Goal: Task Accomplishment & Management: Manage account settings

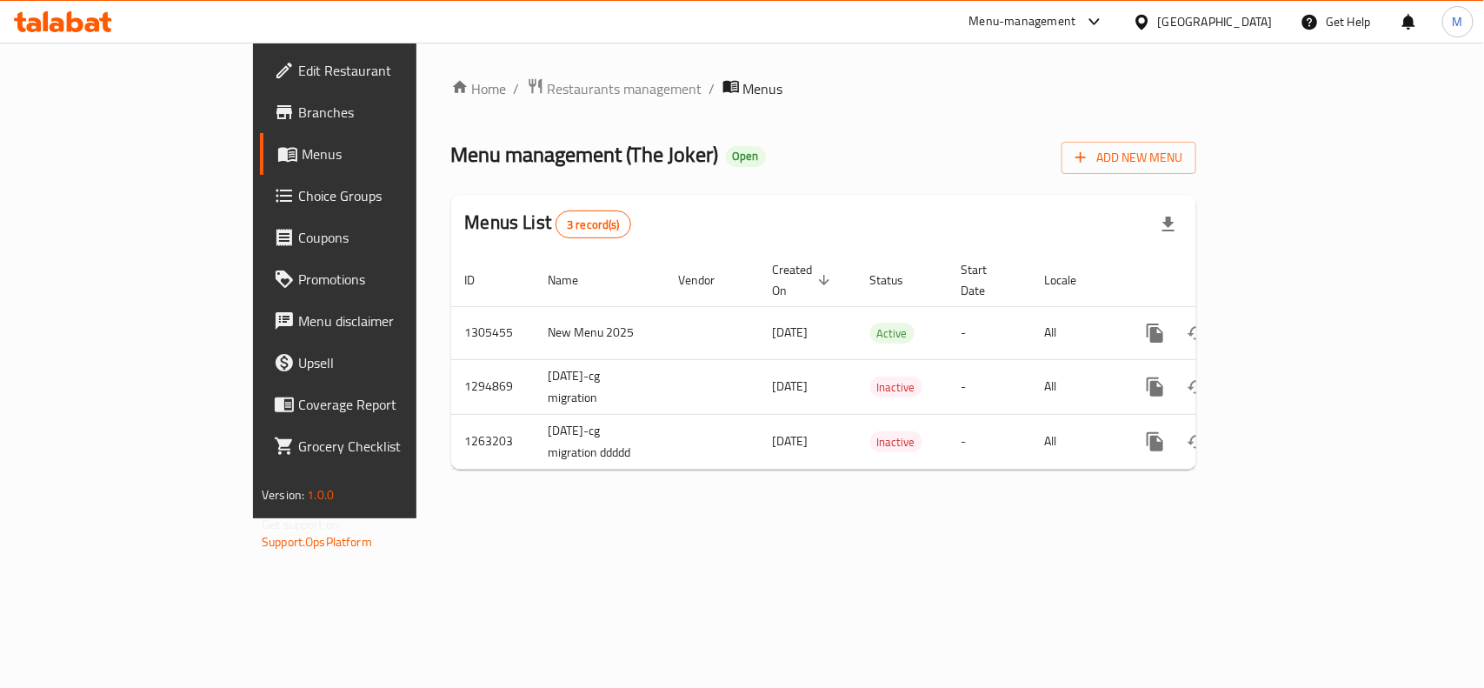
click at [687, 503] on div "Home / Restaurants management / Menus Menu management ( The Joker ) Open Add Ne…" at bounding box center [824, 281] width 815 height 476
click at [548, 79] on span "Restaurants management" at bounding box center [625, 88] width 155 height 21
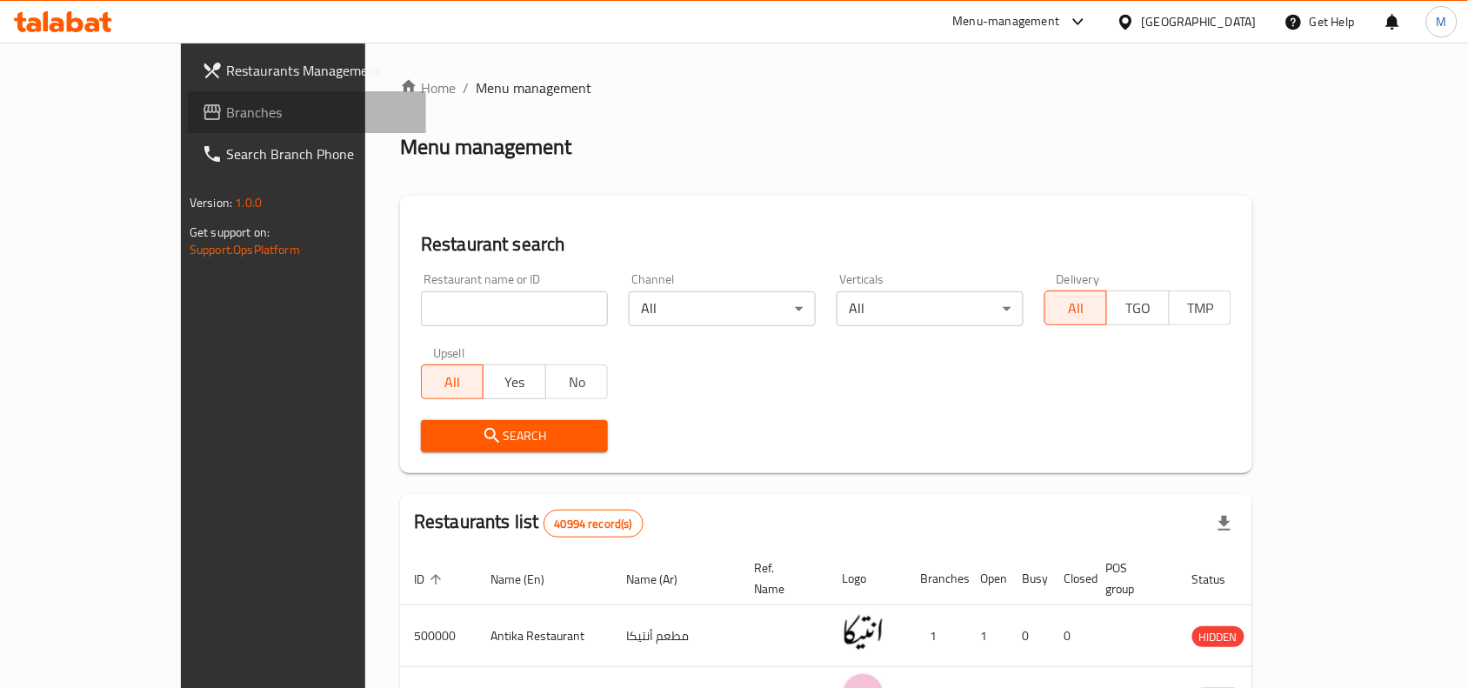
click at [226, 107] on span "Branches" at bounding box center [319, 112] width 186 height 21
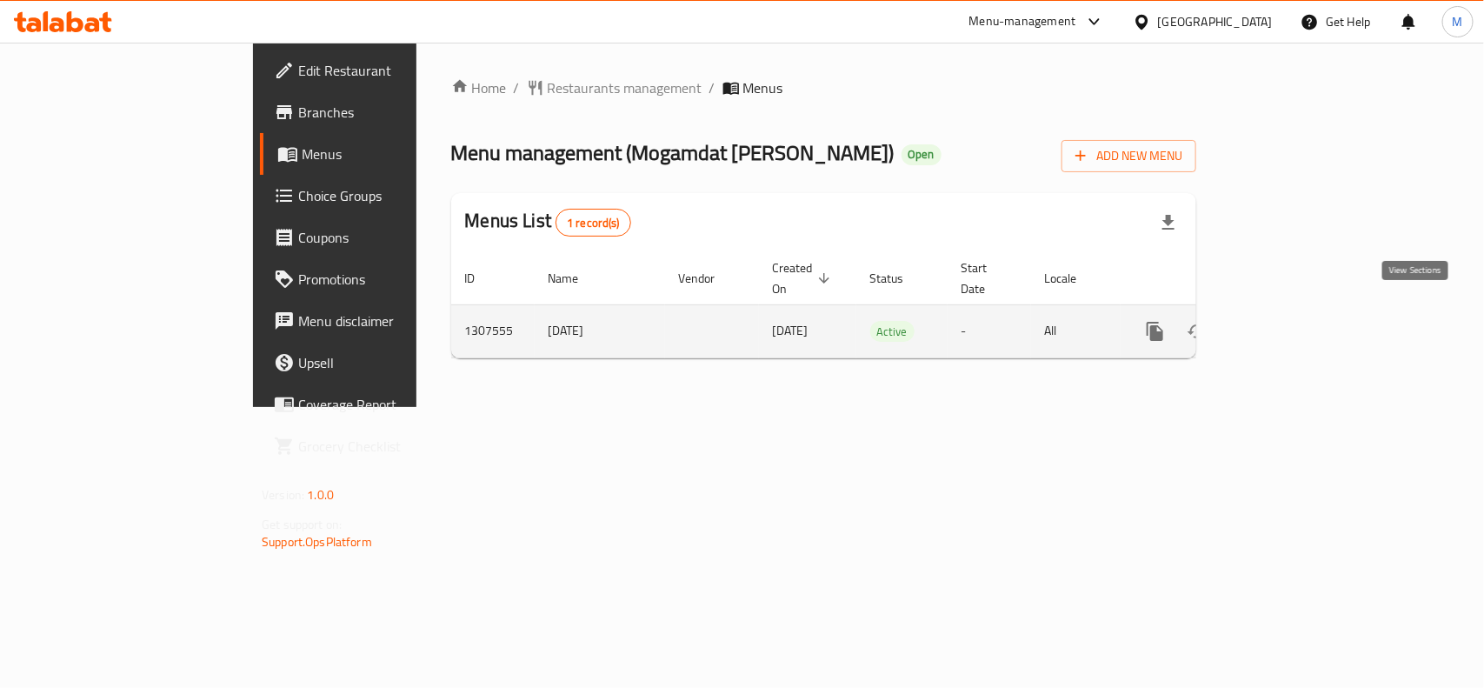
click at [1291, 321] on icon "enhanced table" at bounding box center [1281, 331] width 21 height 21
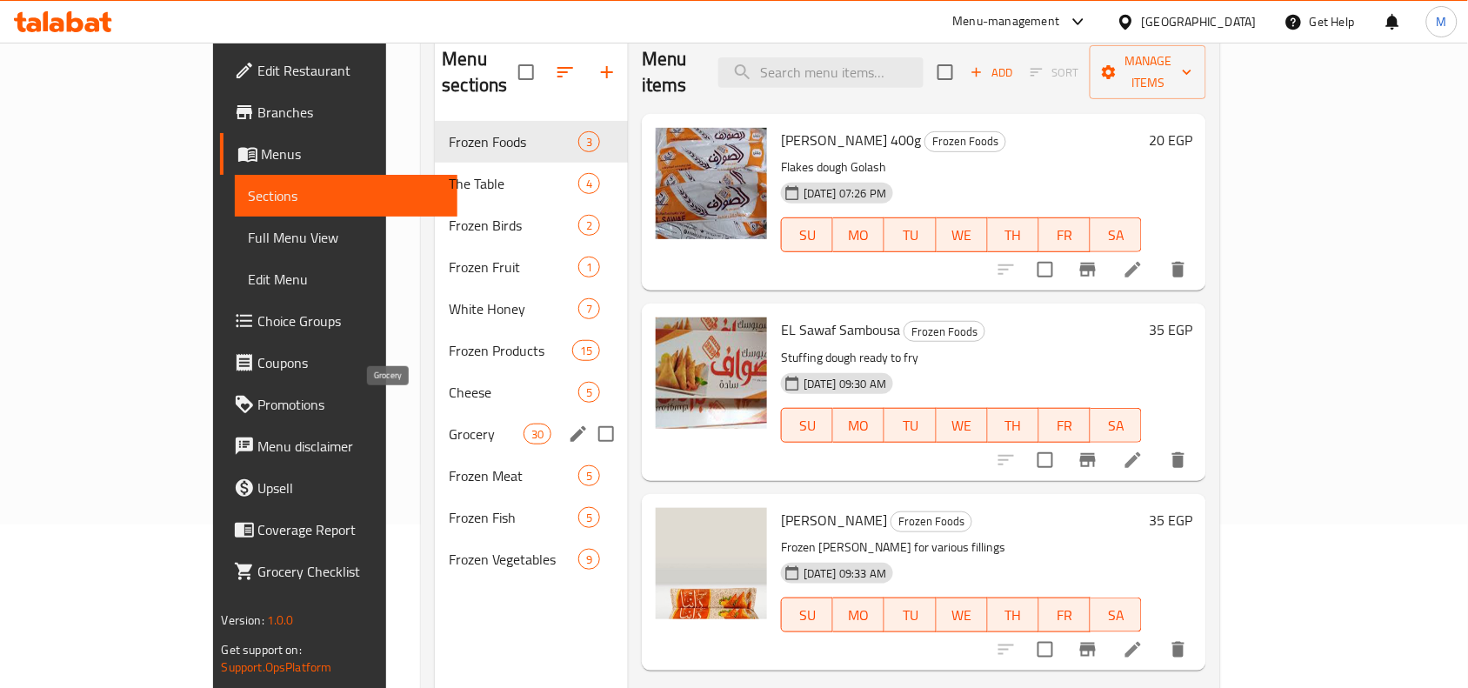
scroll to position [217, 0]
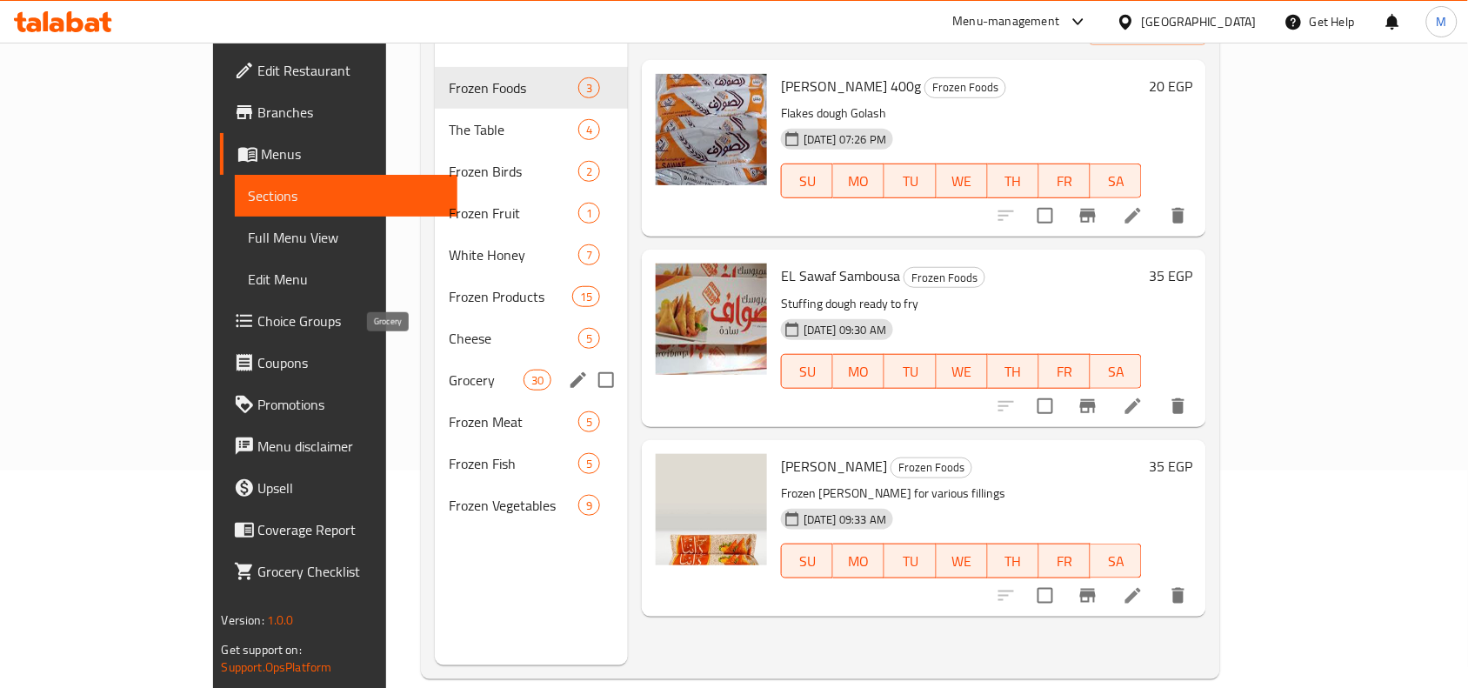
click at [449, 370] on span "Grocery" at bounding box center [486, 380] width 74 height 21
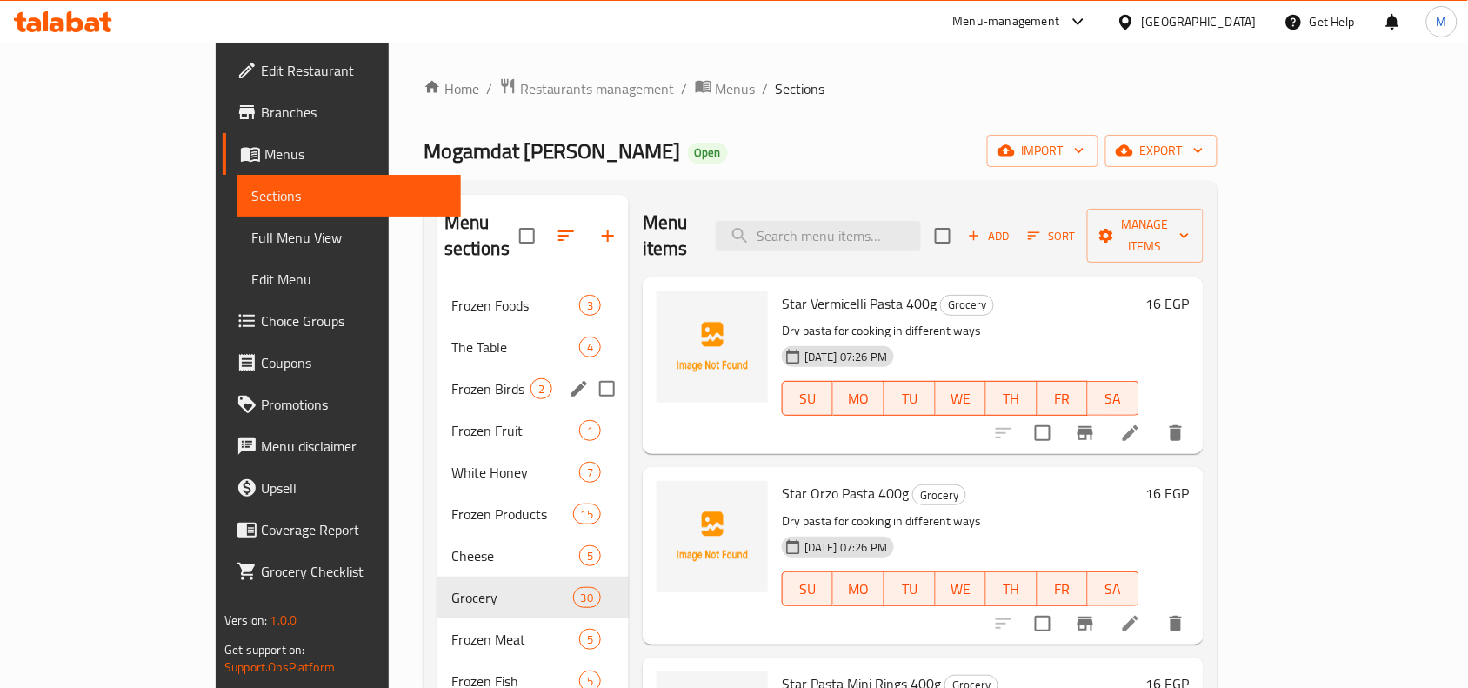
scroll to position [109, 0]
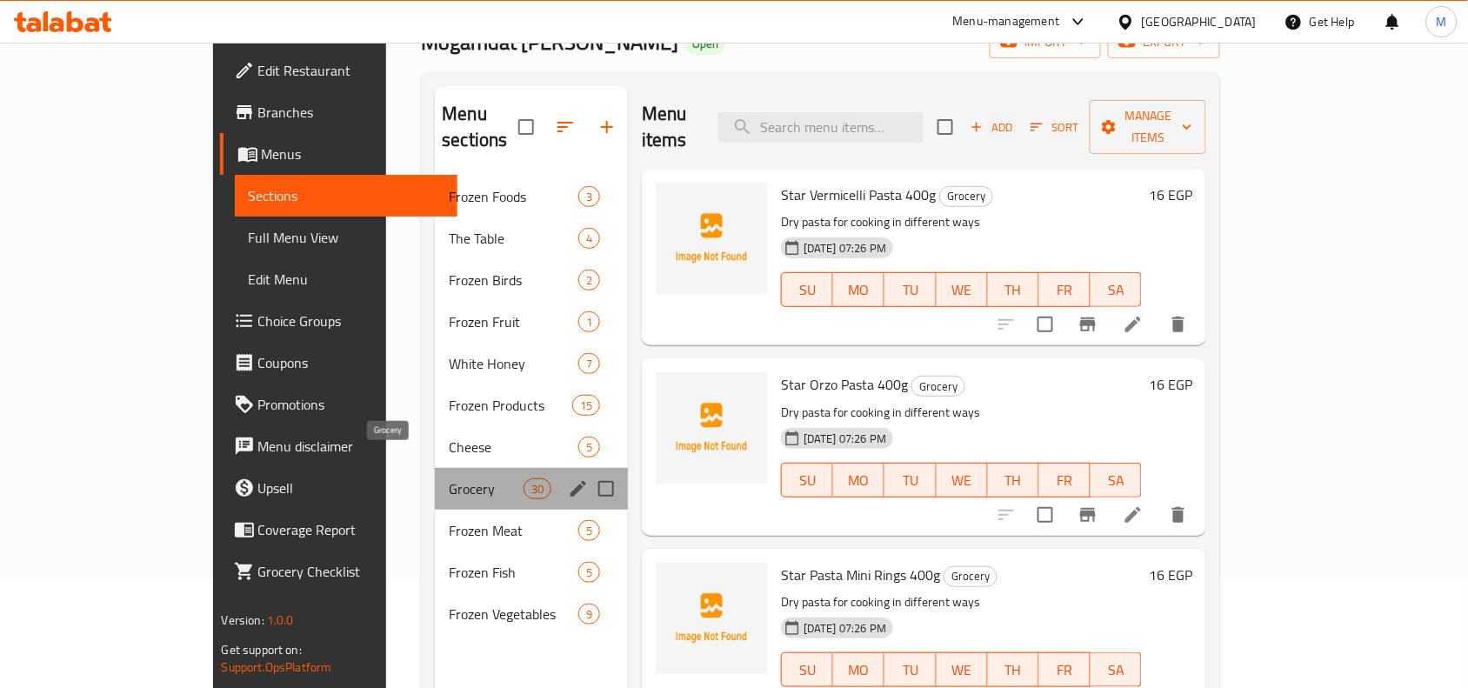
click at [449, 478] on span "Grocery" at bounding box center [486, 488] width 74 height 21
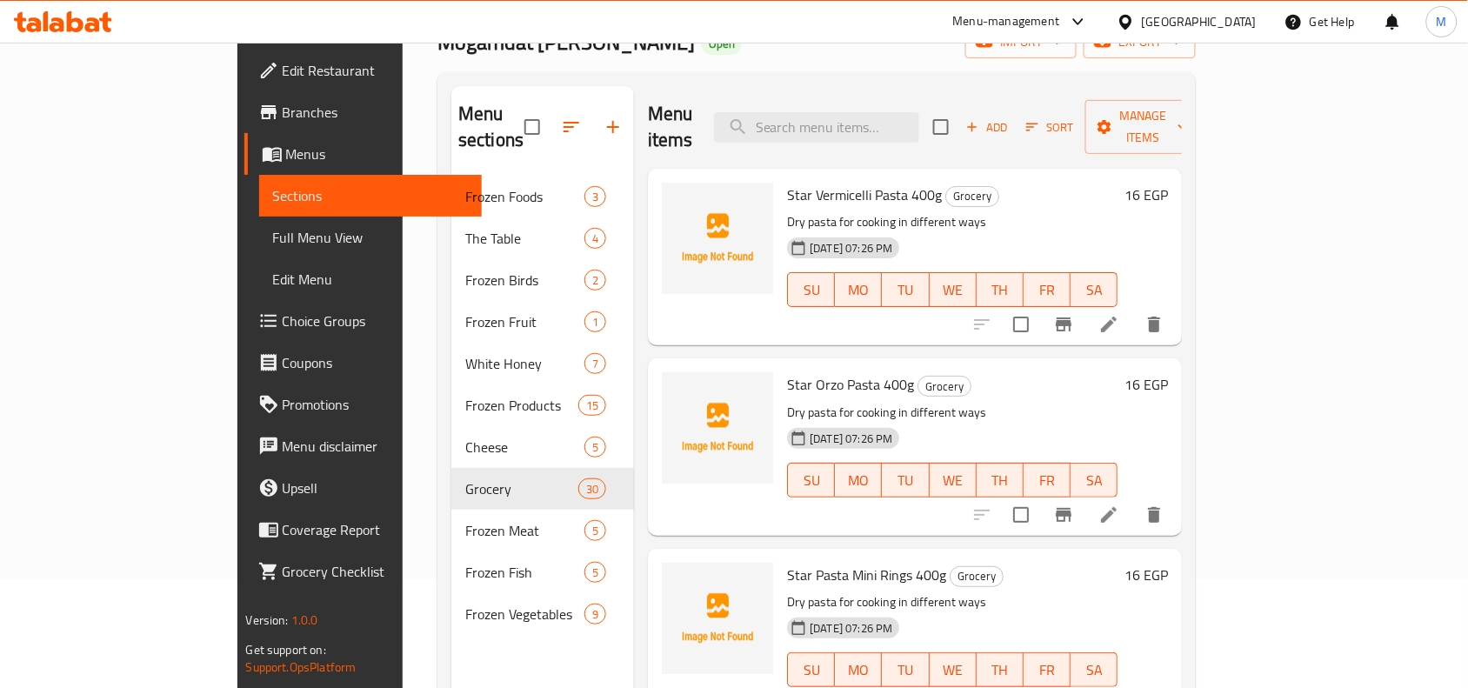
scroll to position [0, 0]
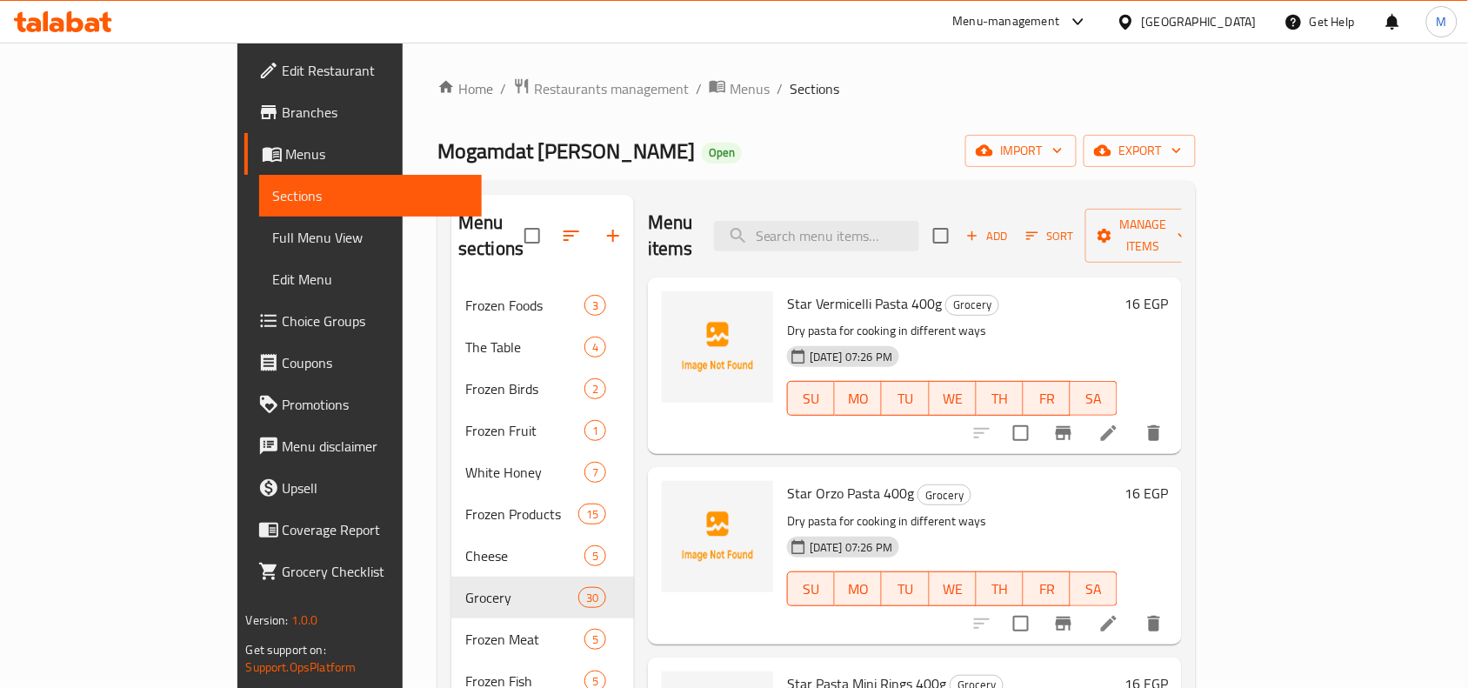
click at [787, 290] on span "Star Vermicelli Pasta 400g" at bounding box center [864, 303] width 155 height 26
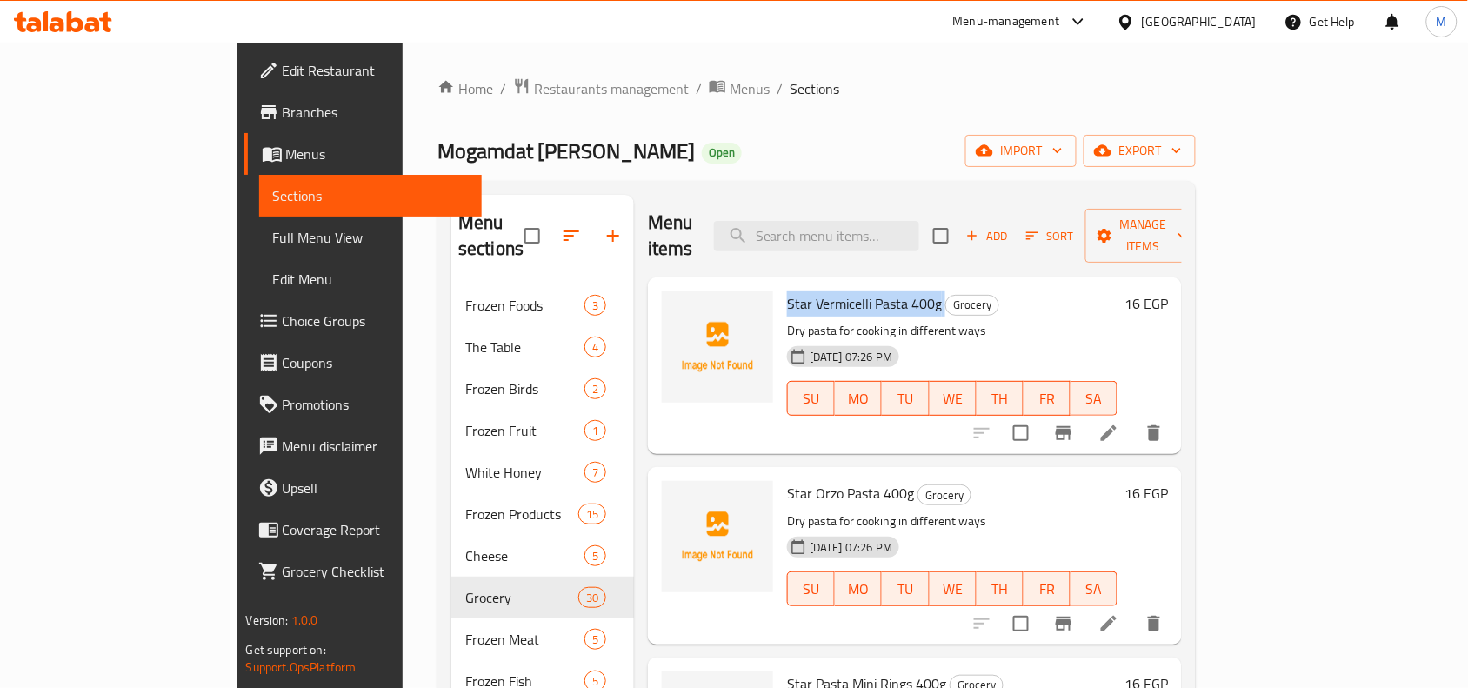
click at [787, 290] on span "Star Vermicelli Pasta 400g" at bounding box center [864, 303] width 155 height 26
click at [977, 231] on icon "button" at bounding box center [973, 236] width 10 height 10
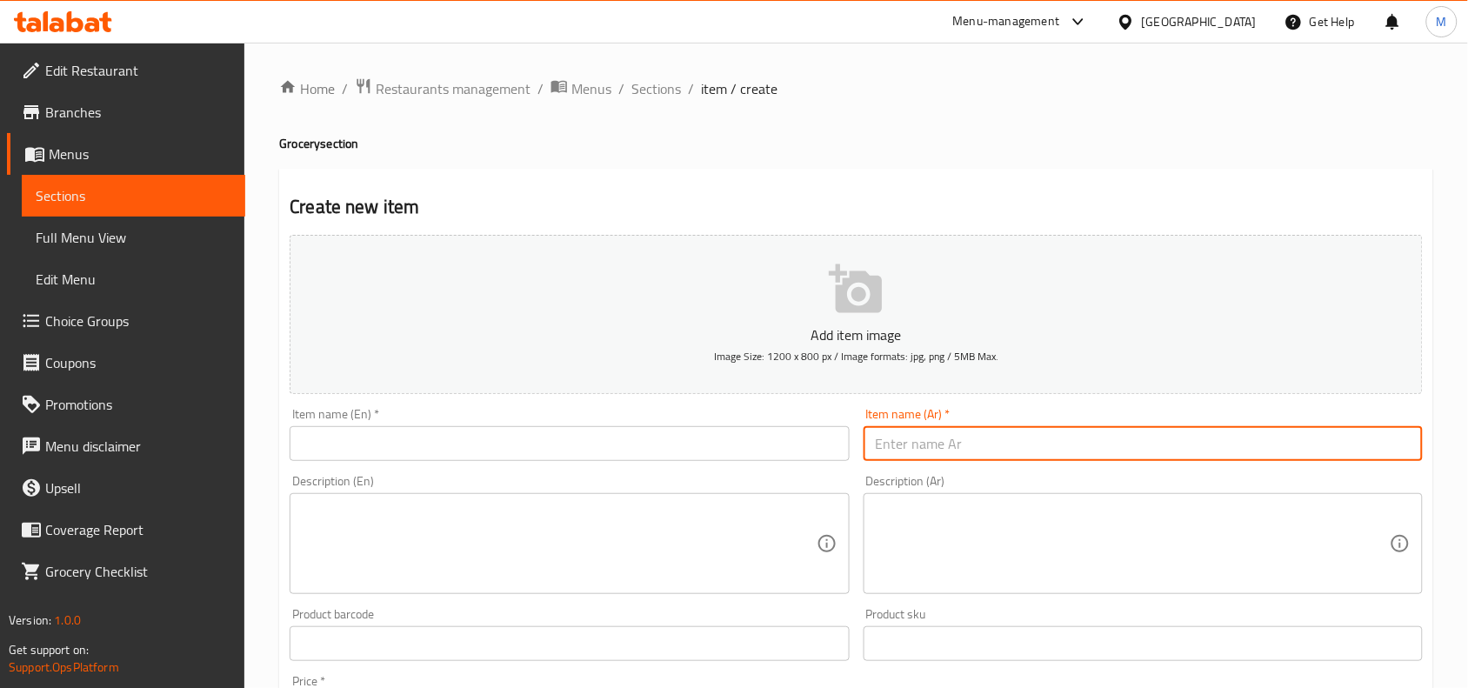
click at [932, 445] on input "text" at bounding box center [1143, 443] width 559 height 35
paste input "أرز بسمتي هندي"
type input "أرز بسمتي هندي"
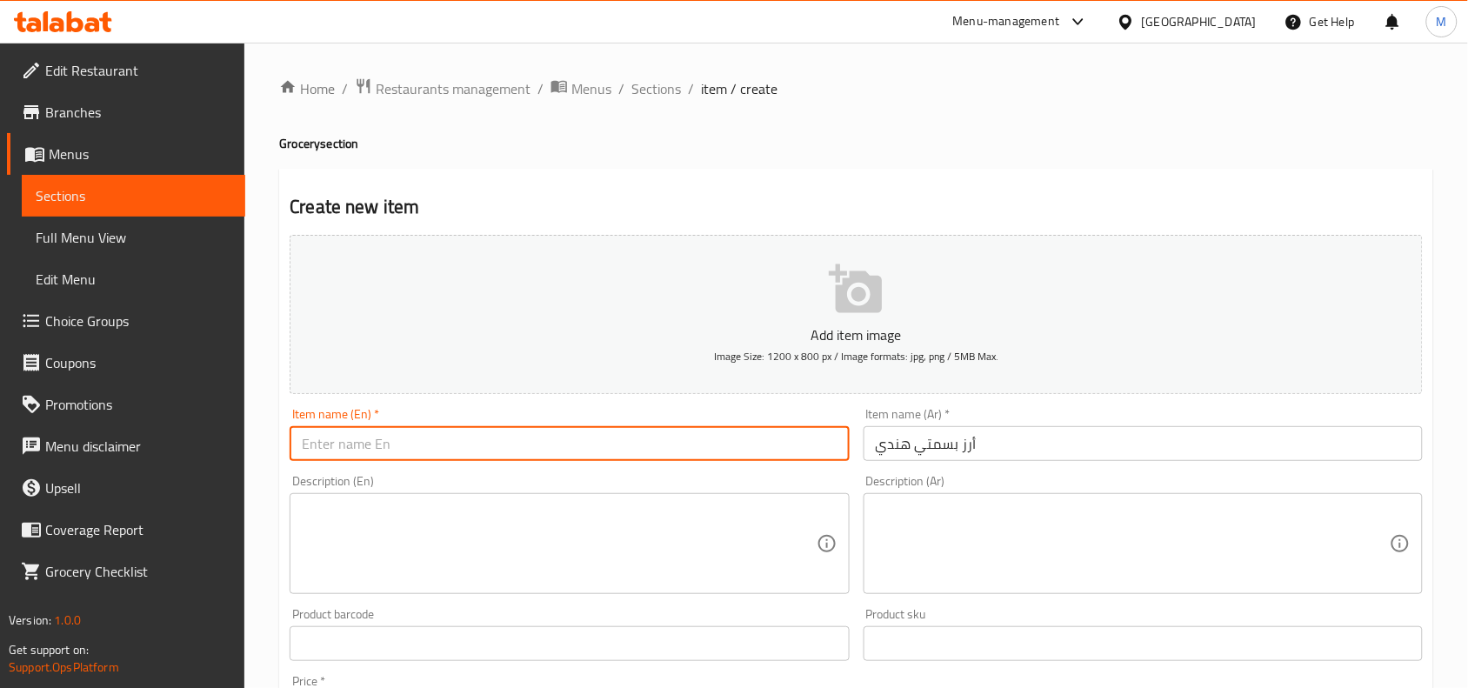
click at [478, 446] on input "text" at bounding box center [569, 443] width 559 height 35
paste input "Indian basmati rice"
click at [339, 448] on input "Indian basmati rice" at bounding box center [569, 443] width 559 height 35
type input "Indian Basmati Rice"
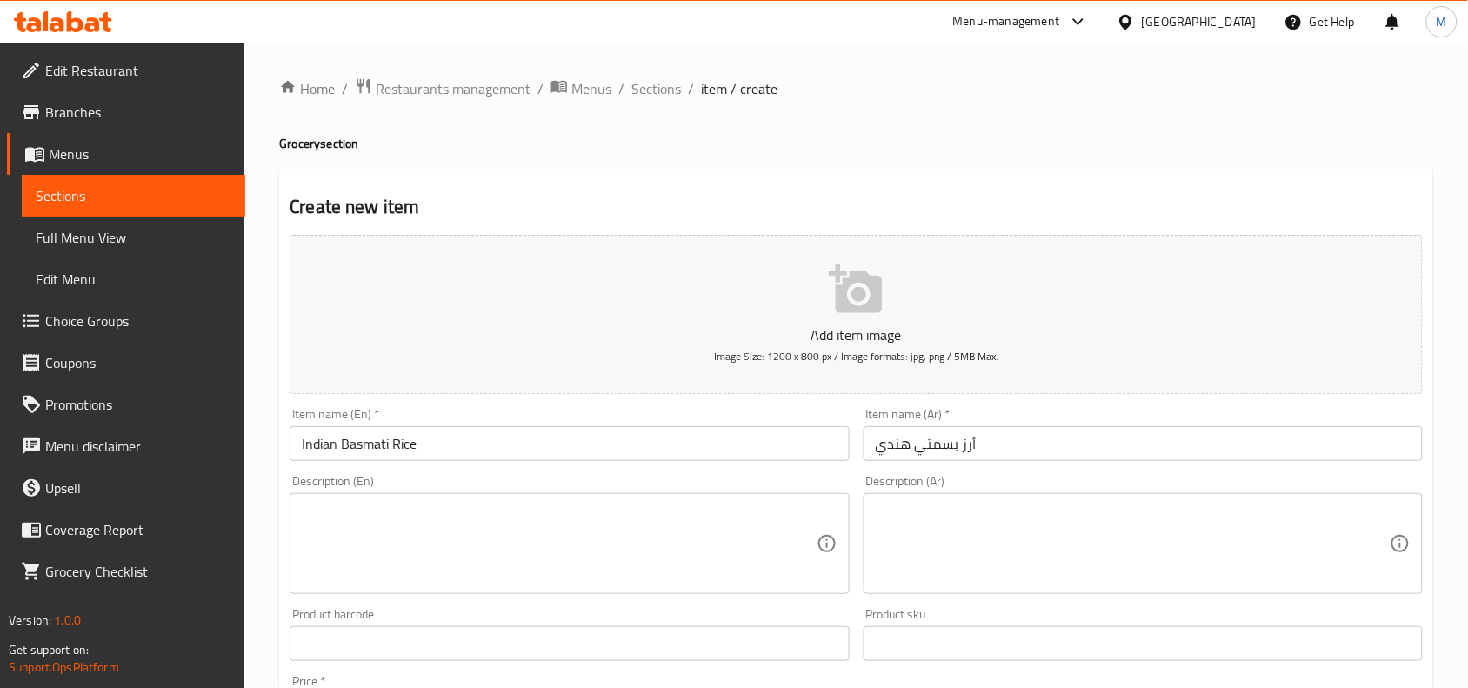
click at [1009, 558] on textarea at bounding box center [1133, 544] width 514 height 83
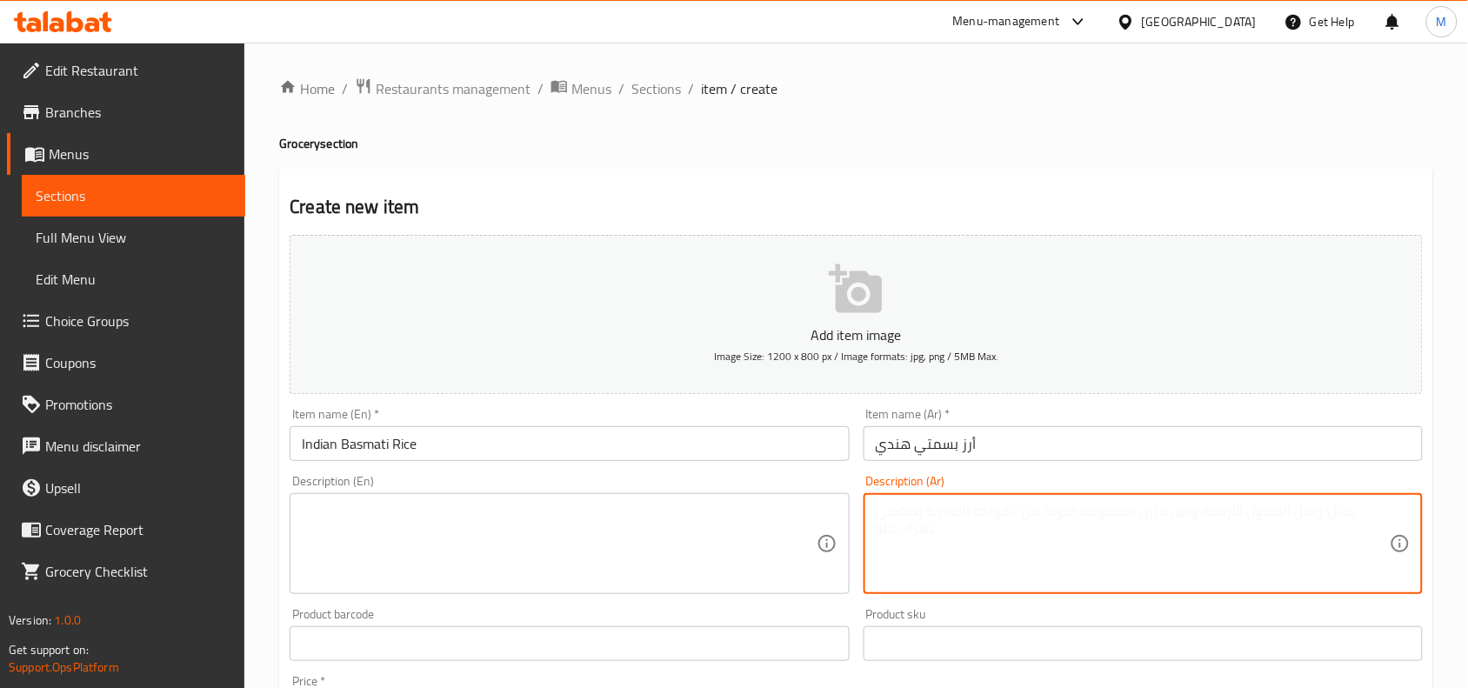
paste textarea "أرز بسمتي هندي نصف كيلو عالي الجودة"
type textarea "أرز بسمتي هندي نصف كيلو عالي الجودة"
drag, startPoint x: 490, startPoint y: 557, endPoint x: 493, endPoint y: 548, distance: 9.4
click at [492, 555] on textarea at bounding box center [559, 544] width 514 height 83
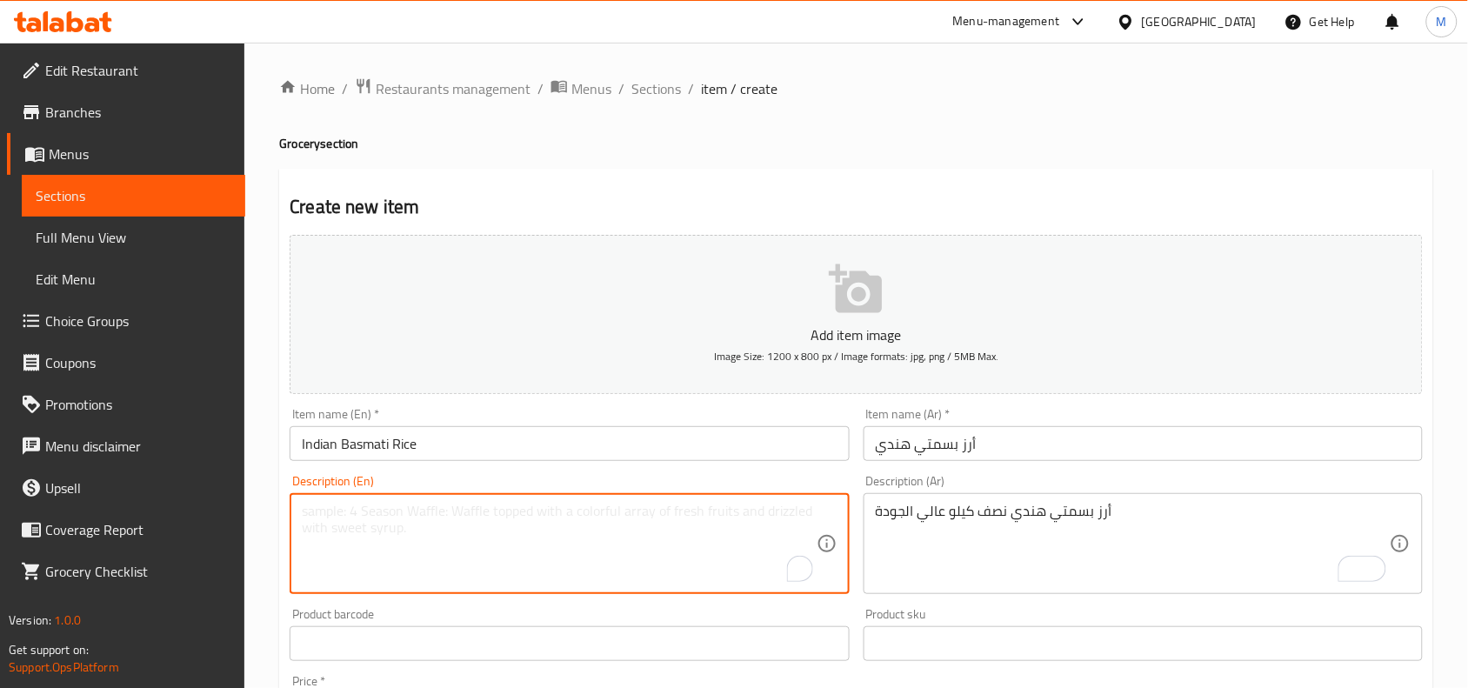
paste textarea "High quality half kilo Indian basmati rice"
type textarea "High quality half kilo Indian basmati rice"
click at [272, 449] on div "Home / Restaurants management / Menus / Sections / item / create Grocery sectio…" at bounding box center [856, 636] width 1224 height 1186
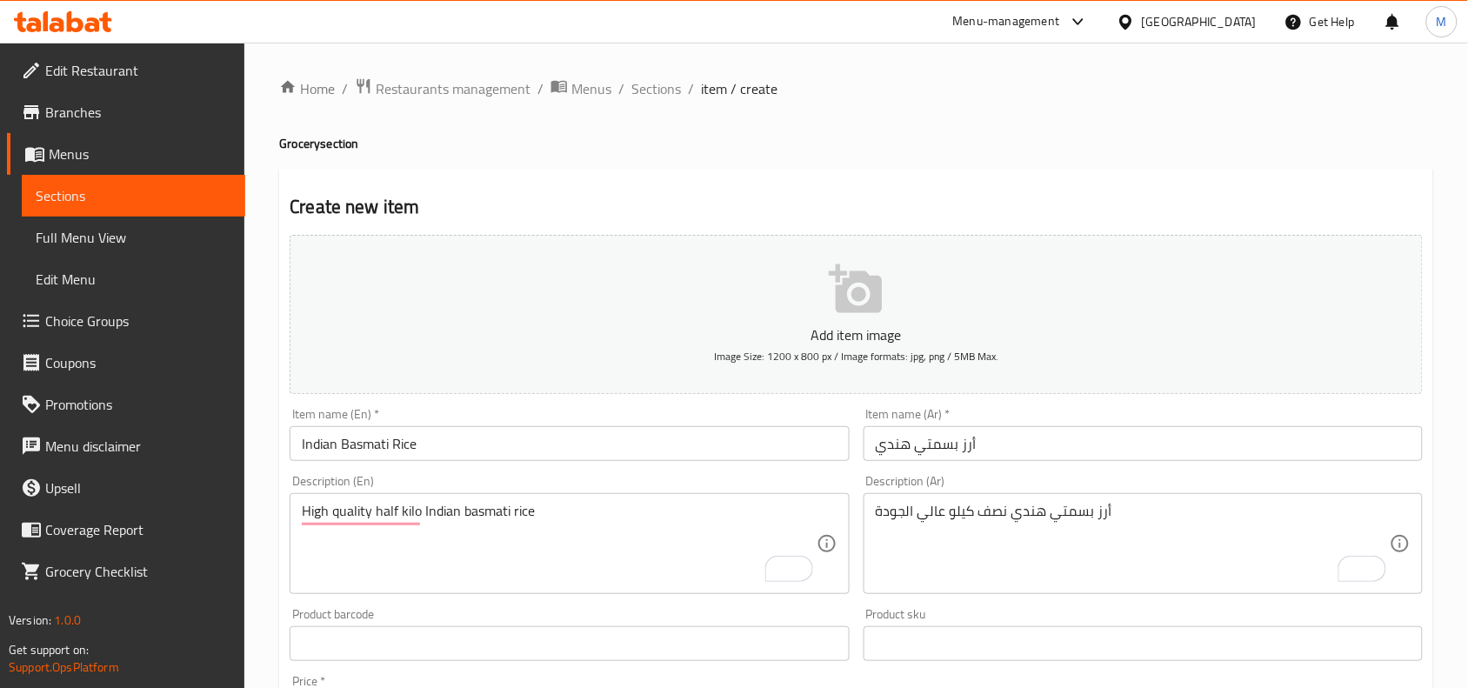
click at [274, 320] on div "Home / Restaurants management / Menus / Sections / item / create Grocery sectio…" at bounding box center [856, 636] width 1224 height 1186
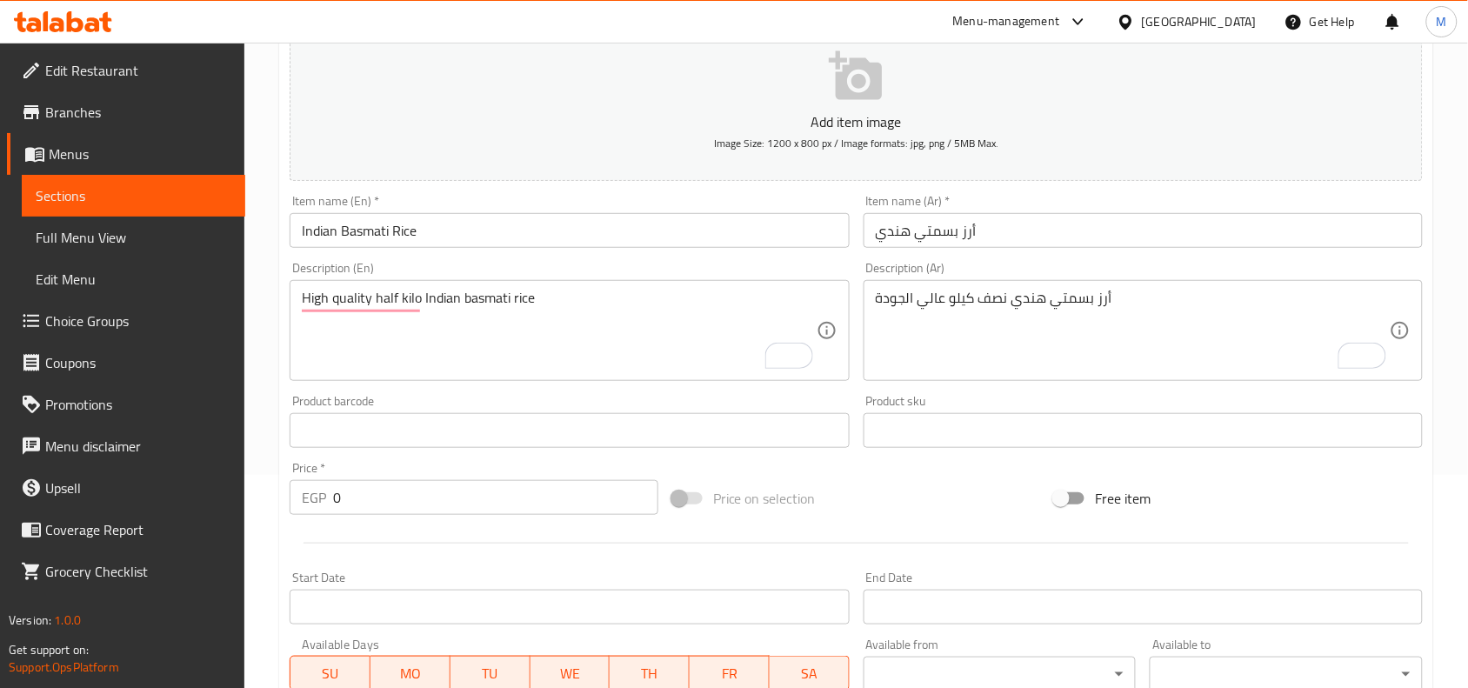
scroll to position [217, 0]
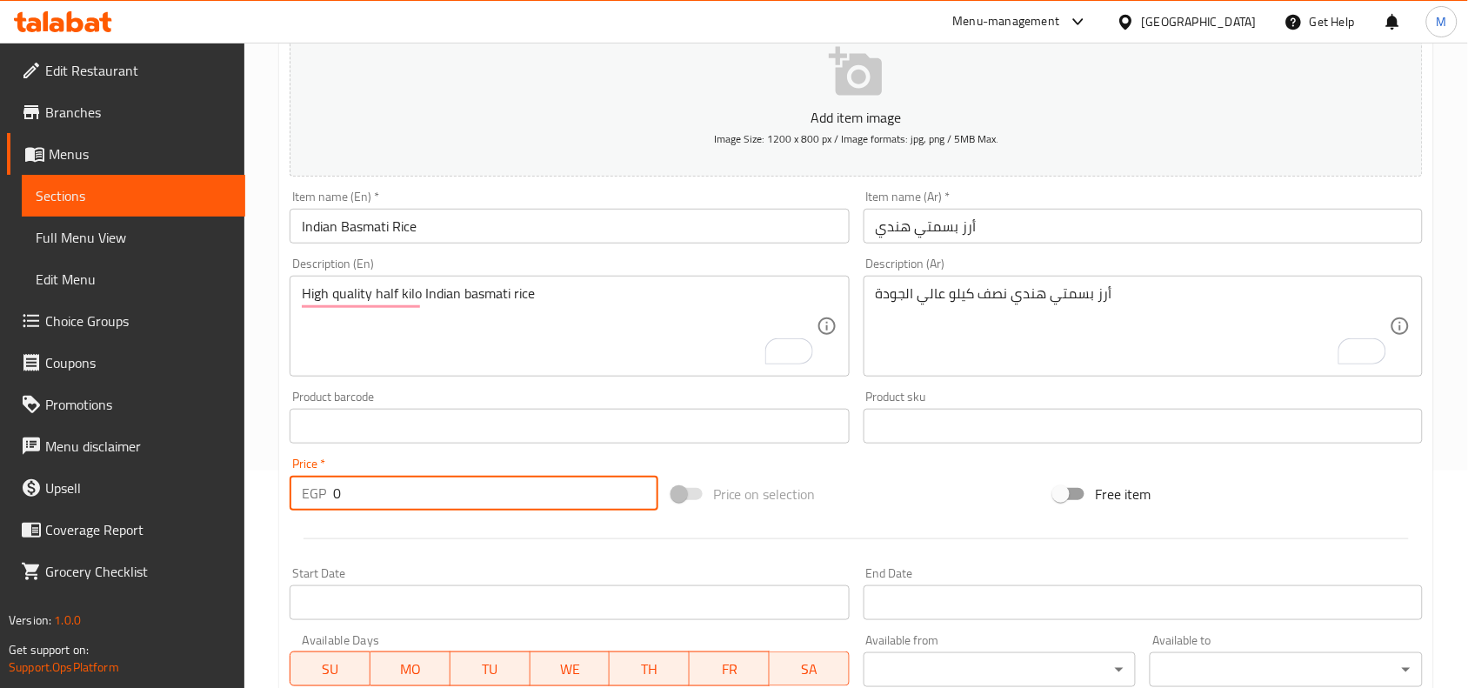
drag, startPoint x: 350, startPoint y: 490, endPoint x: 301, endPoint y: 491, distance: 49.6
click at [301, 491] on div "EGP 0 Price *" at bounding box center [474, 493] width 369 height 35
paste input "3"
type input "30"
click at [270, 464] on div "Home / Restaurants management / Menus / Sections / item / create Grocery sectio…" at bounding box center [856, 418] width 1224 height 1186
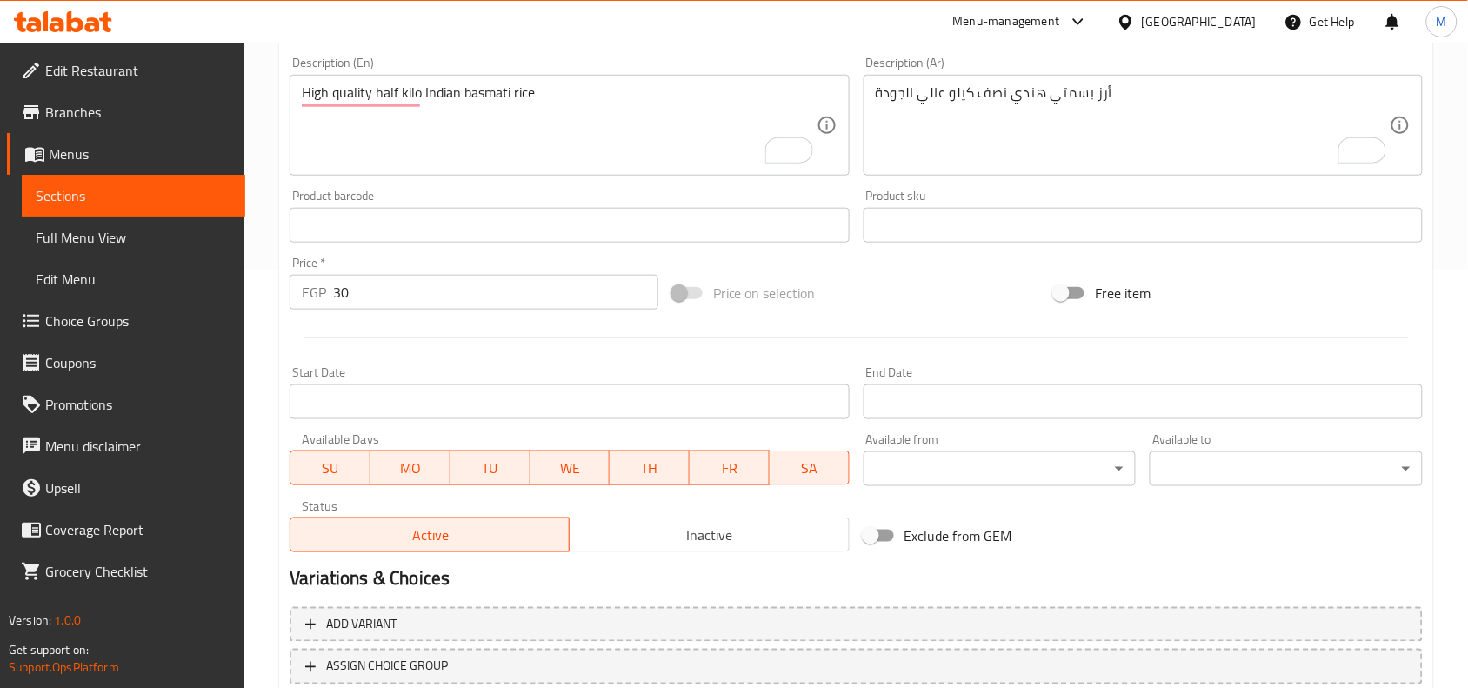
scroll to position [537, 0]
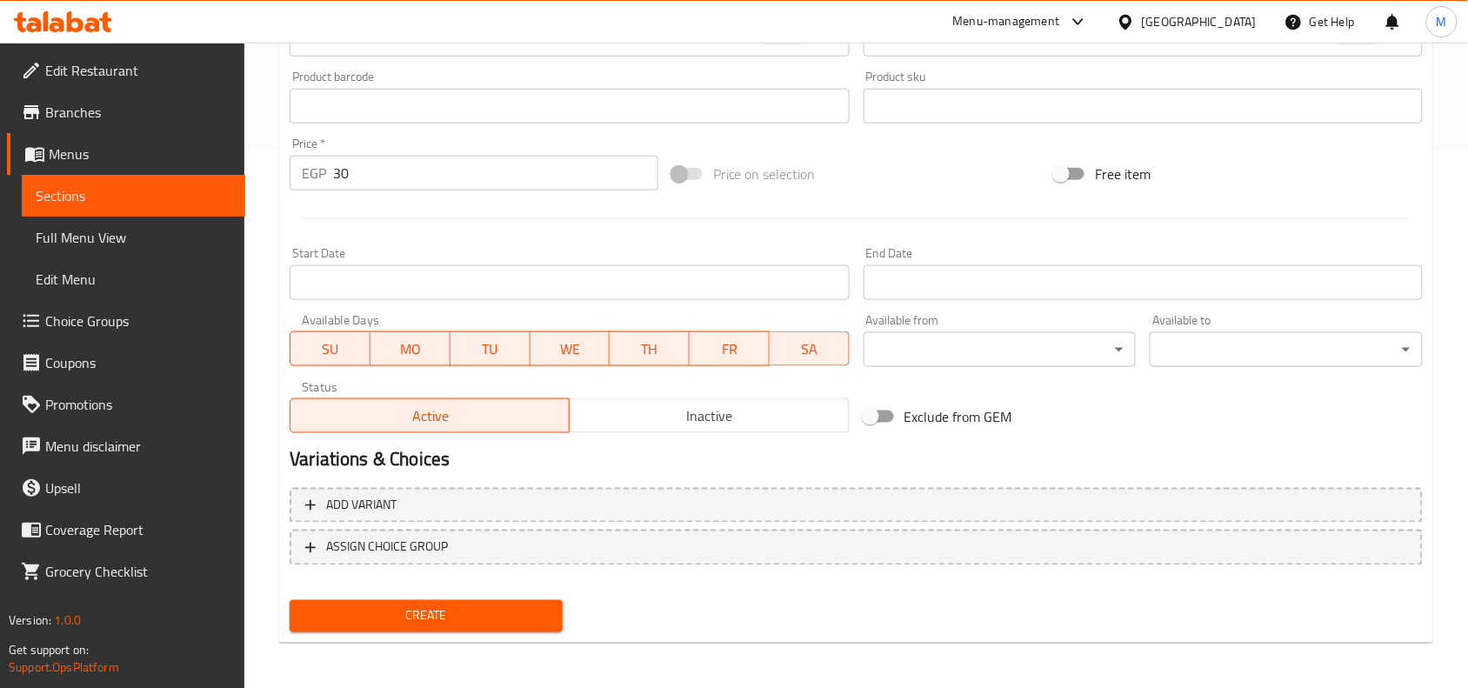
click at [696, 401] on button "Inactive" at bounding box center [709, 415] width 280 height 35
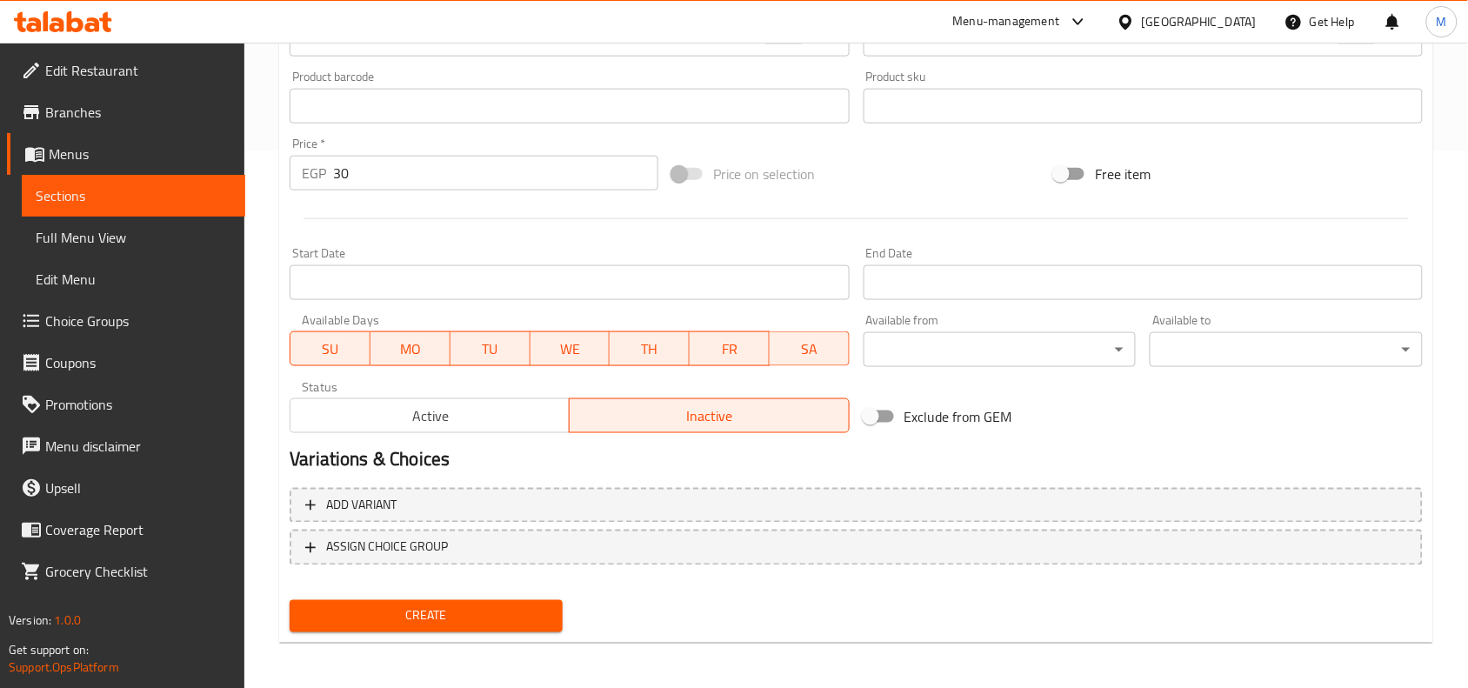
click at [261, 283] on div "Home / Restaurants management / Menus / Sections / item / create Grocery sectio…" at bounding box center [856, 98] width 1224 height 1186
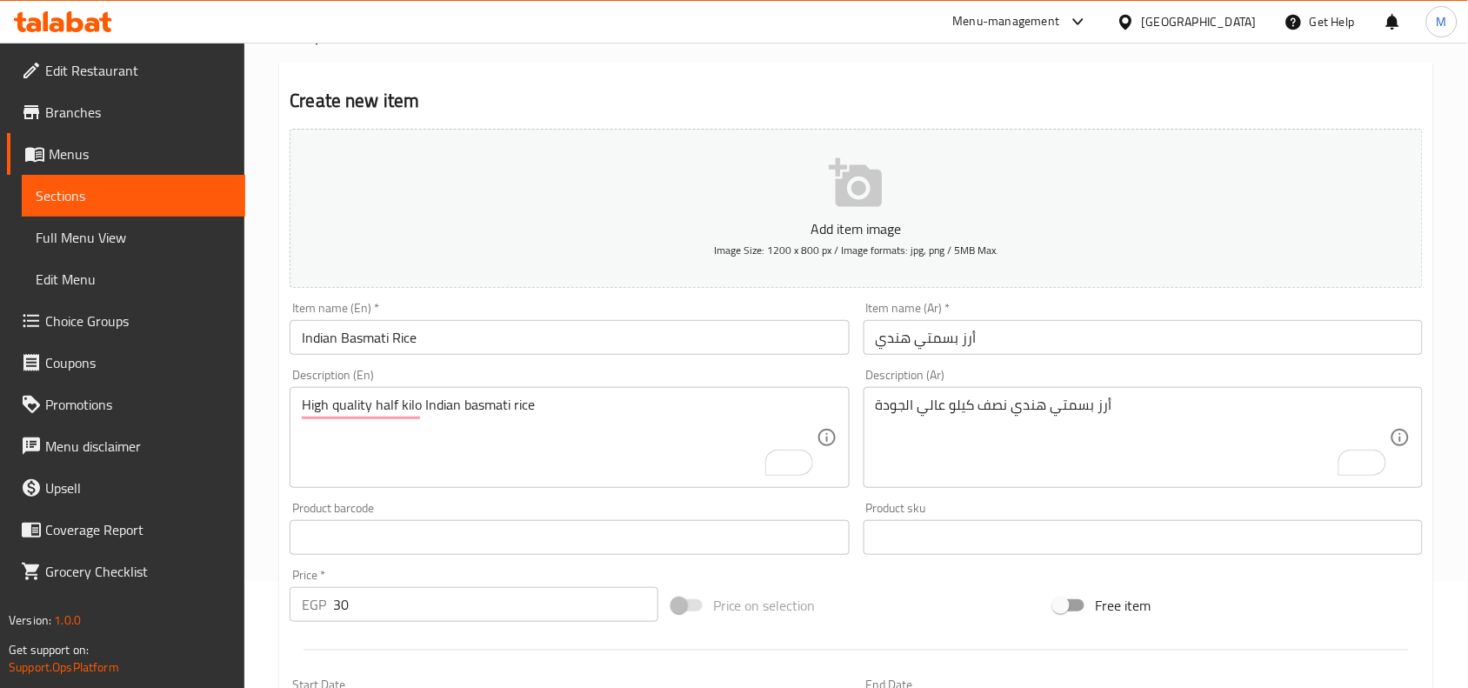
scroll to position [217, 0]
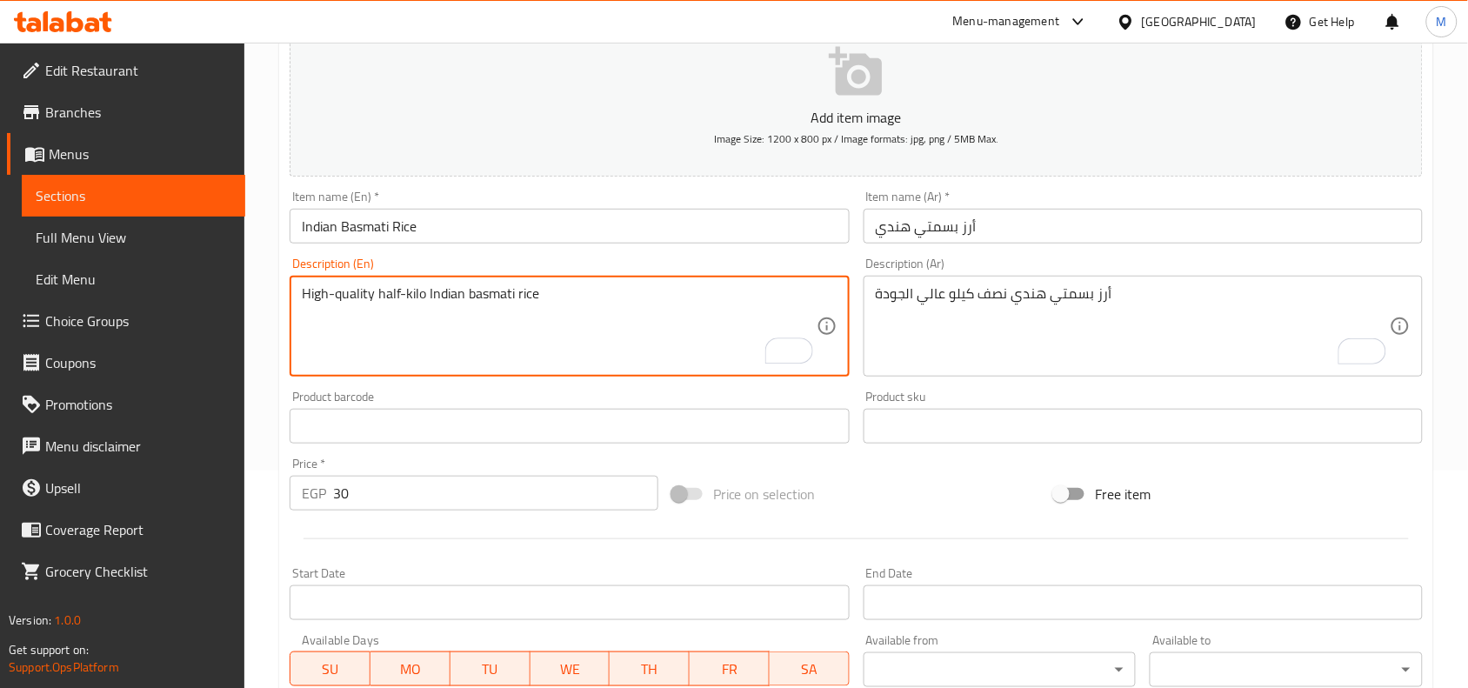
type textarea "High-quality half-kilo Indian basmati rice"
click at [278, 271] on div "Home / Restaurants management / Menus / Sections / item / create Grocery sectio…" at bounding box center [856, 418] width 1224 height 1186
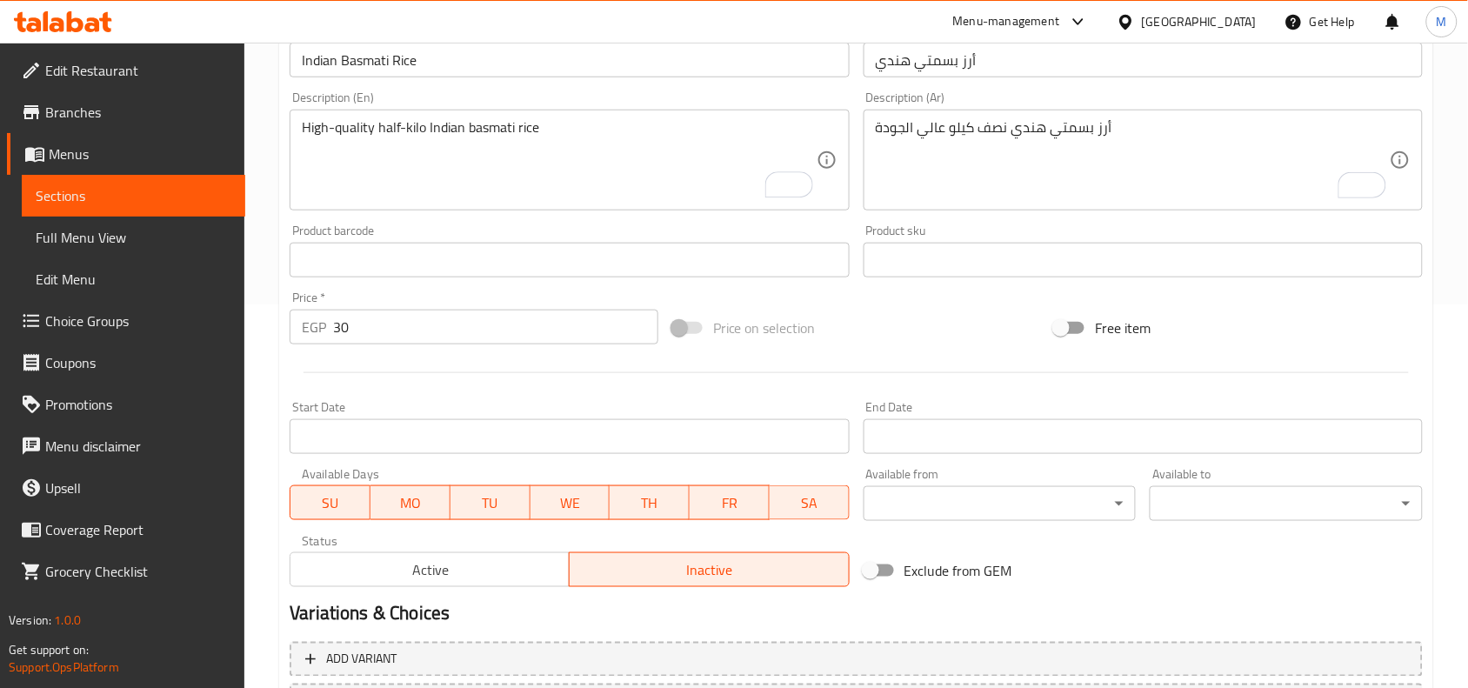
scroll to position [537, 0]
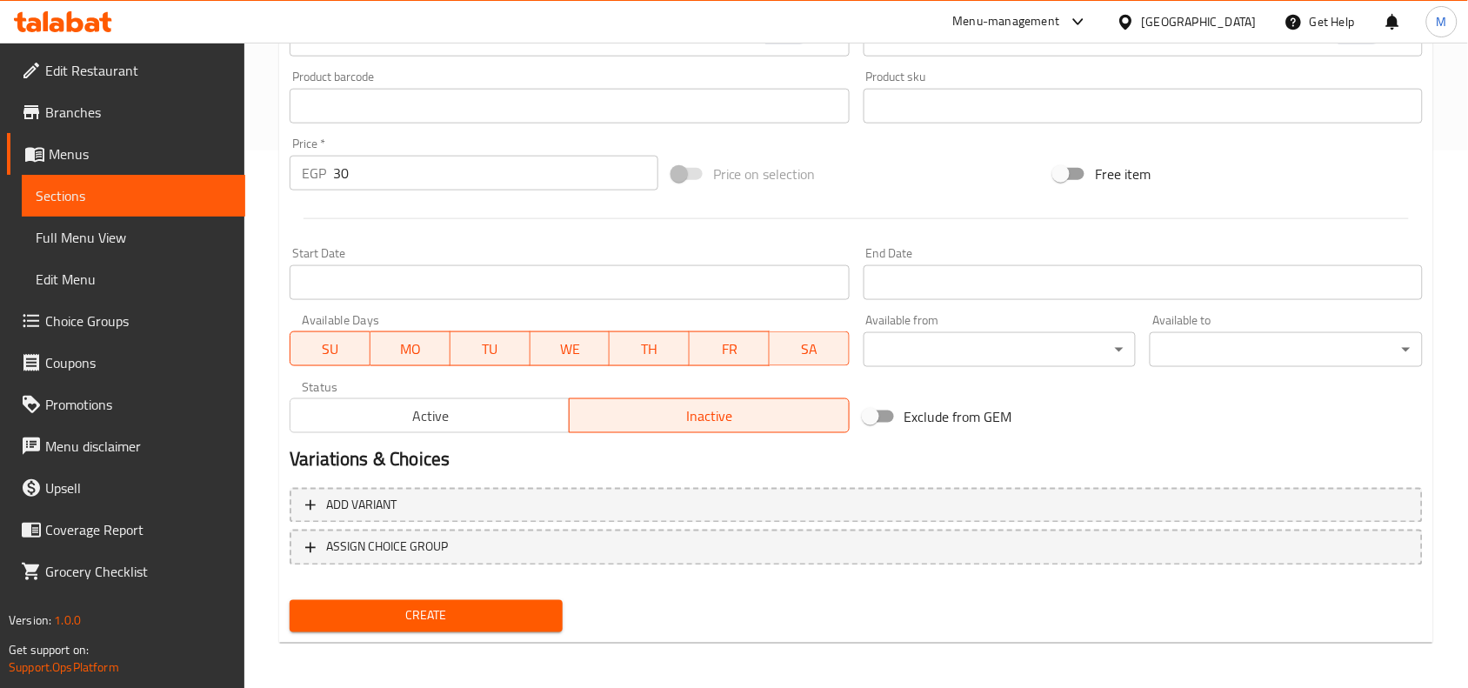
click at [424, 605] on span "Create" at bounding box center [425, 616] width 245 height 22
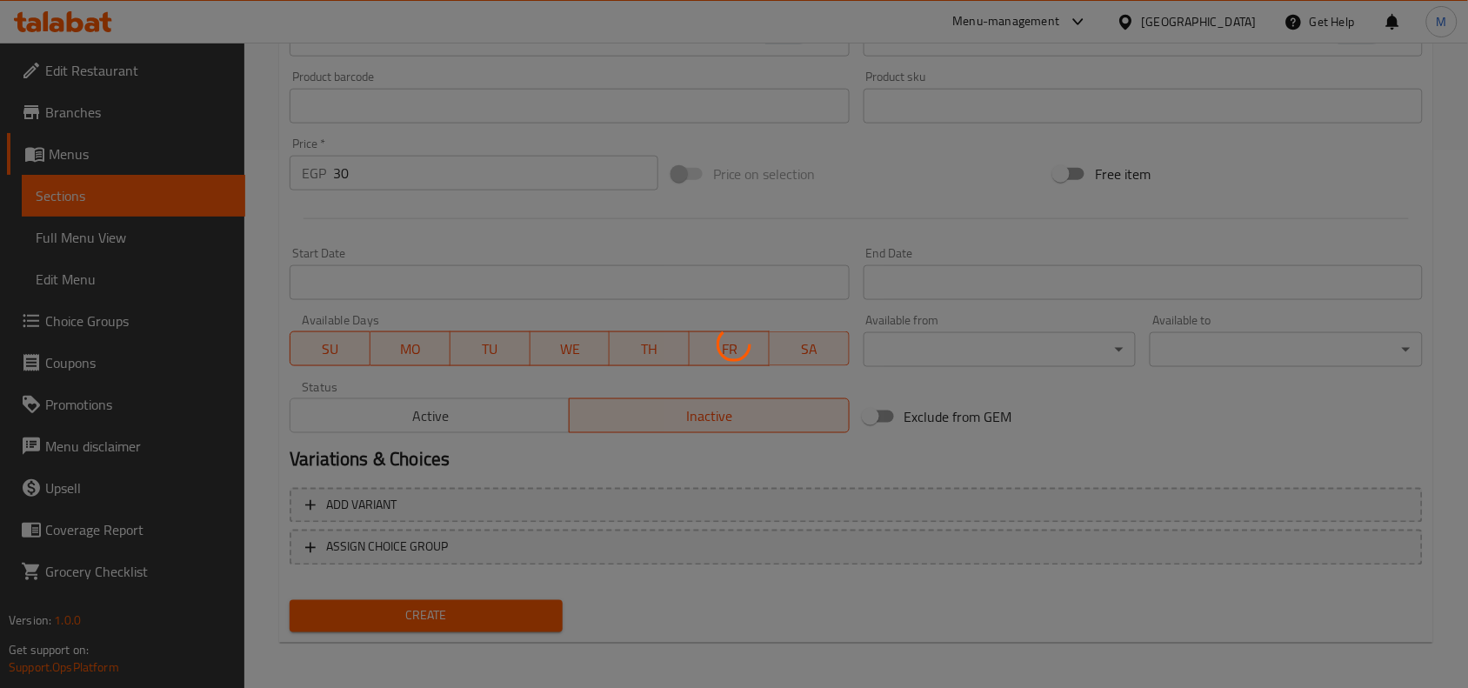
type input "0"
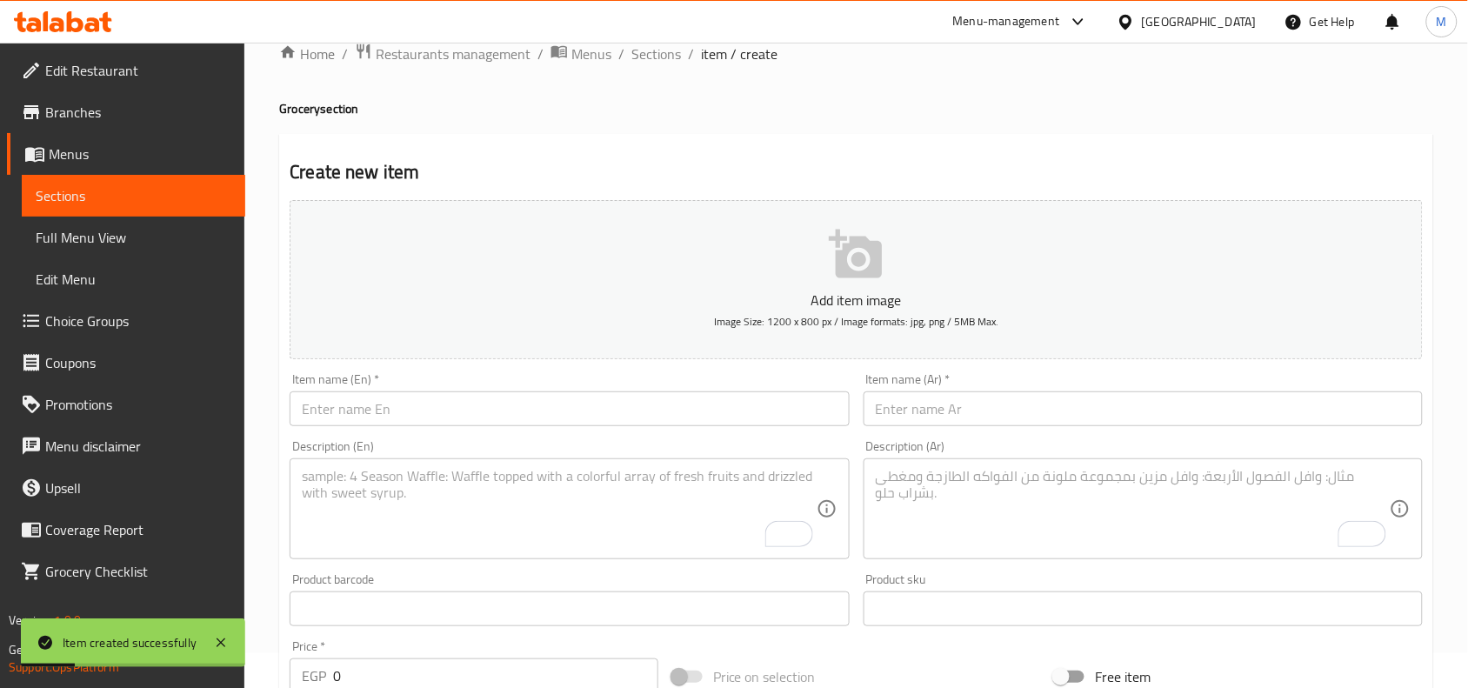
scroll to position [0, 0]
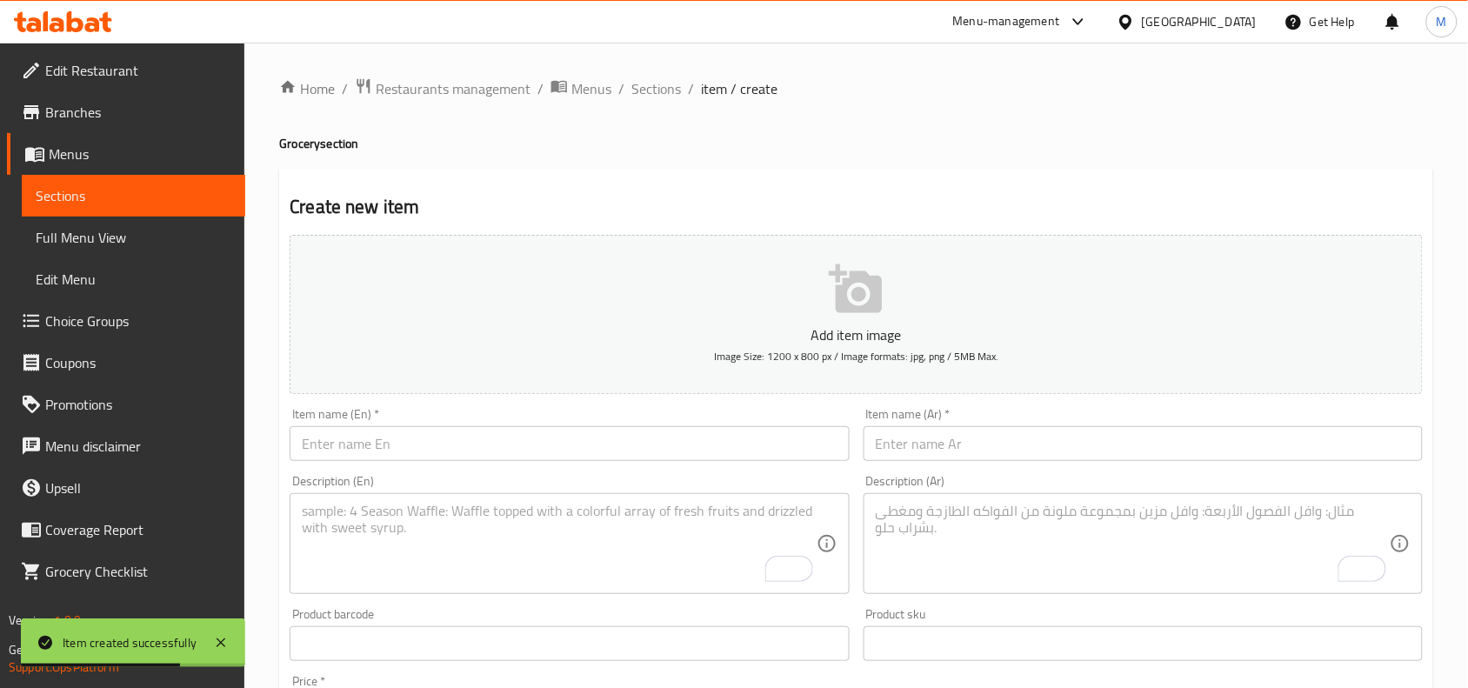
drag, startPoint x: 970, startPoint y: 528, endPoint x: 957, endPoint y: 524, distance: 12.7
click at [970, 528] on textarea "To enrich screen reader interactions, please activate Accessibility in Grammarl…" at bounding box center [1133, 544] width 514 height 83
paste textarea "سكر ناعم أبيض نقي 1 كجم"
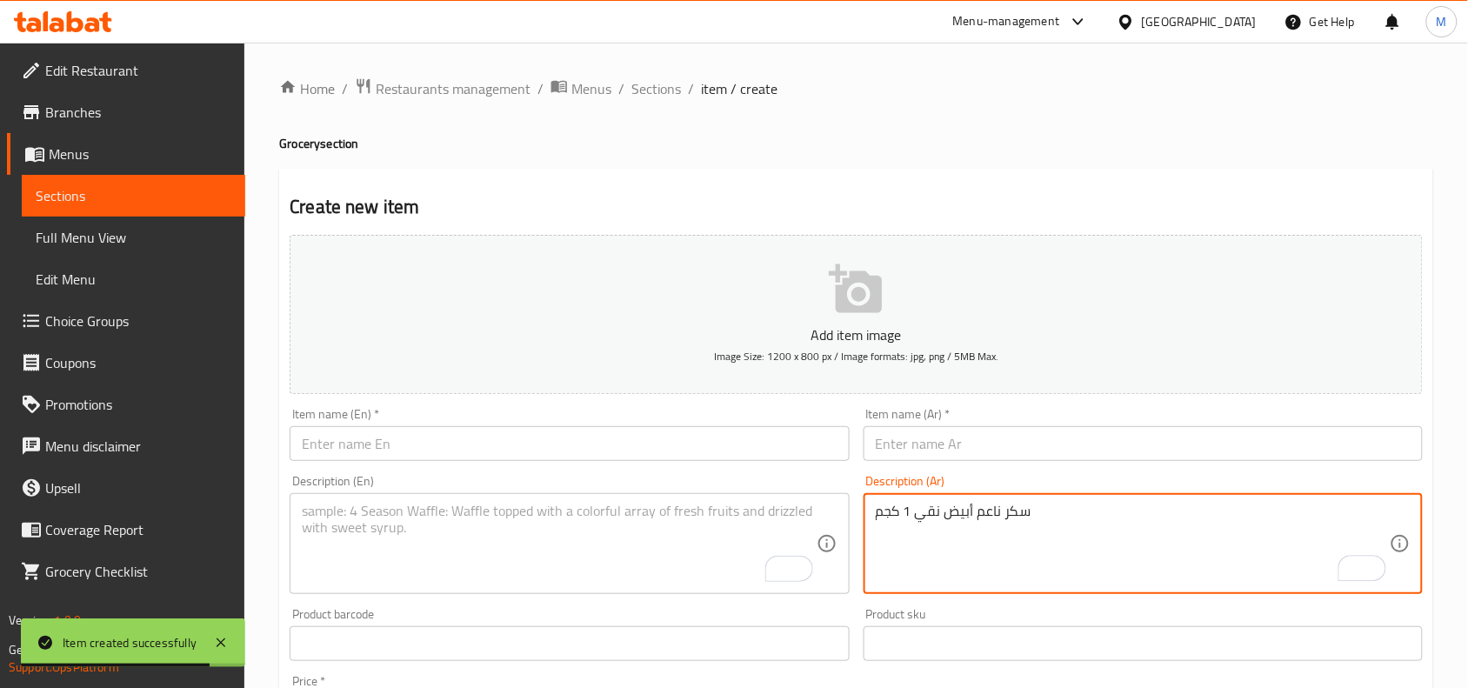
type textarea "سكر ناعم أبيض نقي 1 كجم"
click at [567, 527] on textarea "To enrich screen reader interactions, please activate Accessibility in Grammarl…" at bounding box center [559, 544] width 514 height 83
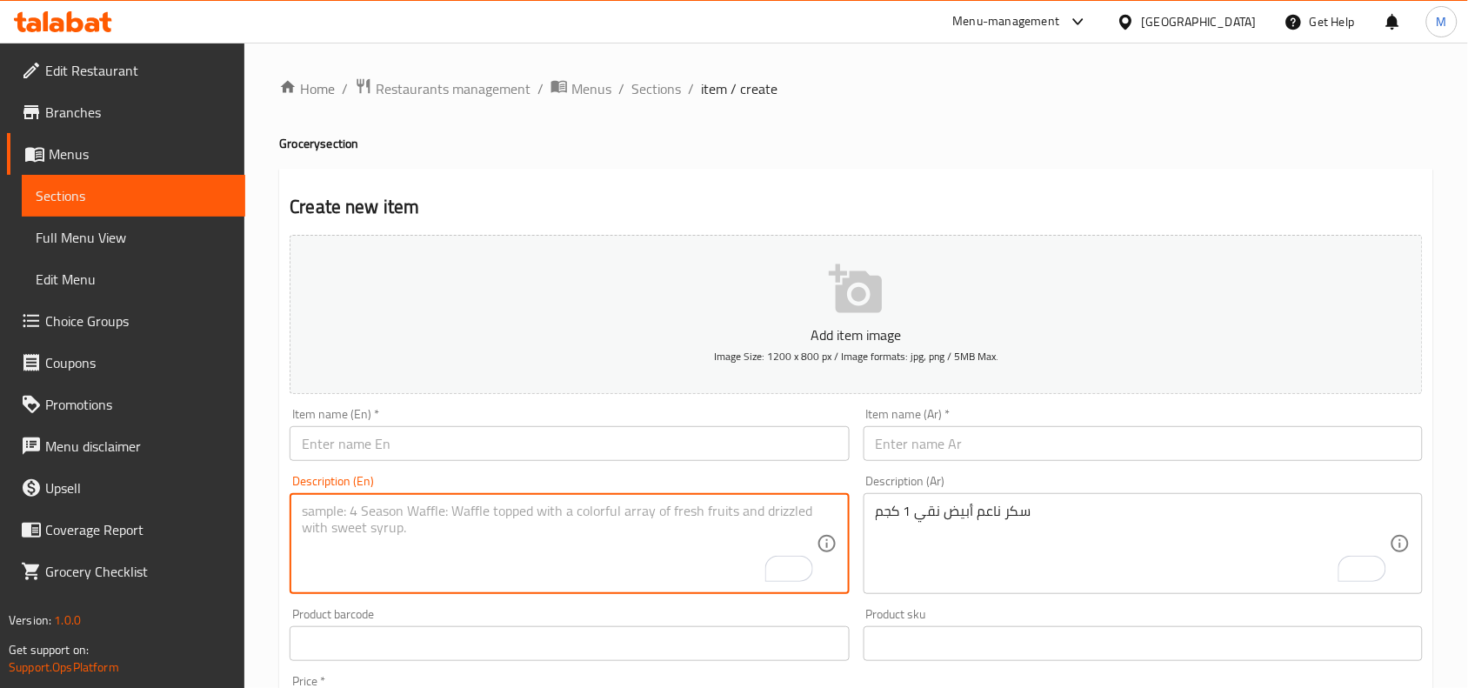
paste textarea "Pure white fine sugar 1 kg"
type textarea "Pure white fine sugar 1 kg"
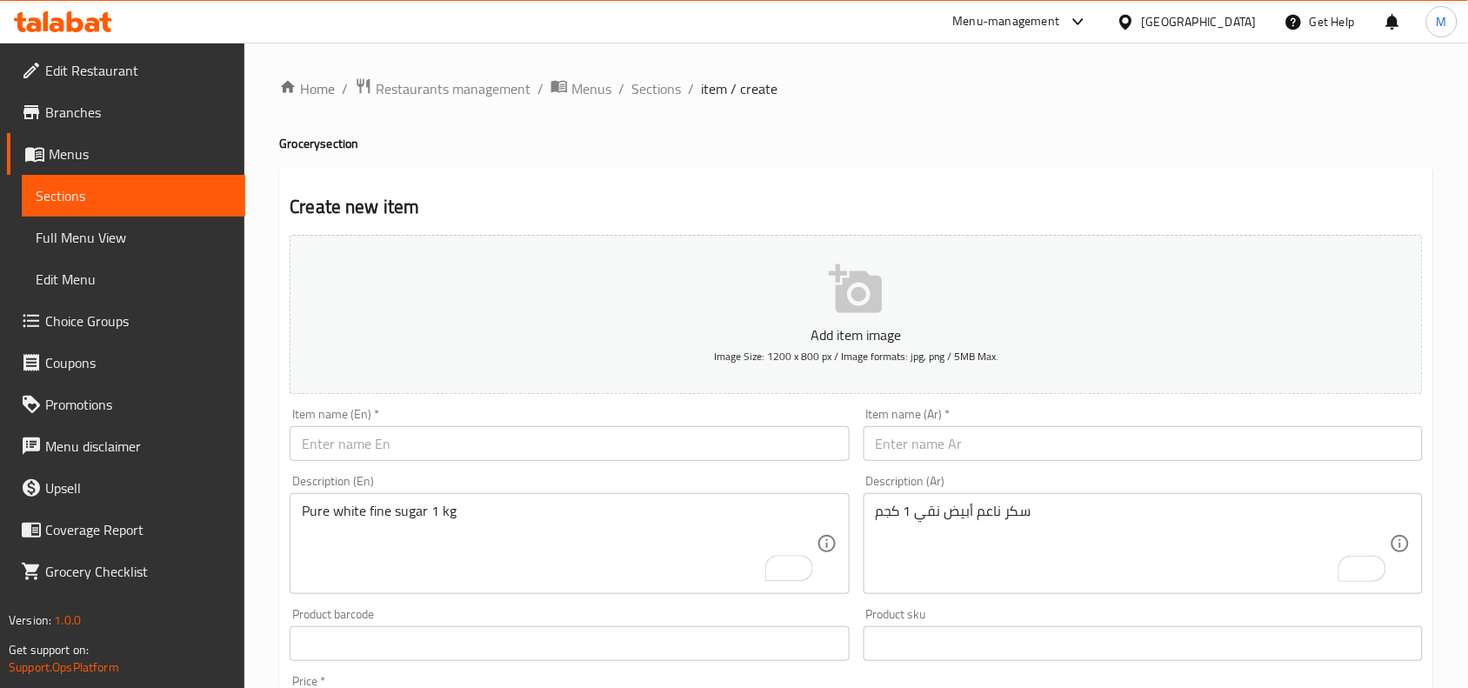
click at [924, 449] on input "text" at bounding box center [1143, 443] width 559 height 35
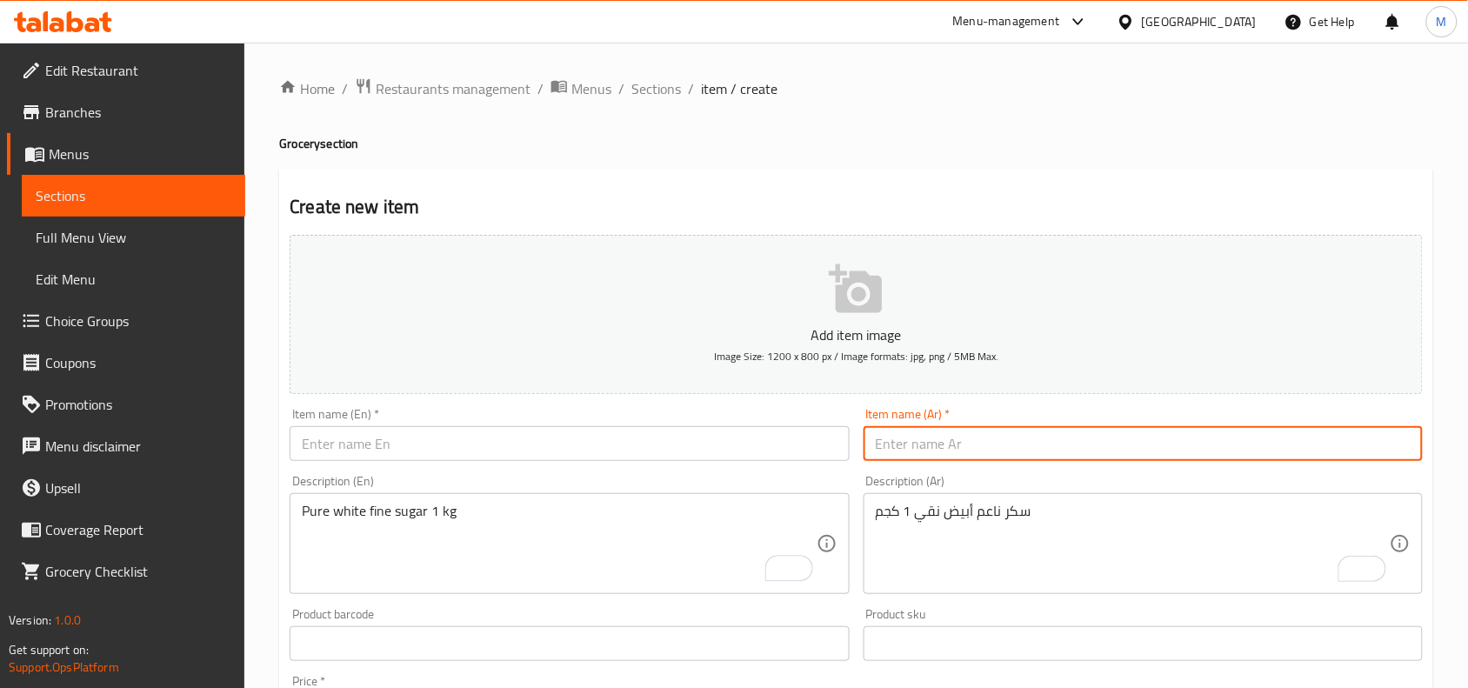
paste input "سكر ناعم"
type input "سكر ناعم"
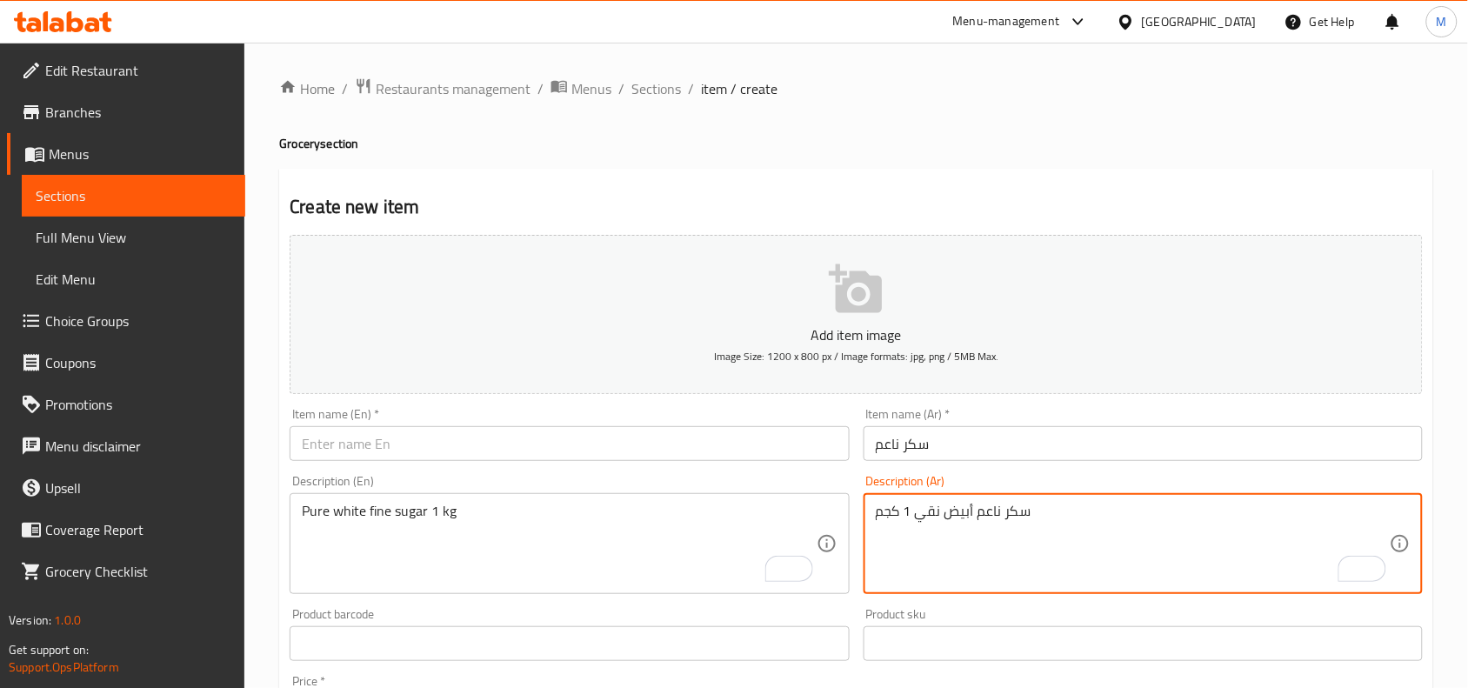
click at [964, 514] on textarea "سكر ناعم أبيض نقي 1 كجم" at bounding box center [1133, 544] width 514 height 83
click at [1075, 157] on div "Home / Restaurants management / Menus / Sections / item / create Grocery sectio…" at bounding box center [856, 635] width 1154 height 1117
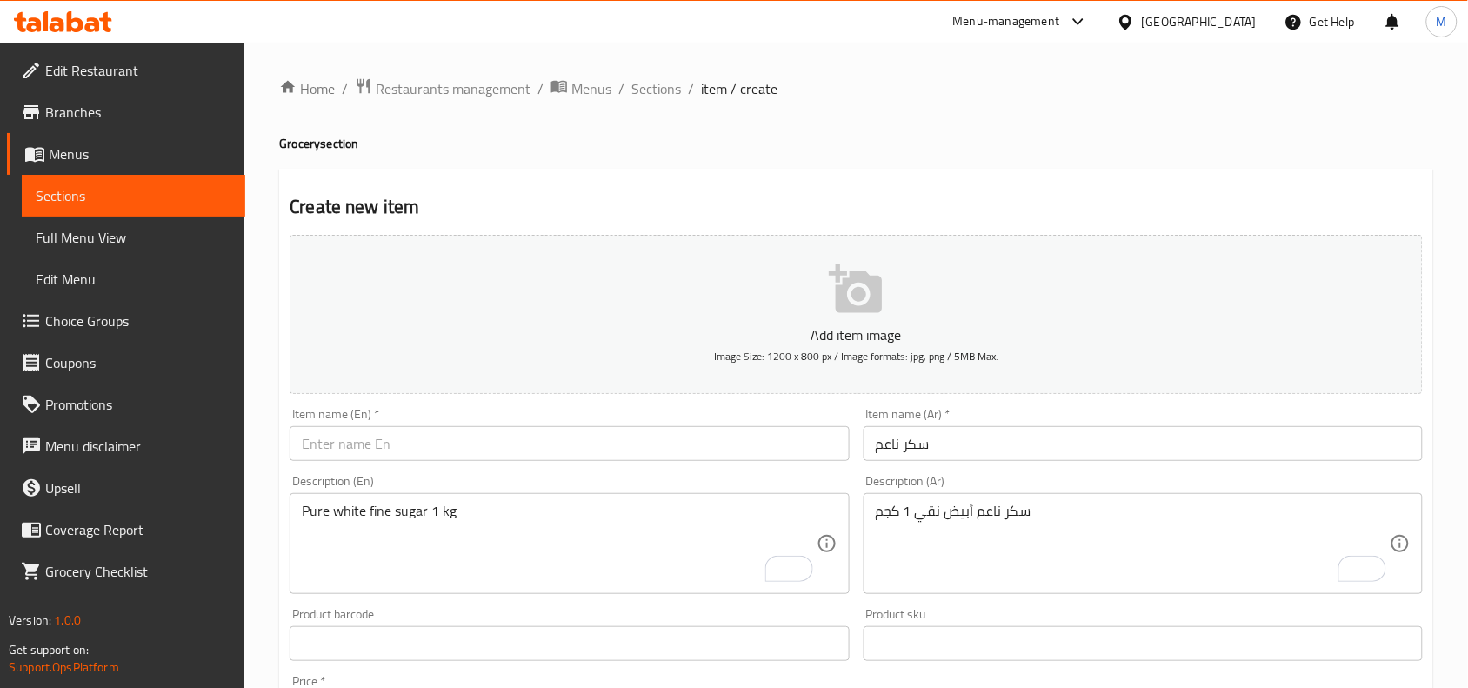
click at [913, 450] on input "سكر ناعم" at bounding box center [1143, 443] width 559 height 35
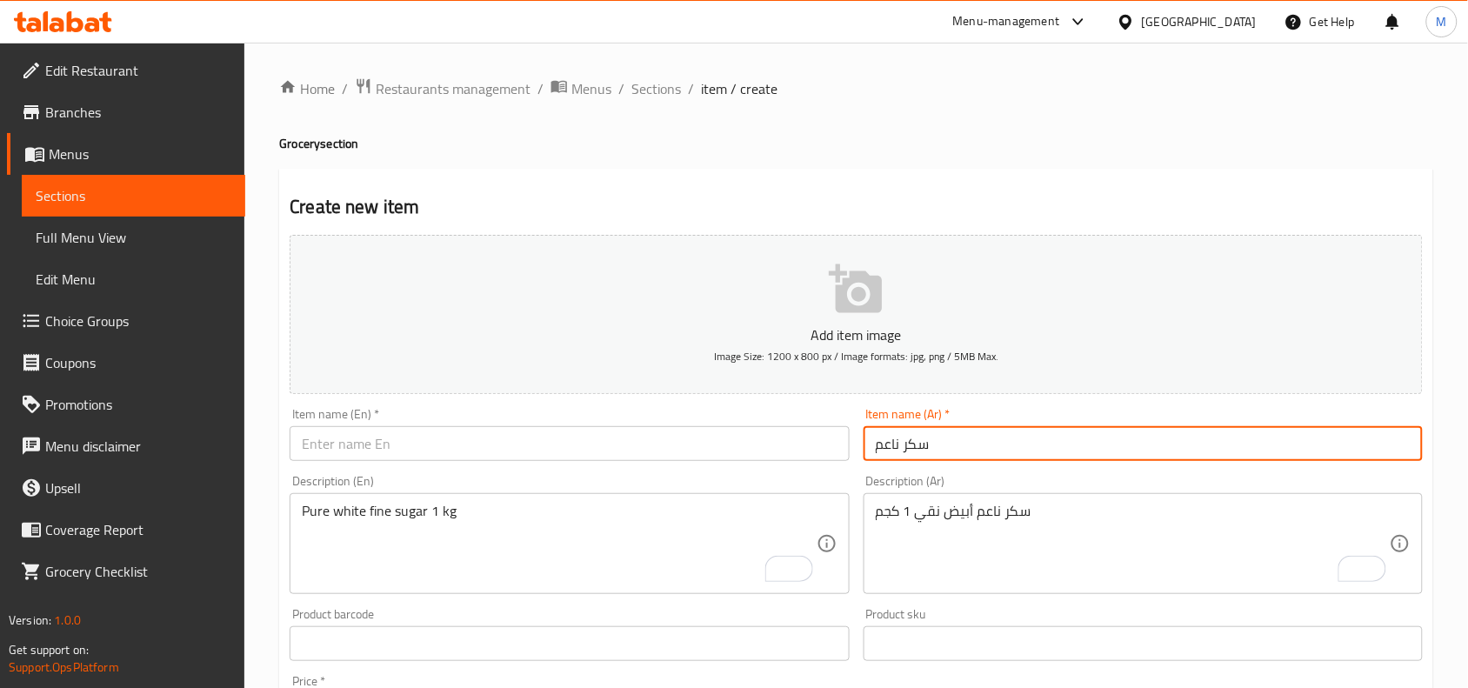
click at [913, 450] on input "سكر ناعم" at bounding box center [1143, 443] width 559 height 35
click at [432, 429] on input "text" at bounding box center [569, 443] width 559 height 35
paste input "fine sugar"
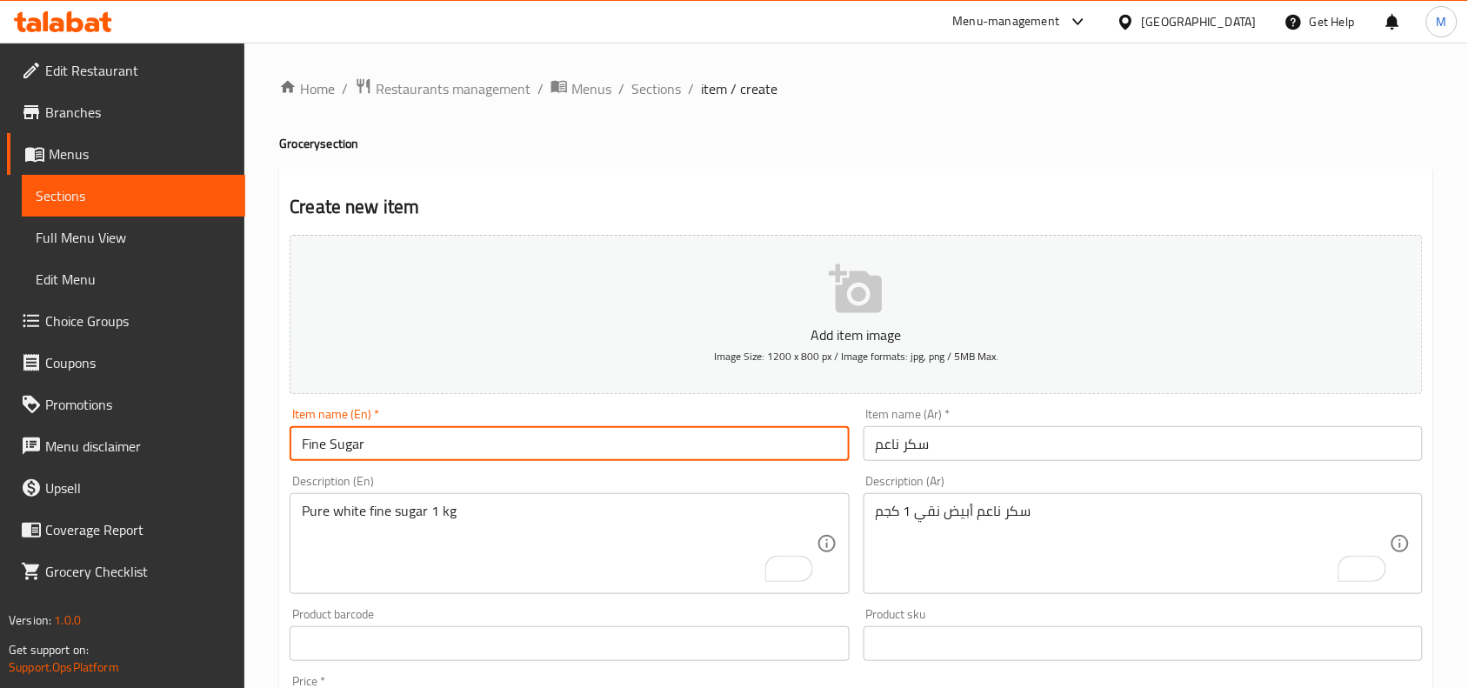
type input "Fine Sugar"
click at [267, 250] on div "Home / Restaurants management / Menus / Sections / item / create Grocery sectio…" at bounding box center [856, 636] width 1224 height 1186
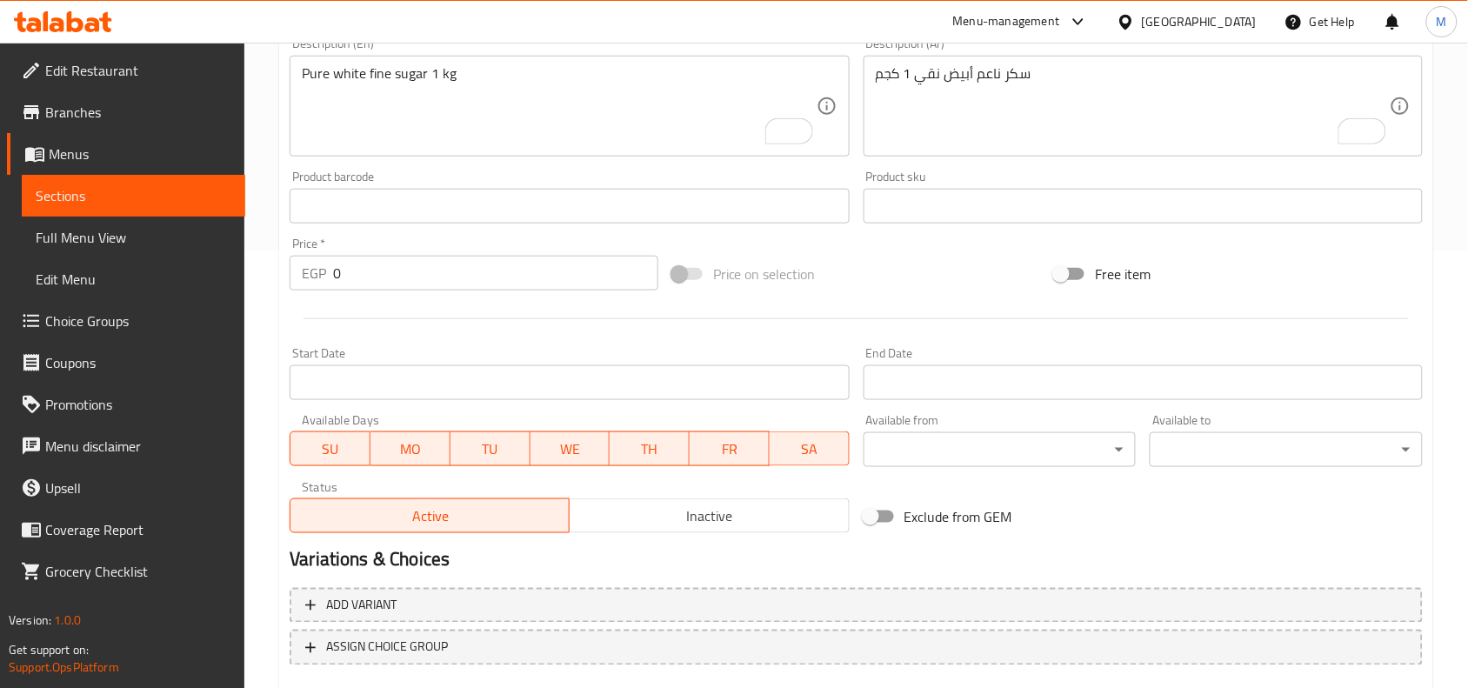
scroll to position [537, 0]
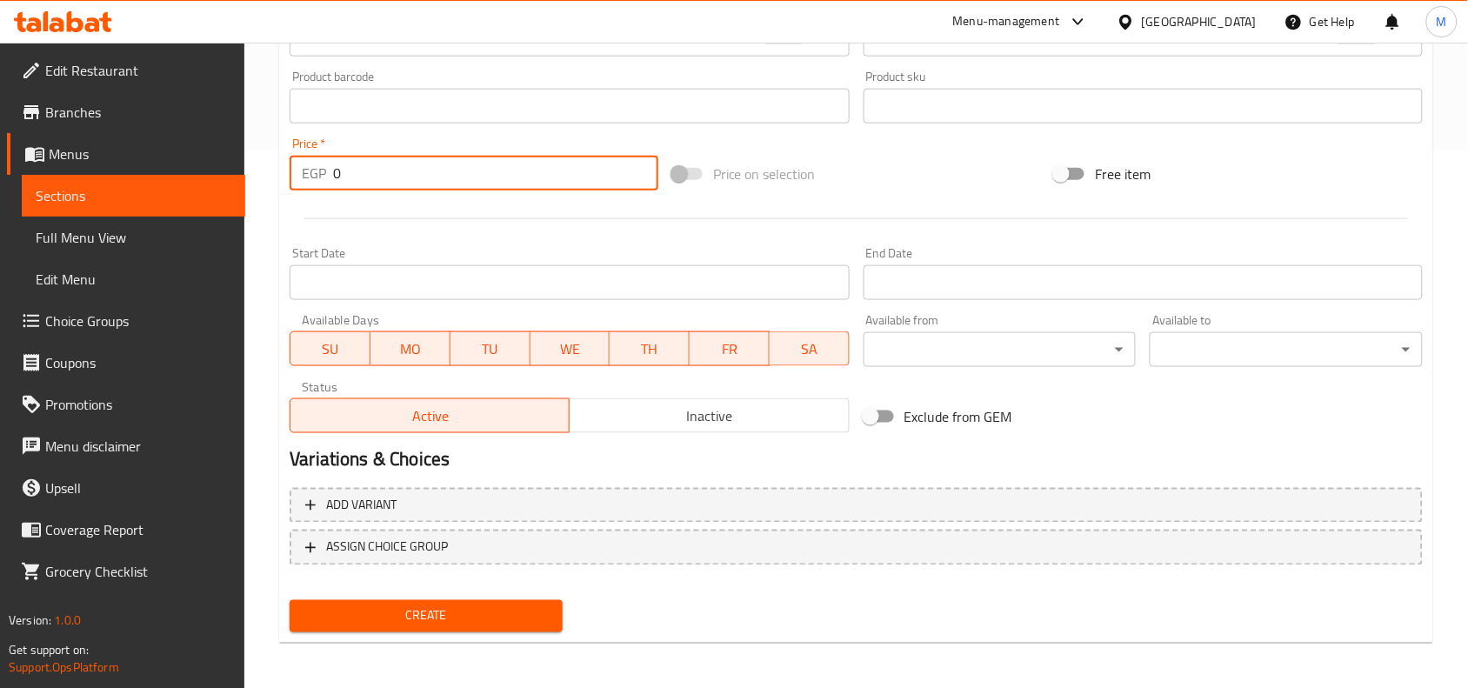
drag, startPoint x: 352, startPoint y: 174, endPoint x: 324, endPoint y: 167, distance: 28.7
click at [324, 167] on div "EGP 0 Price *" at bounding box center [474, 173] width 369 height 35
paste input "38"
type input "38"
click at [270, 197] on div "Home / Restaurants management / Menus / Sections / item / create Grocery sectio…" at bounding box center [856, 98] width 1224 height 1186
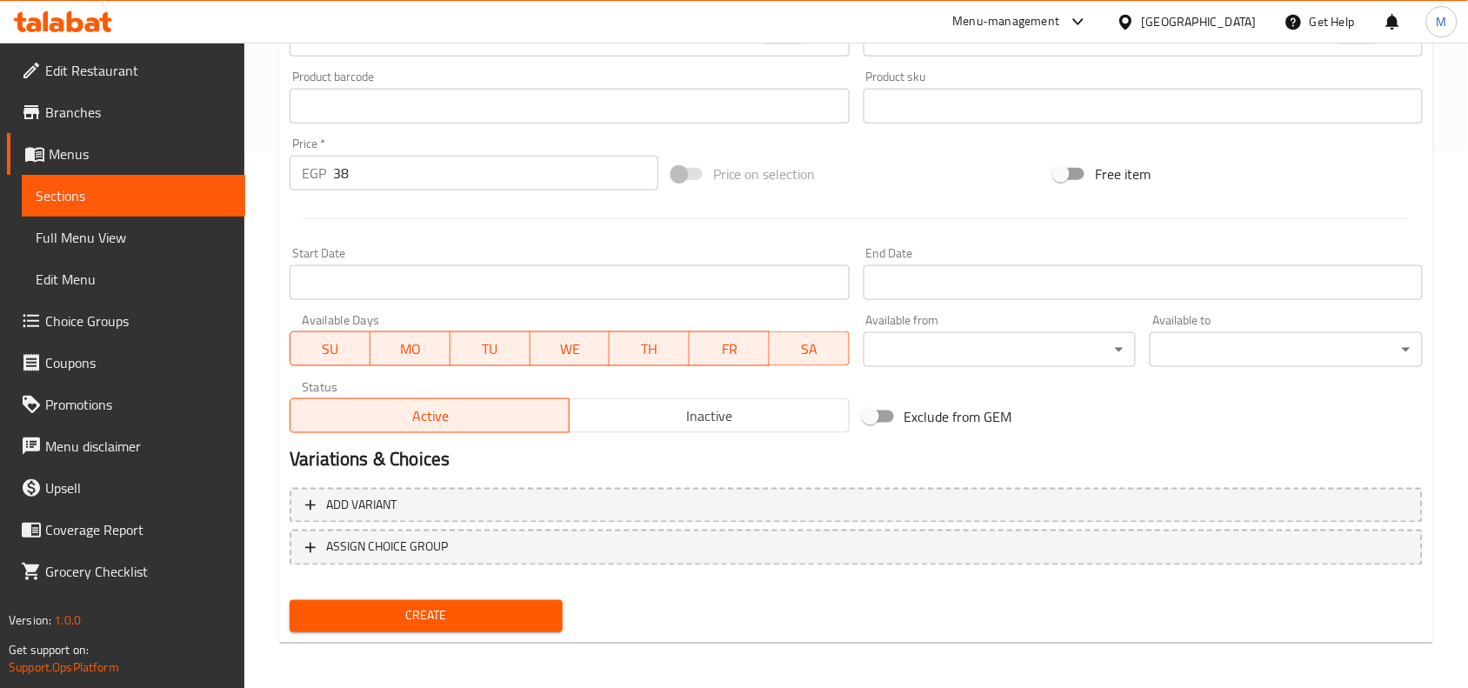
click at [664, 424] on span "Inactive" at bounding box center [709, 415] width 265 height 25
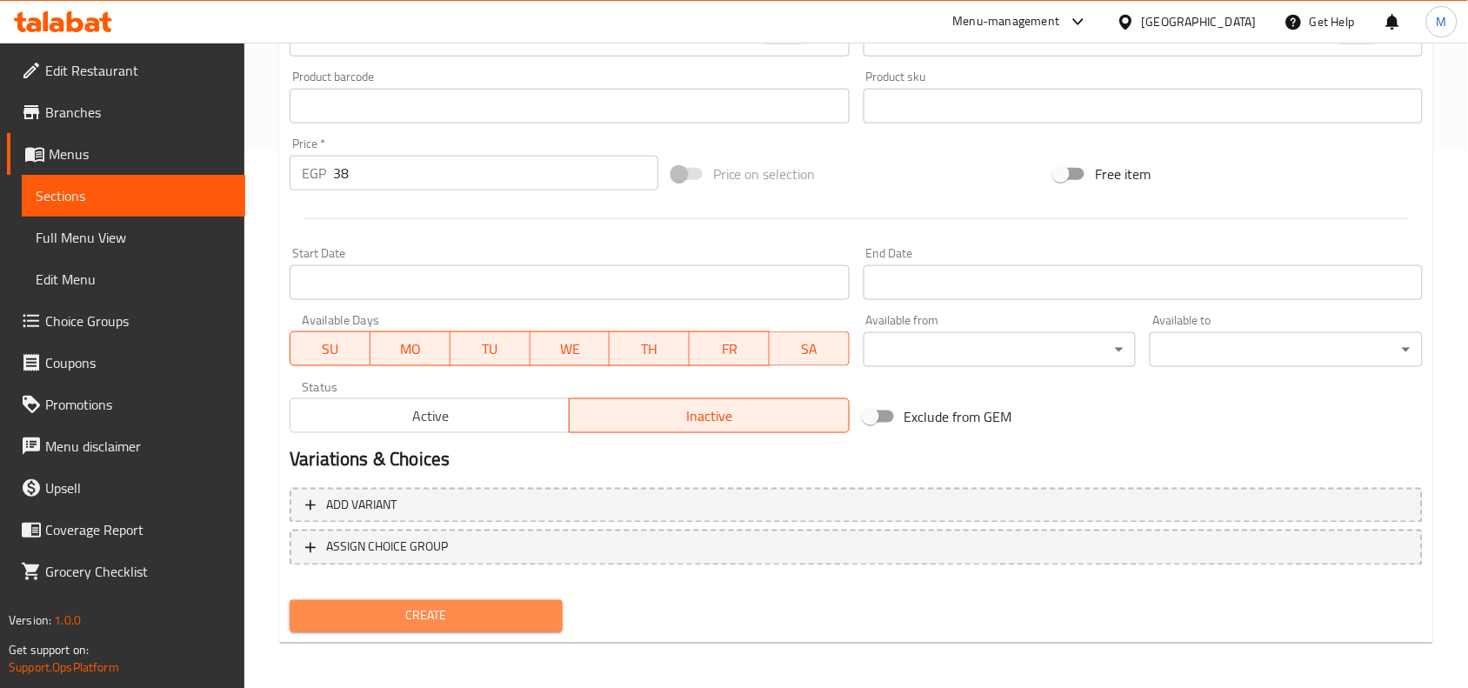
click at [471, 616] on span "Create" at bounding box center [425, 616] width 245 height 22
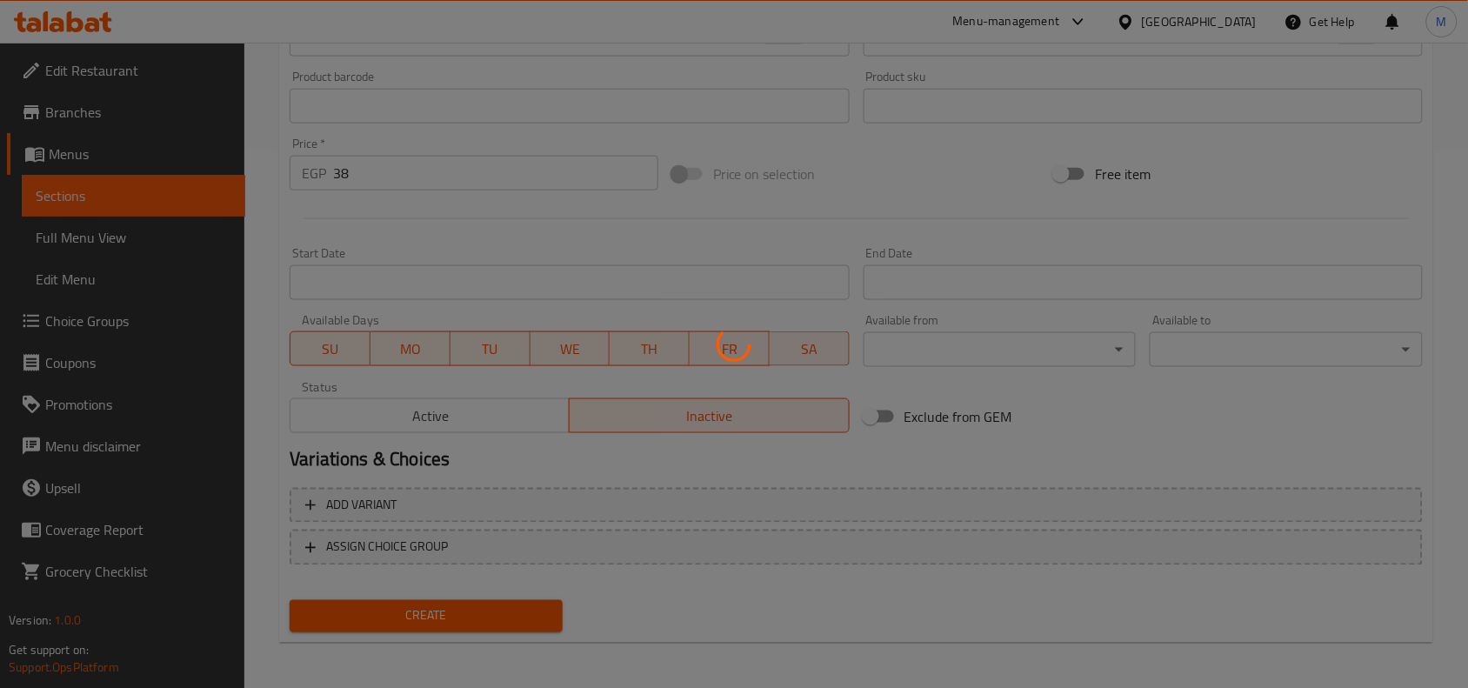
type input "0"
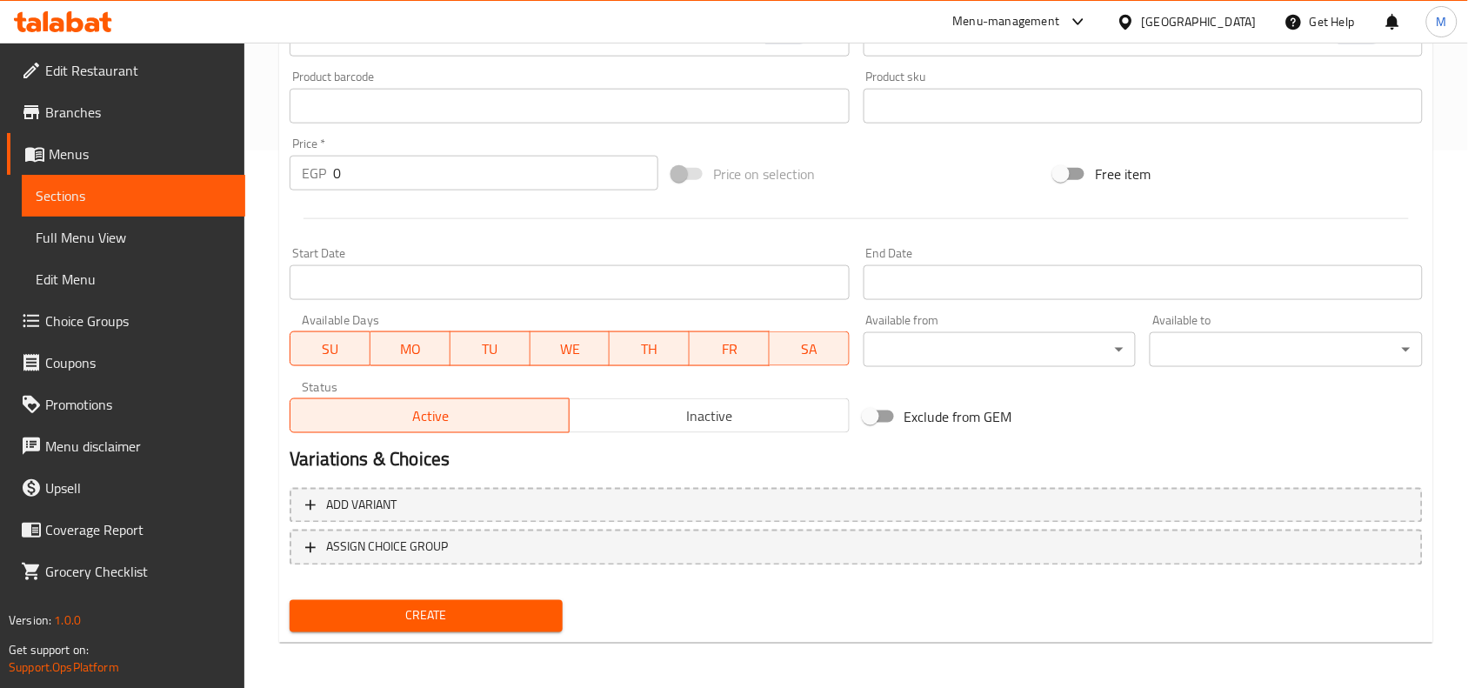
click at [665, 410] on span "Inactive" at bounding box center [709, 415] width 265 height 25
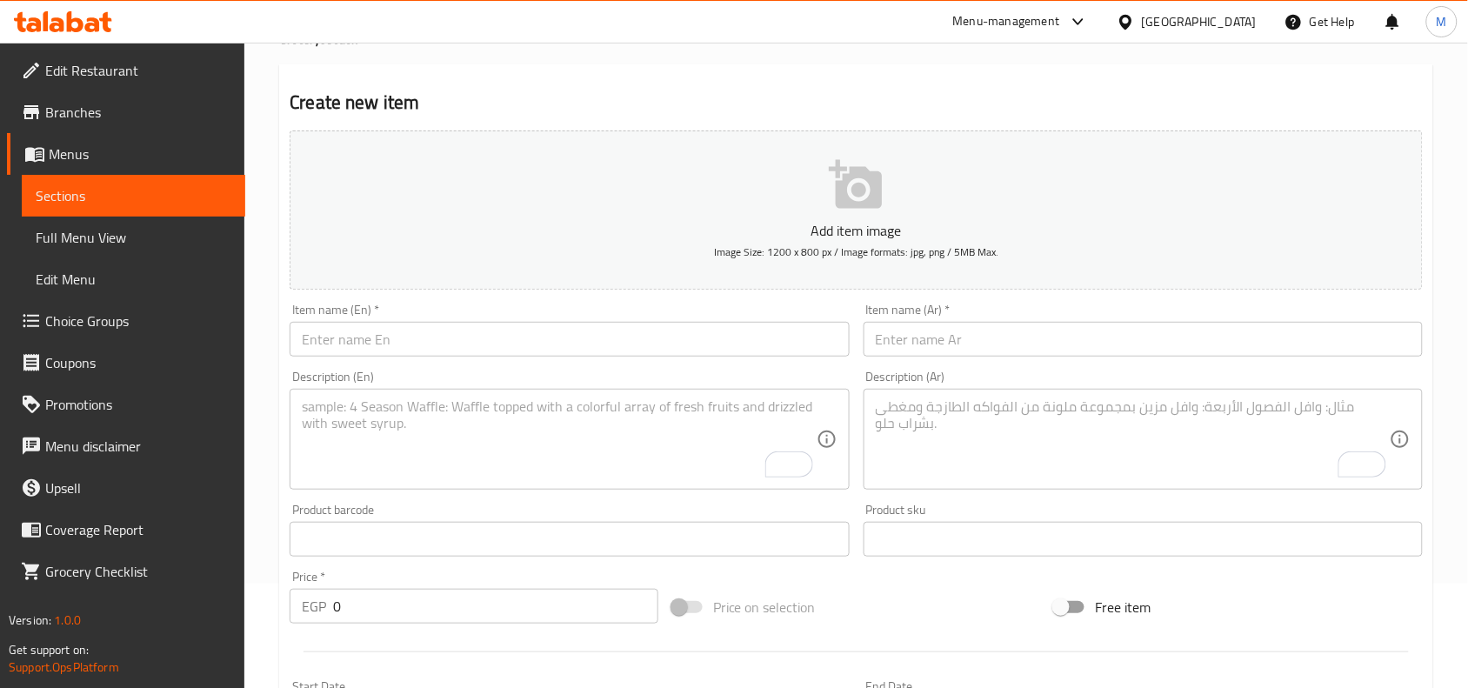
scroll to position [103, 0]
click at [1044, 453] on textarea "To enrich screen reader interactions, please activate Accessibility in Grammarl…" at bounding box center [1133, 441] width 514 height 83
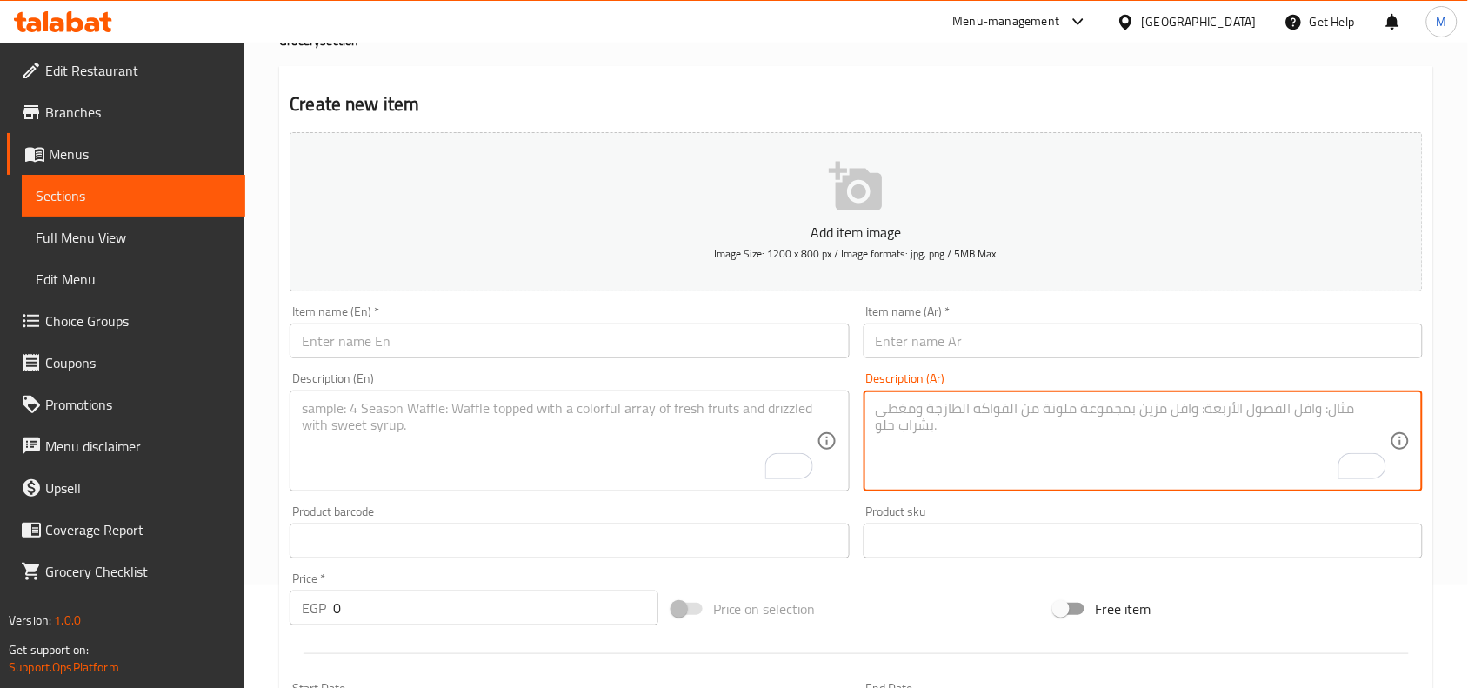
paste textarea "مكرونة خواتم 350 جرام من مكرنتو"
type textarea "مكرونة خواتم 350 جرام من مكرنتو"
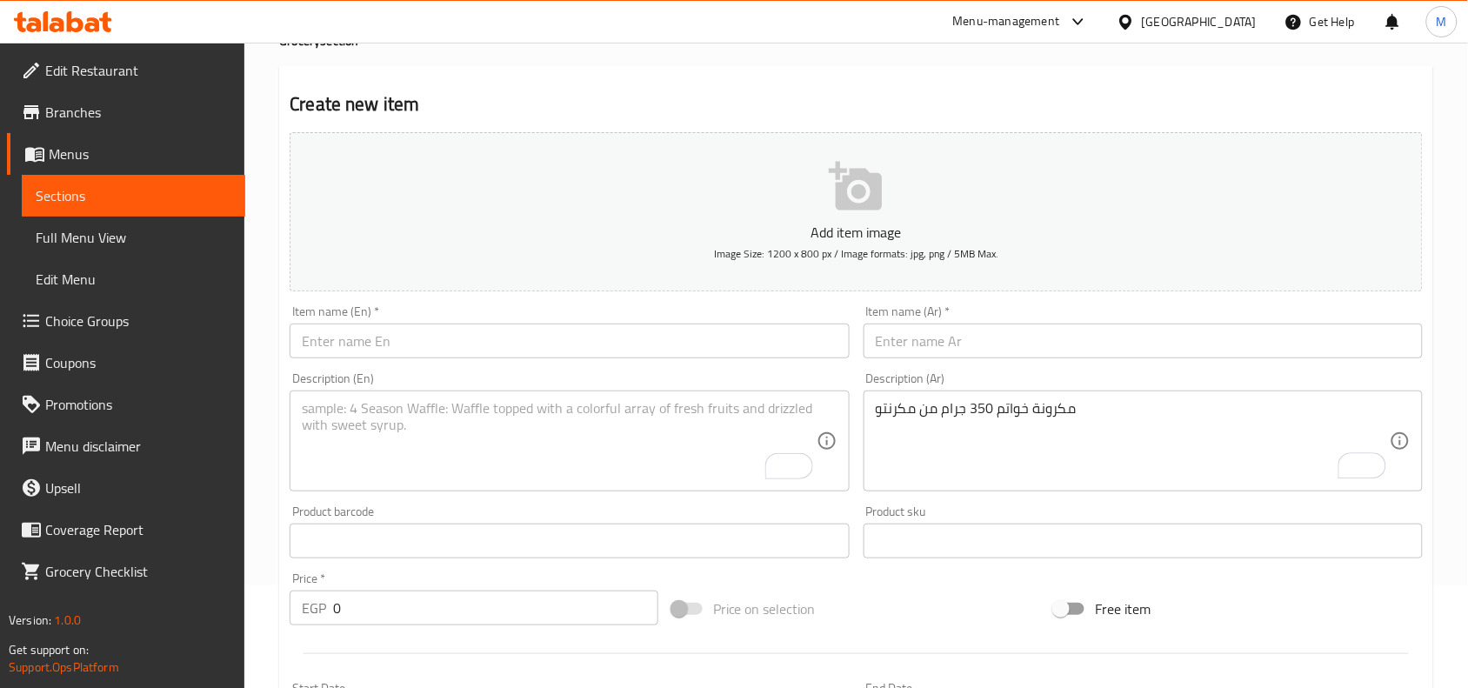
click at [942, 350] on input "text" at bounding box center [1143, 340] width 559 height 35
paste input "مكرونه خواتم (مكرونتو)"
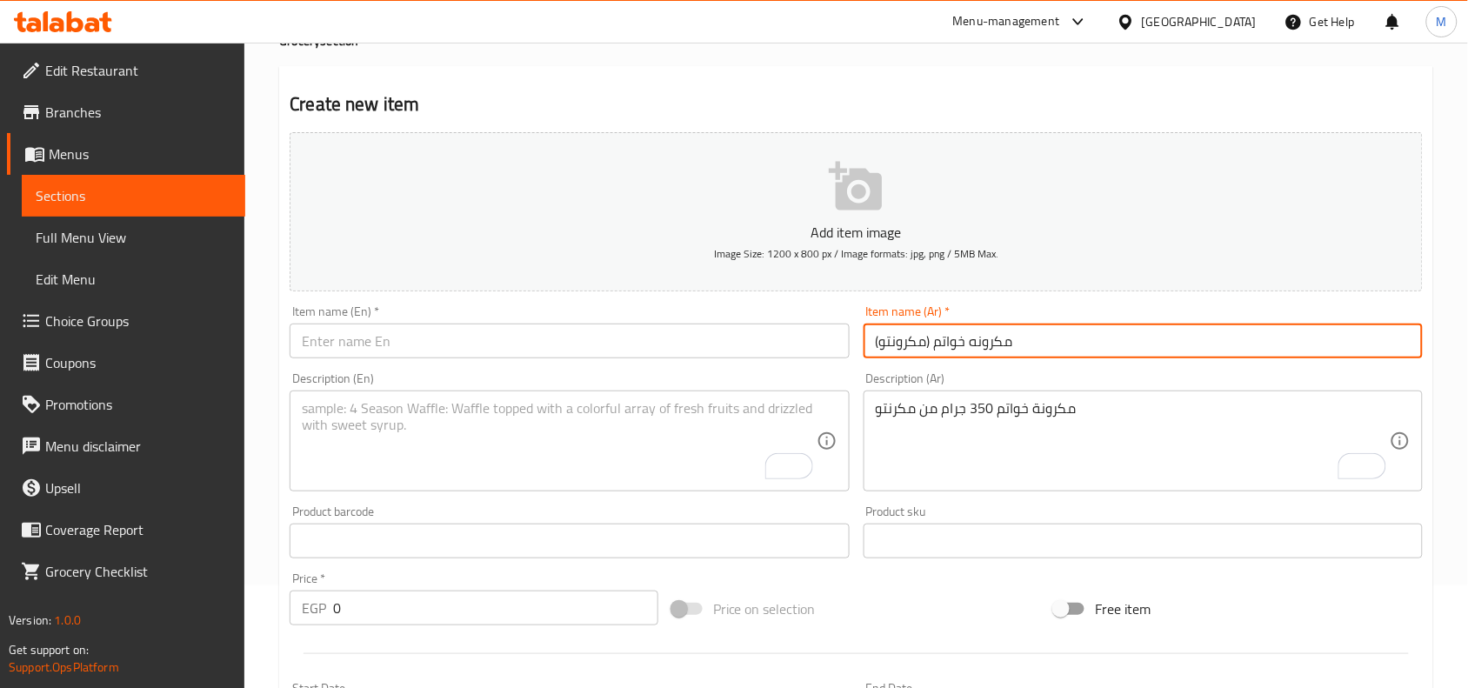
type input "مكرونه خواتم (مكرونتو)"
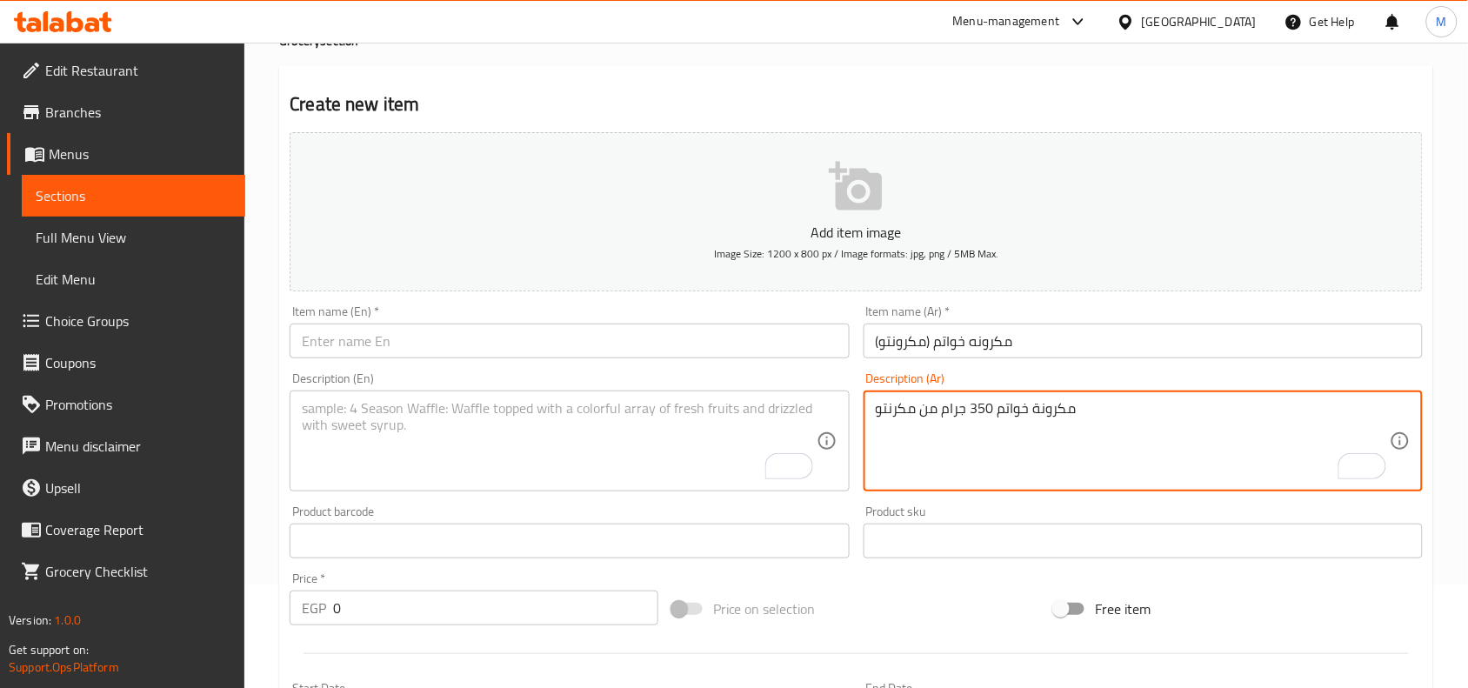
click at [985, 403] on textarea "مكرونة خواتم 350 جرام من مكرنتو" at bounding box center [1133, 441] width 514 height 83
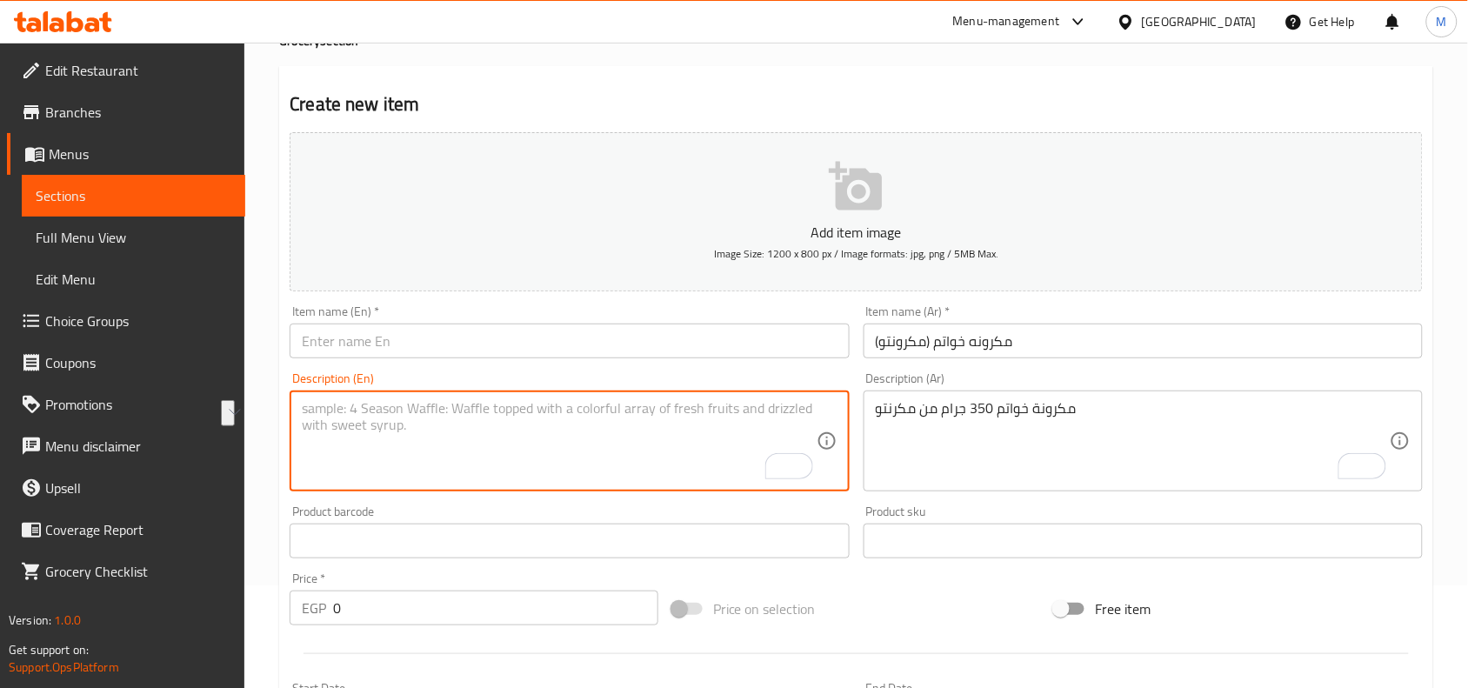
click at [604, 463] on textarea "To enrich screen reader interactions, please activate Accessibility in Grammarl…" at bounding box center [559, 441] width 514 height 83
paste textarea "Macaroni Rings 350g from [GEOGRAPHIC_DATA]"
click at [337, 407] on textarea "Macaroni Rings 350g from [GEOGRAPHIC_DATA]" at bounding box center [559, 441] width 514 height 83
click at [331, 407] on textarea "Macaroni Rings 350g from [GEOGRAPHIC_DATA]" at bounding box center [559, 441] width 514 height 83
type textarea "Pasta rings 350g from [GEOGRAPHIC_DATA]"
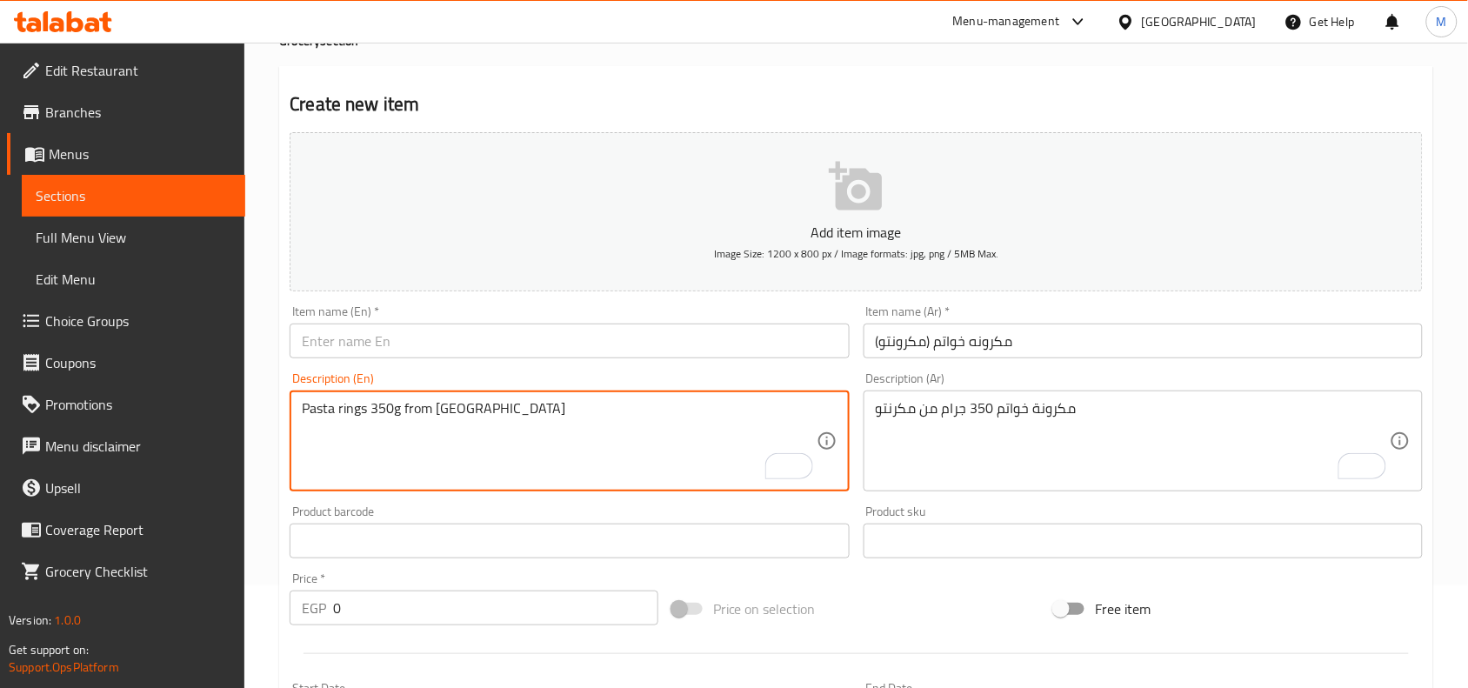
click at [468, 330] on input "text" at bounding box center [569, 340] width 559 height 35
click at [476, 401] on textarea "Pasta rings 350g from [GEOGRAPHIC_DATA]" at bounding box center [559, 441] width 514 height 83
click at [378, 340] on input "Rings Pasta ()" at bounding box center [569, 340] width 559 height 35
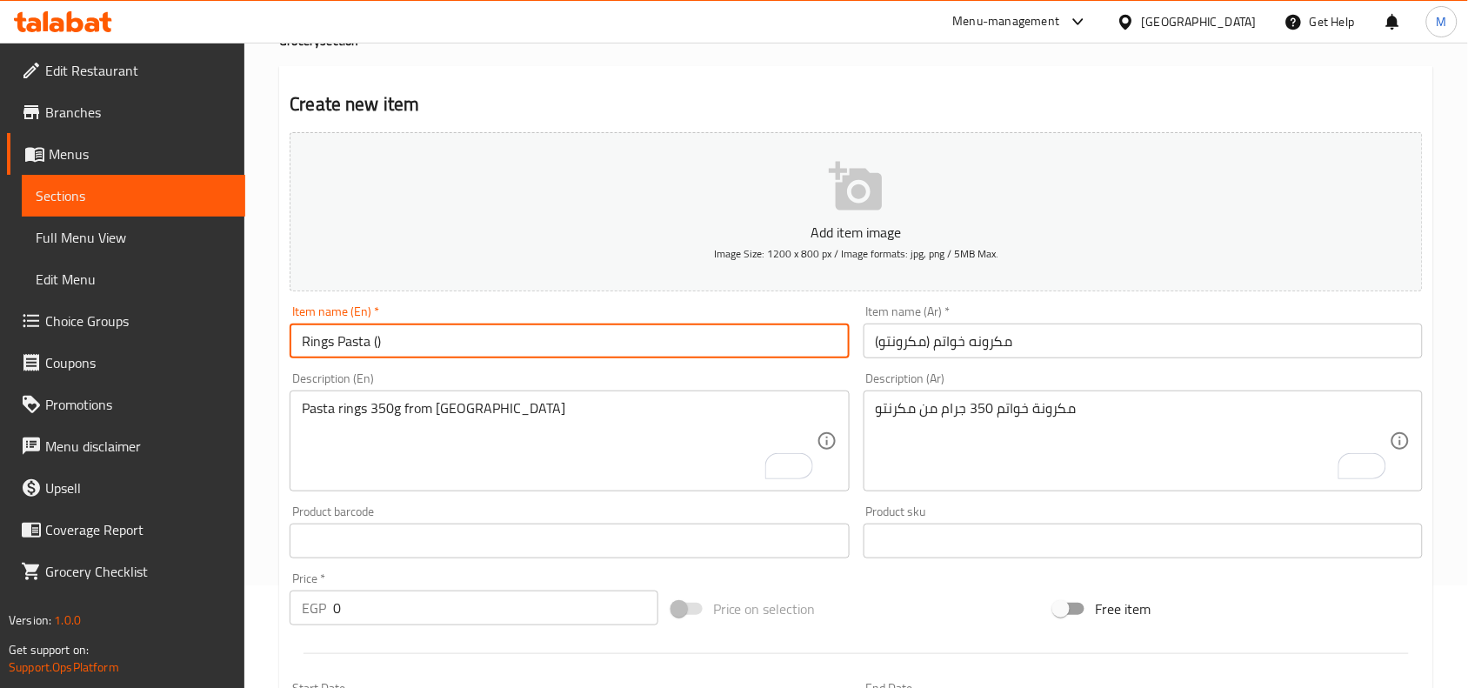
paste input "Macaronto"
type input "Rings Pasta (Macaronto)"
click at [1440, 300] on div "Home / Restaurants management / Menus / Sections / item / create Grocery sectio…" at bounding box center [856, 533] width 1224 height 1186
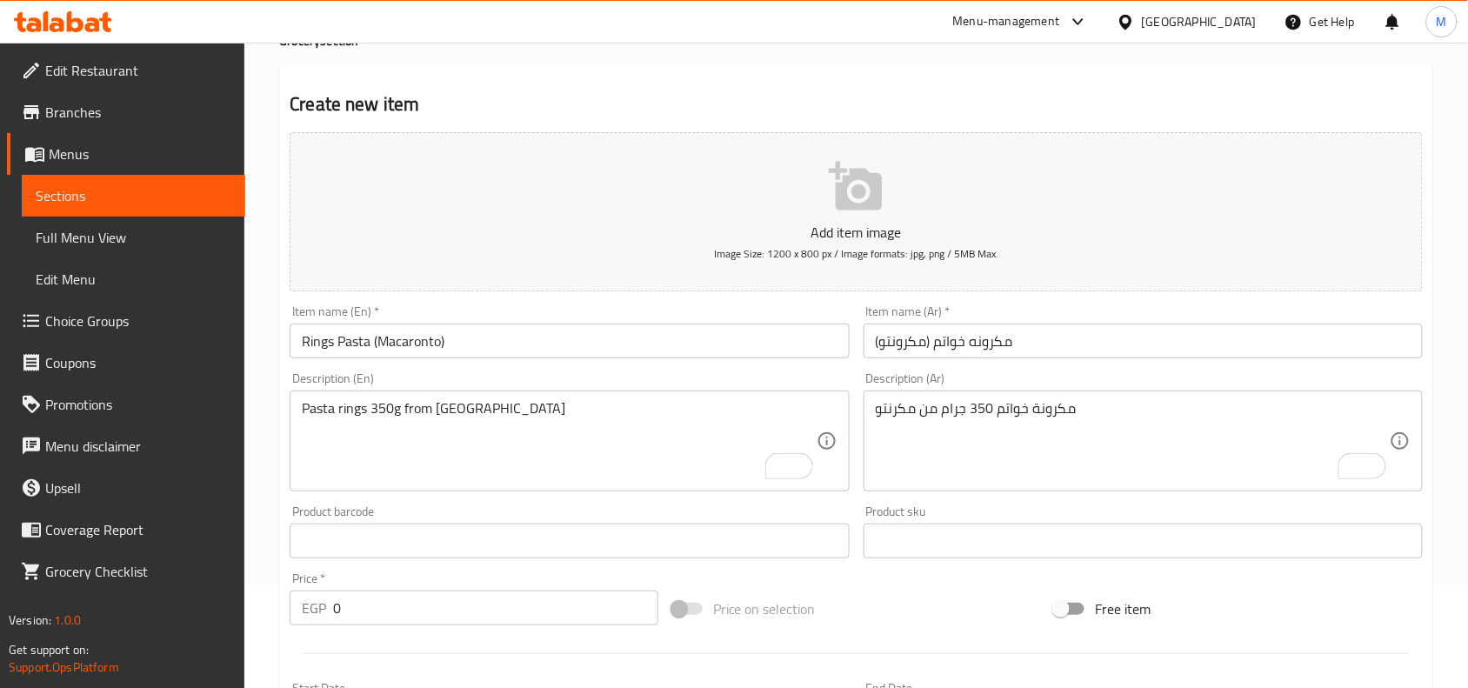
click at [313, 337] on input "Rings Pasta (Macaronto)" at bounding box center [569, 340] width 559 height 35
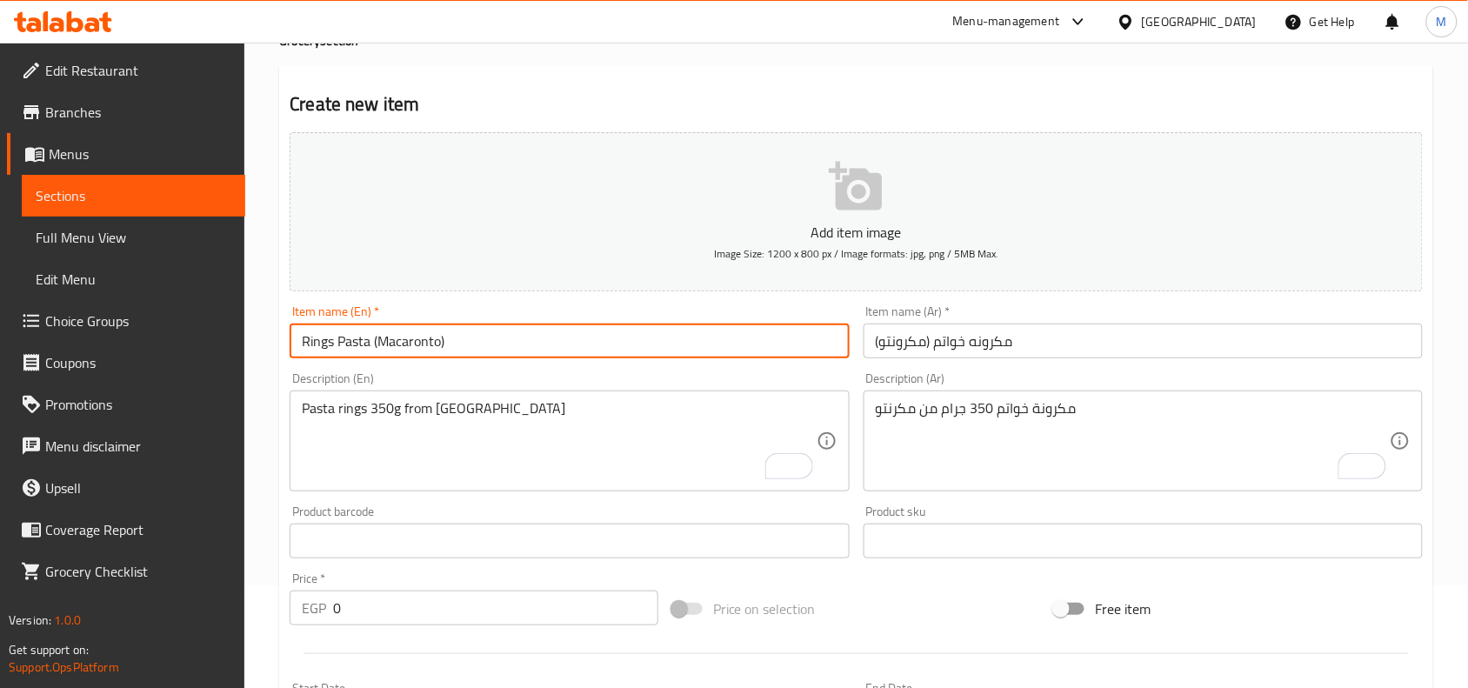
drag, startPoint x: 313, startPoint y: 337, endPoint x: 346, endPoint y: 335, distance: 33.1
click at [346, 335] on input "Rings Pasta (Macaronto)" at bounding box center [569, 340] width 559 height 35
click at [310, 340] on input "Rings Pasta (Macaronto)" at bounding box center [569, 340] width 559 height 35
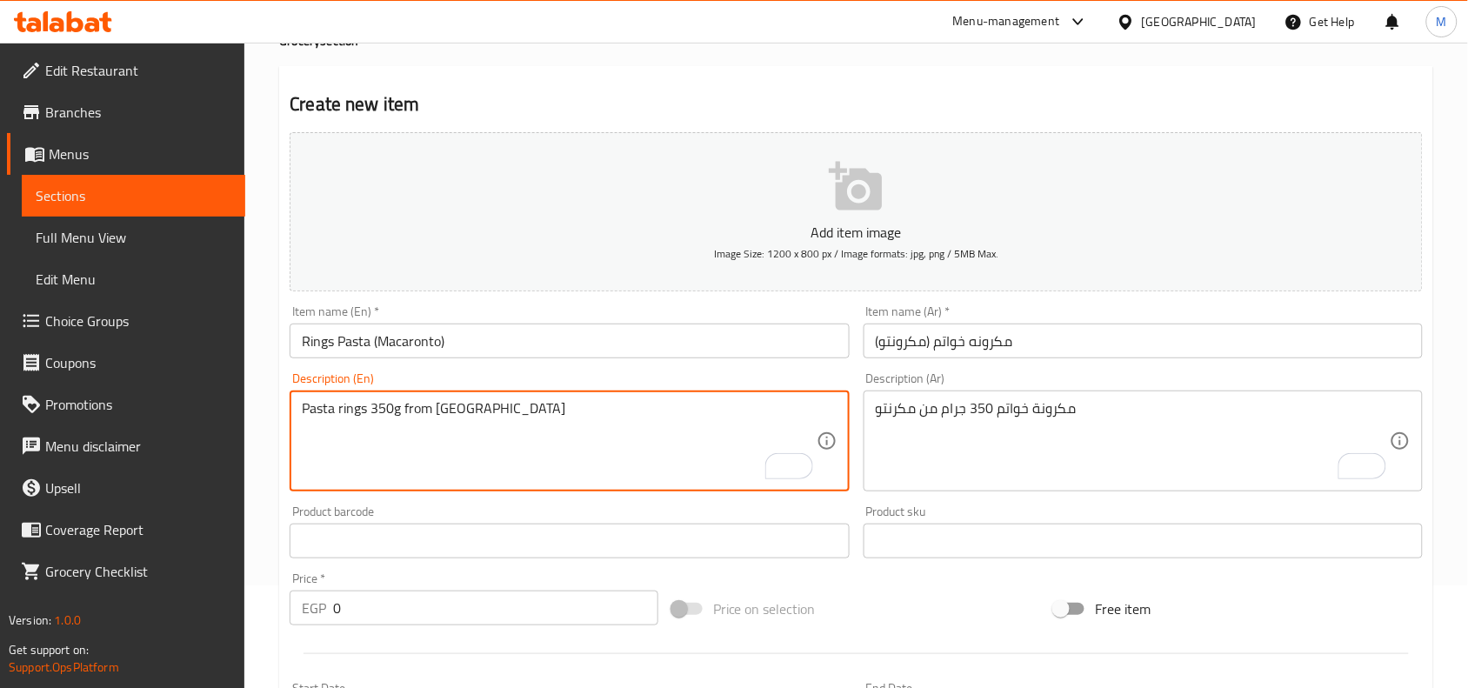
paste textarea "Rings"
click at [396, 405] on textarea "Rings pasta rings 350g from [GEOGRAPHIC_DATA]" at bounding box center [559, 441] width 514 height 83
type textarea "Rings pasta 350g from [GEOGRAPHIC_DATA]"
click at [272, 391] on div "Home / Restaurants management / Menus / Sections / item / create Grocery sectio…" at bounding box center [856, 533] width 1224 height 1186
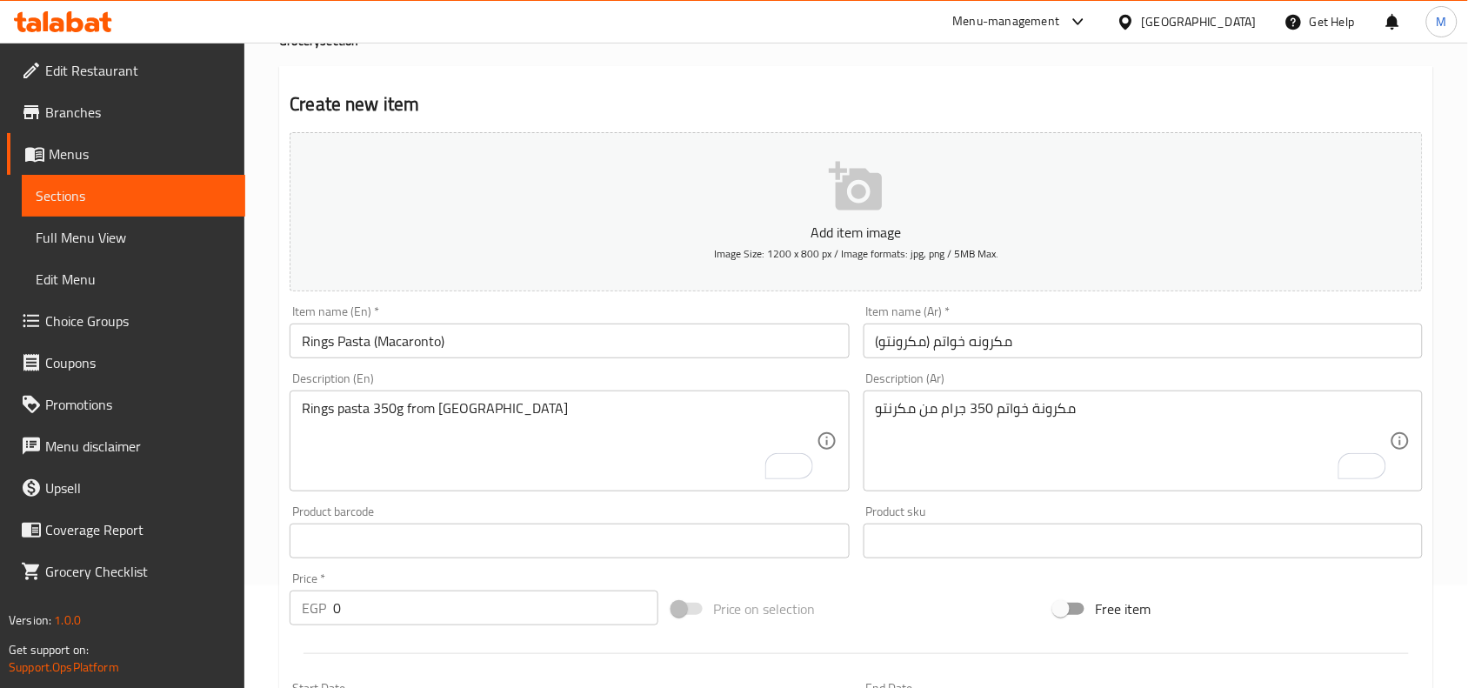
click at [270, 391] on div "Home / Restaurants management / Menus / Sections / item / create Grocery sectio…" at bounding box center [856, 533] width 1224 height 1186
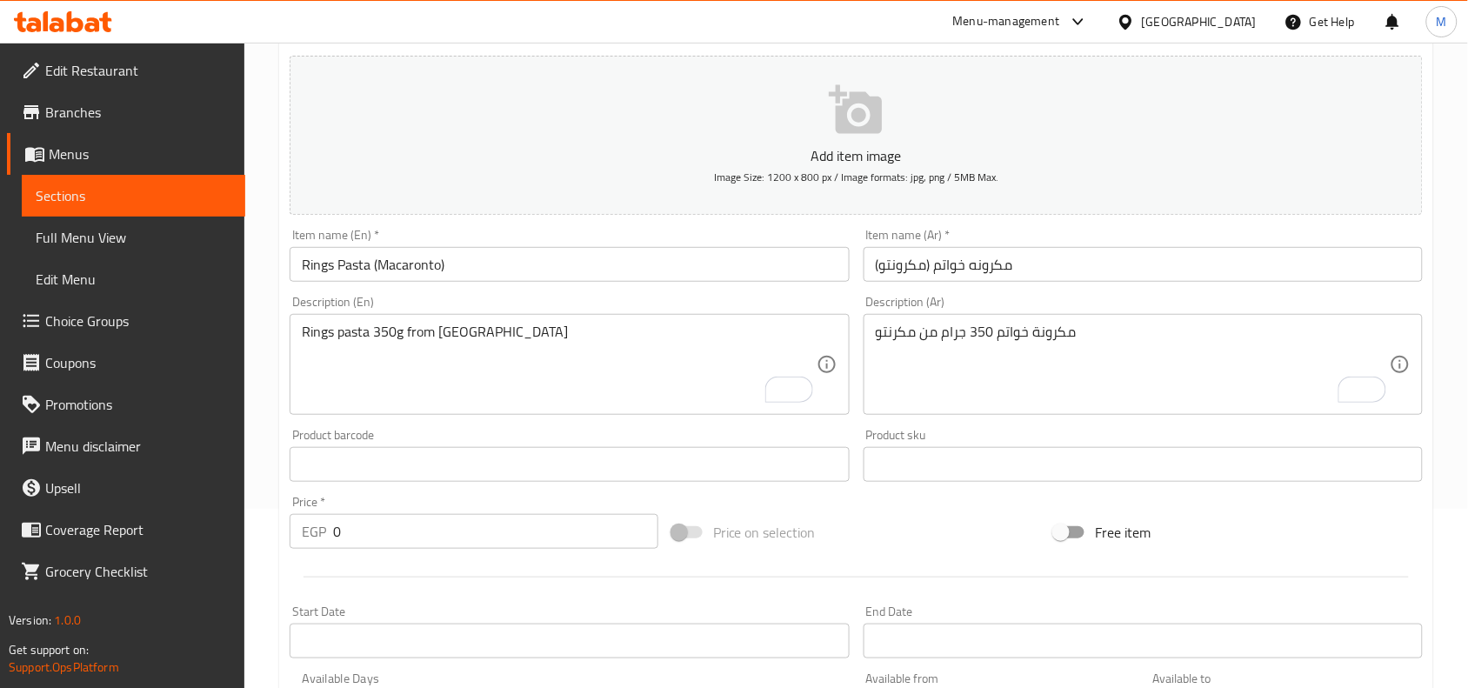
scroll to position [211, 0]
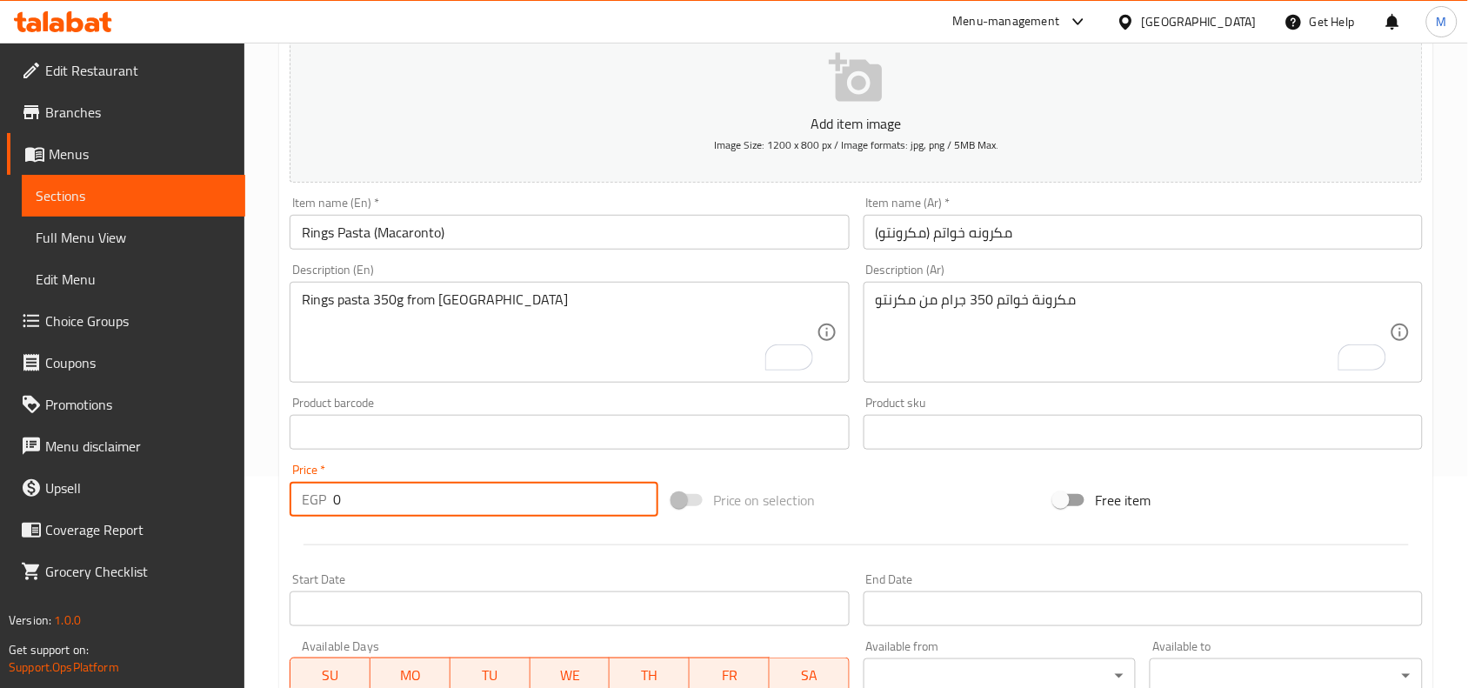
drag, startPoint x: 346, startPoint y: 489, endPoint x: 317, endPoint y: 500, distance: 30.8
click at [317, 500] on div "EGP 0 Price *" at bounding box center [474, 499] width 369 height 35
paste input "15"
type input "15"
click at [265, 374] on div "Home / Restaurants management / Menus / Sections / item / create Grocery sectio…" at bounding box center [856, 424] width 1224 height 1186
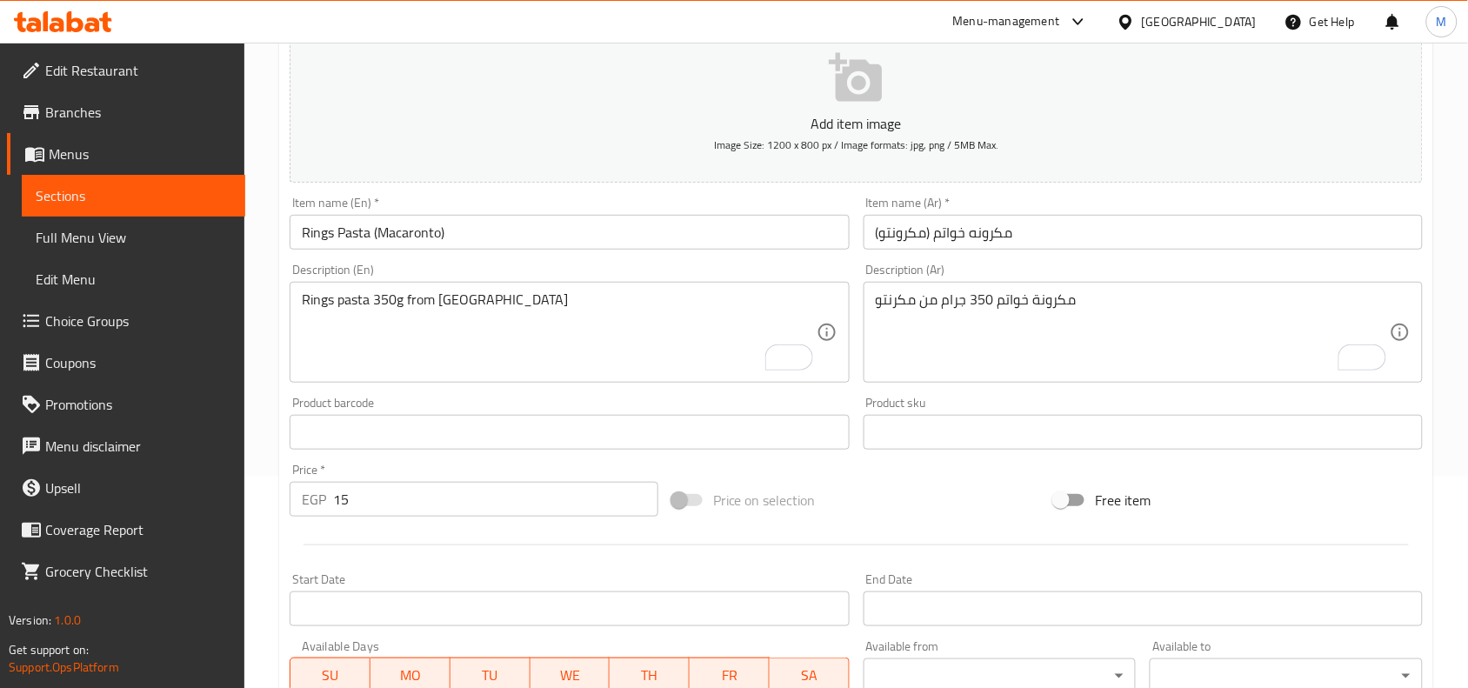
click at [280, 220] on div "Create new item Add item image Image Size: 1200 x 800 px / Image formats: jpg, …" at bounding box center [856, 463] width 1154 height 1012
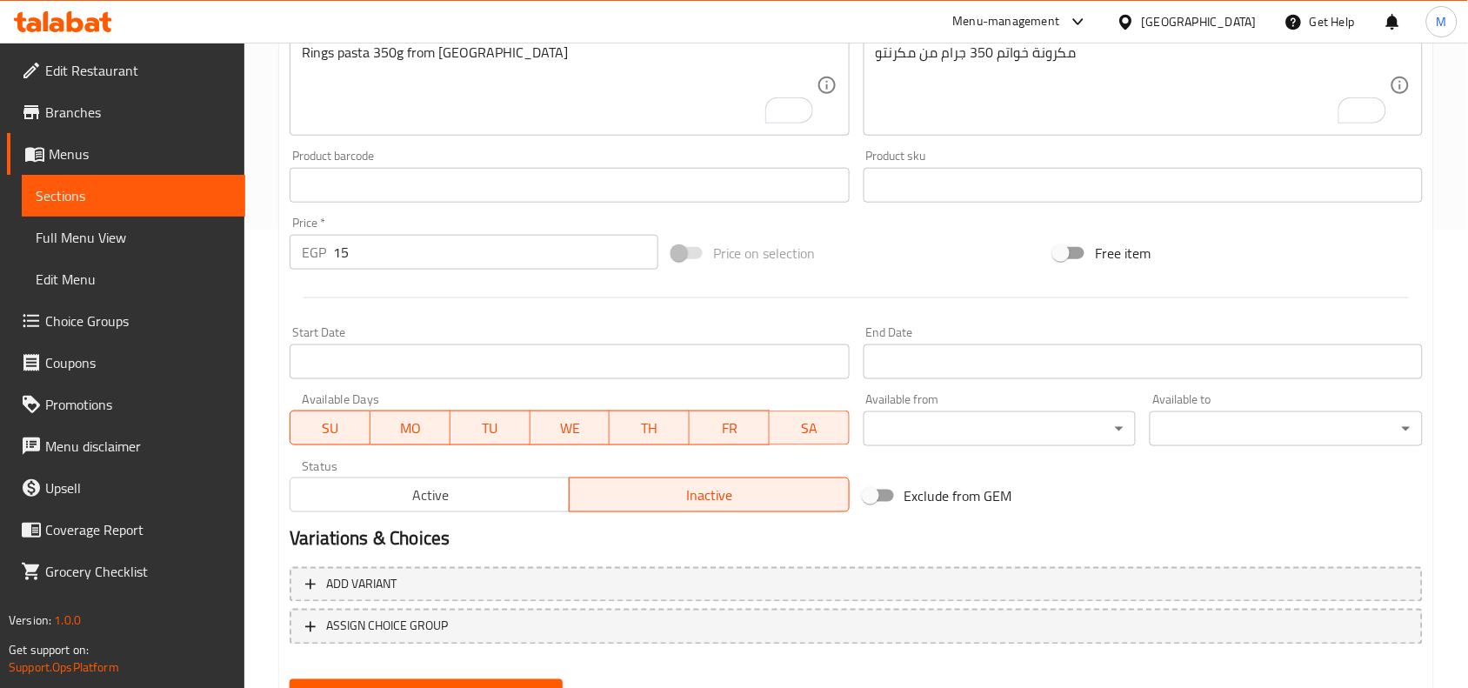
scroll to position [537, 0]
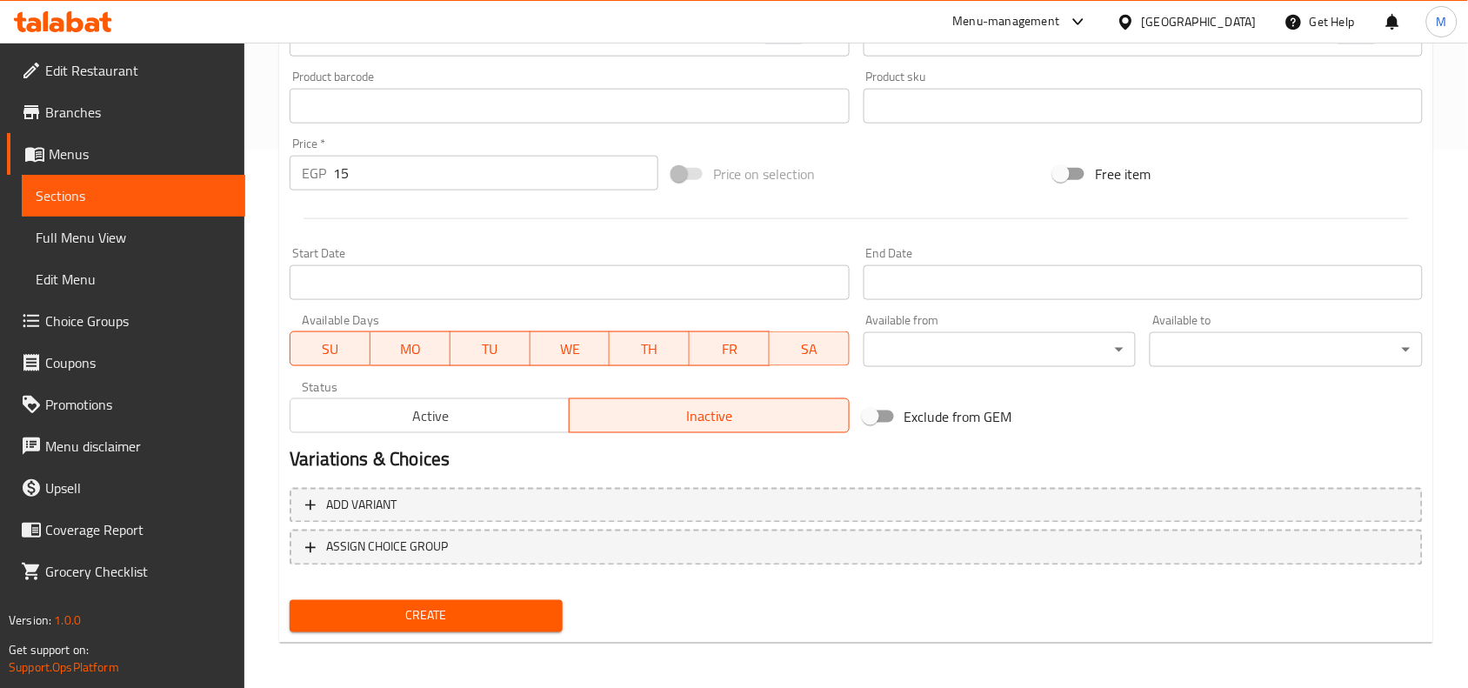
click at [470, 600] on button "Create" at bounding box center [426, 616] width 273 height 32
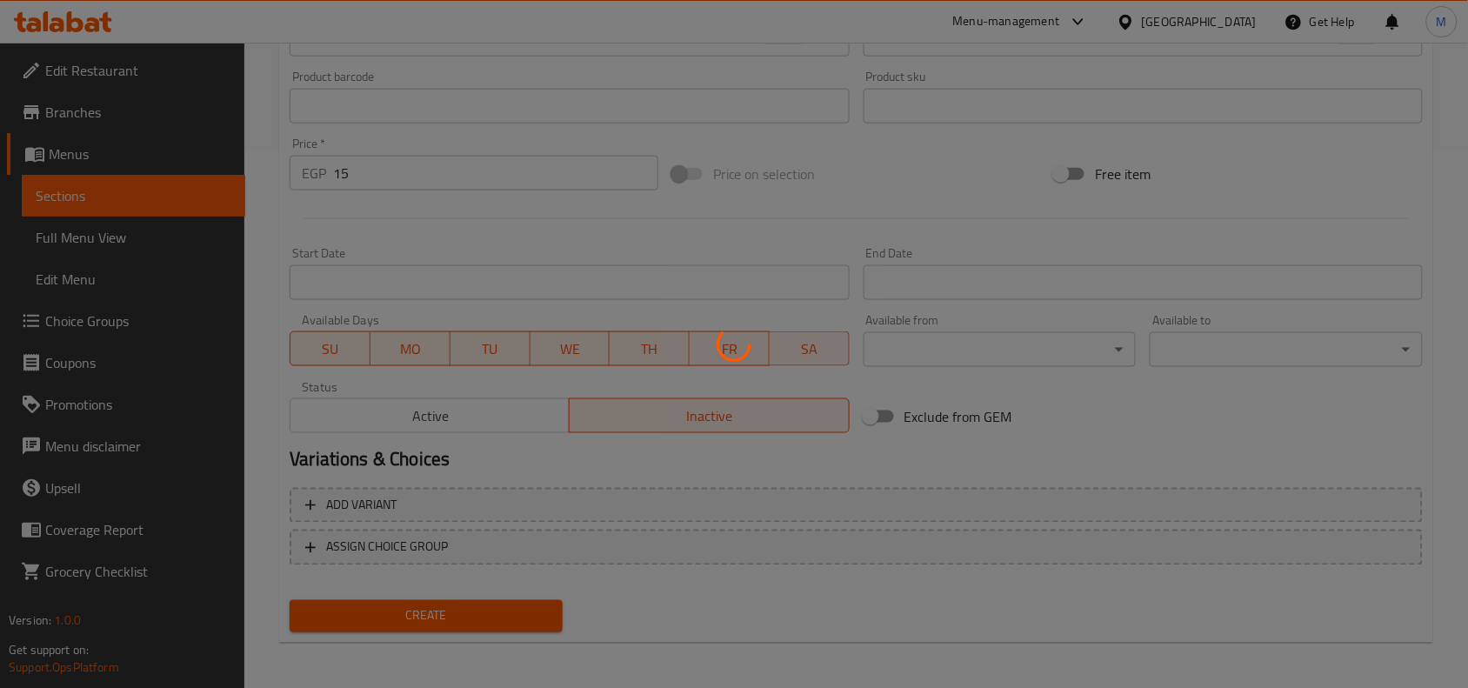
type input "0"
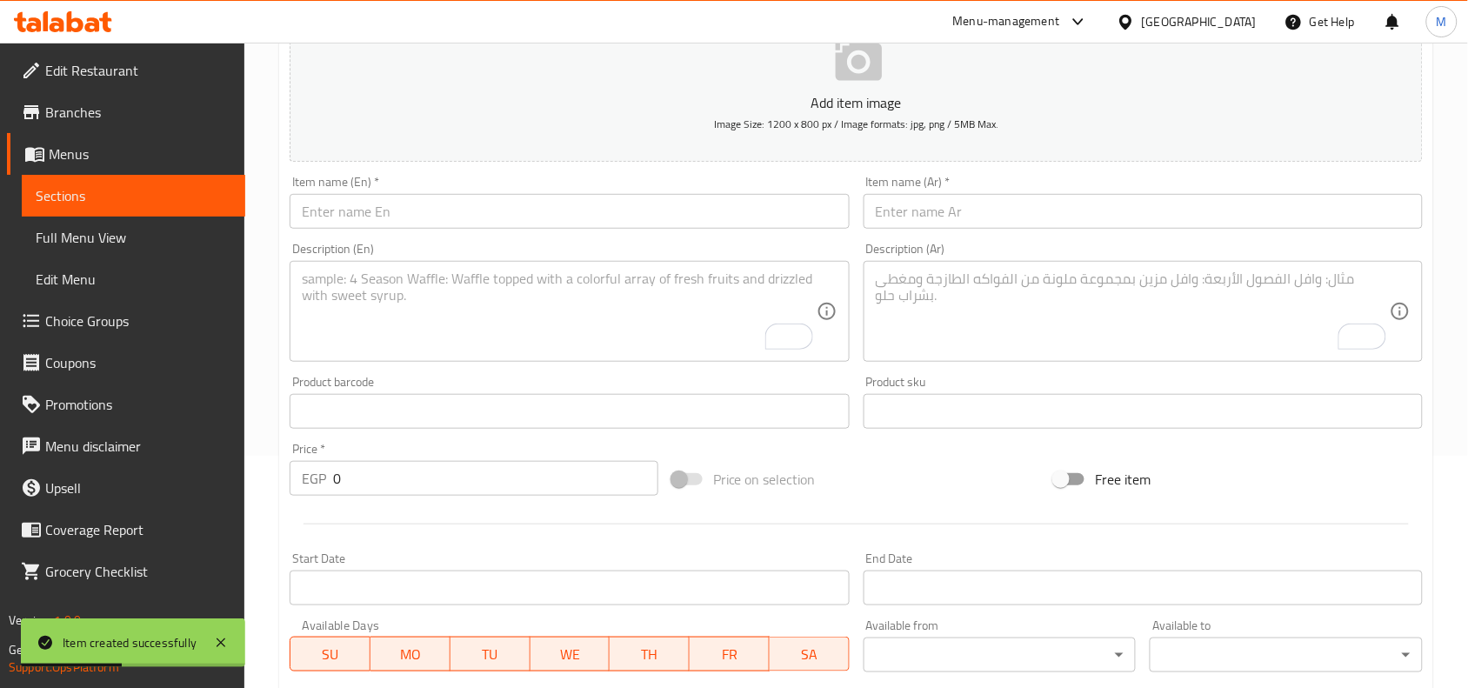
scroll to position [211, 0]
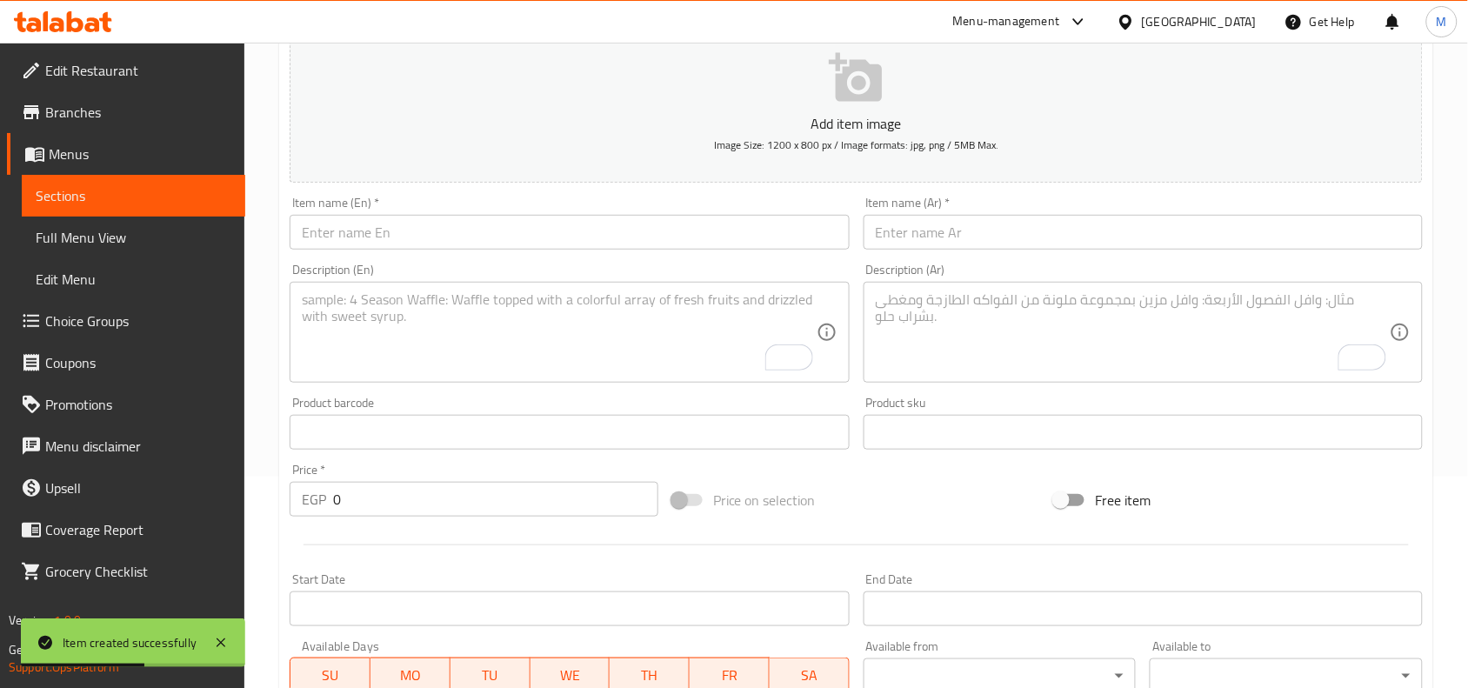
click at [991, 322] on textarea "To enrich screen reader interactions, please activate Accessibility in Grammarl…" at bounding box center [1133, 332] width 514 height 83
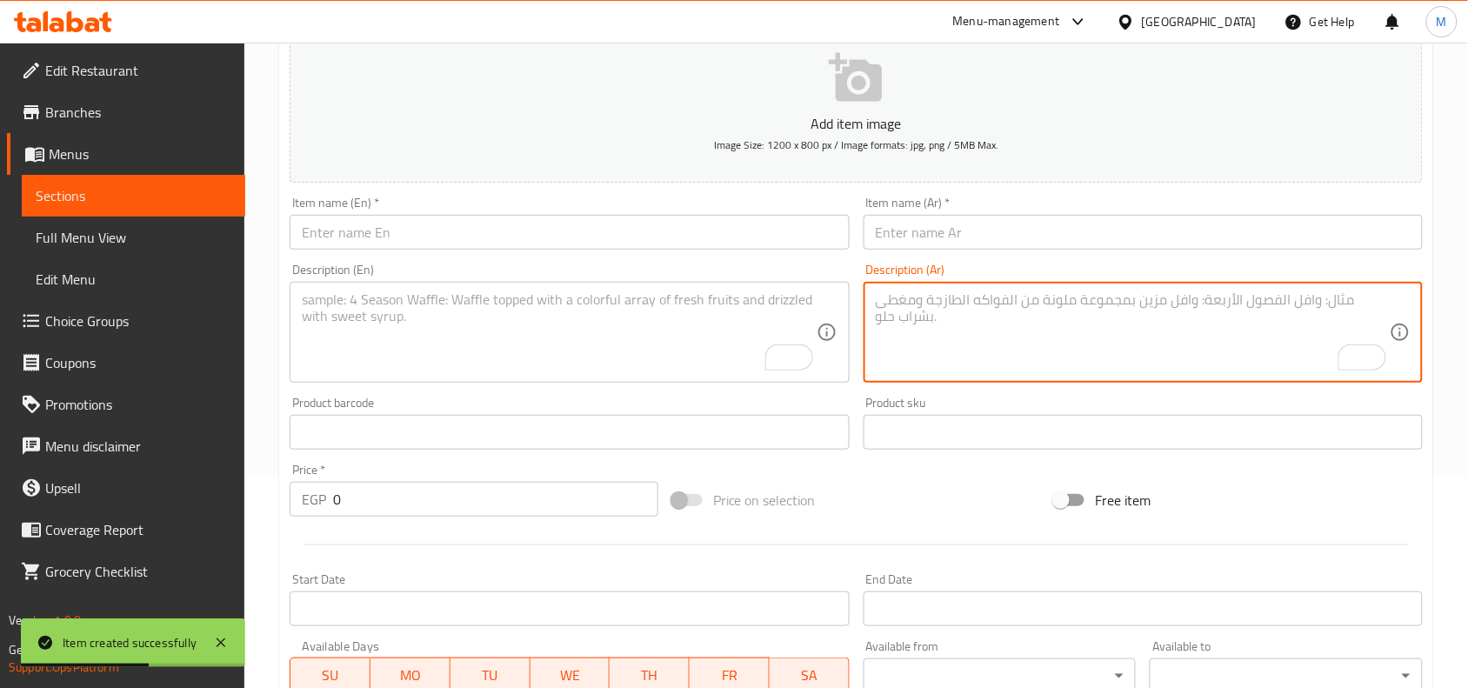
paste textarea "مكرونة شعيرية 350 جرام من مكرنتو"
type textarea "مكرونة شعيرية 350 جرام من مكرنتو"
click at [468, 324] on textarea "To enrich screen reader interactions, please activate Accessibility in Grammarl…" at bounding box center [559, 332] width 514 height 83
paste textarea "350g Macaroni Vermicelli"
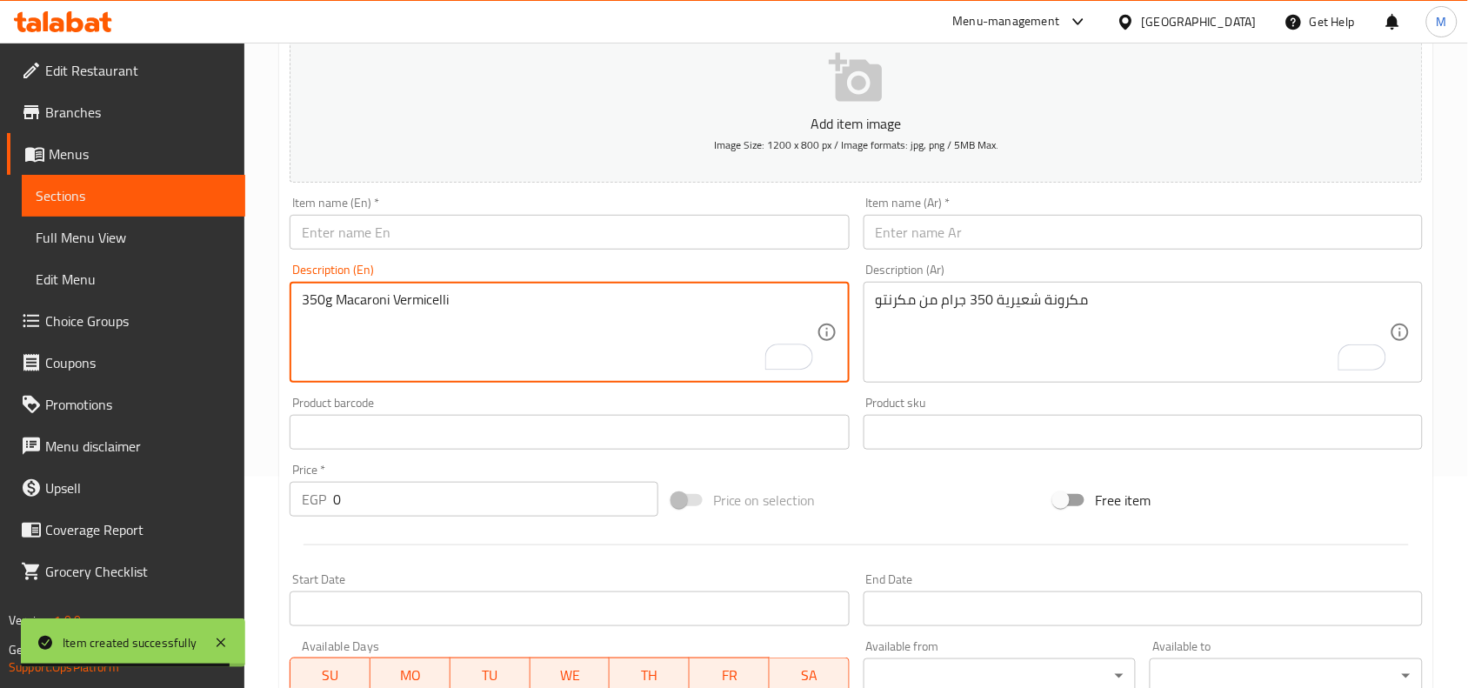
click at [361, 301] on textarea "350g Macaroni Vermicelli" at bounding box center [559, 332] width 514 height 83
click at [318, 303] on textarea "350g Macaroni Vermicelli" at bounding box center [559, 332] width 514 height 83
click at [310, 304] on textarea "350g Macaroni Vermicelli" at bounding box center [559, 332] width 514 height 83
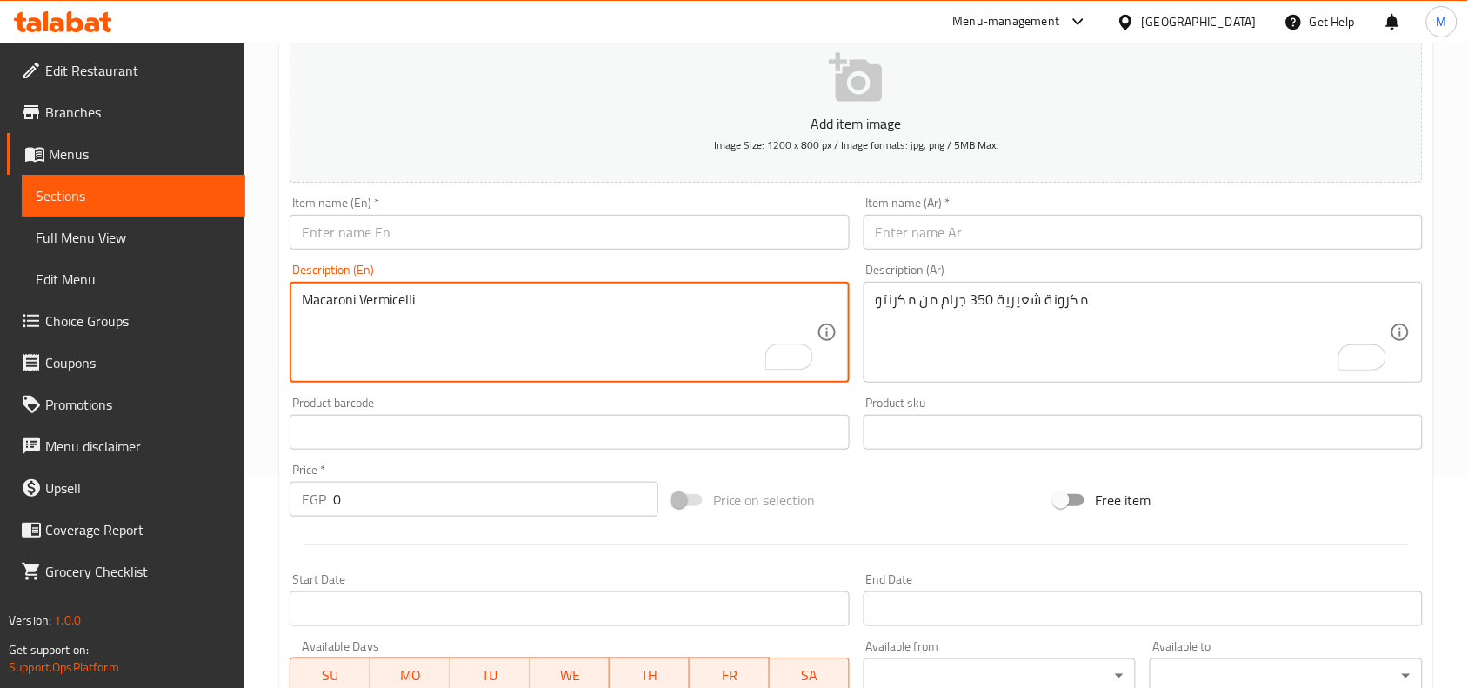
click at [320, 300] on textarea "Macaroni Vermicelli" at bounding box center [559, 332] width 514 height 83
paste textarea "350g"
type textarea "Vermicelli pasta 350g from [GEOGRAPHIC_DATA]"
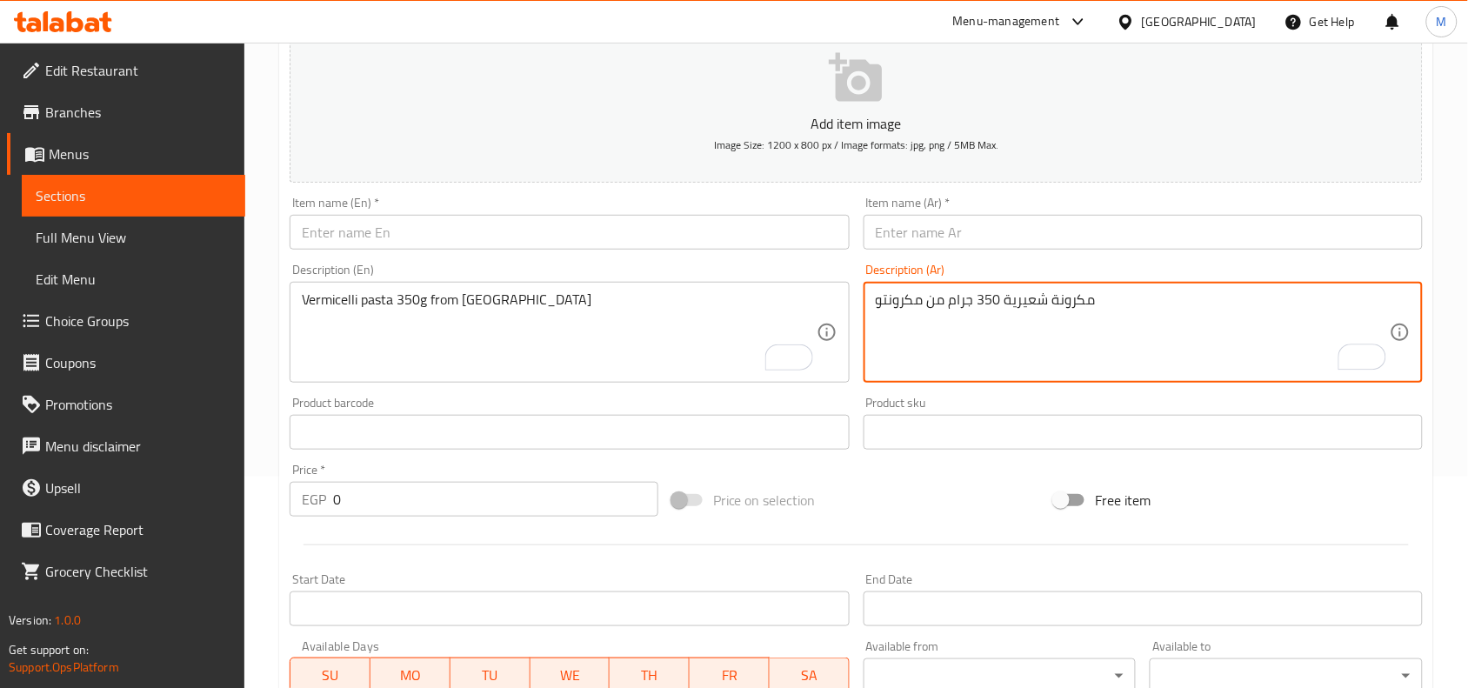
type textarea "مكرونة شعيرية 350 جرام من مكرونتو"
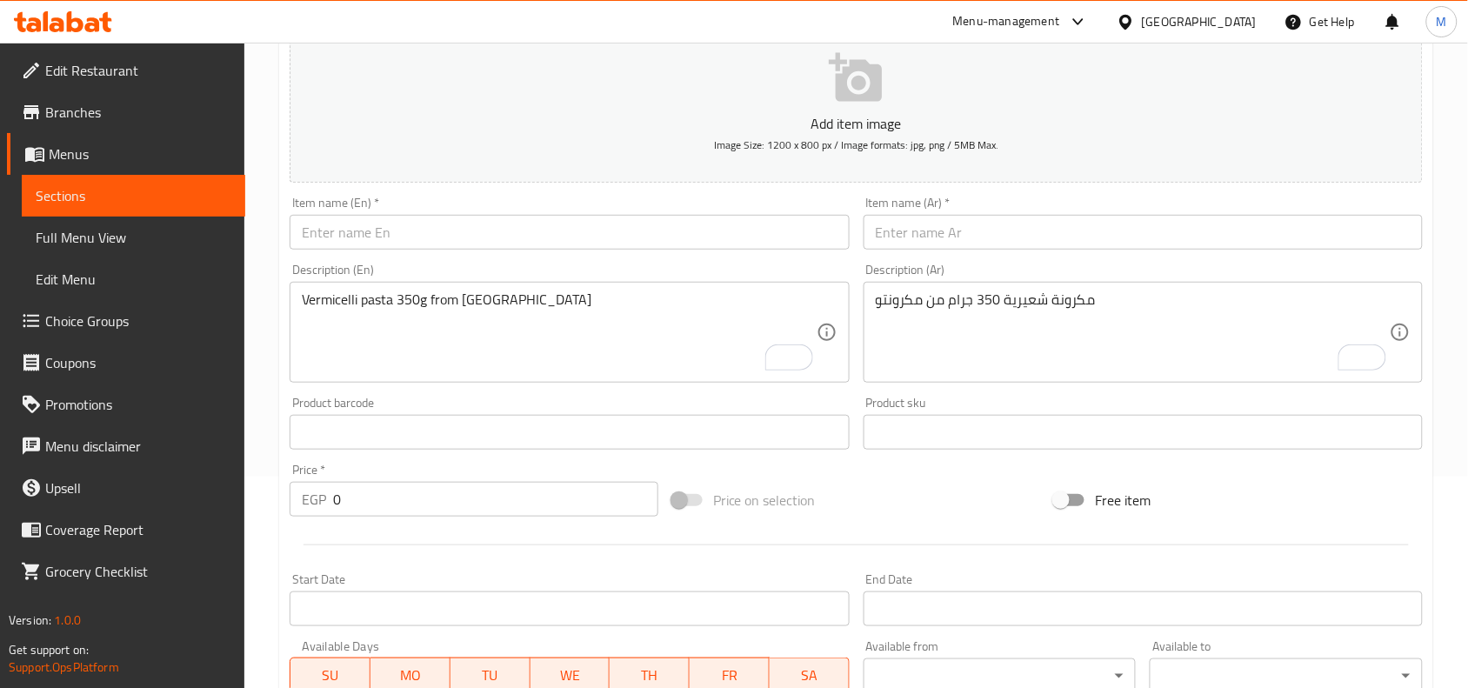
click at [959, 223] on input "text" at bounding box center [1143, 232] width 559 height 35
paste input "مكرونه شعريه (مكرونتو)"
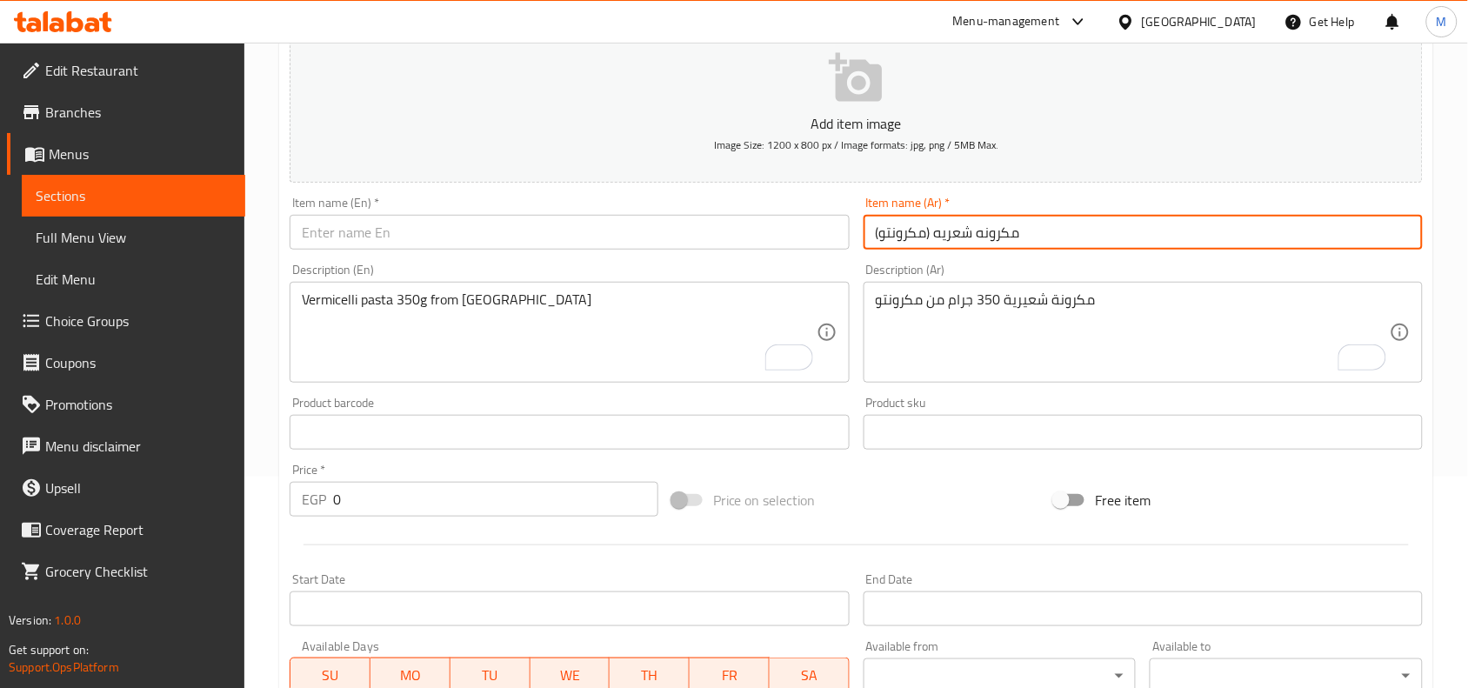
type input "مكرونه شعريه (مكرونتو)"
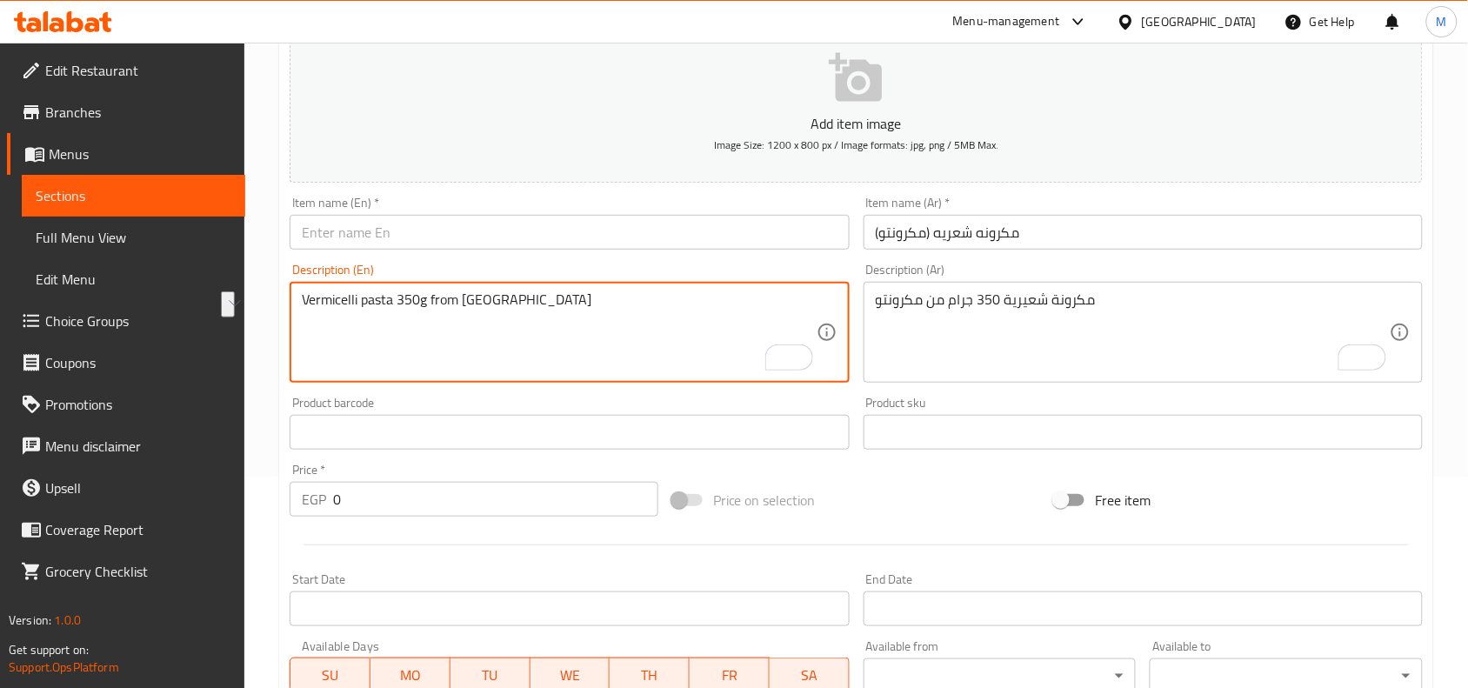
drag, startPoint x: 324, startPoint y: 301, endPoint x: 375, endPoint y: 302, distance: 50.4
click at [375, 302] on textarea "Vermicelli pasta 350g from [GEOGRAPHIC_DATA]" at bounding box center [559, 332] width 514 height 83
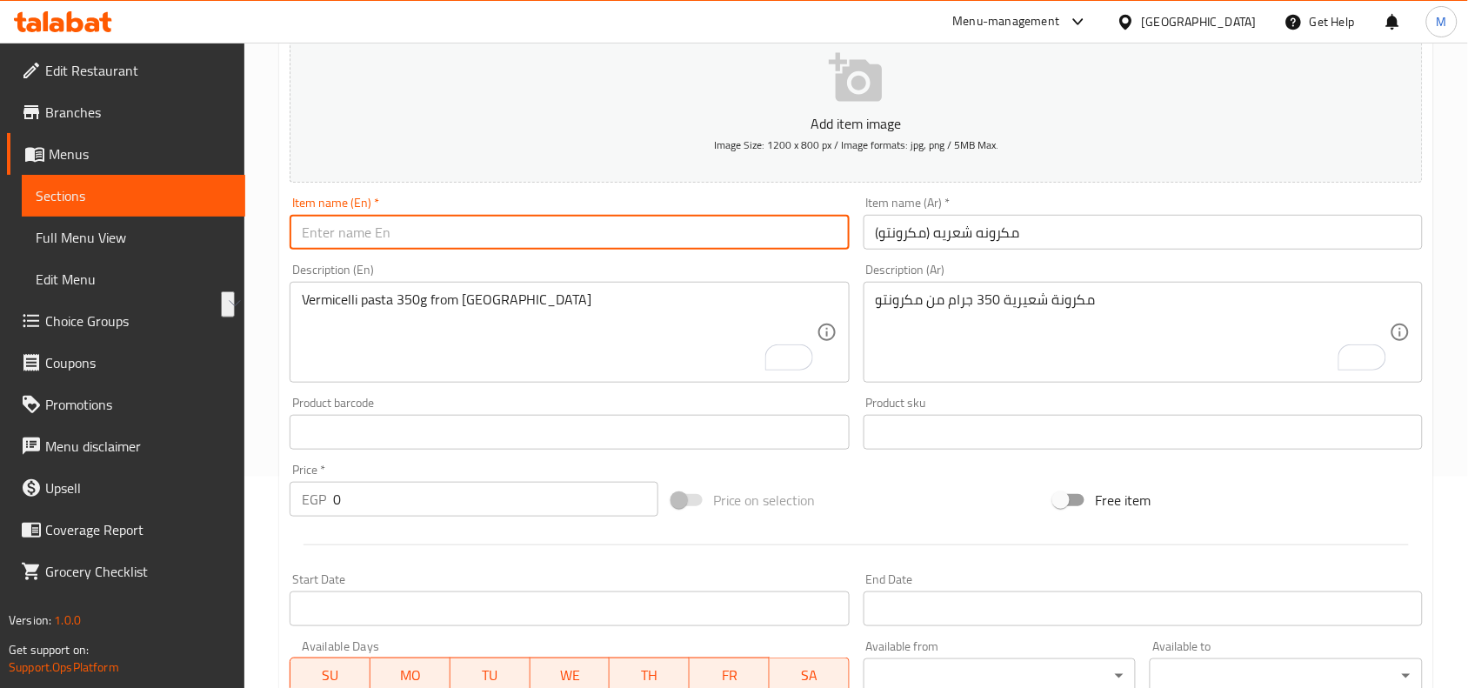
click at [361, 231] on input "text" at bounding box center [569, 232] width 559 height 35
paste input "Vermicelli pasta"
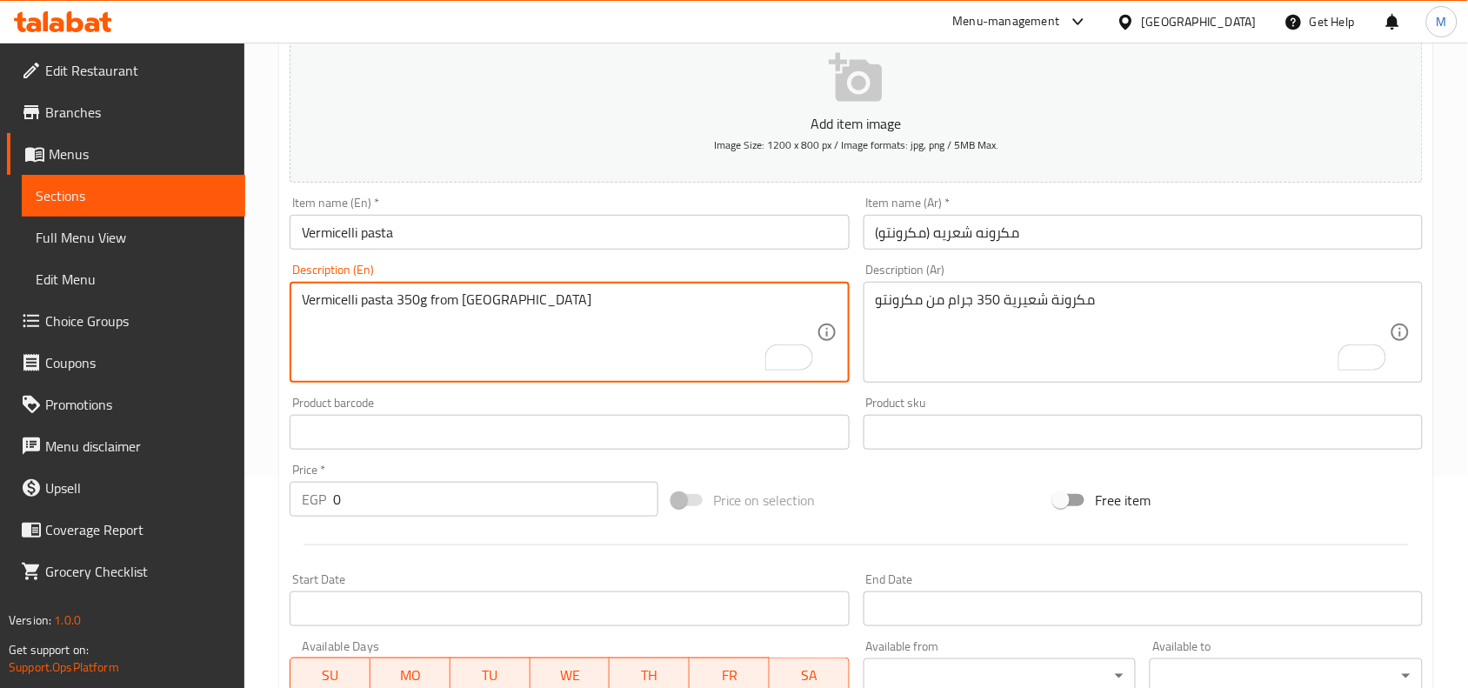
click at [492, 298] on textarea "Vermicelli pasta 350g from [GEOGRAPHIC_DATA]" at bounding box center [559, 332] width 514 height 83
click at [459, 235] on input "Vermicelli pasta" at bounding box center [569, 232] width 559 height 35
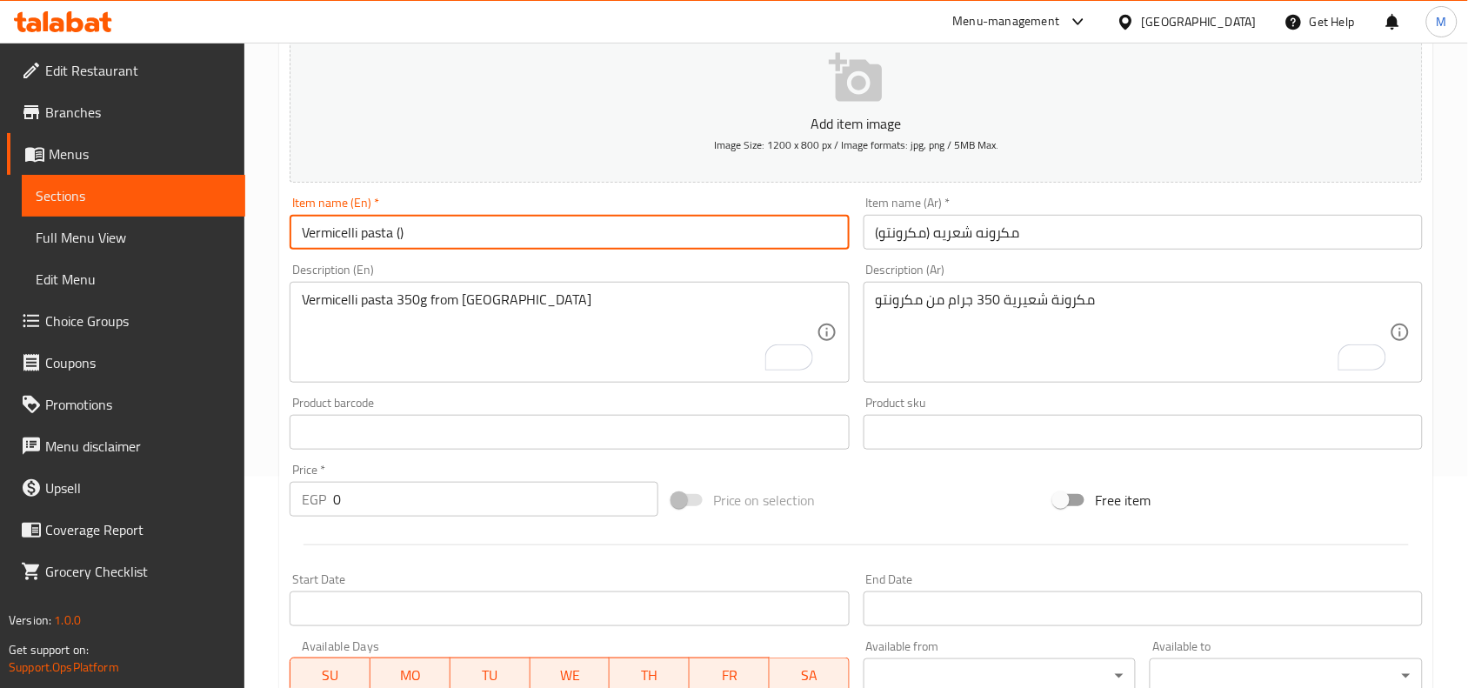
paste input "Macaronto"
type input "Vermicelli Pasta (Macaronto)"
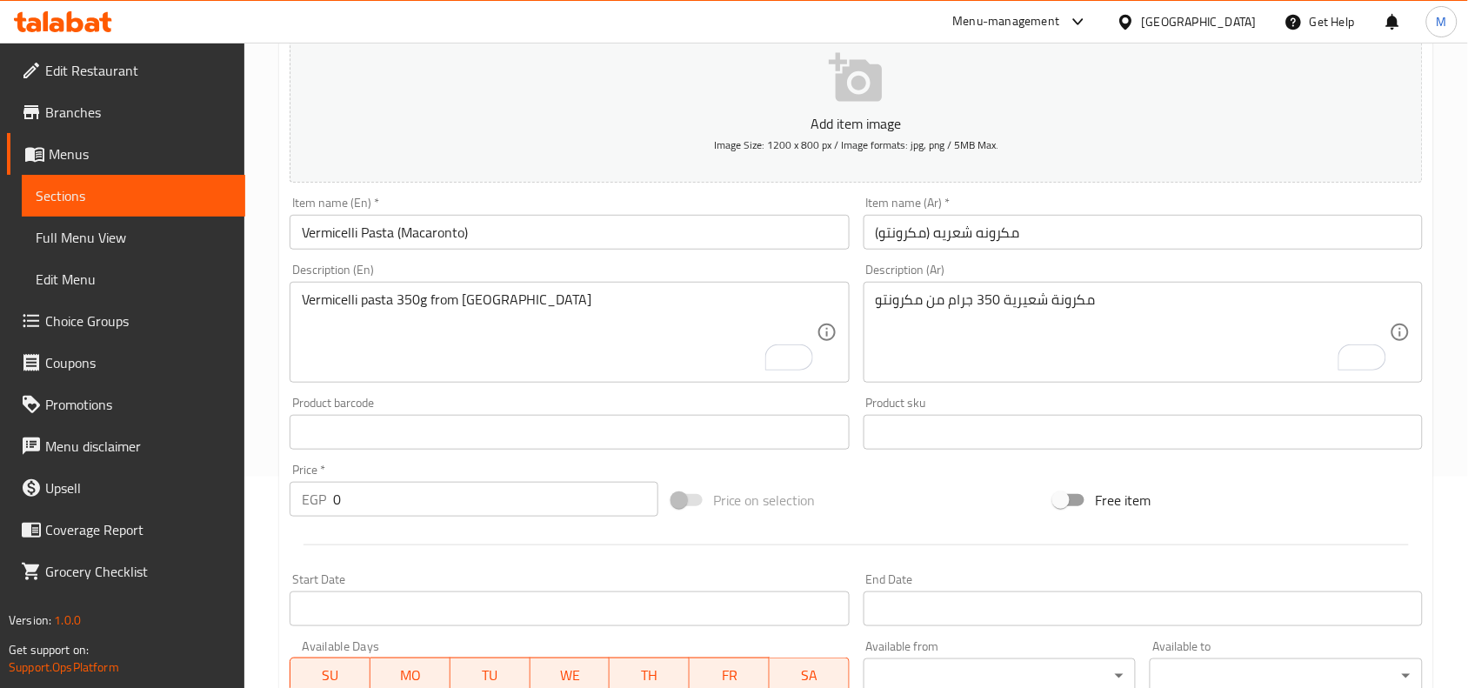
click at [274, 163] on div "Home / Restaurants management / Menus / Sections / item / create Grocery sectio…" at bounding box center [856, 424] width 1224 height 1186
click at [280, 383] on div "Create new item Add item image Image Size: 1200 x 800 px / Image formats: jpg, …" at bounding box center [856, 463] width 1154 height 1012
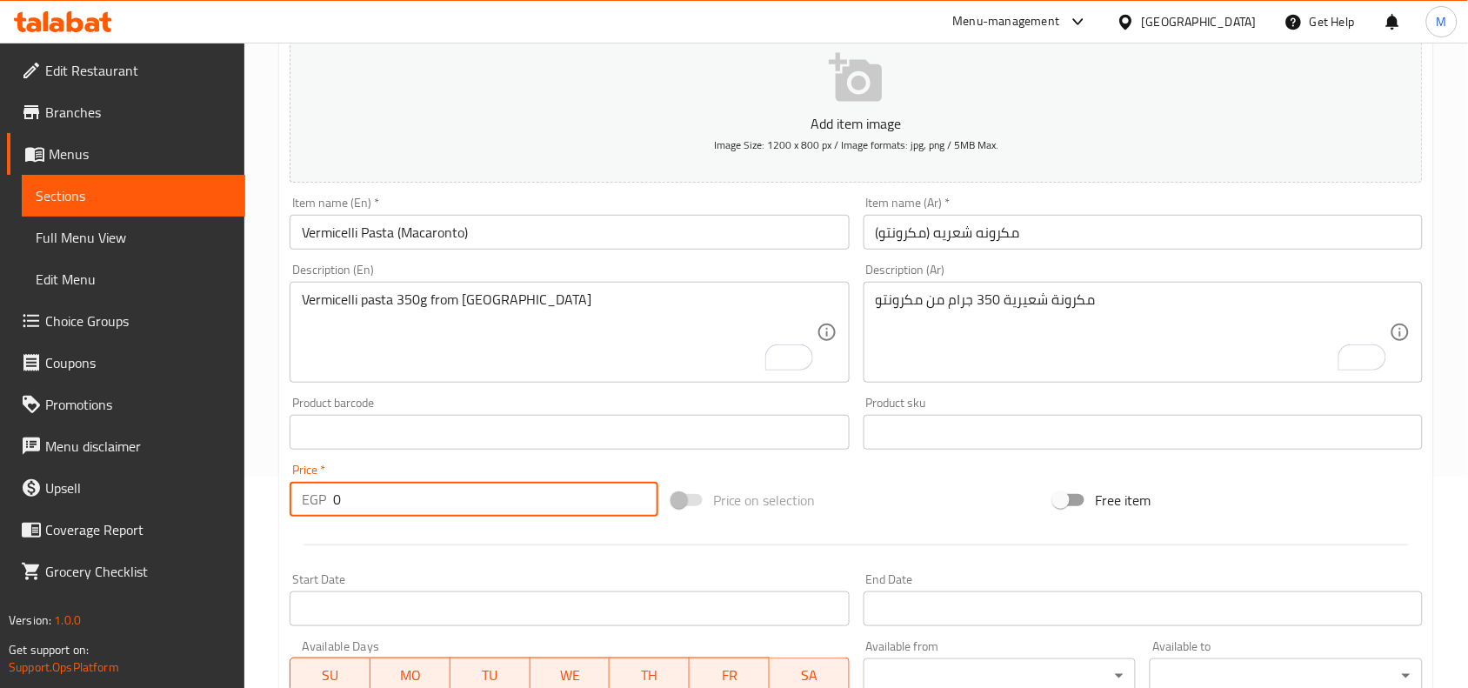
drag, startPoint x: 361, startPoint y: 498, endPoint x: 304, endPoint y: 497, distance: 56.5
click at [304, 497] on div "EGP 0 Price *" at bounding box center [474, 499] width 369 height 35
paste input "15"
type input "15"
click at [274, 437] on div "Home / Restaurants management / Menus / Sections / item / create Grocery sectio…" at bounding box center [856, 424] width 1224 height 1186
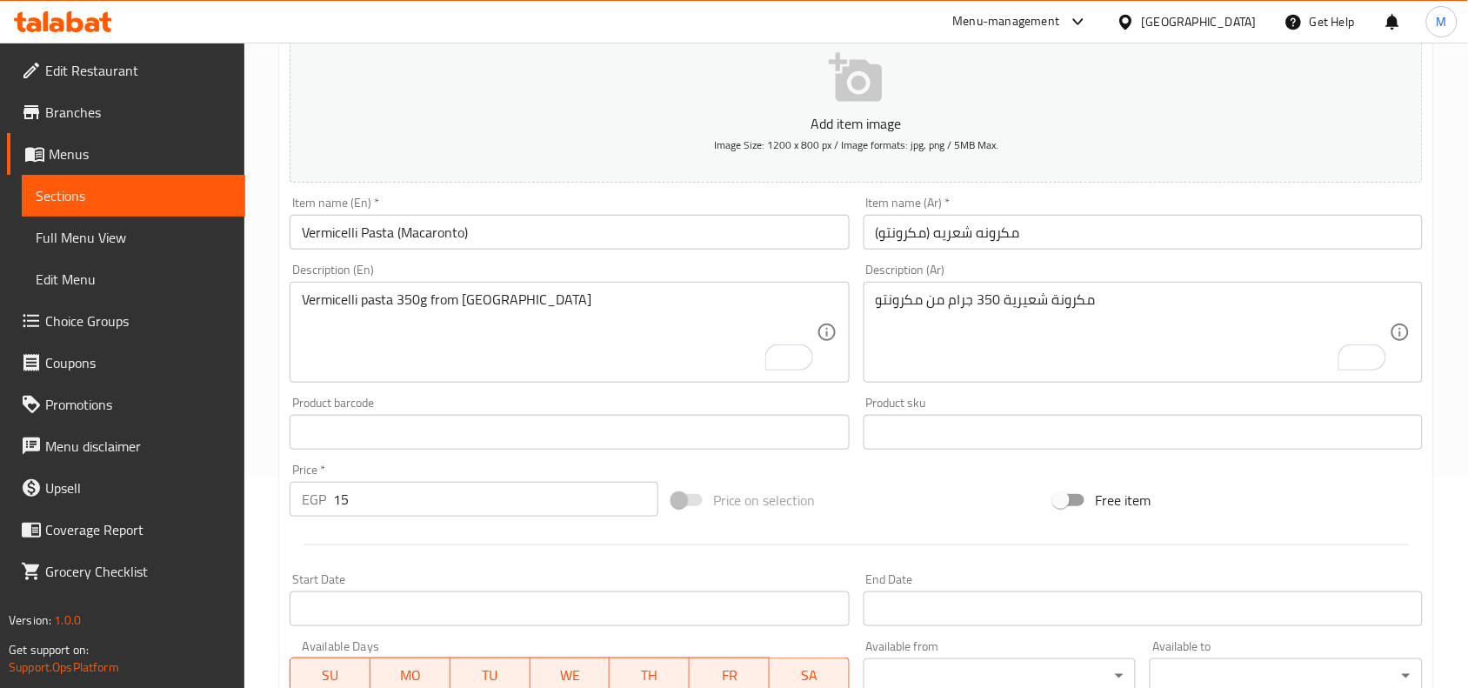
scroll to position [537, 0]
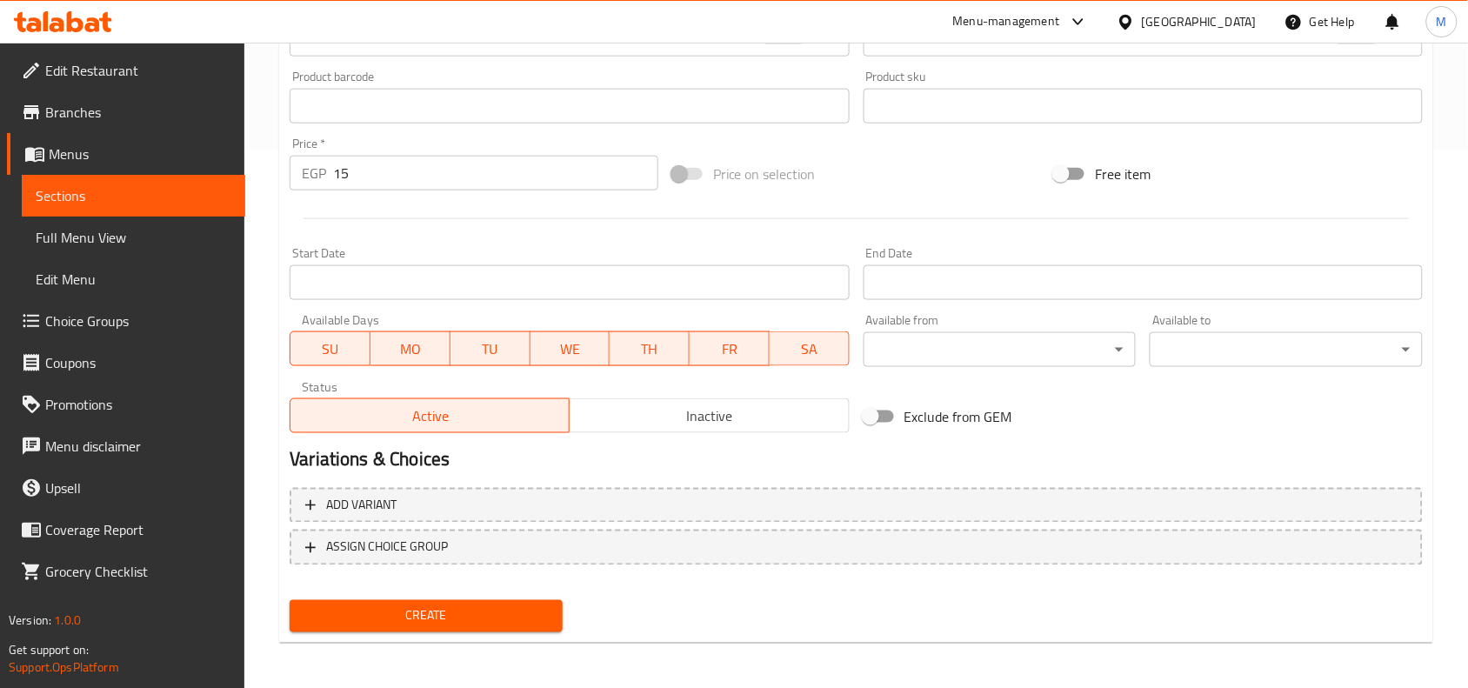
click at [644, 404] on span "Inactive" at bounding box center [709, 415] width 265 height 25
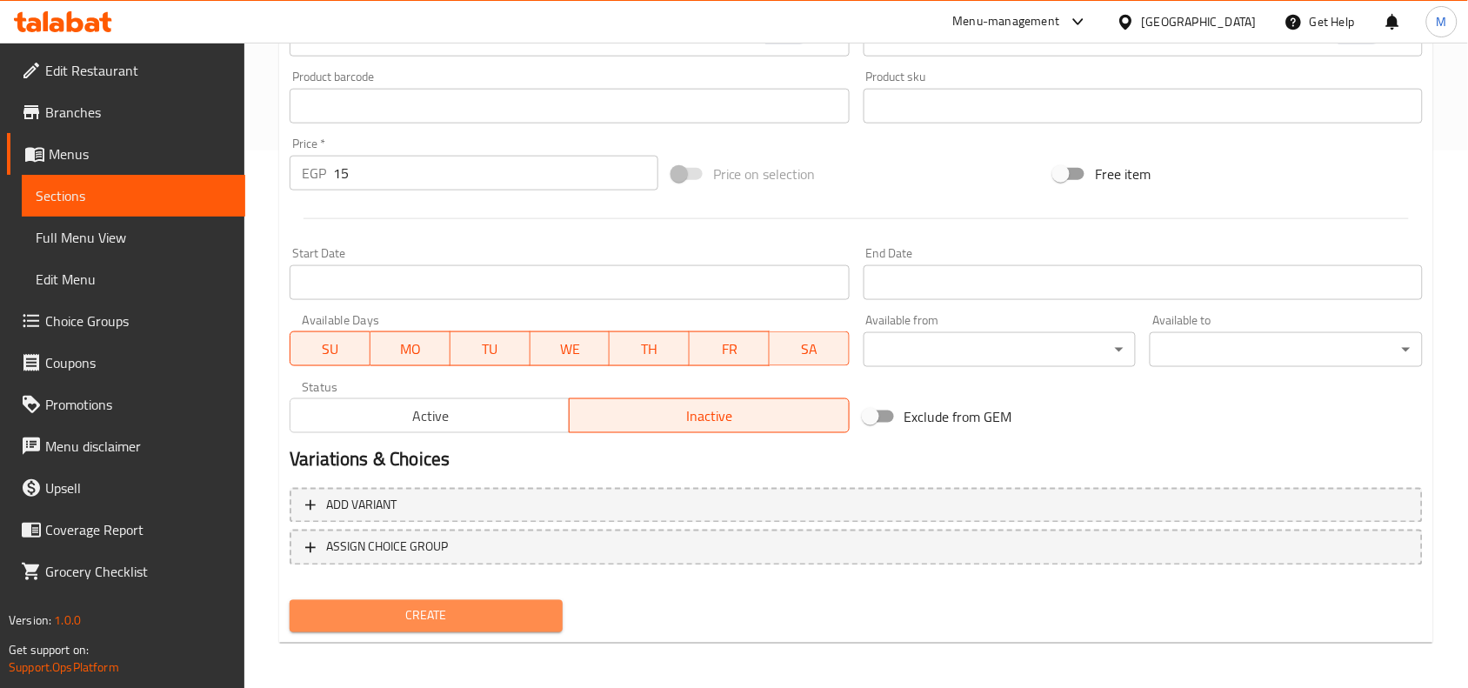
click at [475, 620] on span "Create" at bounding box center [425, 616] width 245 height 22
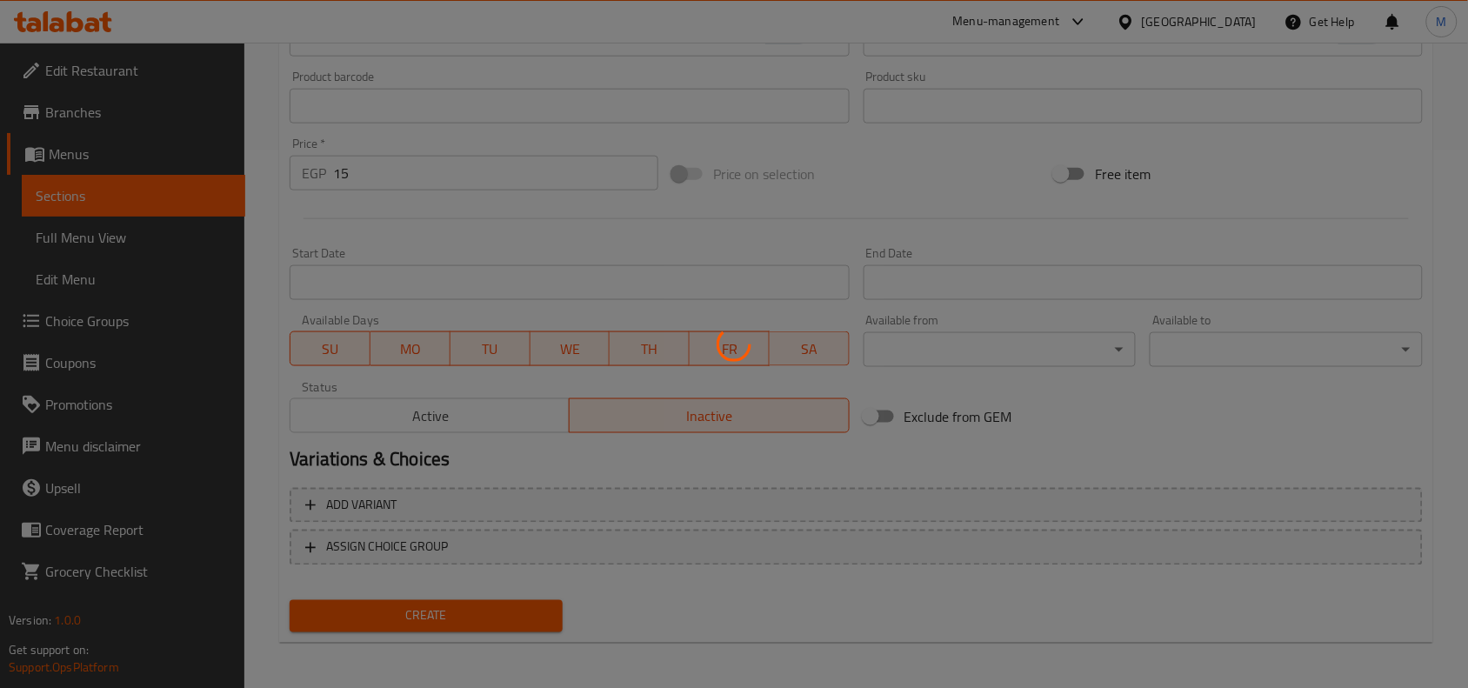
type input "0"
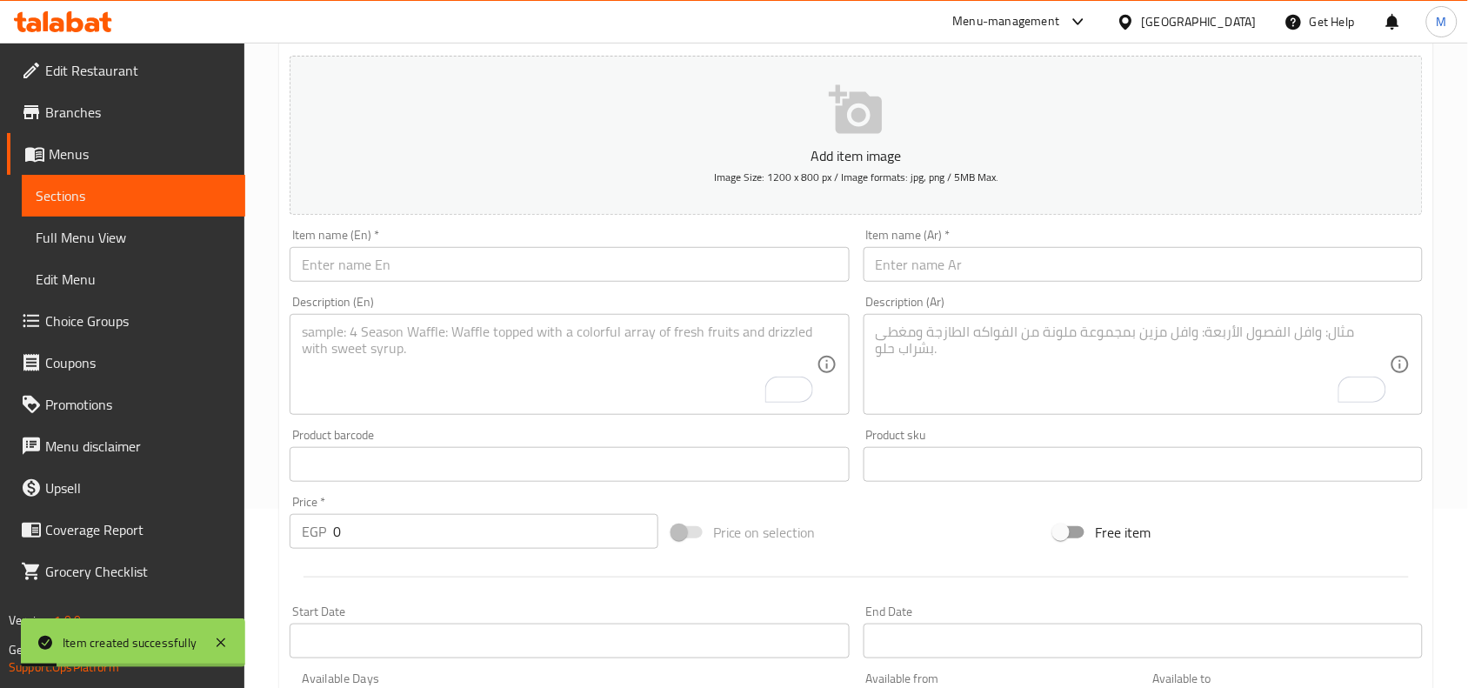
scroll to position [0, 0]
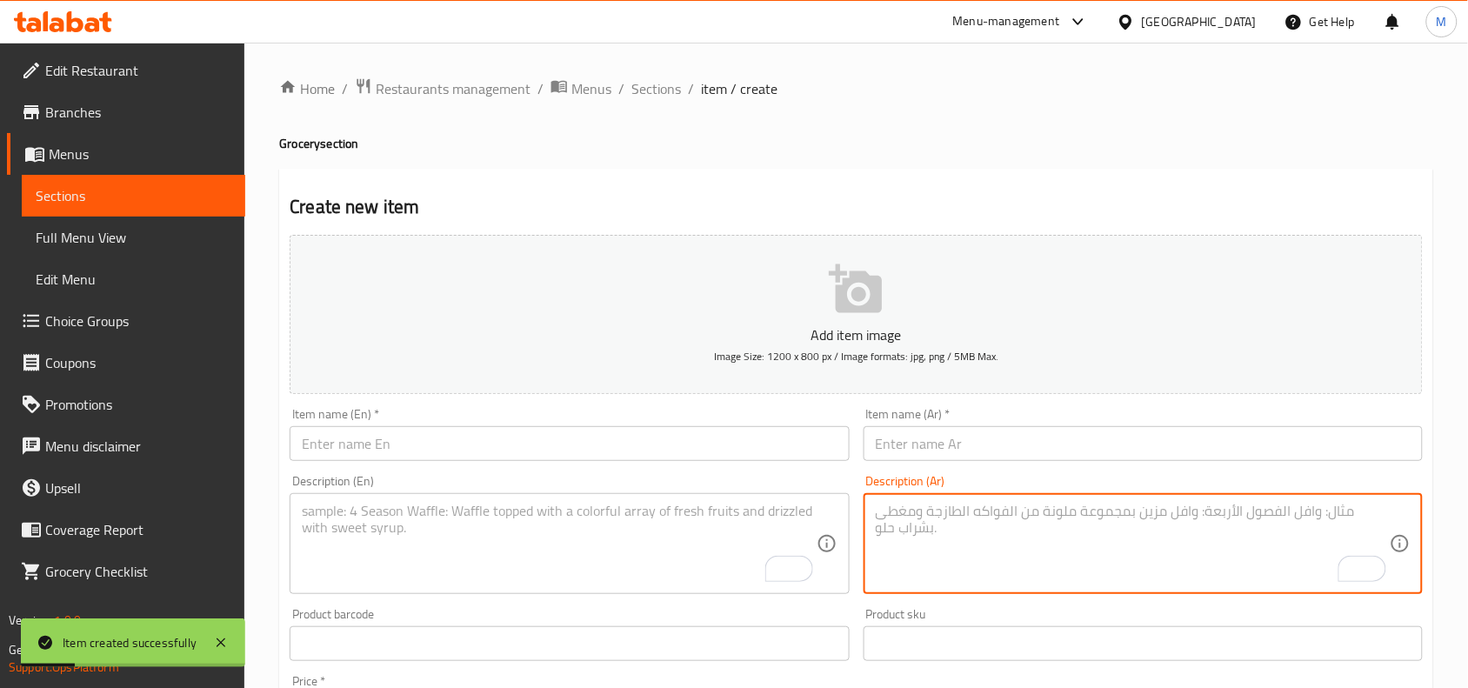
click at [1011, 531] on textarea "To enrich screen reader interactions, please activate Accessibility in Grammarl…" at bounding box center [1133, 544] width 514 height 83
paste textarea "مكرونة سباجتي 350 جرام من مكرونتو"
type textarea "مكرونة سباجتي 350 جرام من مكرونتو"
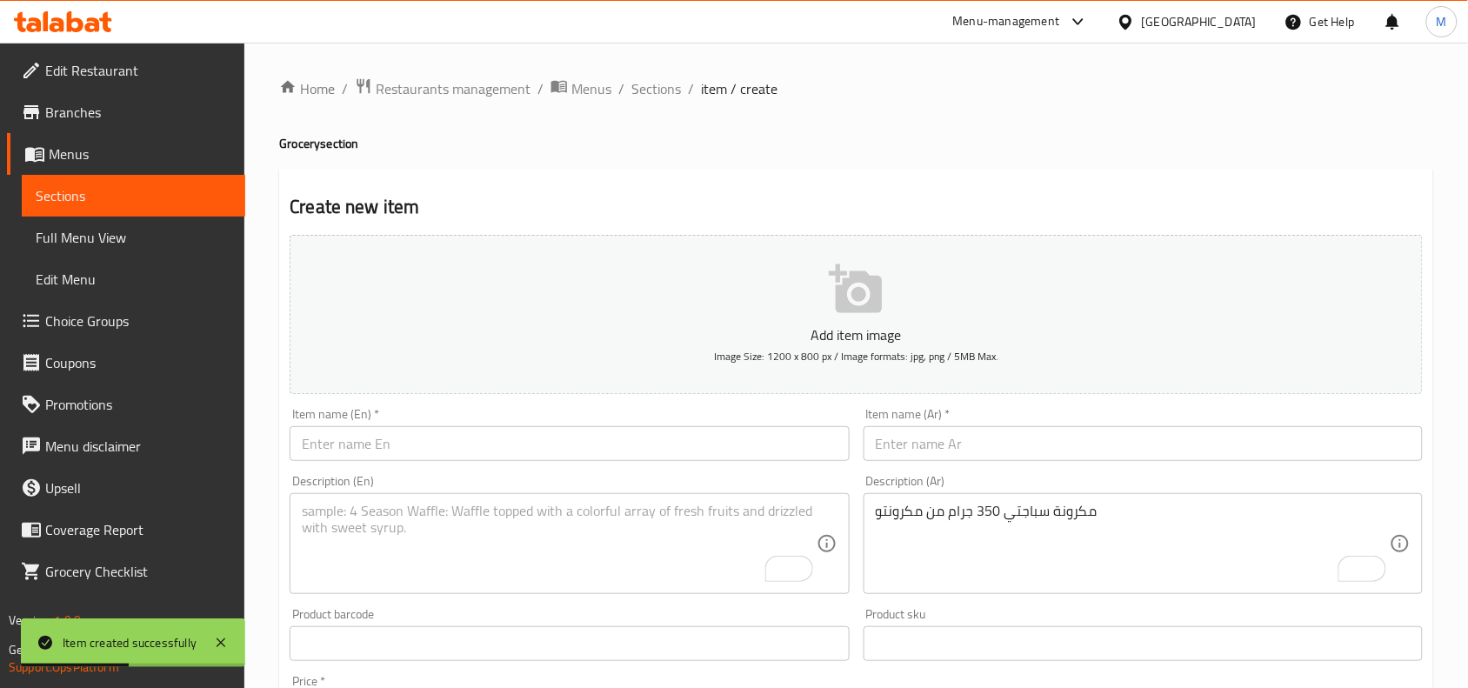
click at [504, 497] on div "Description (En)" at bounding box center [569, 543] width 559 height 101
paste textarea "350g Spaghetti from Macaronto"
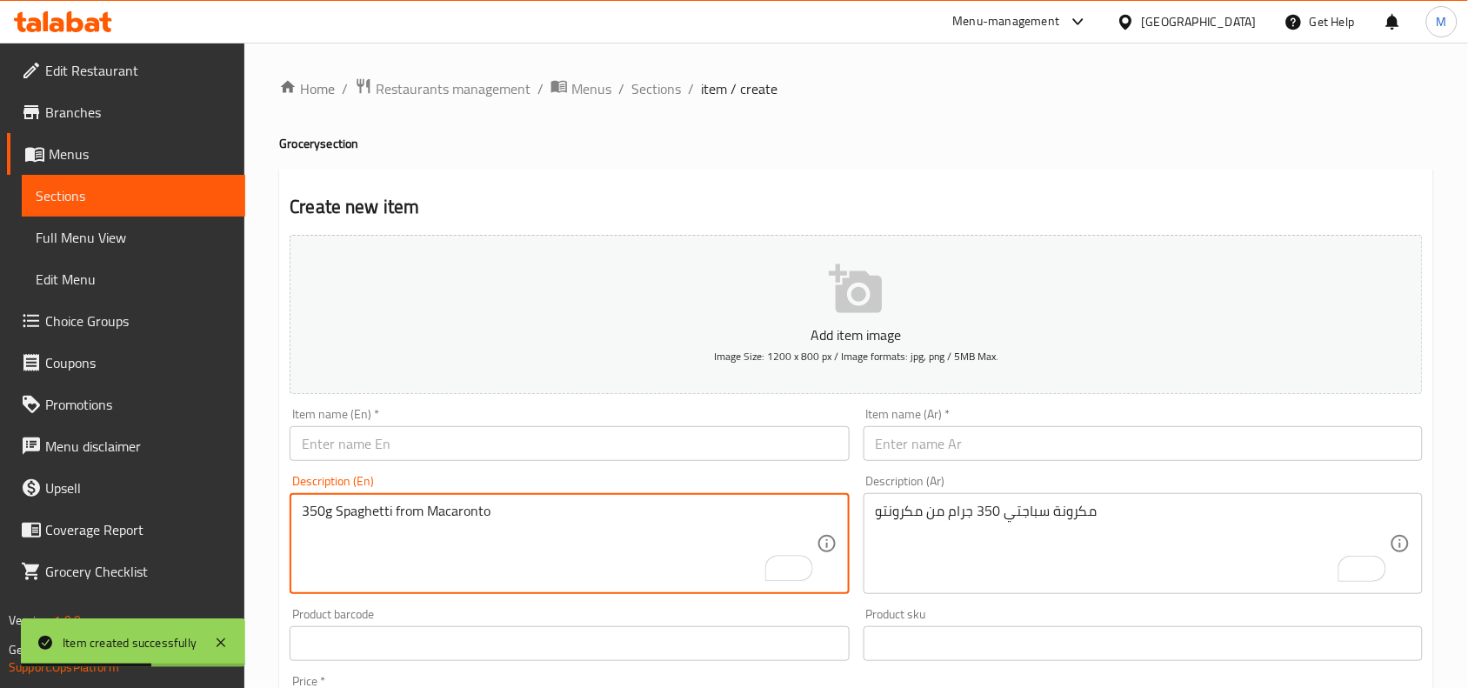
click at [323, 510] on textarea "350g Spaghetti from Macaronto" at bounding box center [559, 544] width 514 height 83
click at [361, 511] on textarea "Spaghetti from Macaronto" at bounding box center [559, 544] width 514 height 83
paste textarea "350g"
click at [361, 510] on textarea "Spaghetti 350g from Macaronto" at bounding box center [559, 544] width 514 height 83
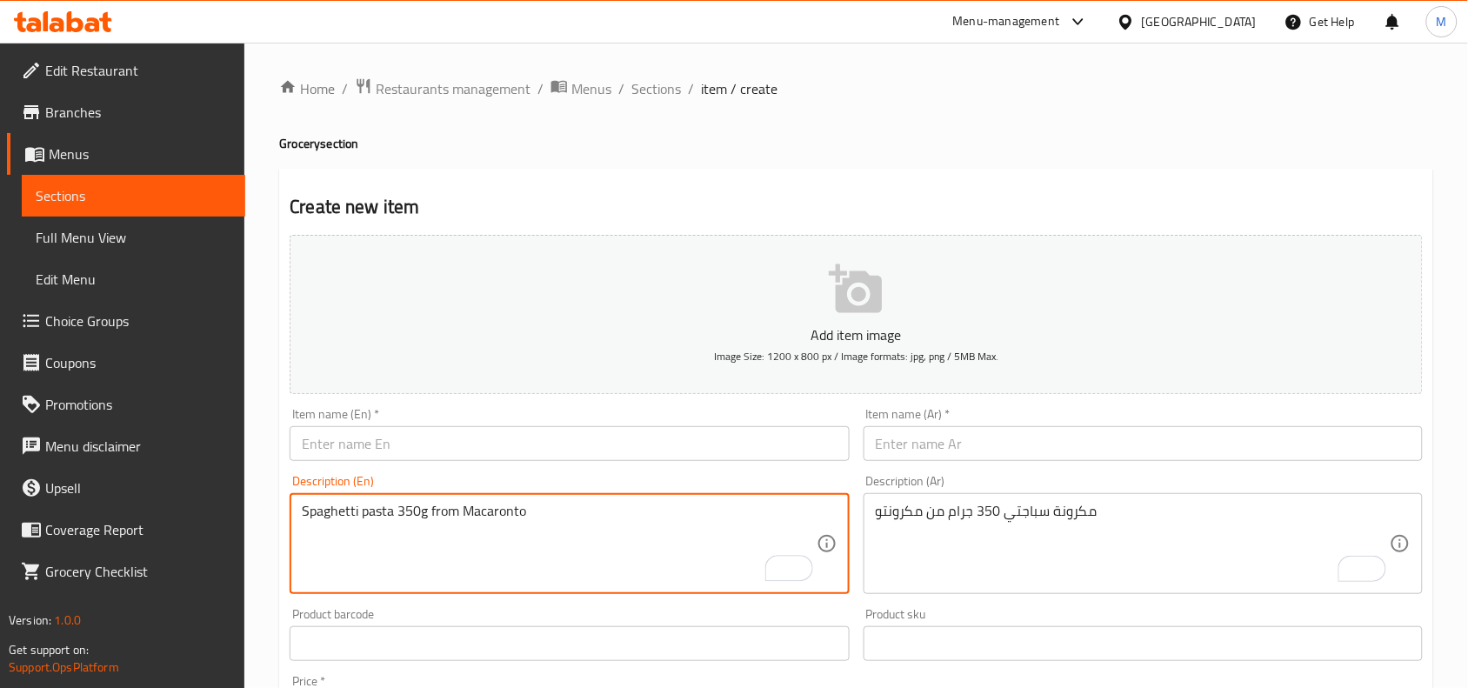
click at [324, 510] on textarea "Spaghetti pasta 350g from Macaronto" at bounding box center [559, 544] width 514 height 83
drag, startPoint x: 324, startPoint y: 510, endPoint x: 490, endPoint y: 510, distance: 165.2
click at [490, 510] on textarea "Spaghetti pasta 350g from Macaronto" at bounding box center [559, 544] width 514 height 83
type textarea "Spaghetti pasta 350g from Macaronto"
click at [429, 445] on input "text" at bounding box center [569, 443] width 559 height 35
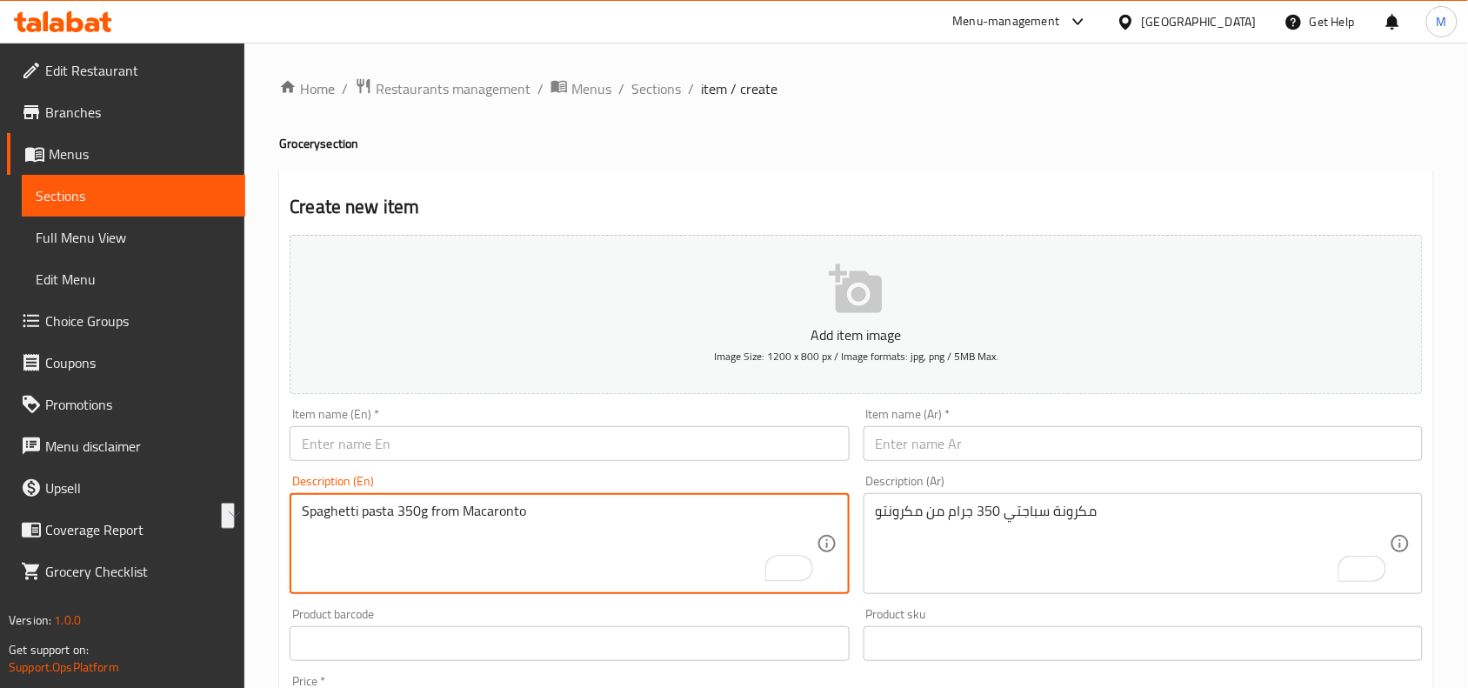
paste input "Spaghetti pasta 350g from Macaronto"
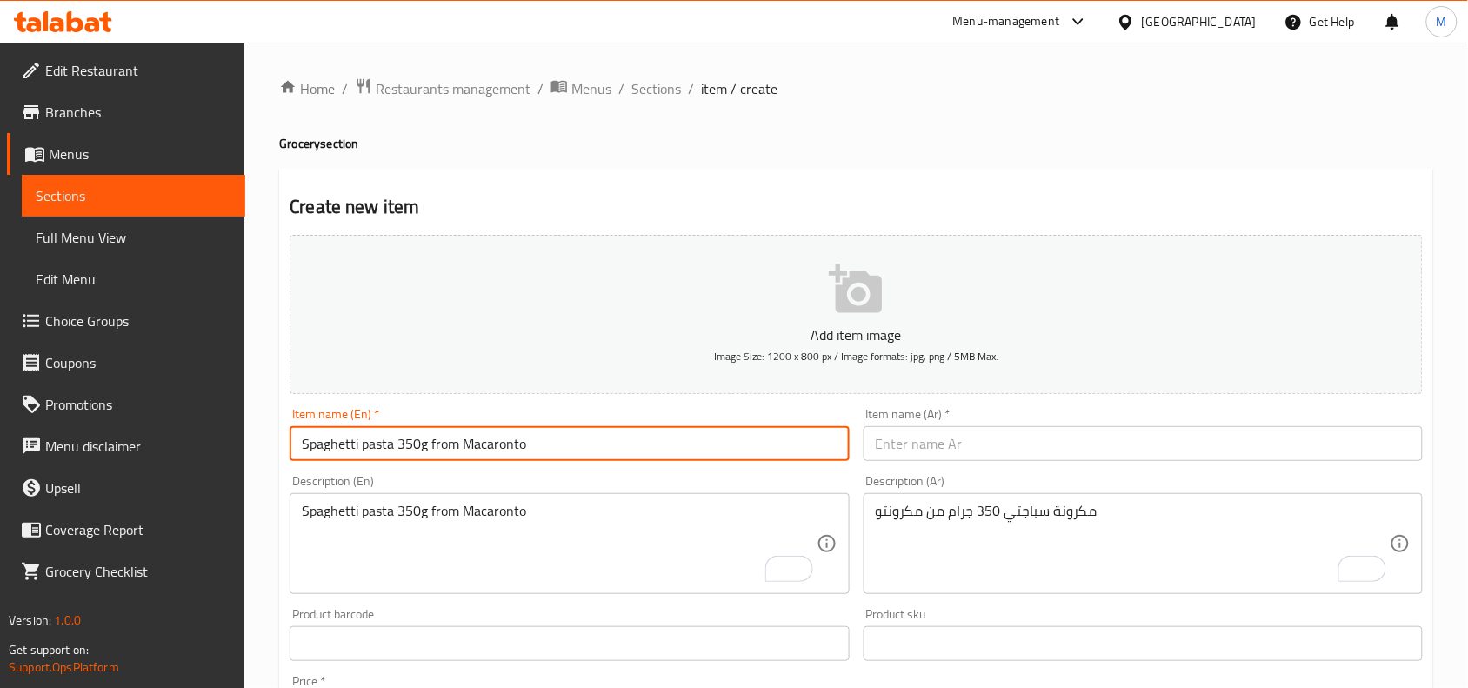
type input "Spaghetti pasta 350g from Macaronto"
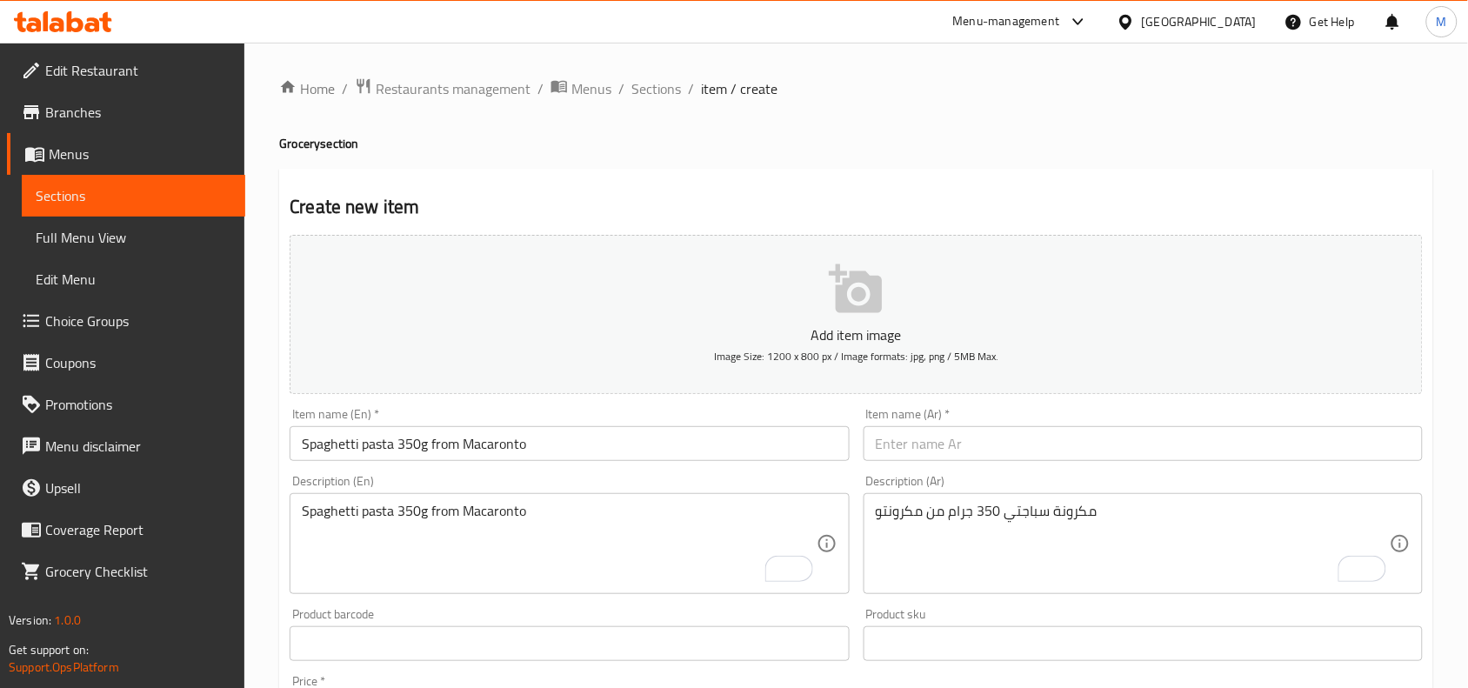
click at [1000, 446] on input "text" at bounding box center [1143, 443] width 559 height 35
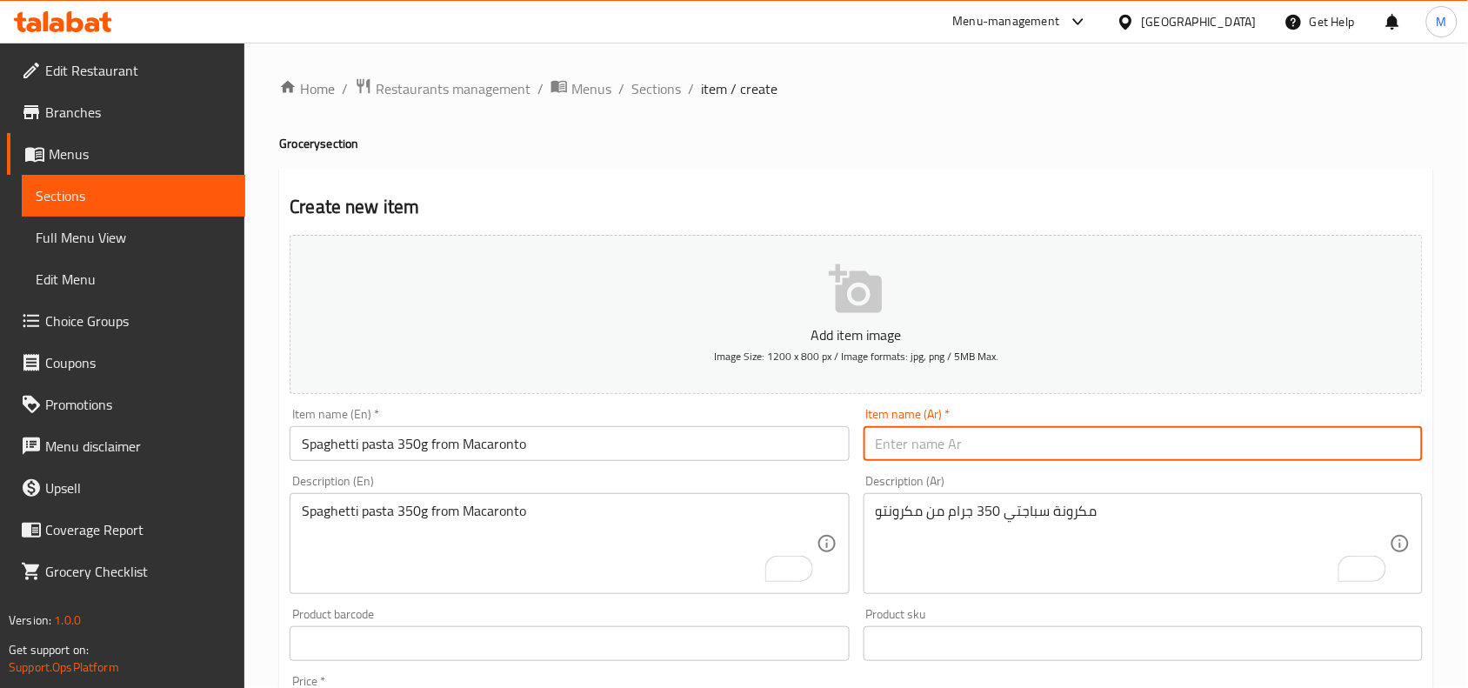
paste input "مكرونه سباجتي (مكرونتو)"
type input "مكرونه سباجتي (مكرونتو)"
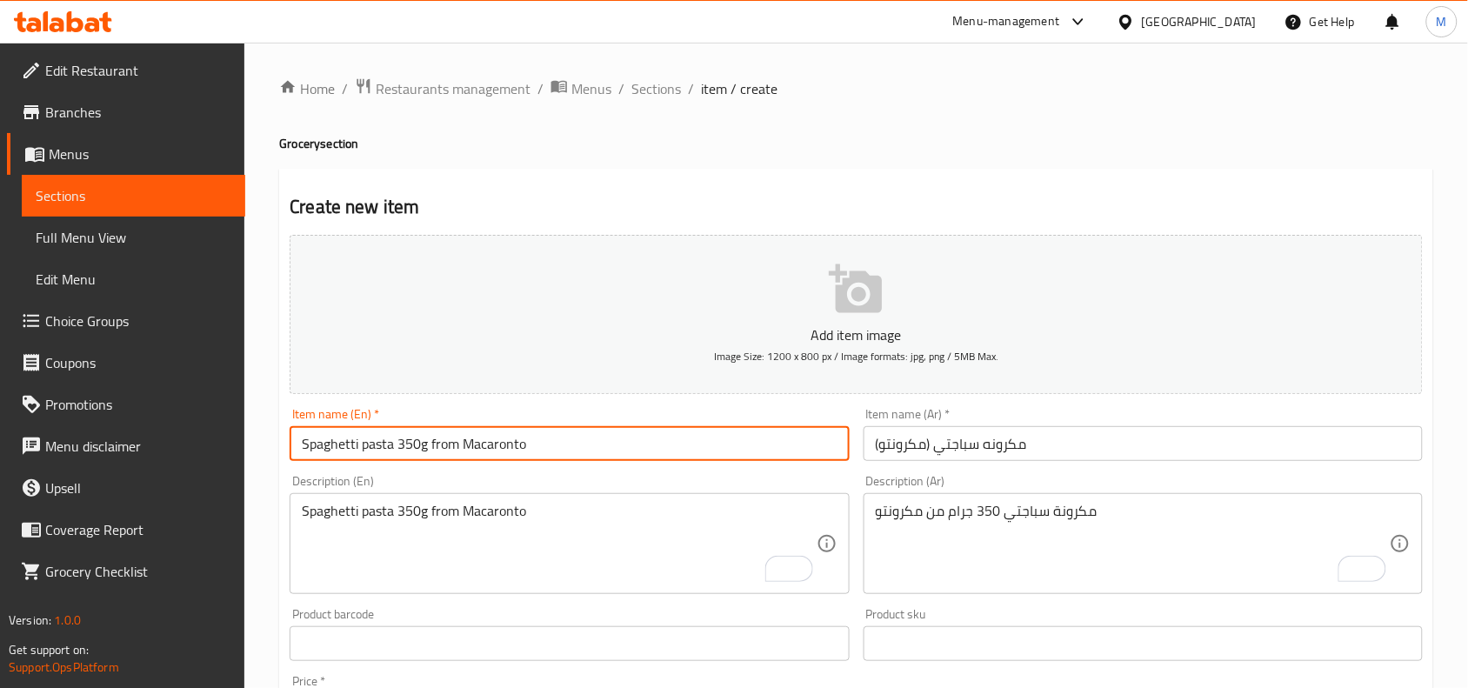
click at [363, 444] on input "Spaghetti pasta 350g from Macaronto" at bounding box center [569, 443] width 559 height 35
type input "Spaghetti Pasta (Macaronto)"
click at [250, 333] on div "Home / Restaurants management / Menus / Sections / item / create Grocery sectio…" at bounding box center [856, 636] width 1224 height 1186
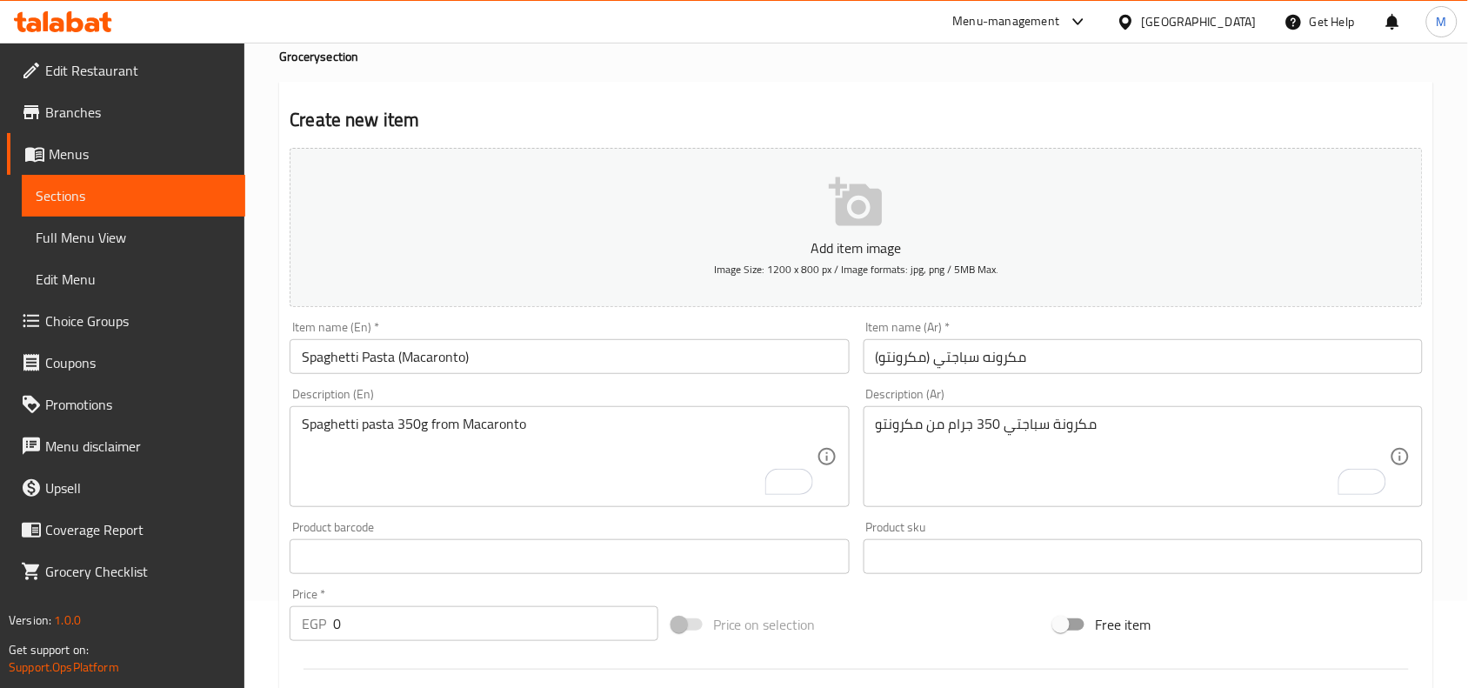
scroll to position [217, 0]
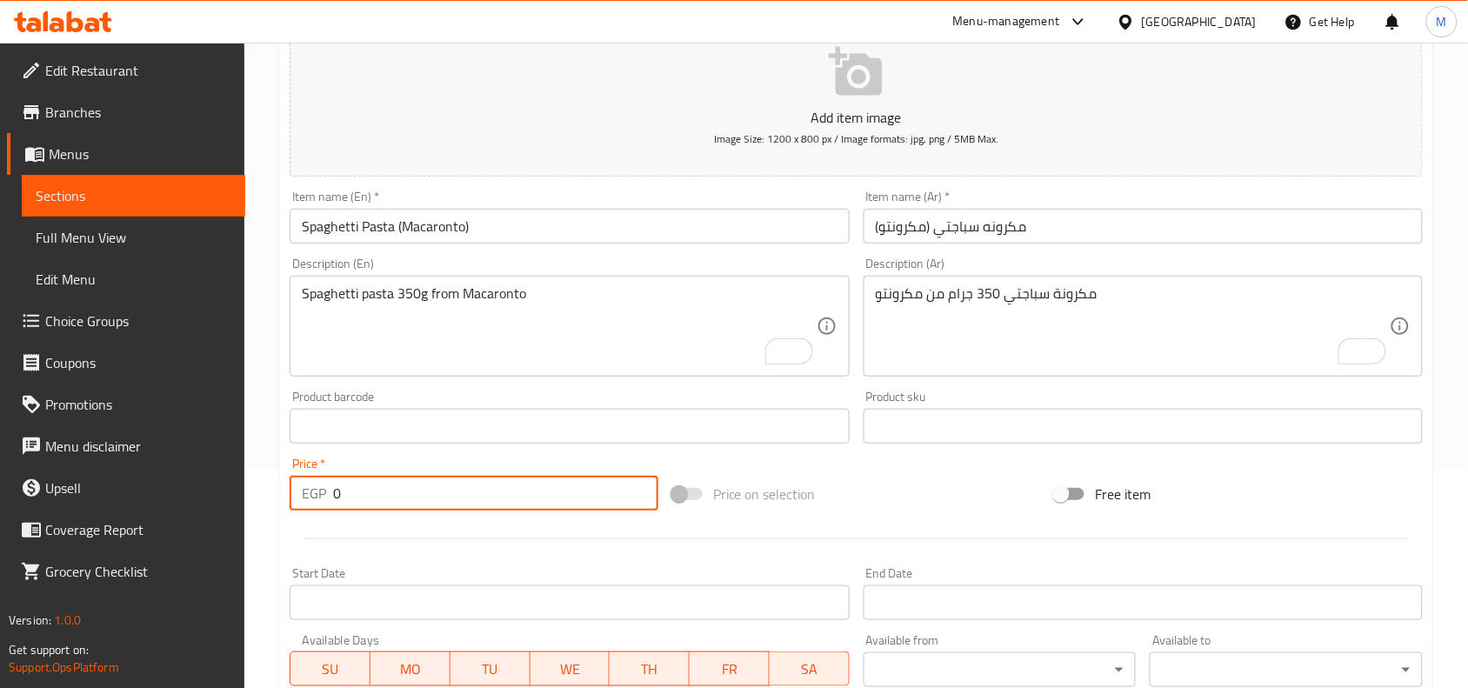
drag, startPoint x: 357, startPoint y: 507, endPoint x: 318, endPoint y: 500, distance: 39.7
click at [318, 500] on div "EGP 0 Price *" at bounding box center [474, 493] width 369 height 35
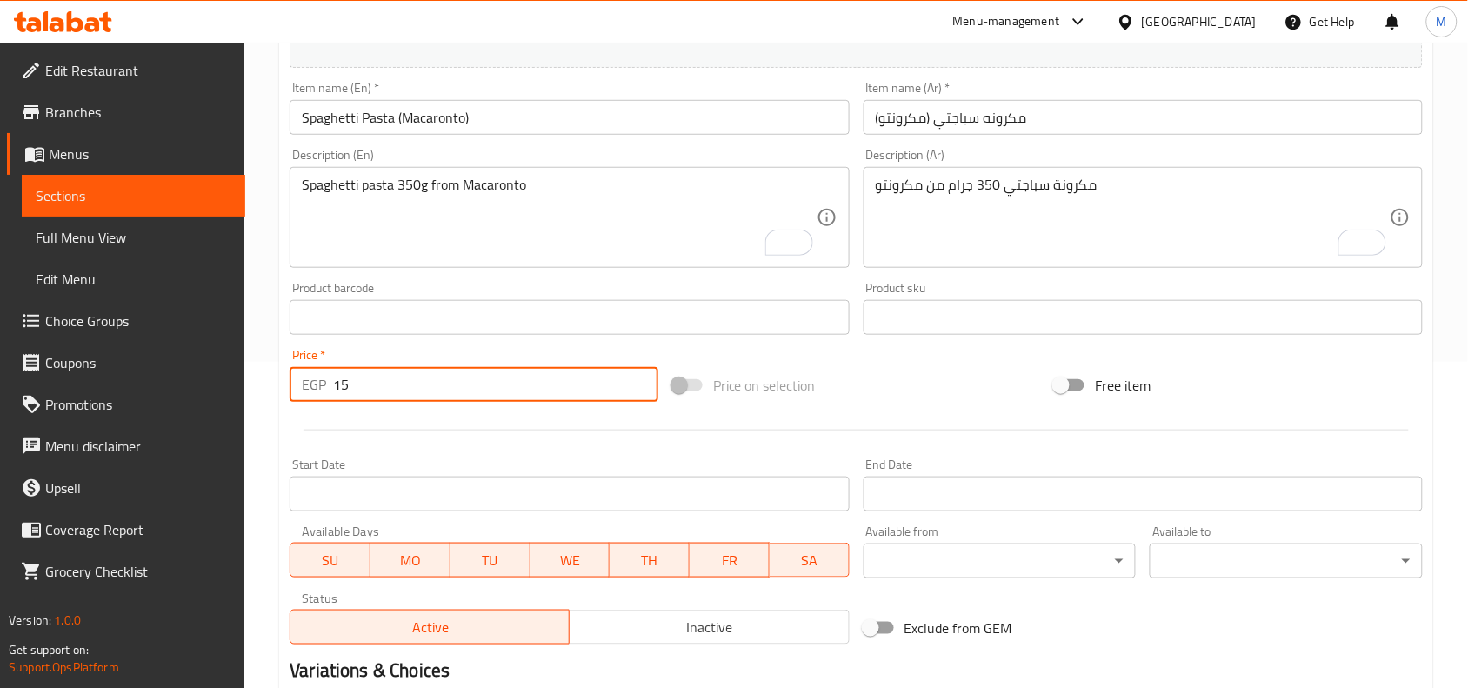
type input "15"
click at [654, 627] on span "Inactive" at bounding box center [709, 627] width 265 height 25
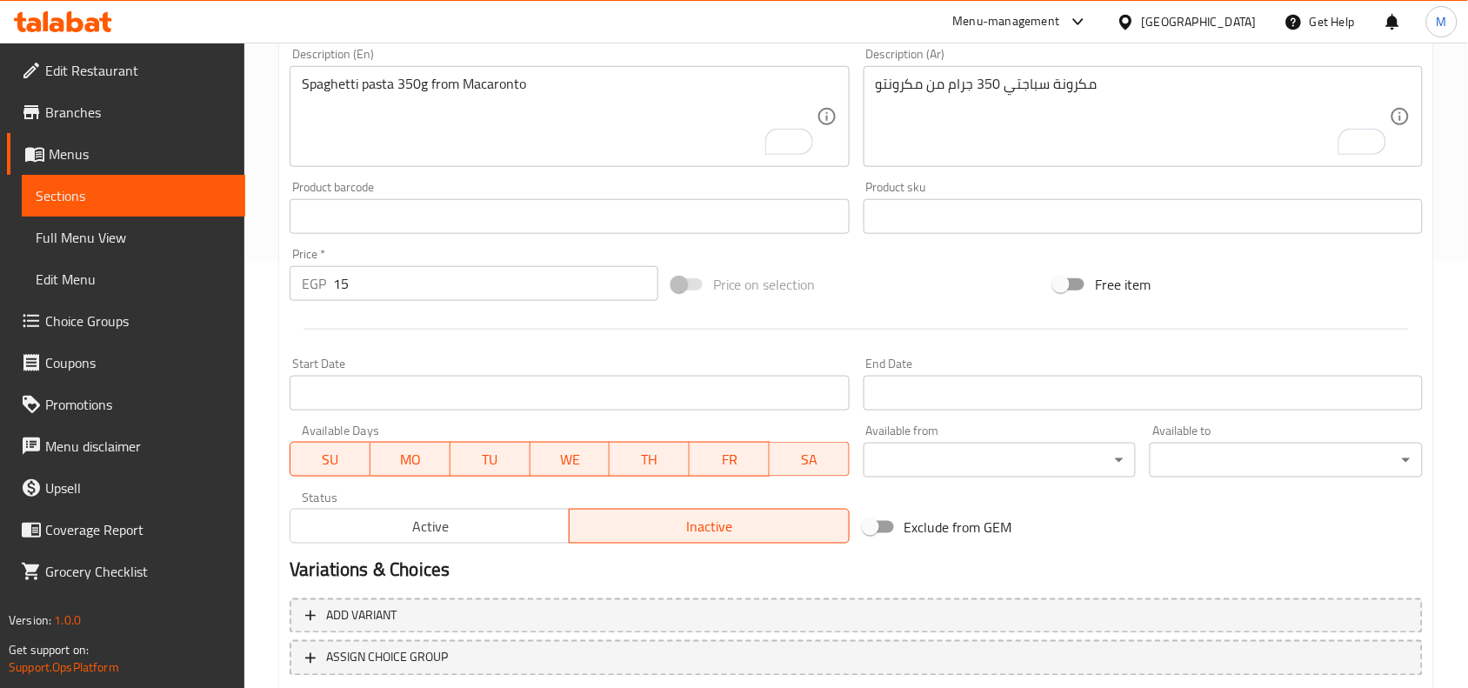
scroll to position [537, 0]
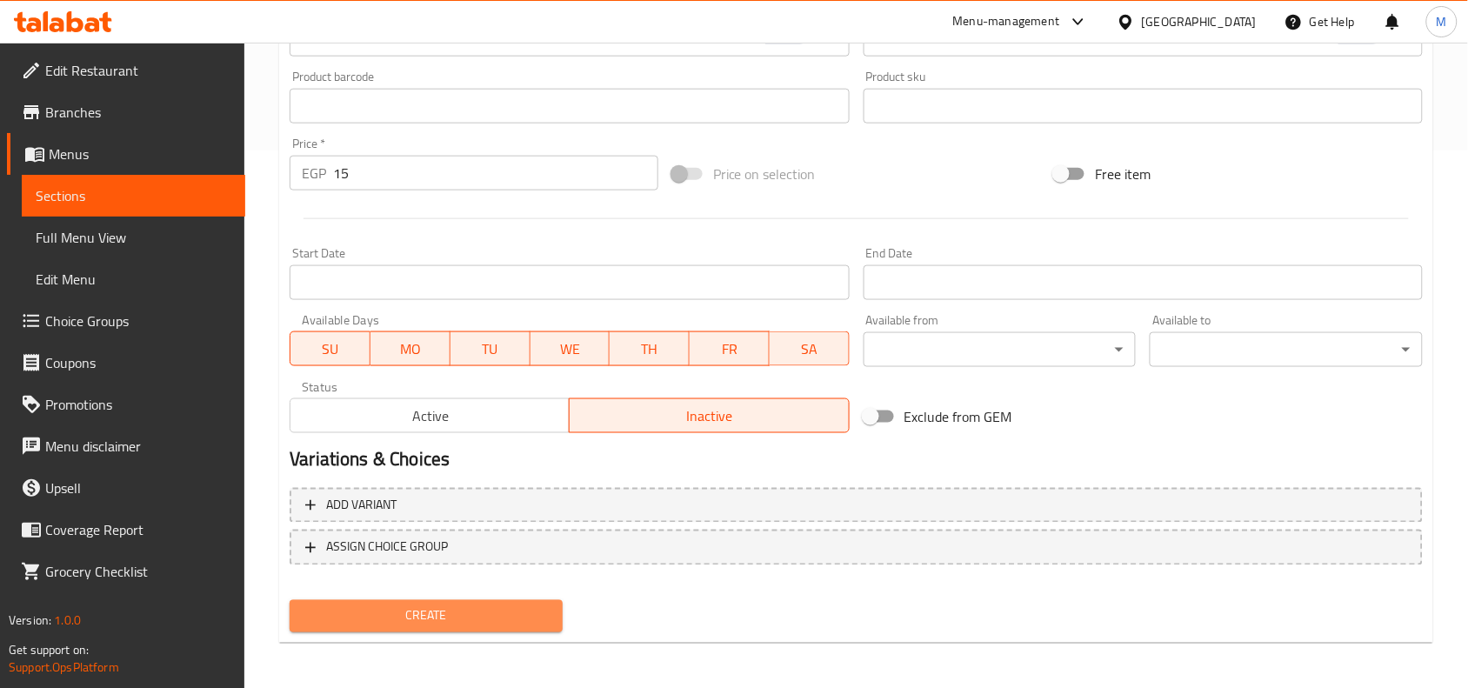
click at [466, 605] on span "Create" at bounding box center [425, 616] width 245 height 22
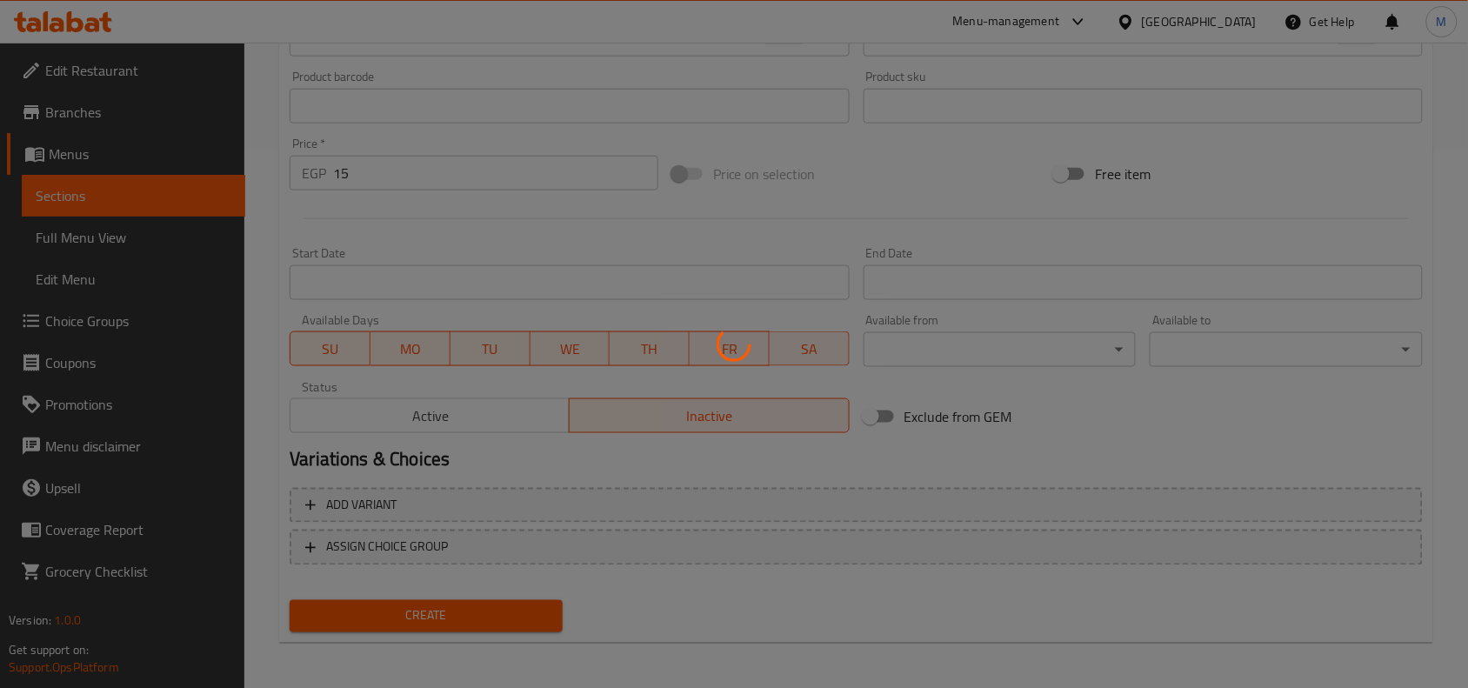
type input "0"
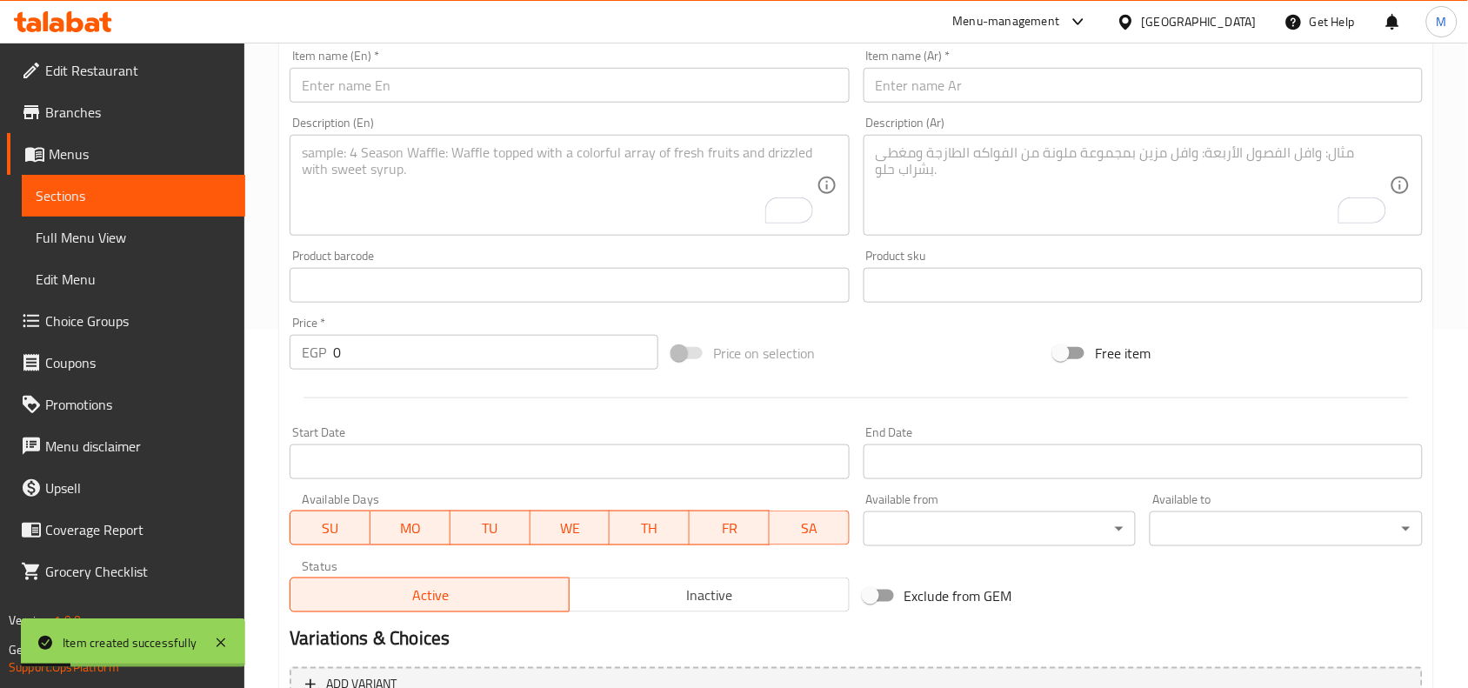
scroll to position [211, 0]
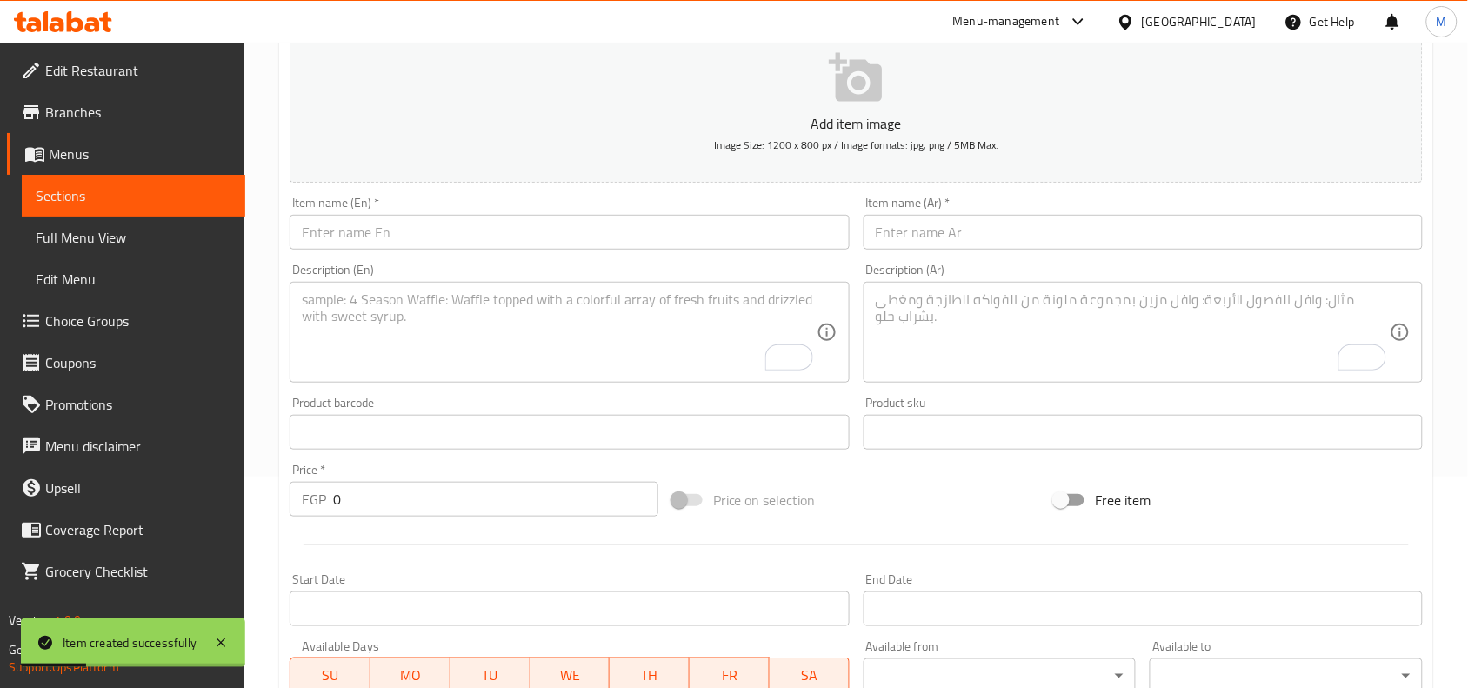
click at [976, 311] on textarea "To enrich screen reader interactions, please activate Accessibility in Grammarl…" at bounding box center [1133, 332] width 514 height 83
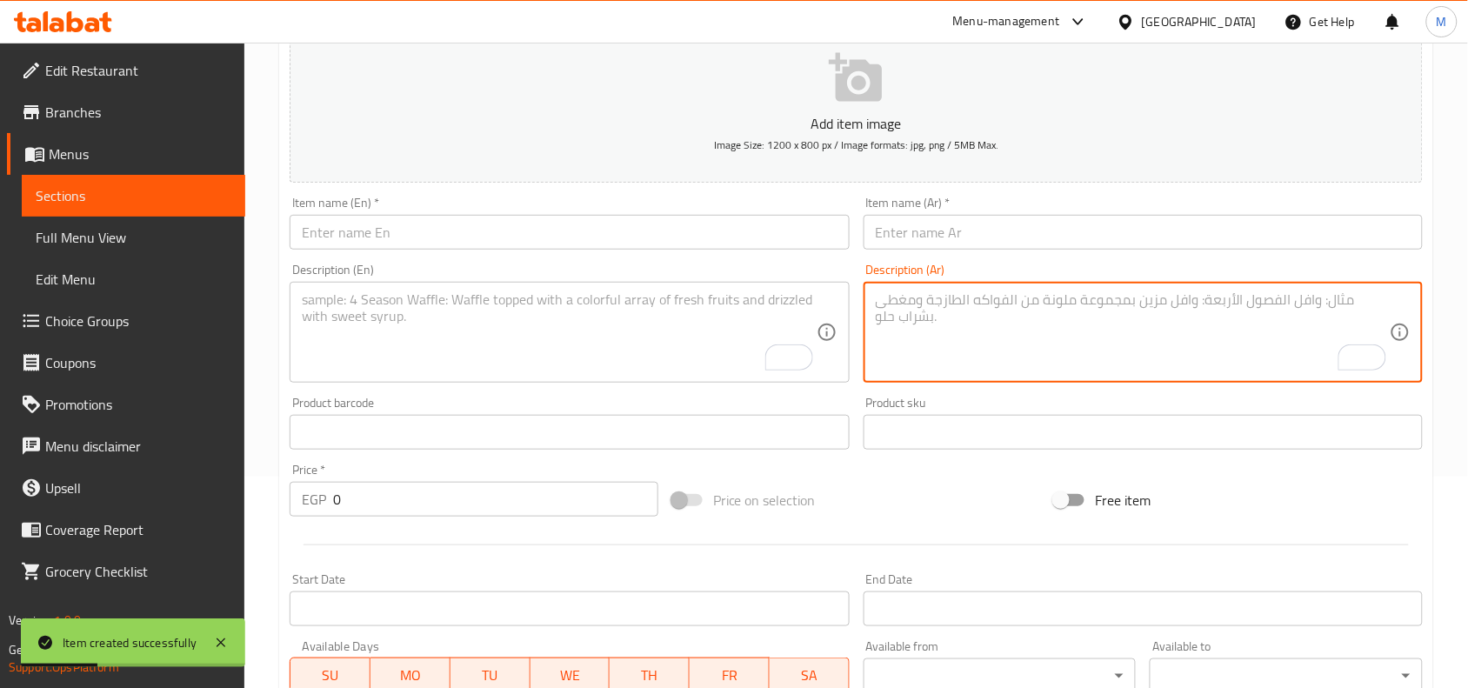
paste textarea "مكرونة لسان عصفور 350 جرام من مكرونتو"
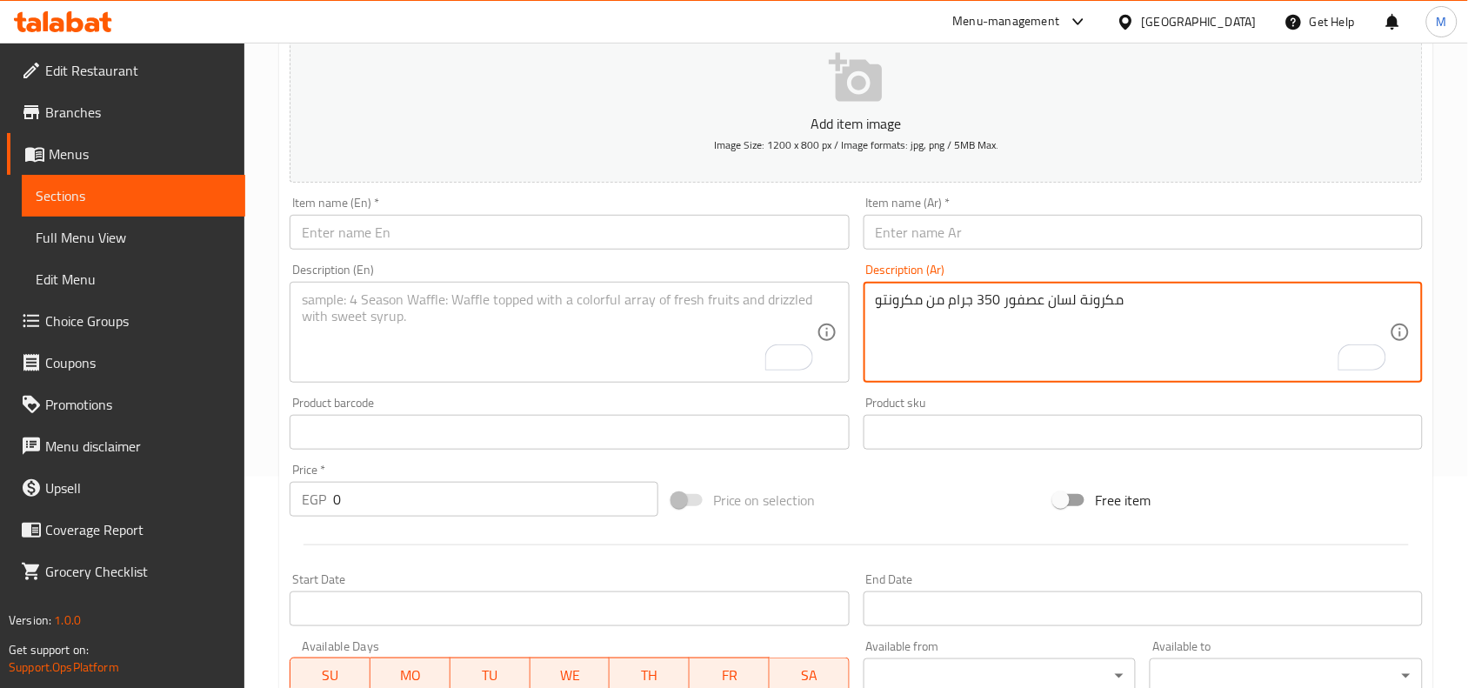
type textarea "مكرونة لسان عصفور 350 جرام من مكرونتو"
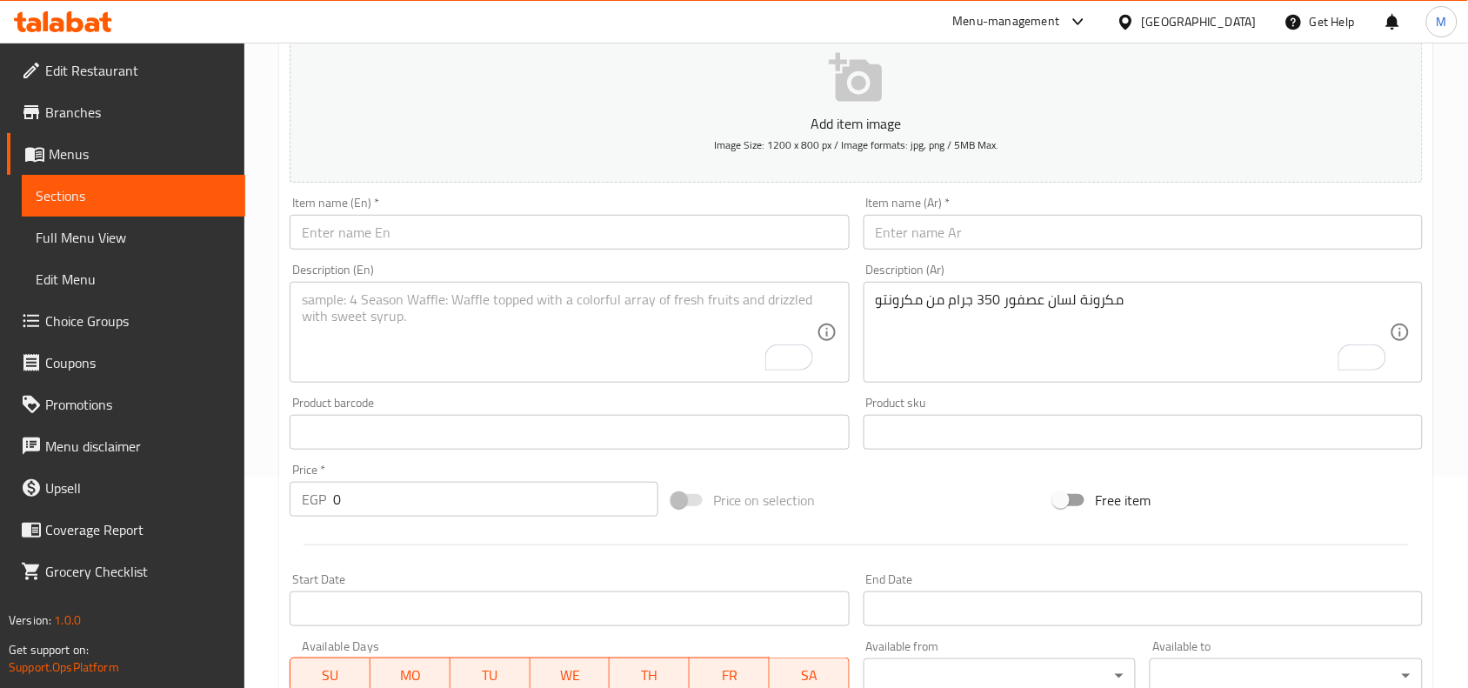
click at [489, 315] on textarea "To enrich screen reader interactions, please activate Accessibility in Grammarl…" at bounding box center [559, 332] width 514 height 83
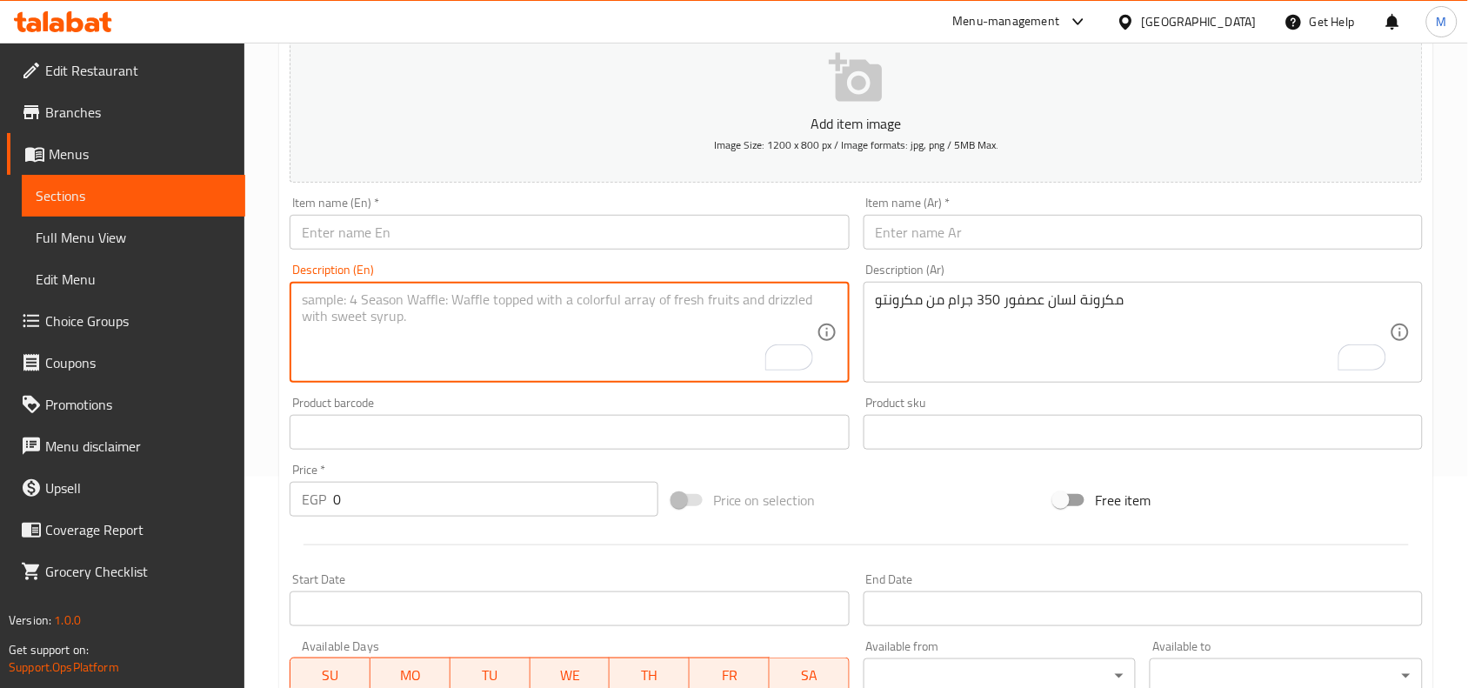
paste textarea "مكرونه لسان عصفور (مكرونتو)"
type textarea "مكرونه لسان عصفور (مكرونتو)"
click at [1017, 228] on input "text" at bounding box center [1143, 232] width 559 height 35
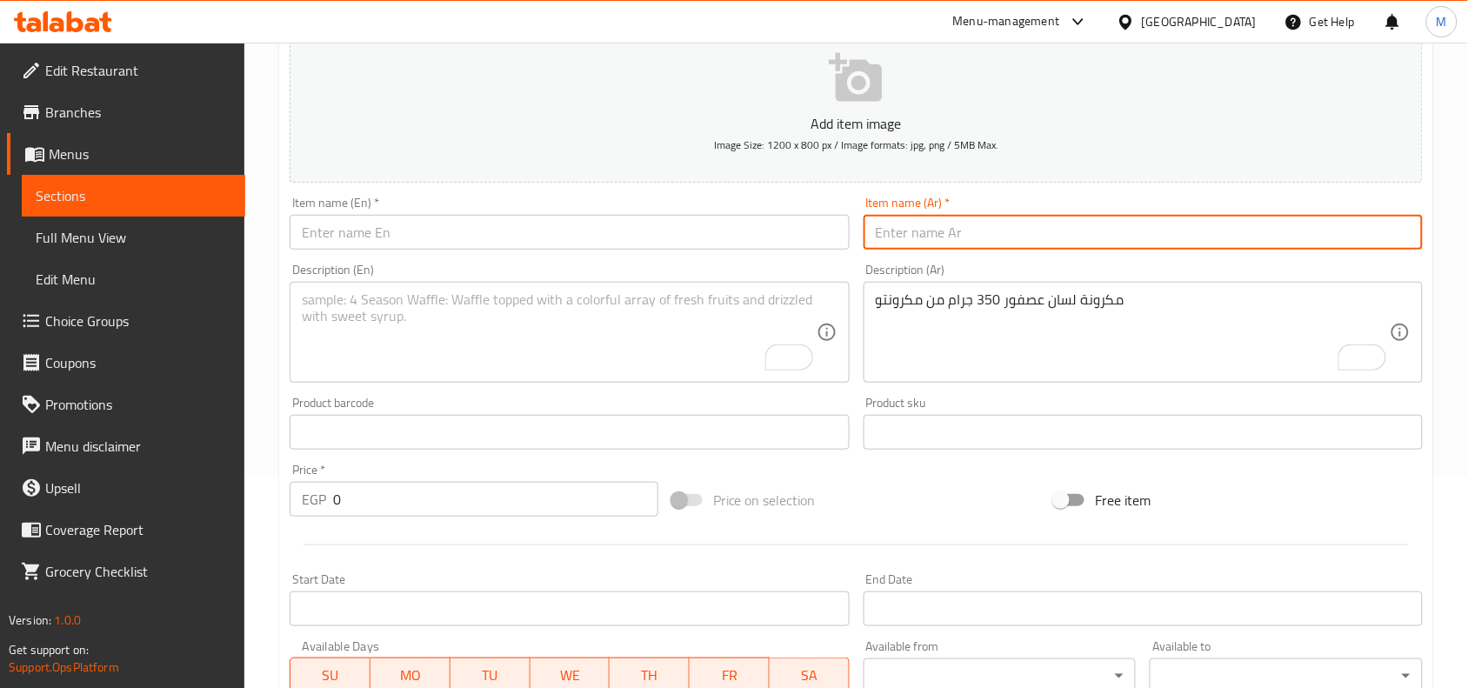
paste input "مكرونه لسان عصفور (مكرونتو)"
type input "مكرونه لسان عصفور (مكرونتو)"
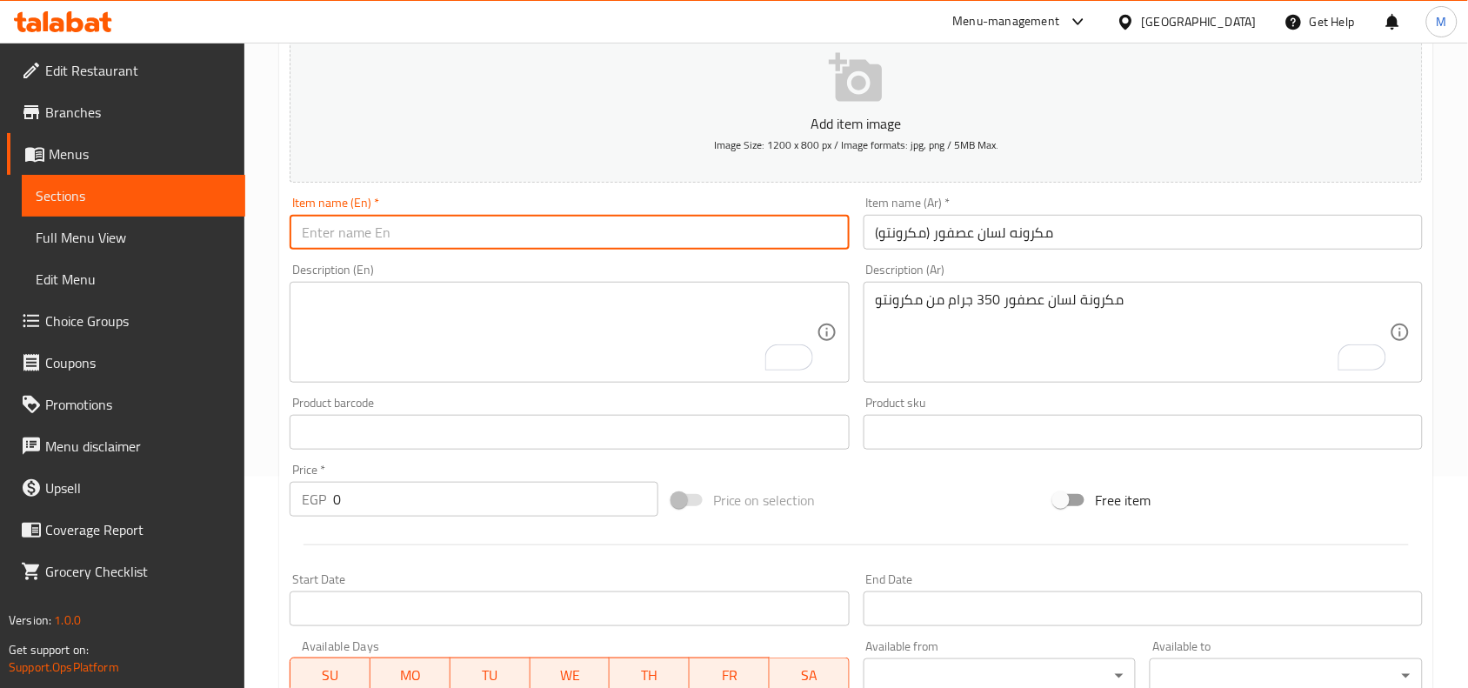
click at [487, 235] on input "text" at bounding box center [569, 232] width 559 height 35
type input ":"
type input "Orzo Pasta (Macaronto)"
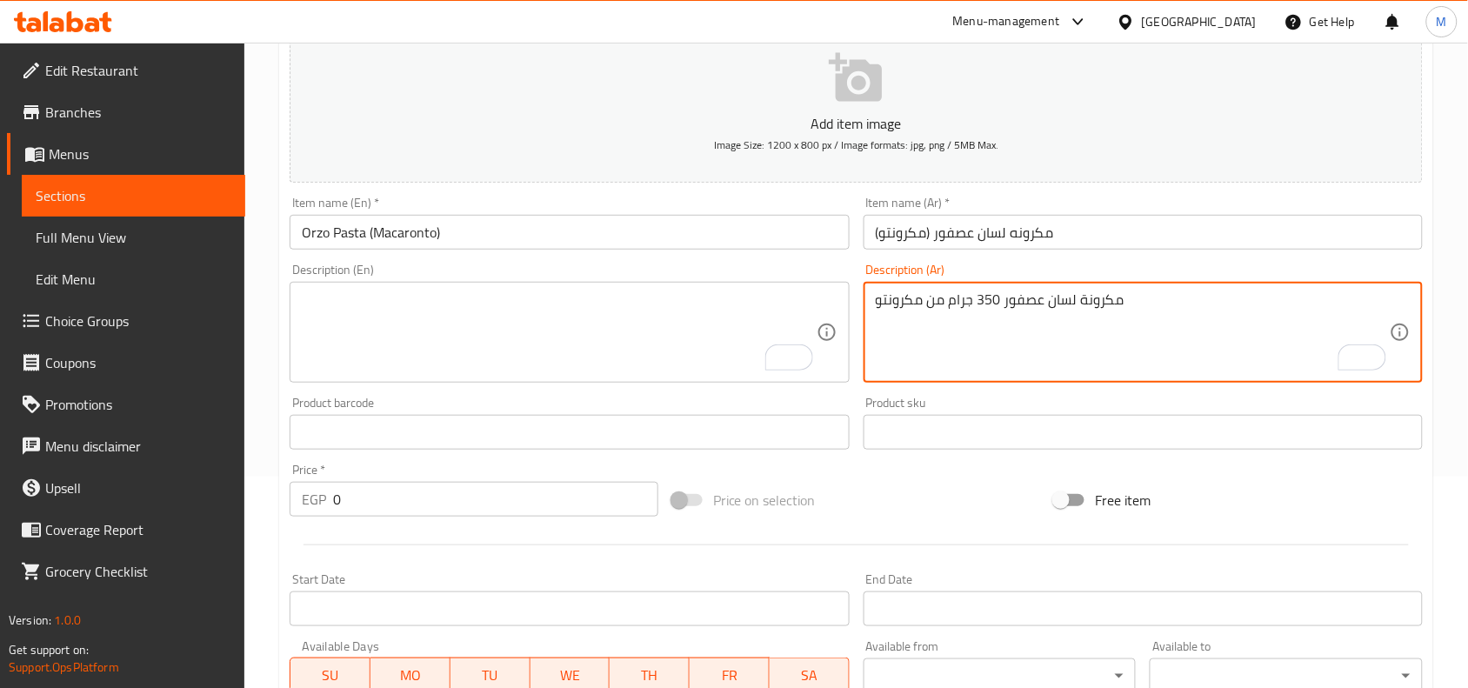
click at [362, 213] on div "Item name (En)   * [PERSON_NAME] (Macaronto) Item name (En) *" at bounding box center [569, 223] width 559 height 53
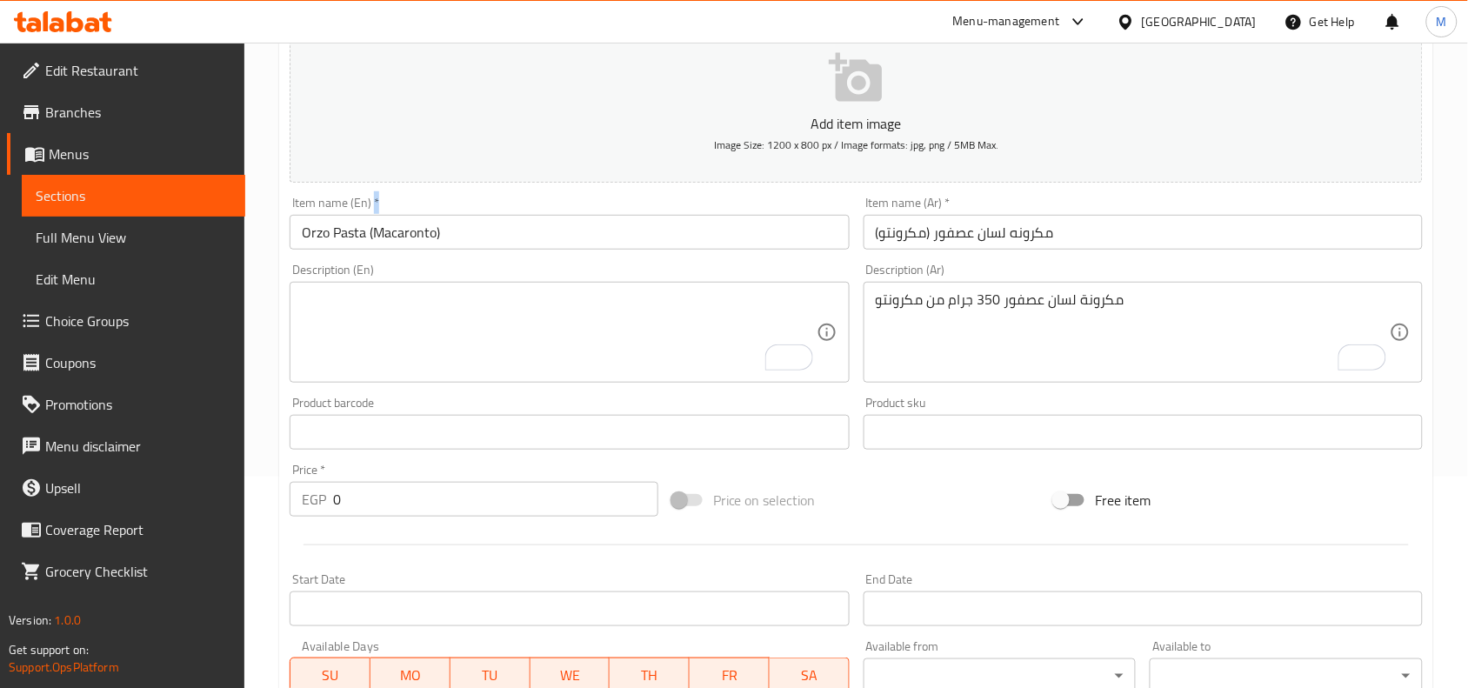
click at [362, 213] on div "Item name (En)   * [PERSON_NAME] (Macaronto) Item name (En) *" at bounding box center [569, 223] width 559 height 53
click at [357, 237] on input "Orzo Pasta (Macaronto)" at bounding box center [569, 232] width 559 height 35
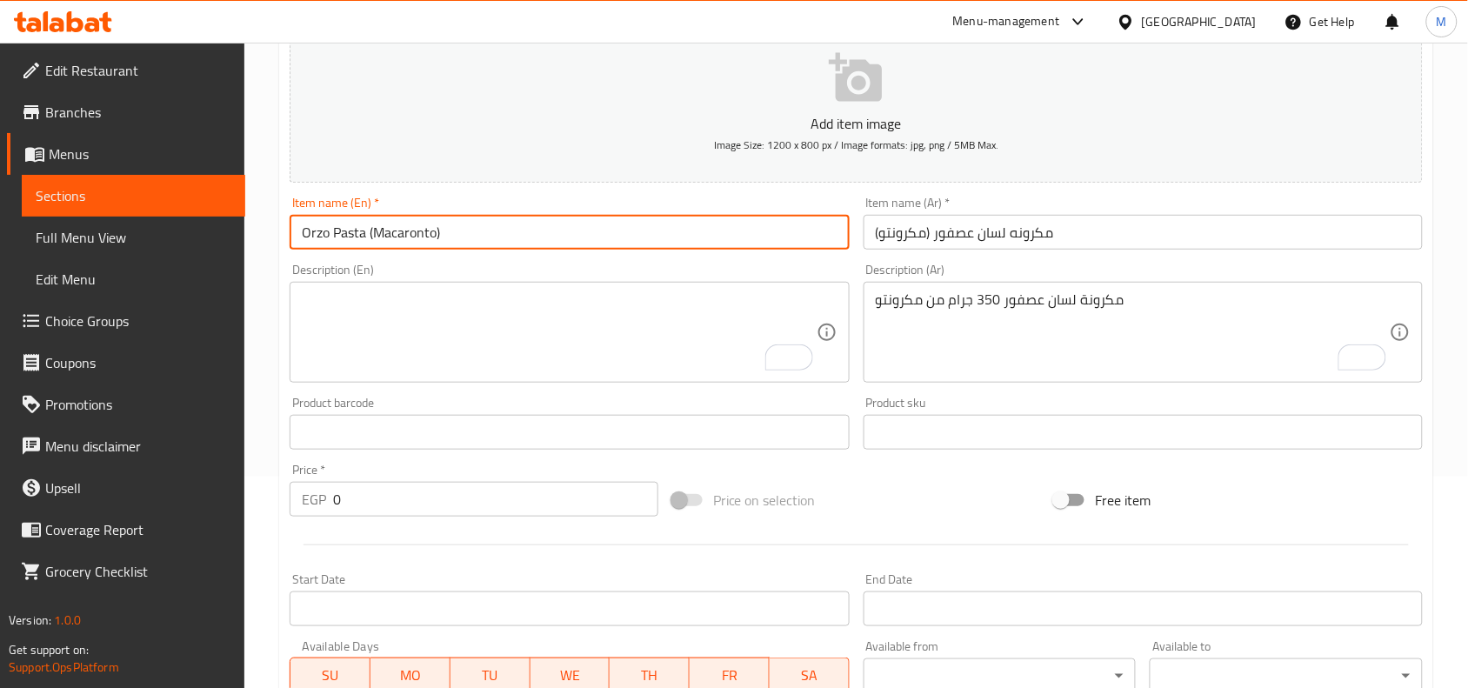
click at [357, 237] on input "Orzo Pasta (Macaronto)" at bounding box center [569, 232] width 559 height 35
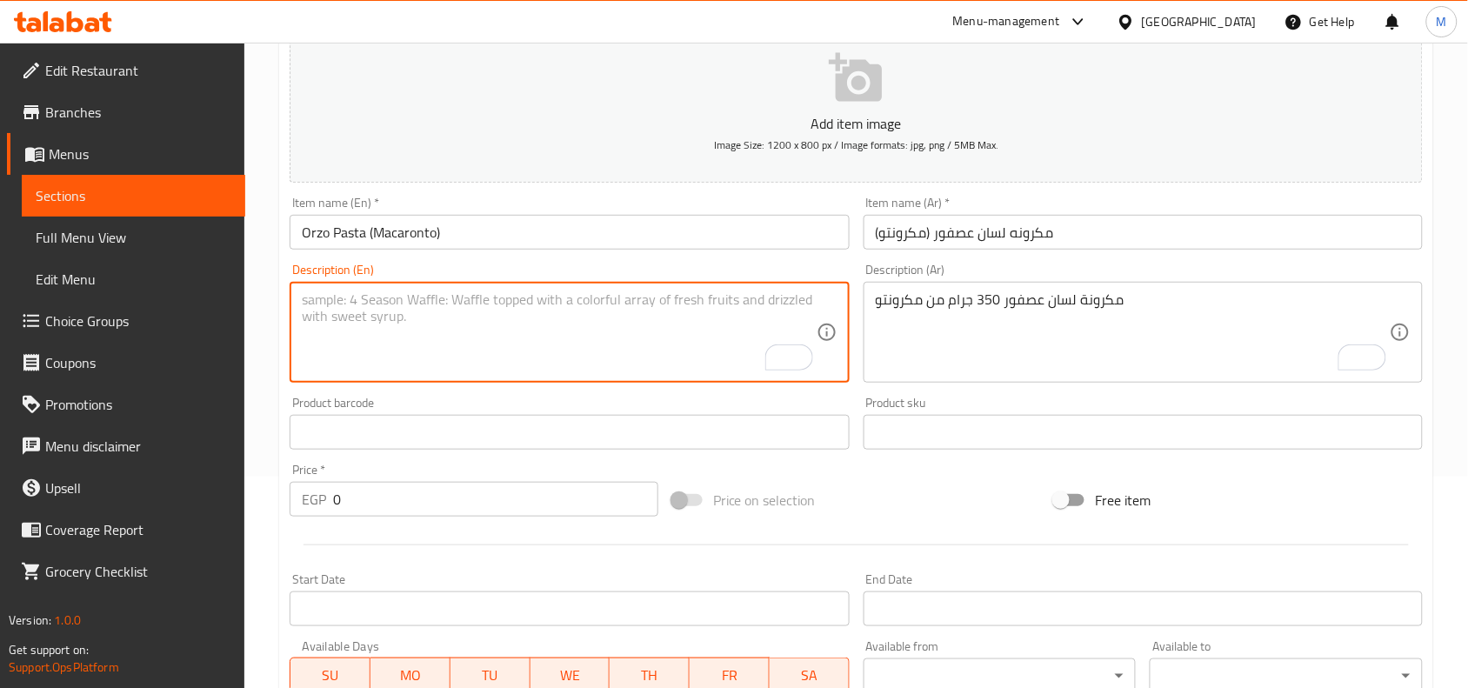
click at [368, 318] on textarea "To enrich screen reader interactions, please activate Accessibility in Grammarl…" at bounding box center [559, 332] width 514 height 83
paste textarea "Orzo Pasta (Macaronto)"
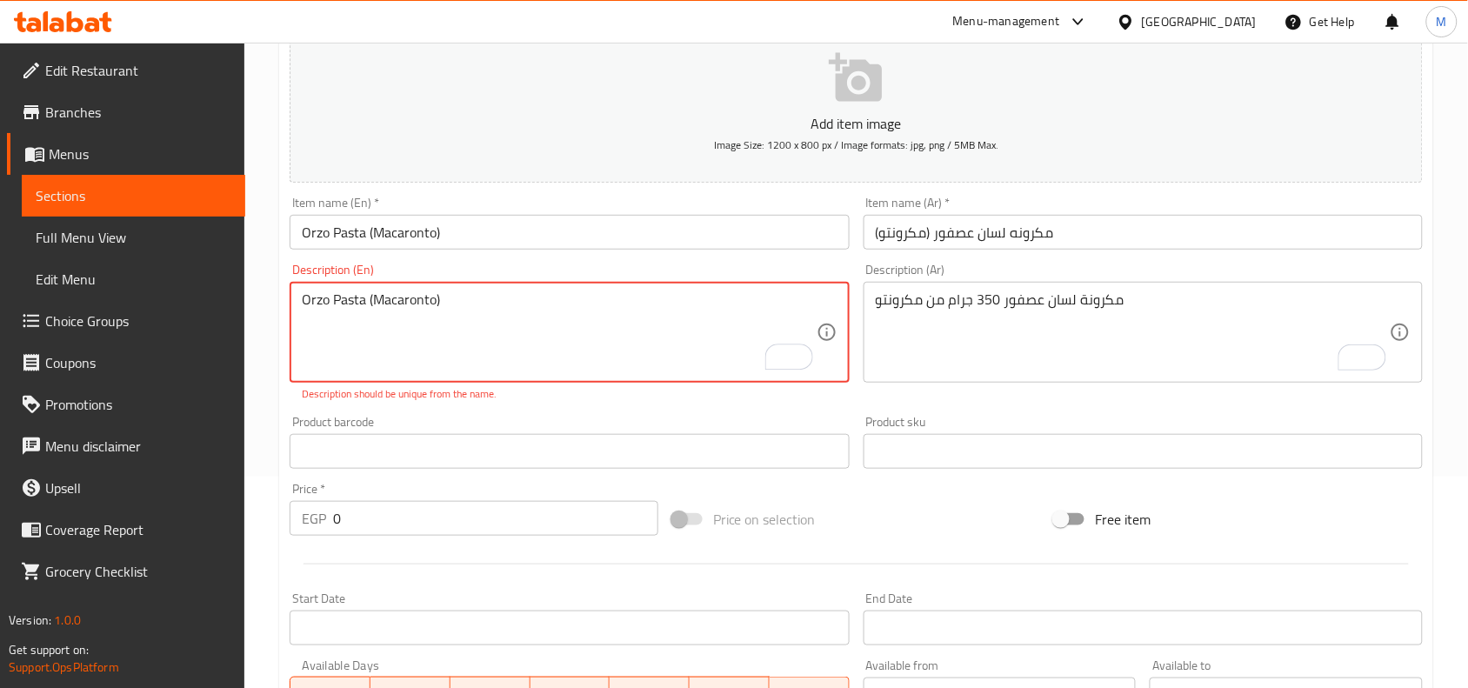
click at [331, 298] on textarea "Orzo Pasta (Macaronto)" at bounding box center [559, 332] width 514 height 83
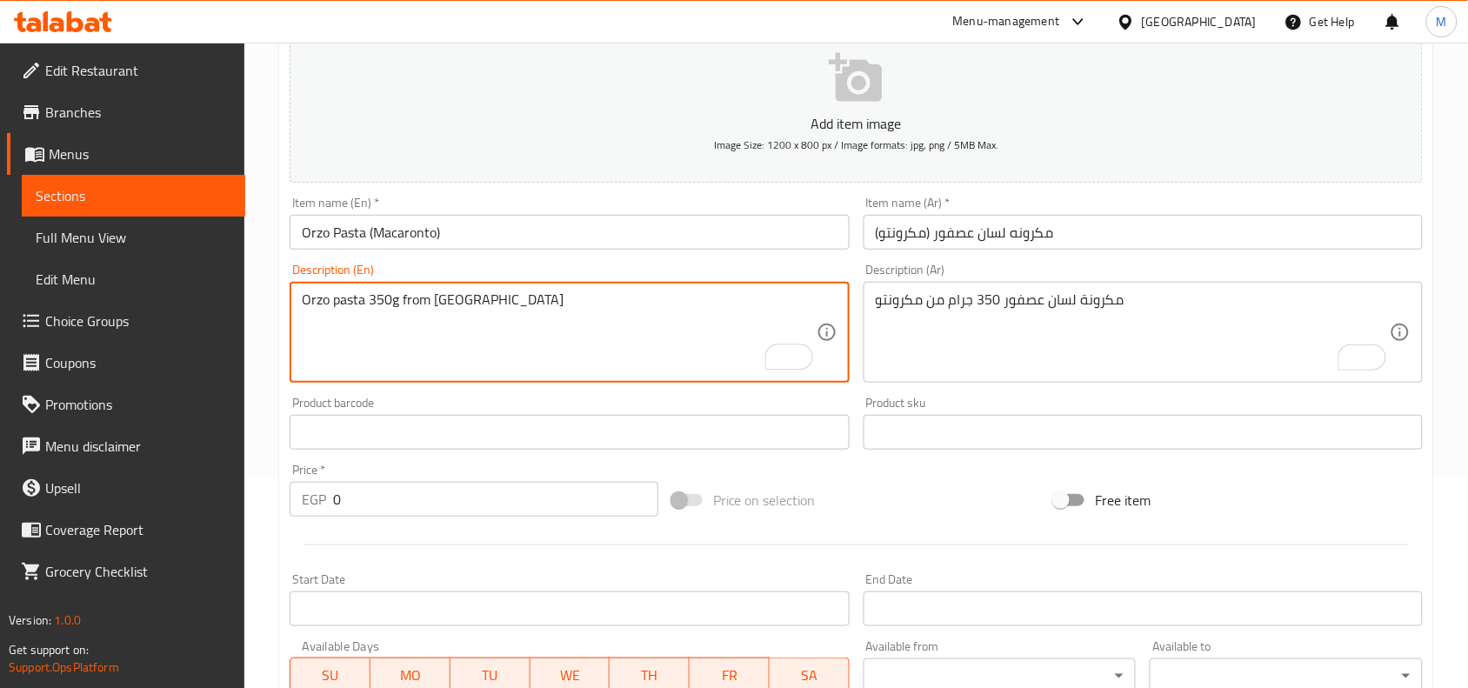
type textarea "Orzo pasta 350g from [GEOGRAPHIC_DATA]"
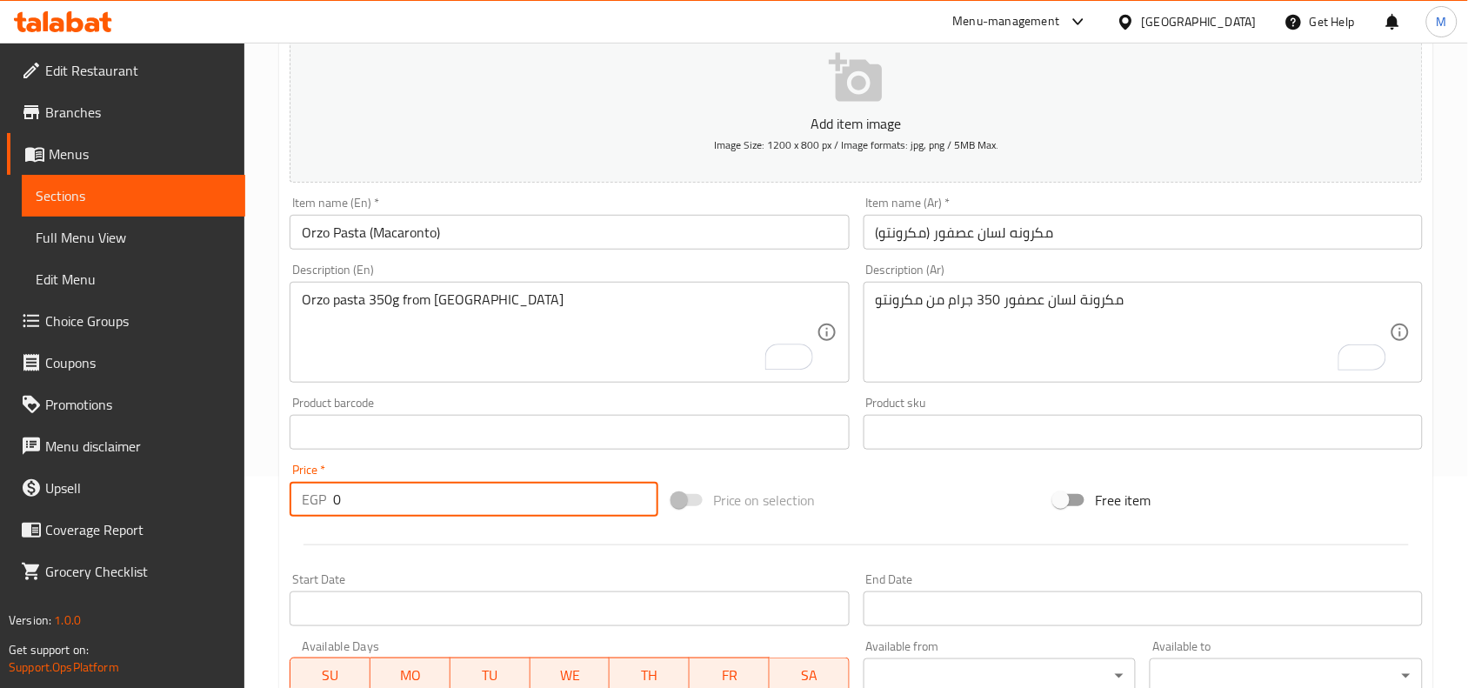
drag, startPoint x: 359, startPoint y: 501, endPoint x: 327, endPoint y: 497, distance: 32.5
click at [327, 497] on div "EGP 0 Price *" at bounding box center [474, 499] width 369 height 35
type input "15"
click at [280, 430] on div "Create new item Add item image Image Size: 1200 x 800 px / Image formats: jpg, …" at bounding box center [856, 463] width 1154 height 1012
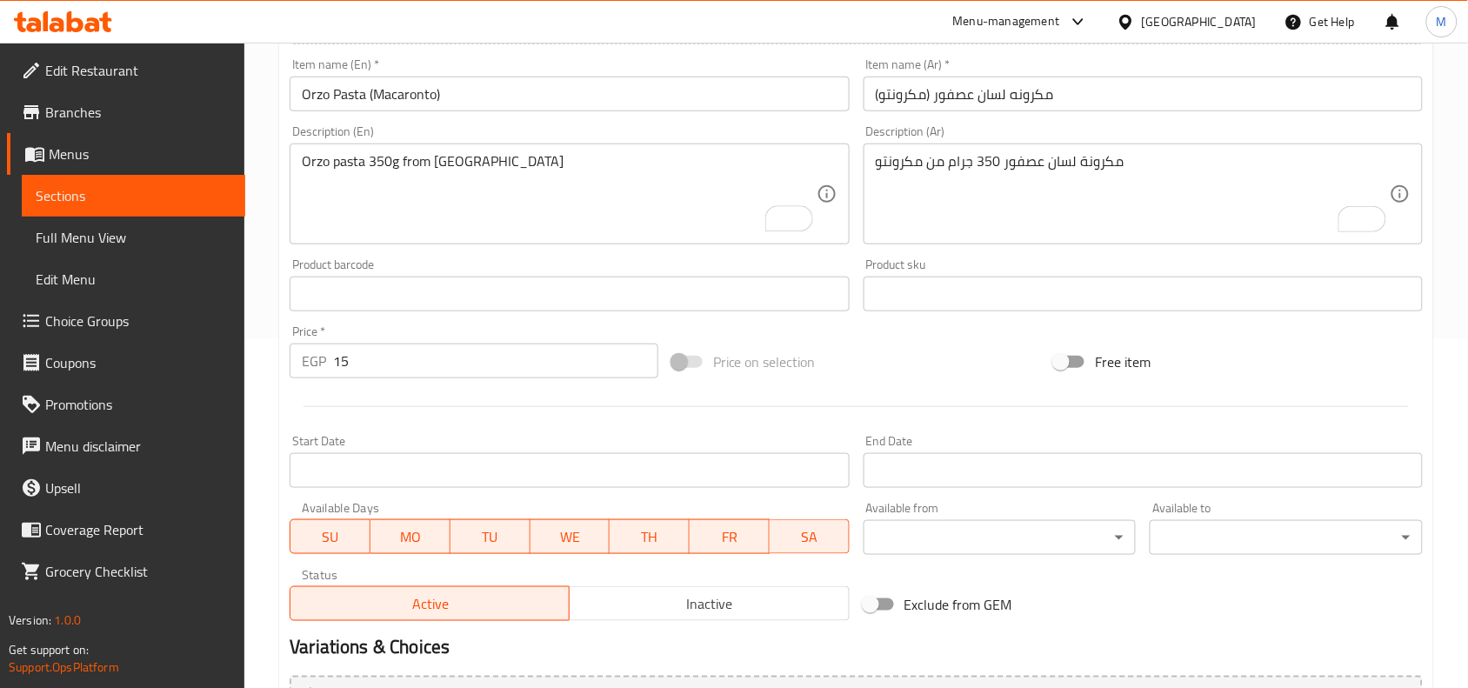
scroll to position [537, 0]
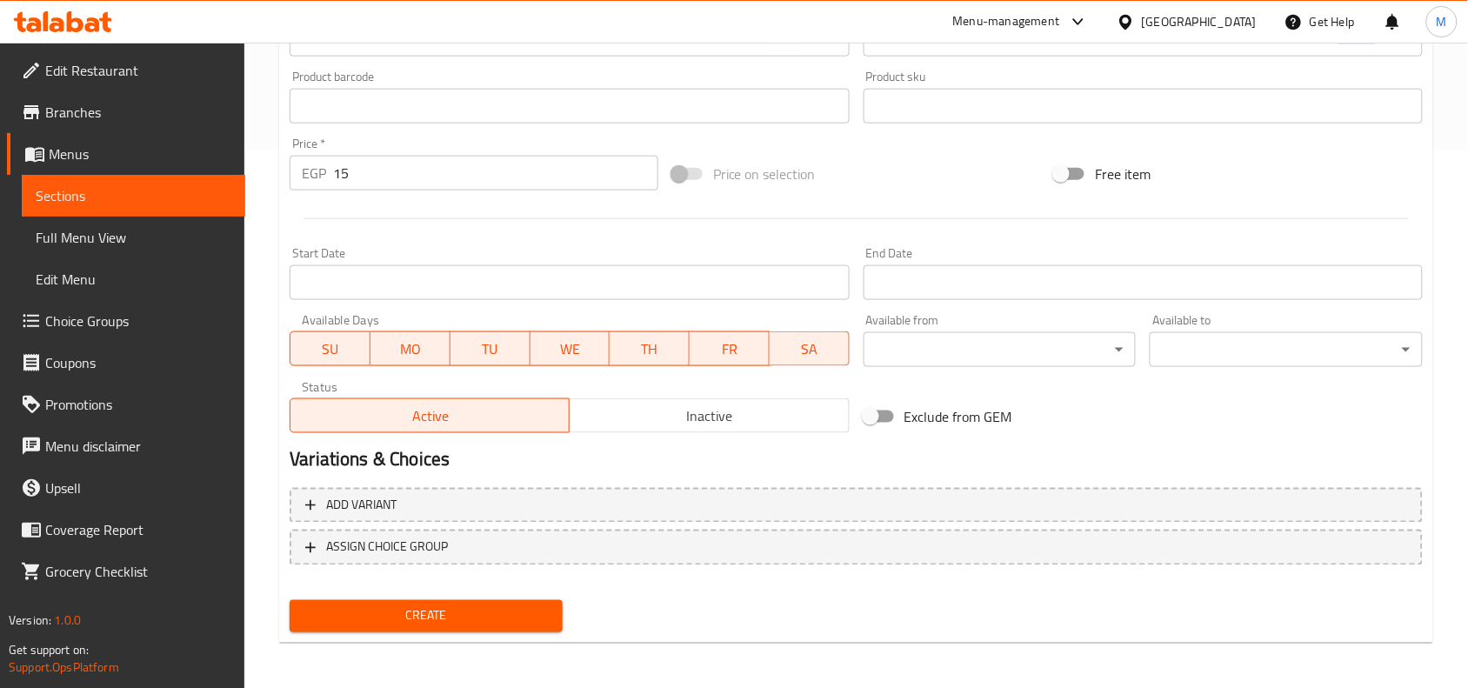
click at [636, 418] on span "Inactive" at bounding box center [709, 415] width 265 height 25
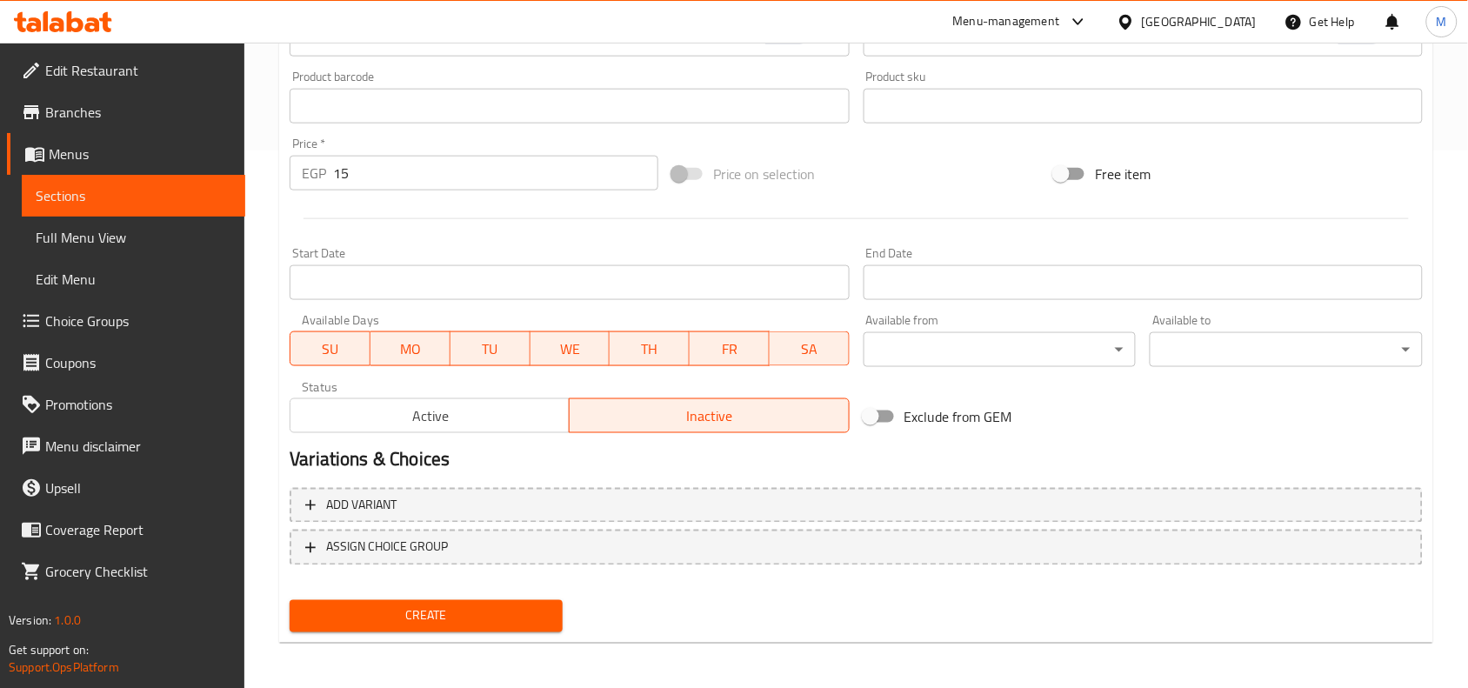
click at [450, 616] on span "Create" at bounding box center [425, 616] width 245 height 22
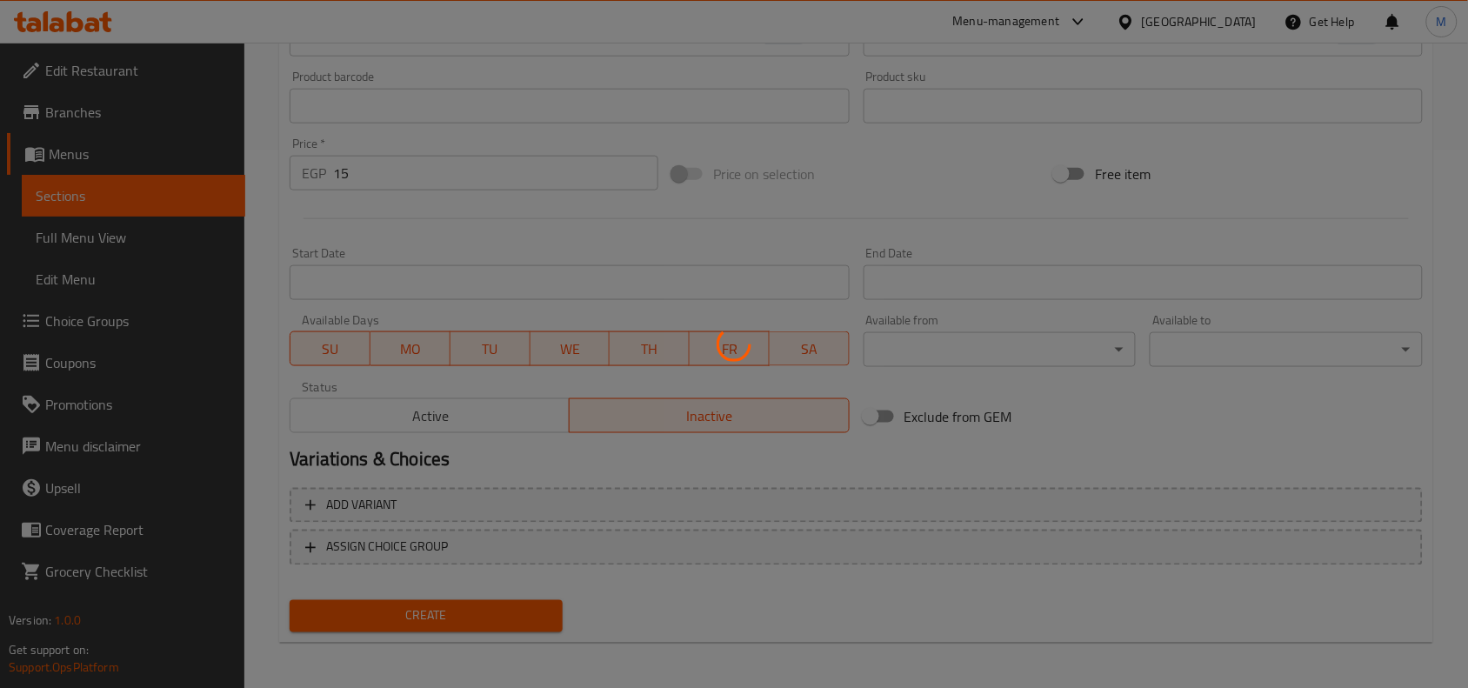
type input "0"
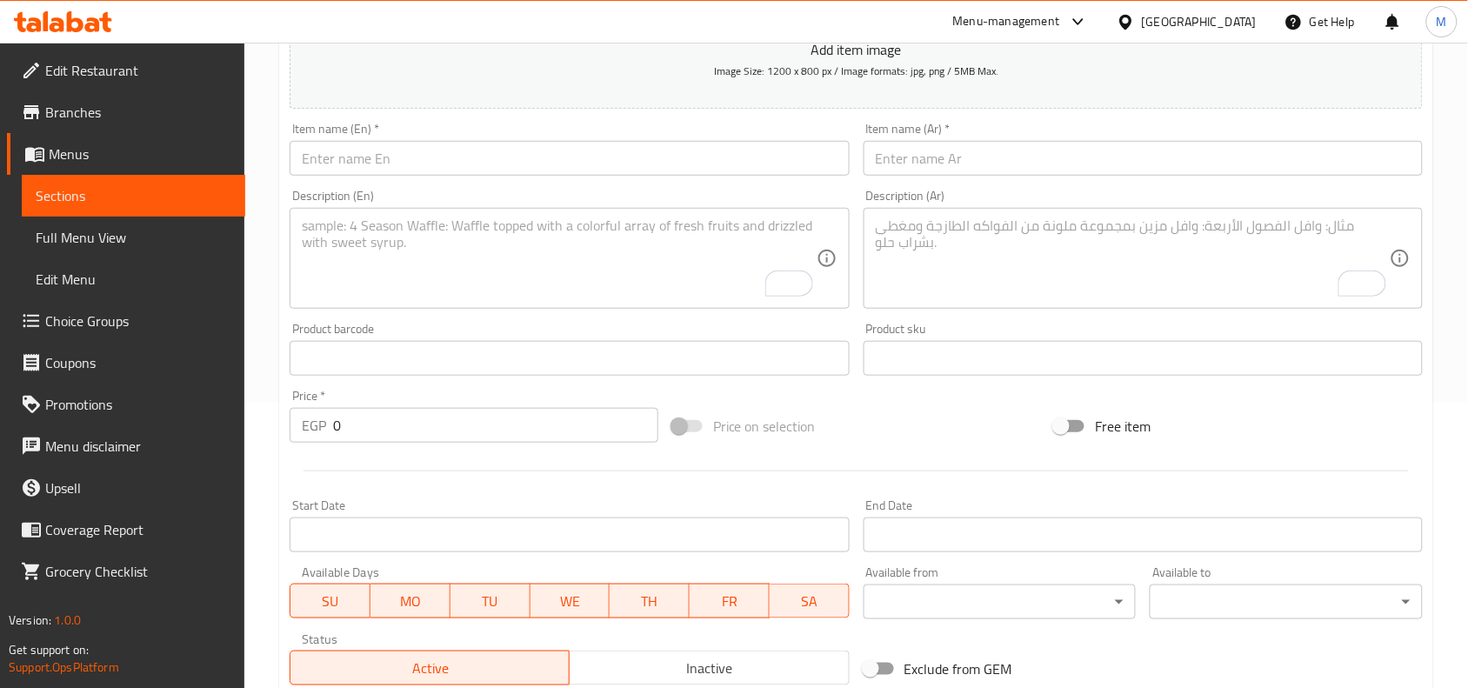
scroll to position [103, 0]
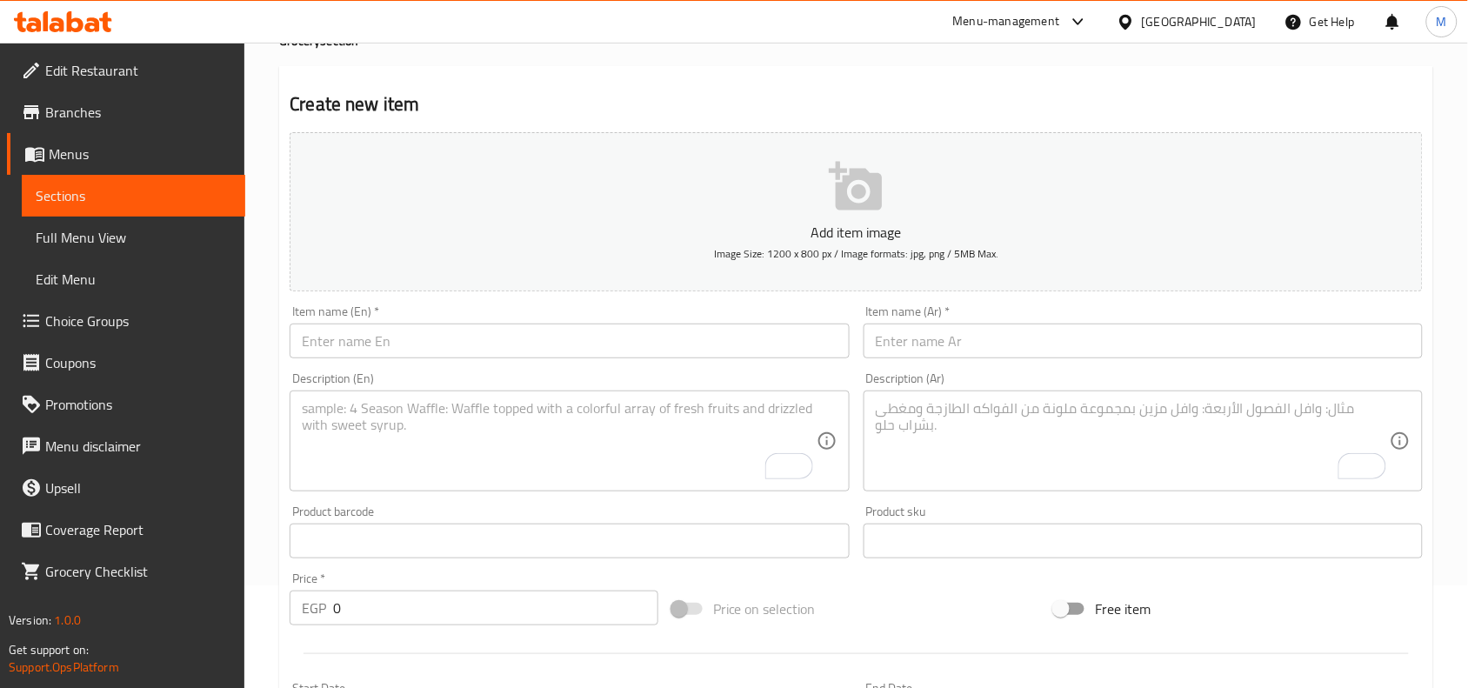
click at [1022, 431] on textarea "To enrich screen reader interactions, please activate Accessibility in Grammarl…" at bounding box center [1133, 441] width 514 height 83
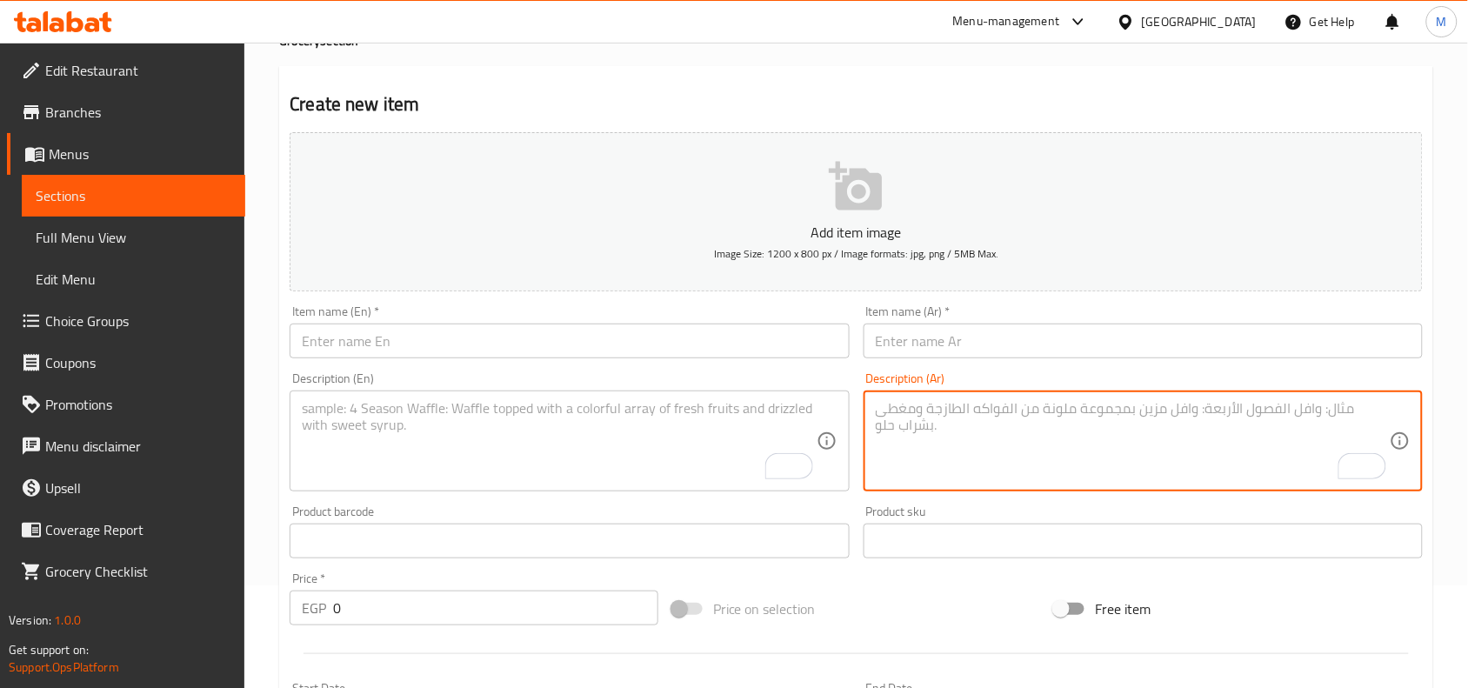
paste textarea "زيت طعام شطارة نقي 1 لتر"
type textarea "زيت طعام شطارة نقي 1 لتر"
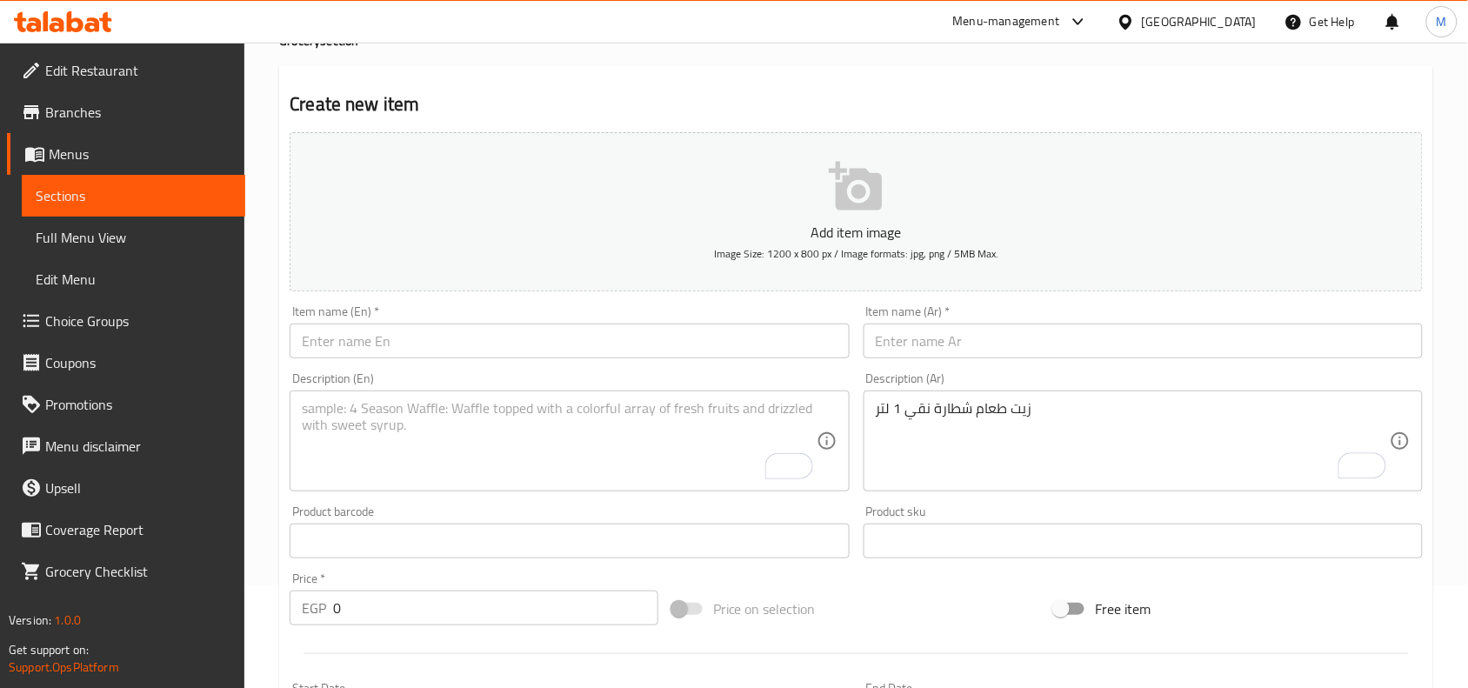
drag, startPoint x: 920, startPoint y: 319, endPoint x: 926, endPoint y: 330, distance: 12.8
click at [920, 319] on div "Item name (Ar)   * Item name (Ar) *" at bounding box center [1143, 331] width 559 height 53
click at [929, 340] on input "text" at bounding box center [1143, 340] width 559 height 35
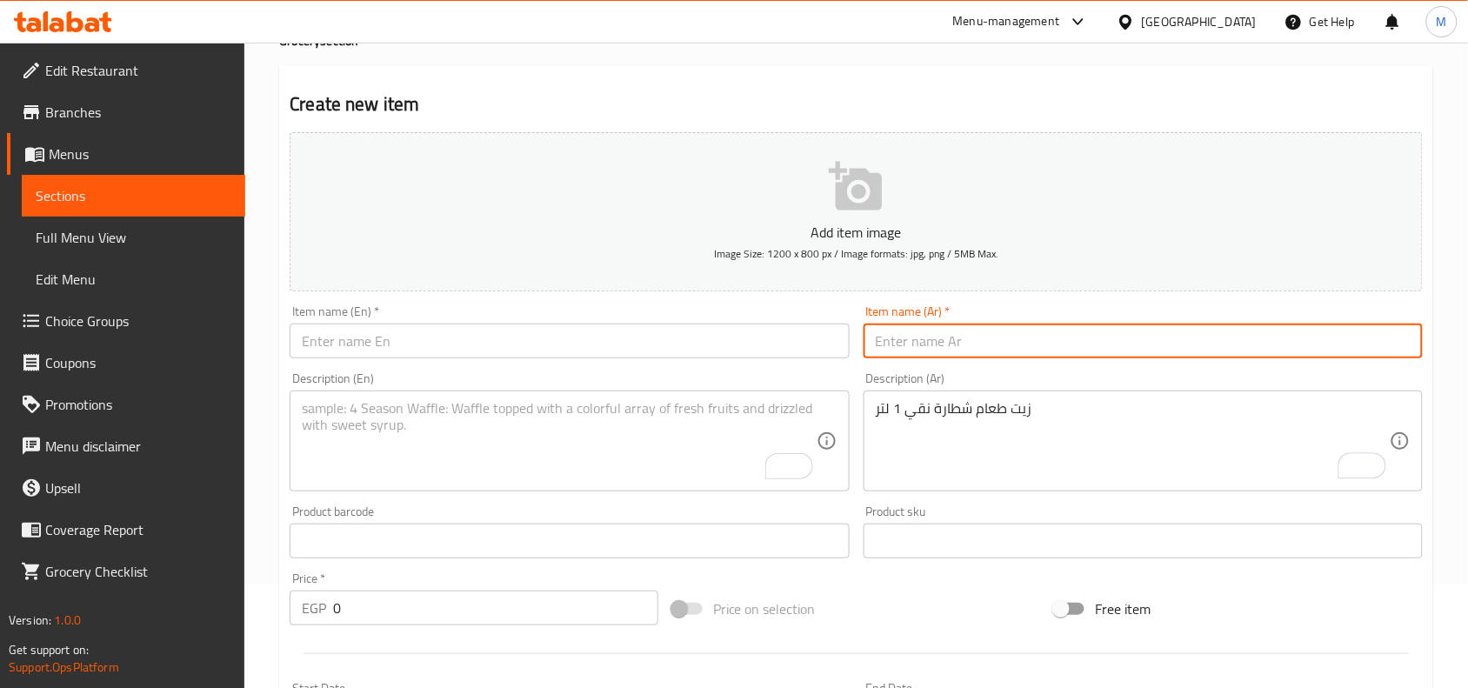
paste input "زيت شطاره"
type input "زيت شطاره"
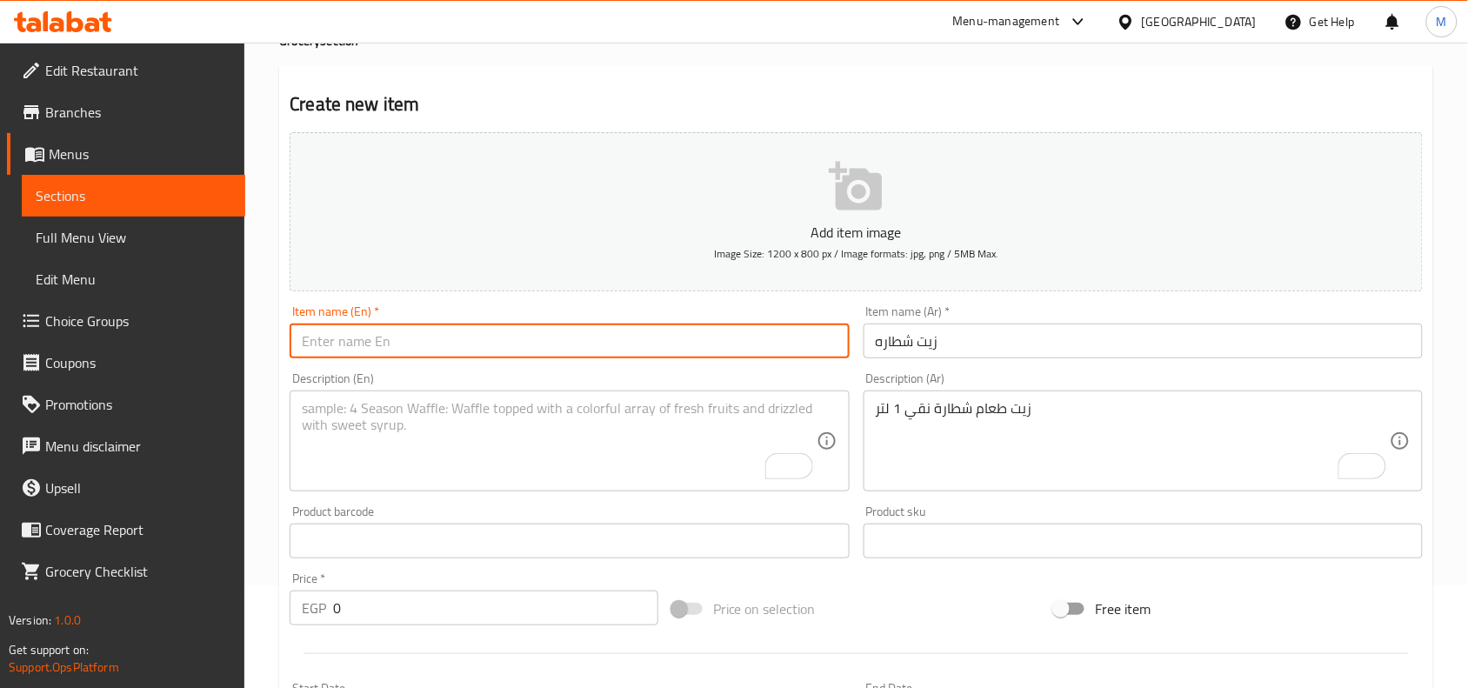
click at [462, 328] on input "text" at bounding box center [569, 340] width 559 height 35
type input "Shatara Oil"
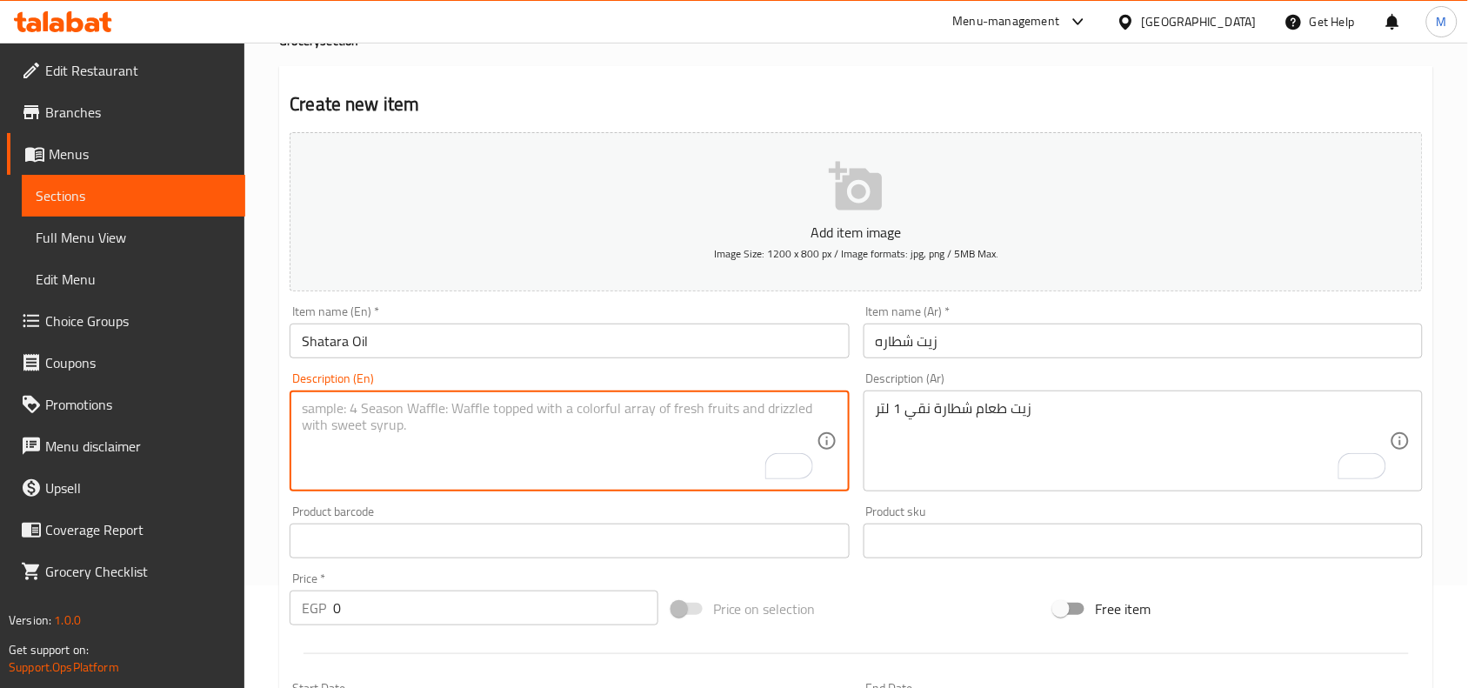
click at [411, 439] on textarea "To enrich screen reader interactions, please activate Accessibility in Grammarl…" at bounding box center [559, 441] width 514 height 83
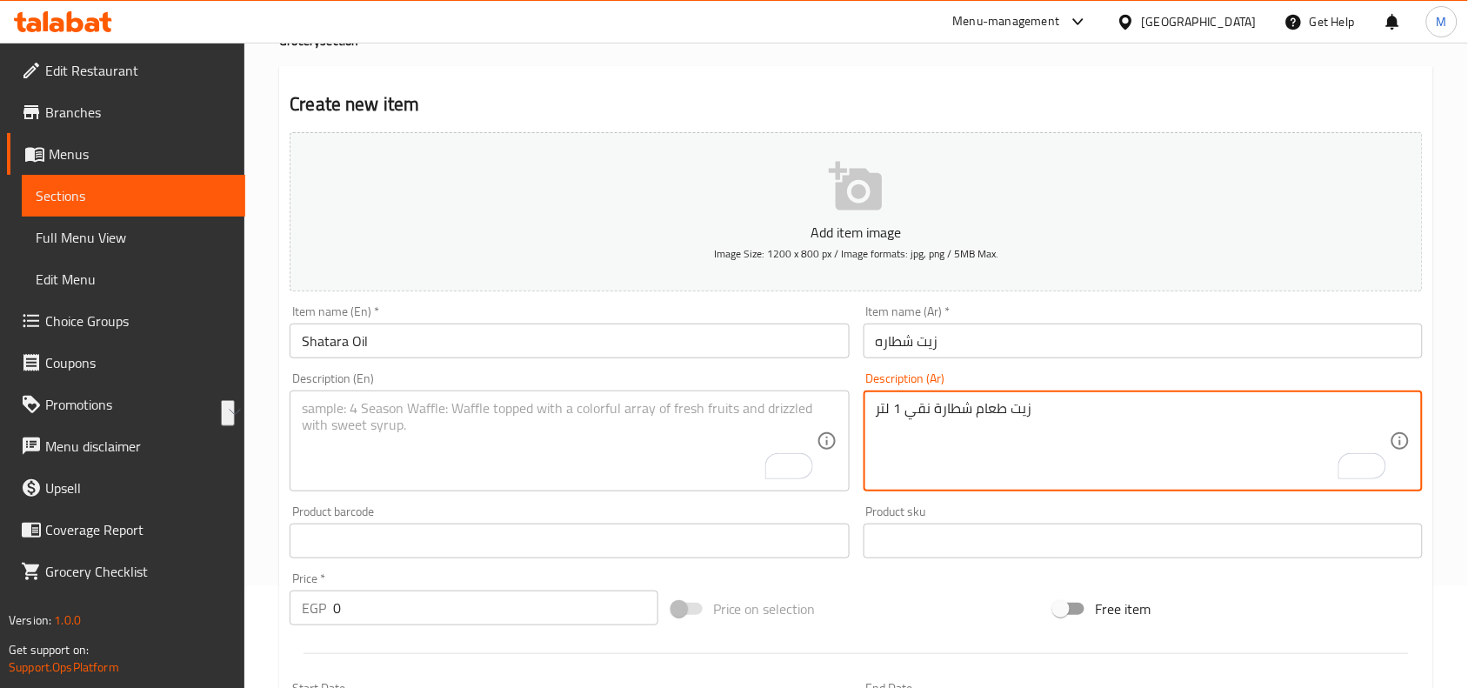
click at [465, 424] on textarea "To enrich screen reader interactions, please activate Accessibility in Grammarl…" at bounding box center [559, 441] width 514 height 83
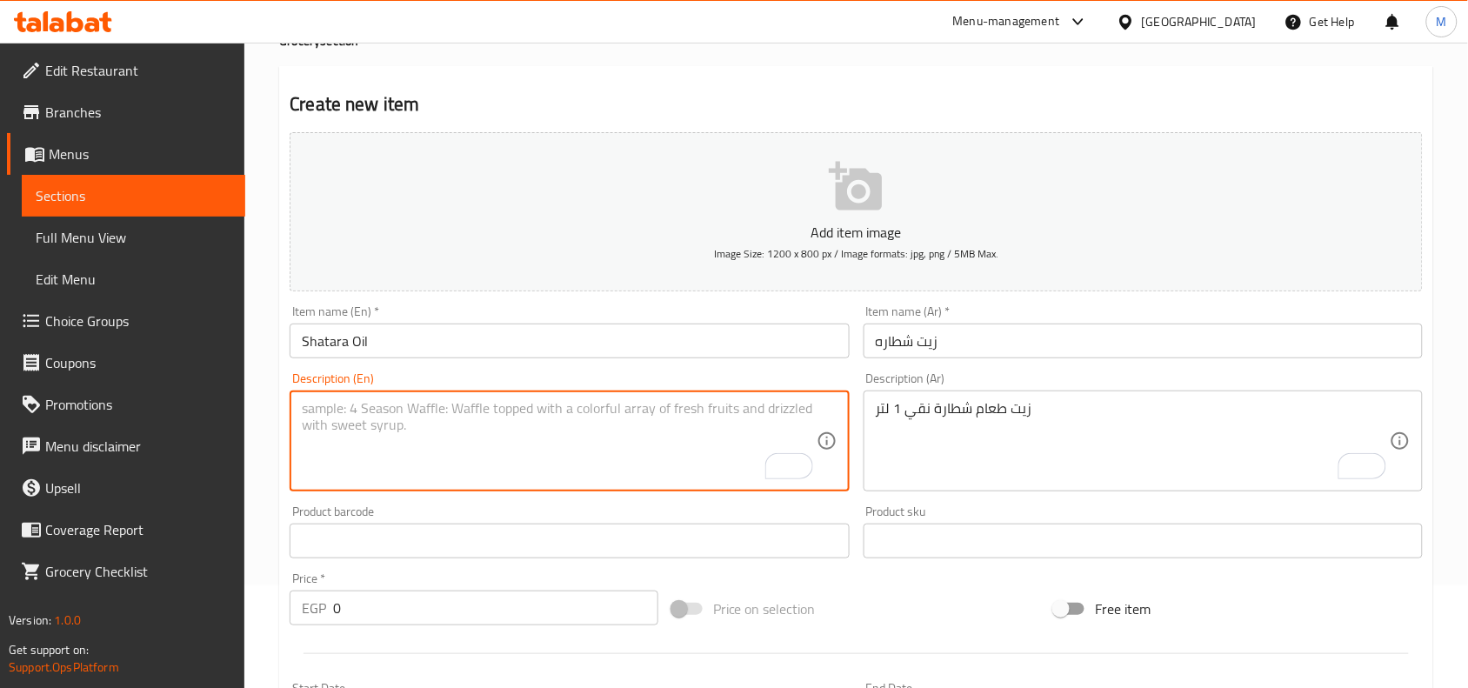
click at [329, 340] on input "Shatara Oil" at bounding box center [569, 340] width 559 height 35
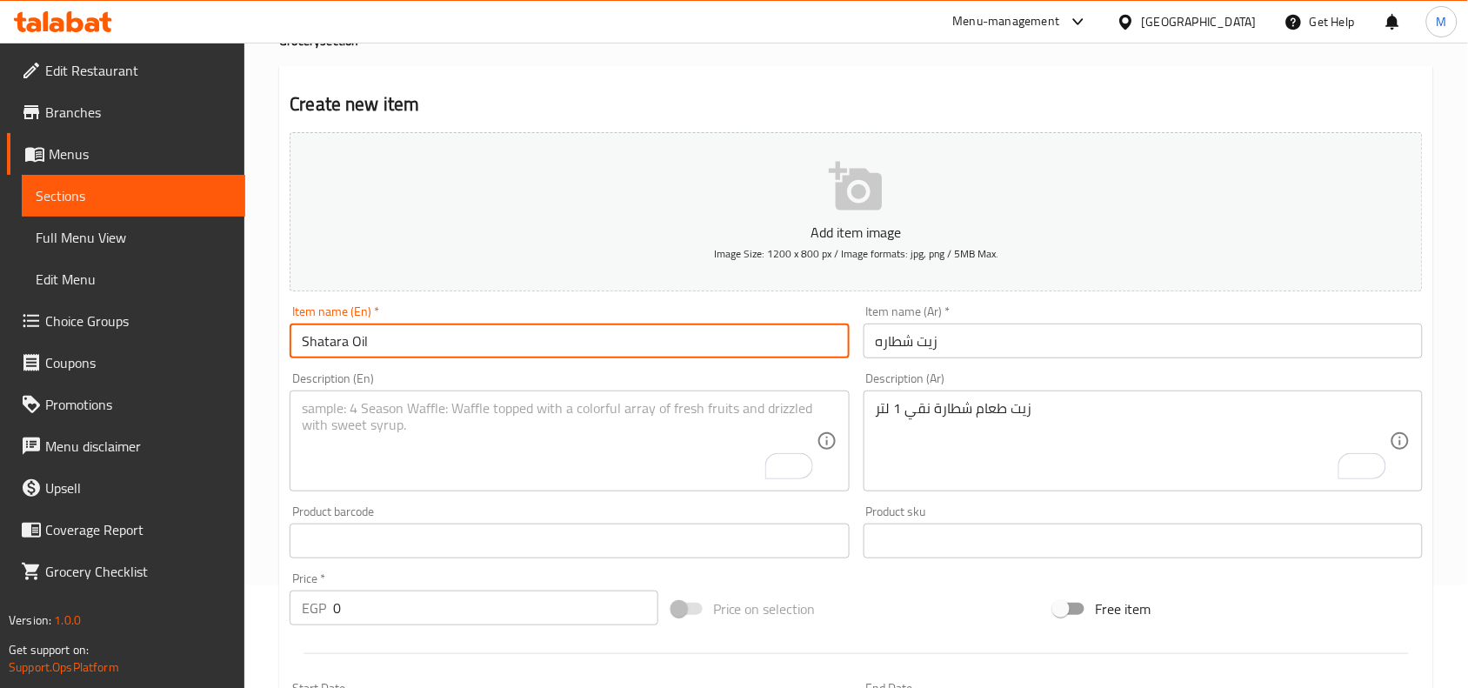
click at [329, 340] on input "Shatara Oil" at bounding box center [569, 340] width 559 height 35
click at [355, 444] on textarea "To enrich screen reader interactions, please activate Accessibility in Grammarl…" at bounding box center [559, 441] width 514 height 83
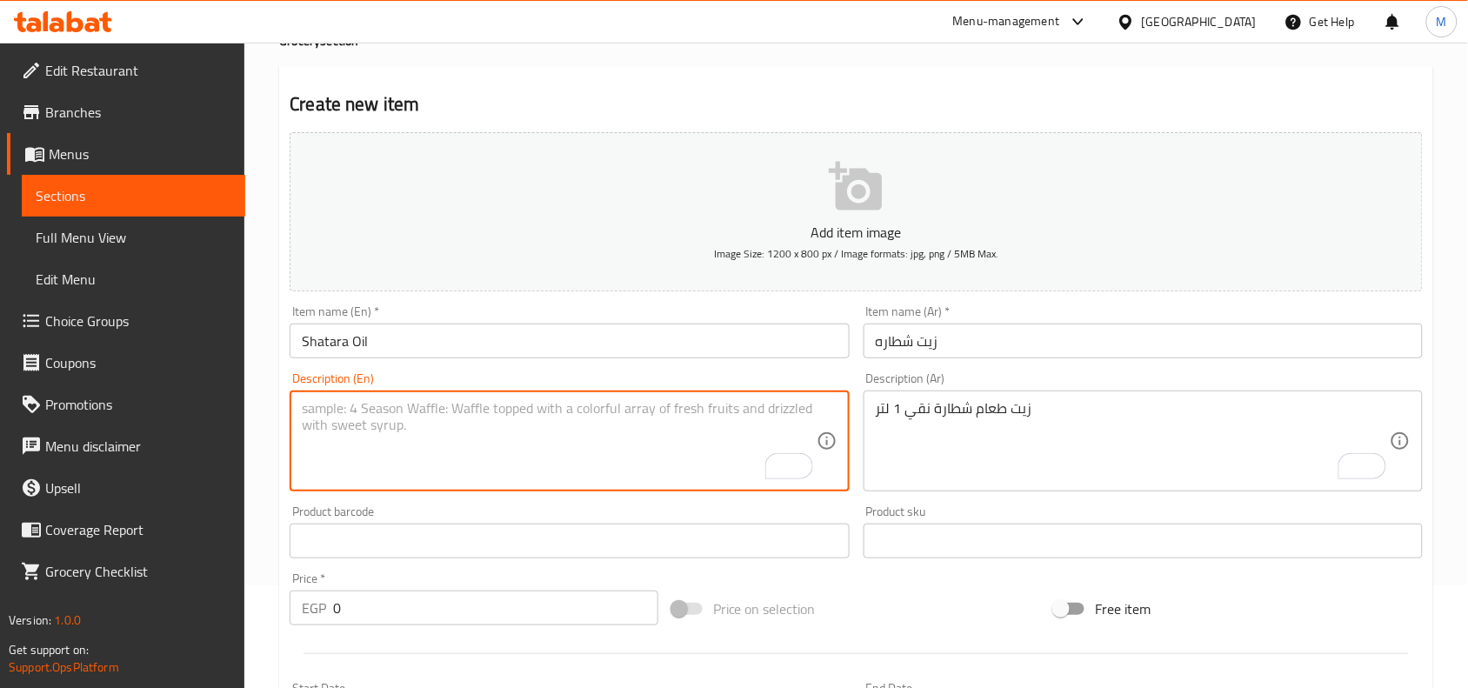
paste textarea "Shatara Oil"
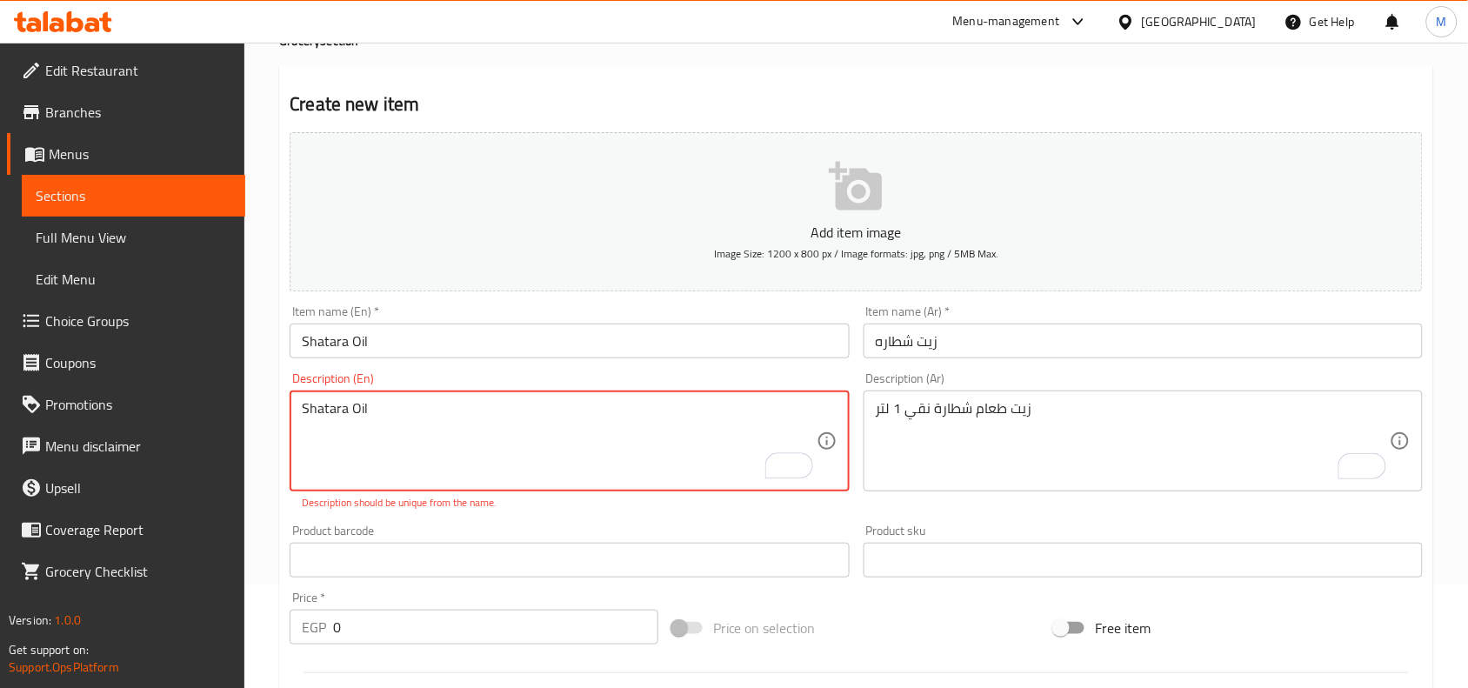
click at [350, 409] on textarea "Shatara Oil" at bounding box center [559, 441] width 514 height 83
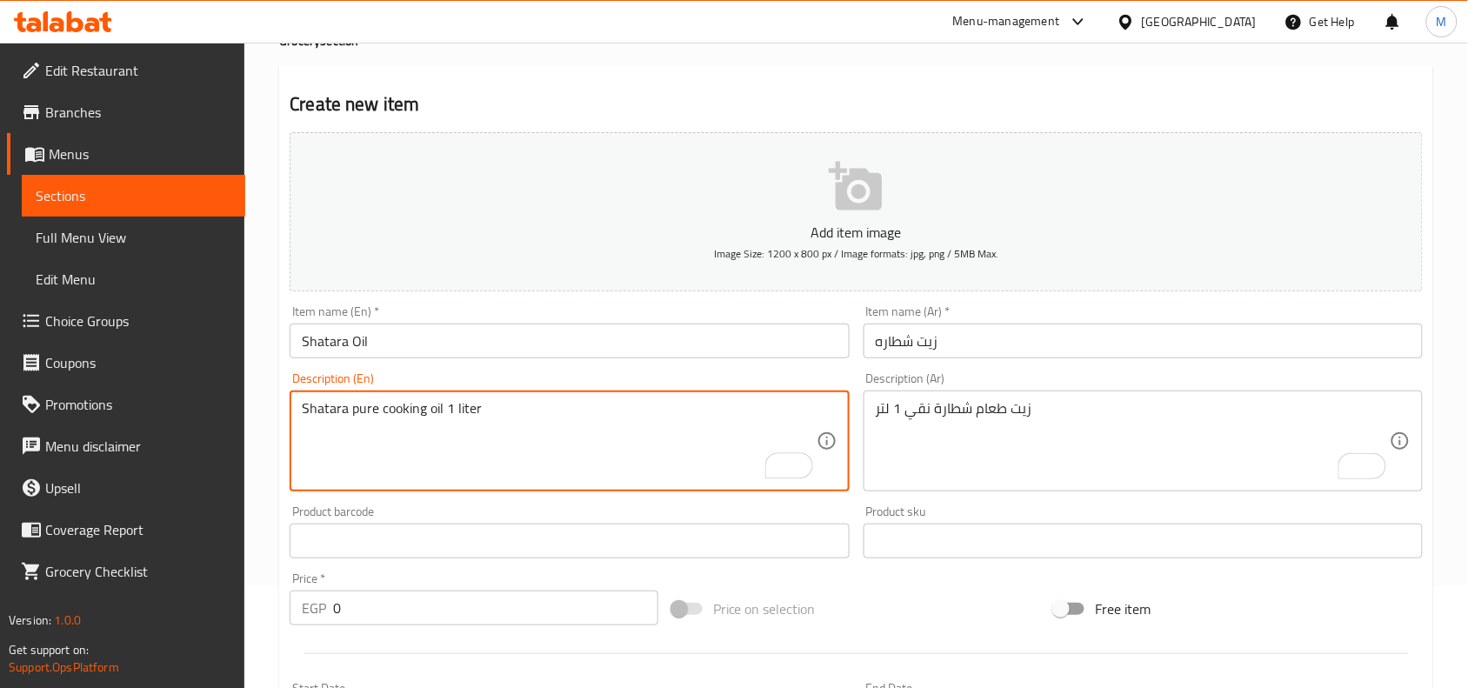
type textarea "Shatara pure cooking oil 1 liter"
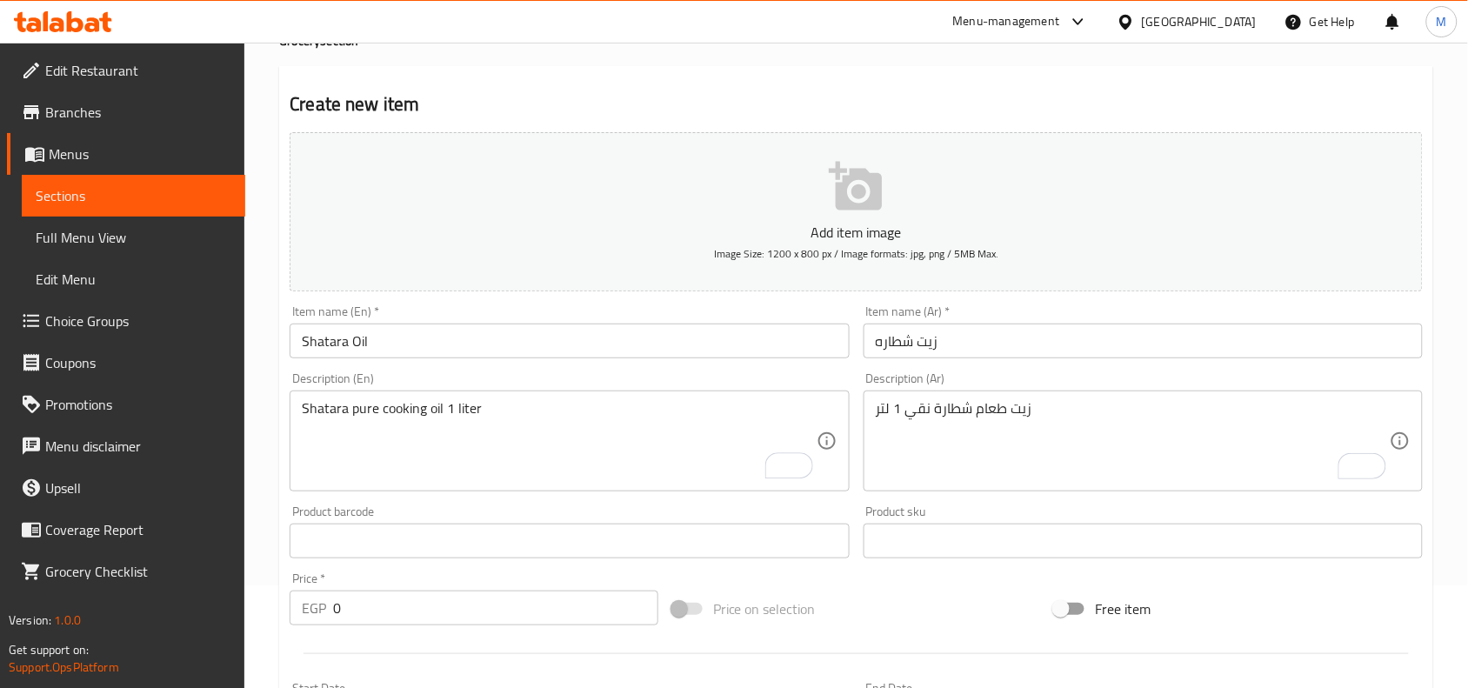
click at [259, 316] on div "Home / Restaurants management / Menus / Sections / item / create Grocery sectio…" at bounding box center [856, 533] width 1224 height 1186
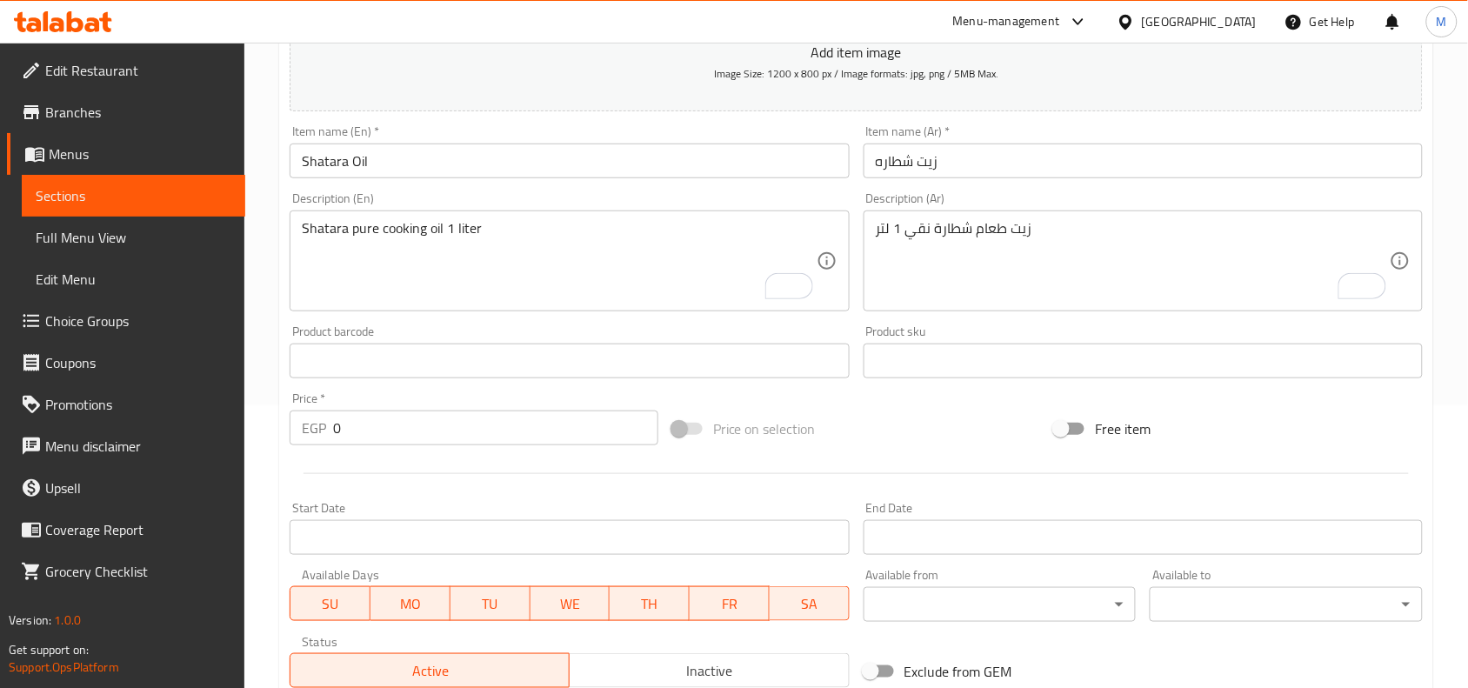
scroll to position [429, 0]
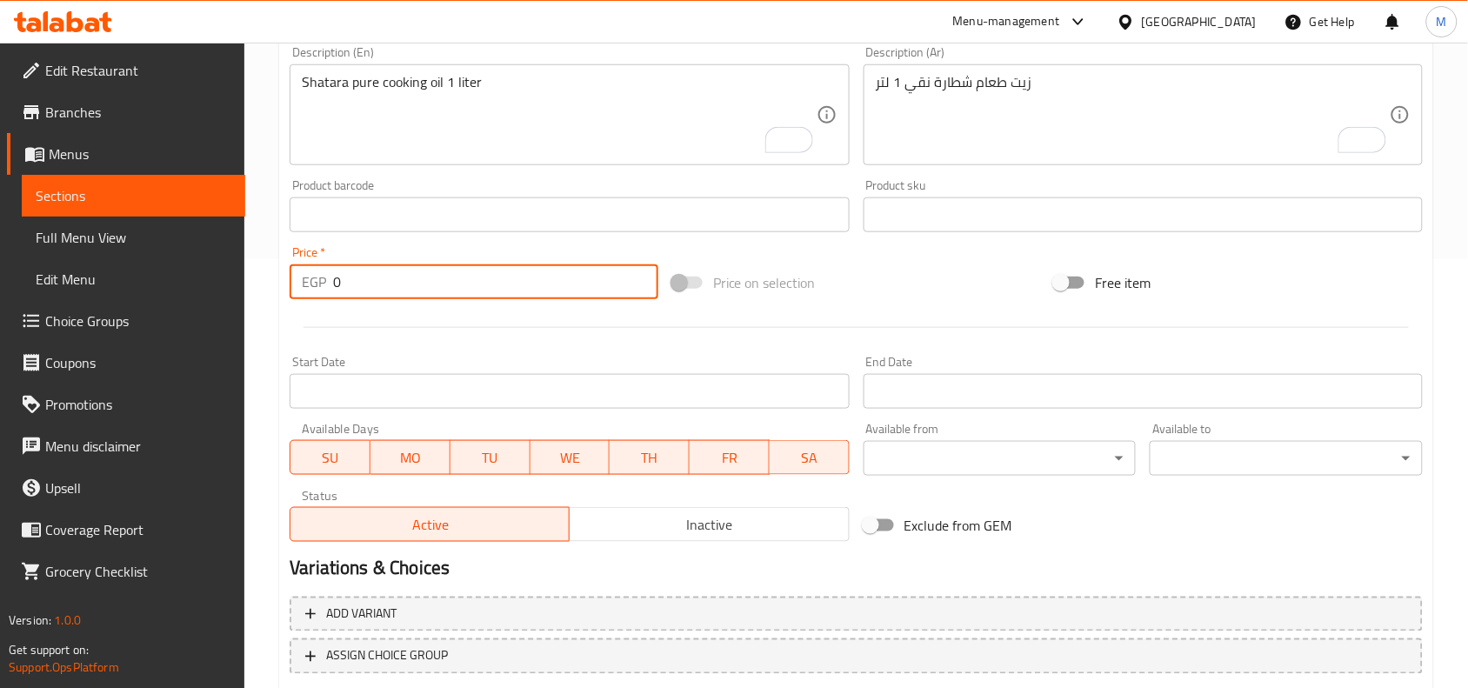
drag, startPoint x: 376, startPoint y: 262, endPoint x: 332, endPoint y: 271, distance: 44.5
click at [332, 271] on div "Price   * EGP 0 Price *" at bounding box center [474, 272] width 369 height 53
paste input "87"
type input "87"
click at [262, 248] on div "Home / Restaurants management / Menus / Sections / item / create Grocery sectio…" at bounding box center [856, 207] width 1224 height 1186
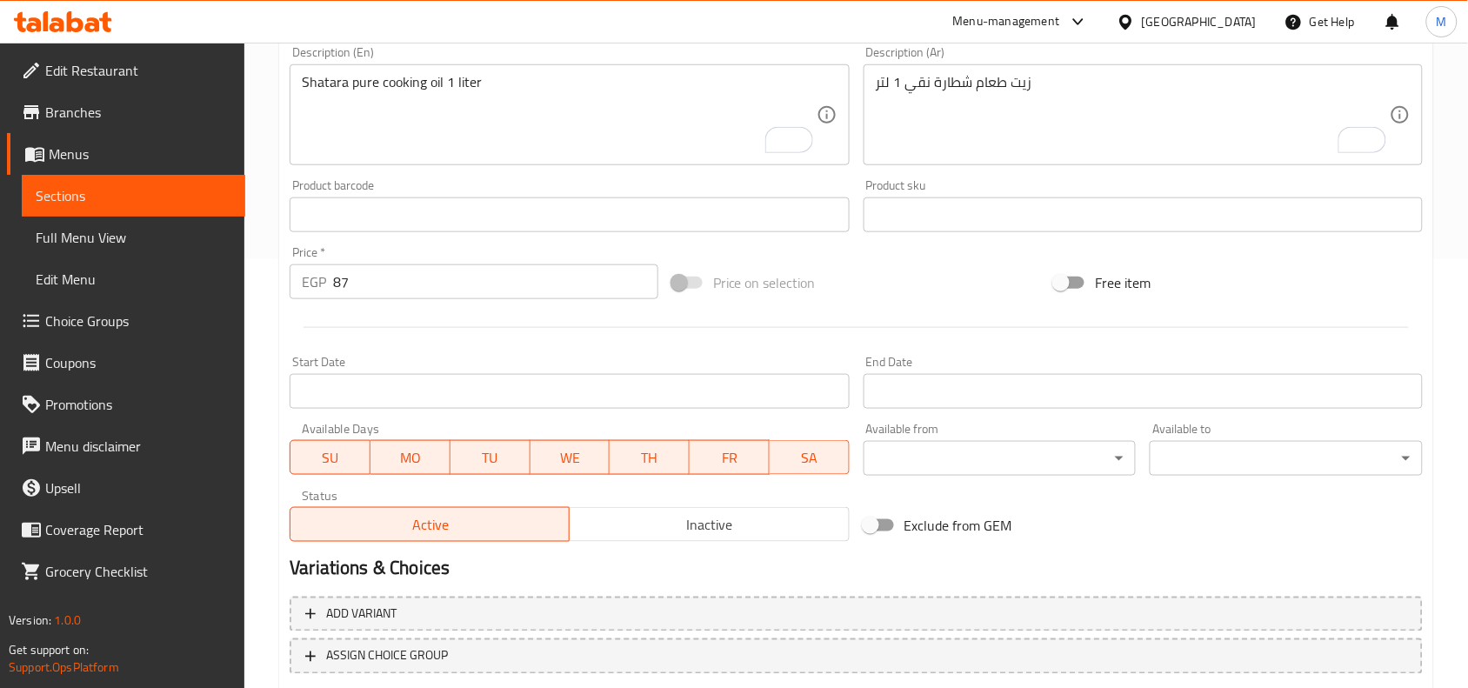
scroll to position [320, 0]
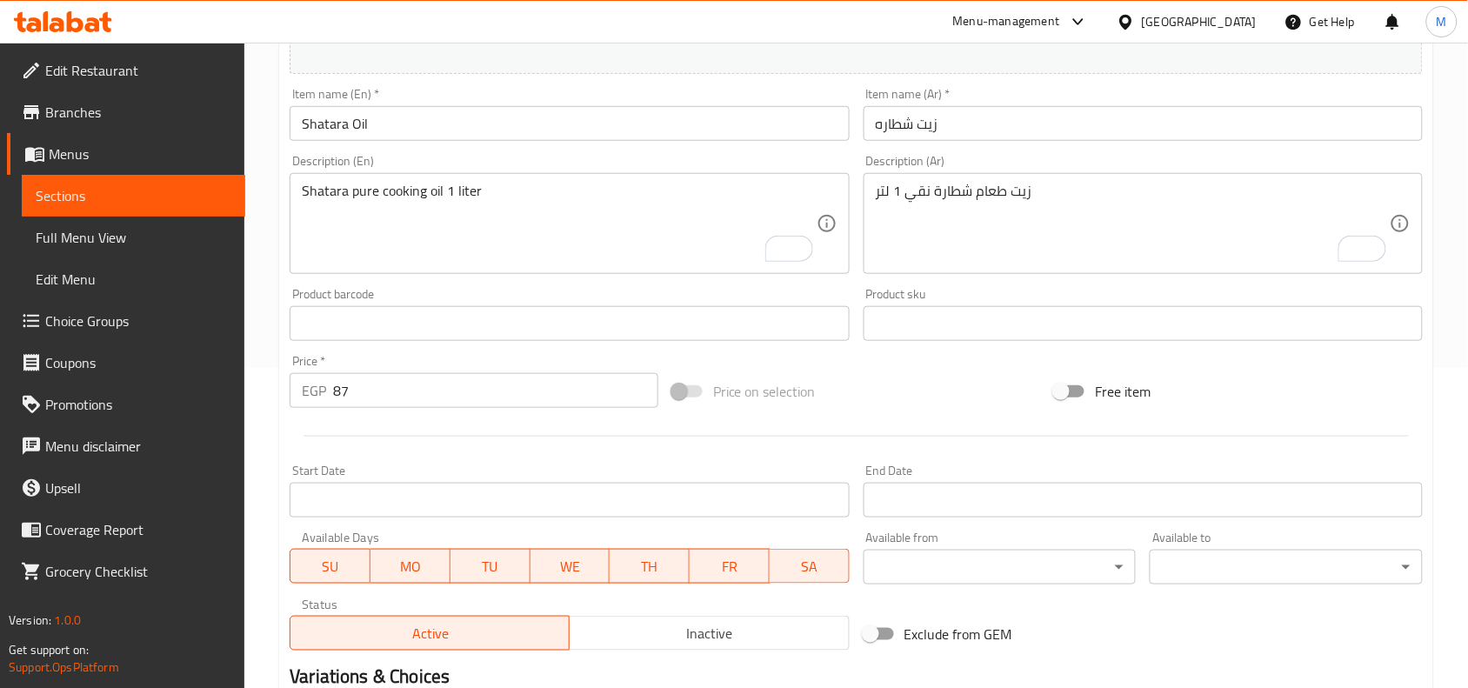
click at [262, 248] on div "Home / Restaurants management / Menus / Sections / item / create Grocery sectio…" at bounding box center [856, 316] width 1224 height 1186
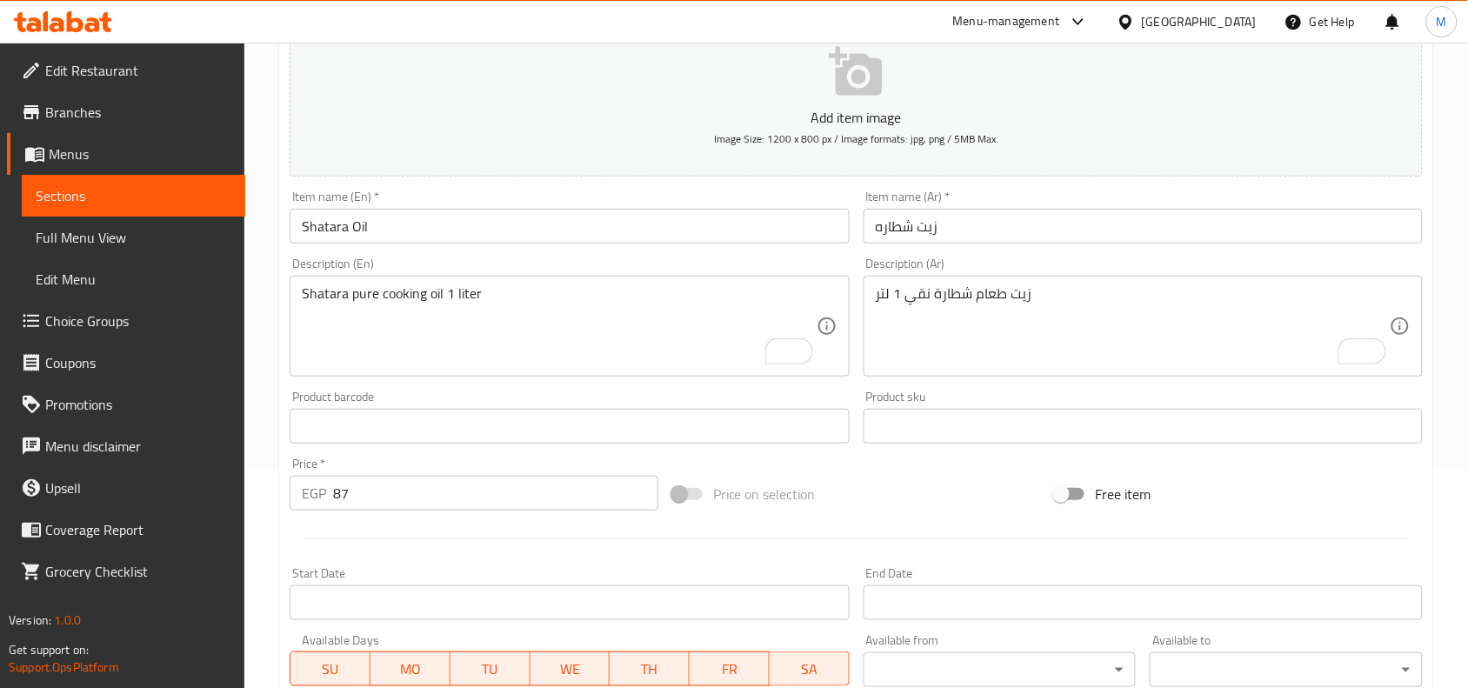
scroll to position [537, 0]
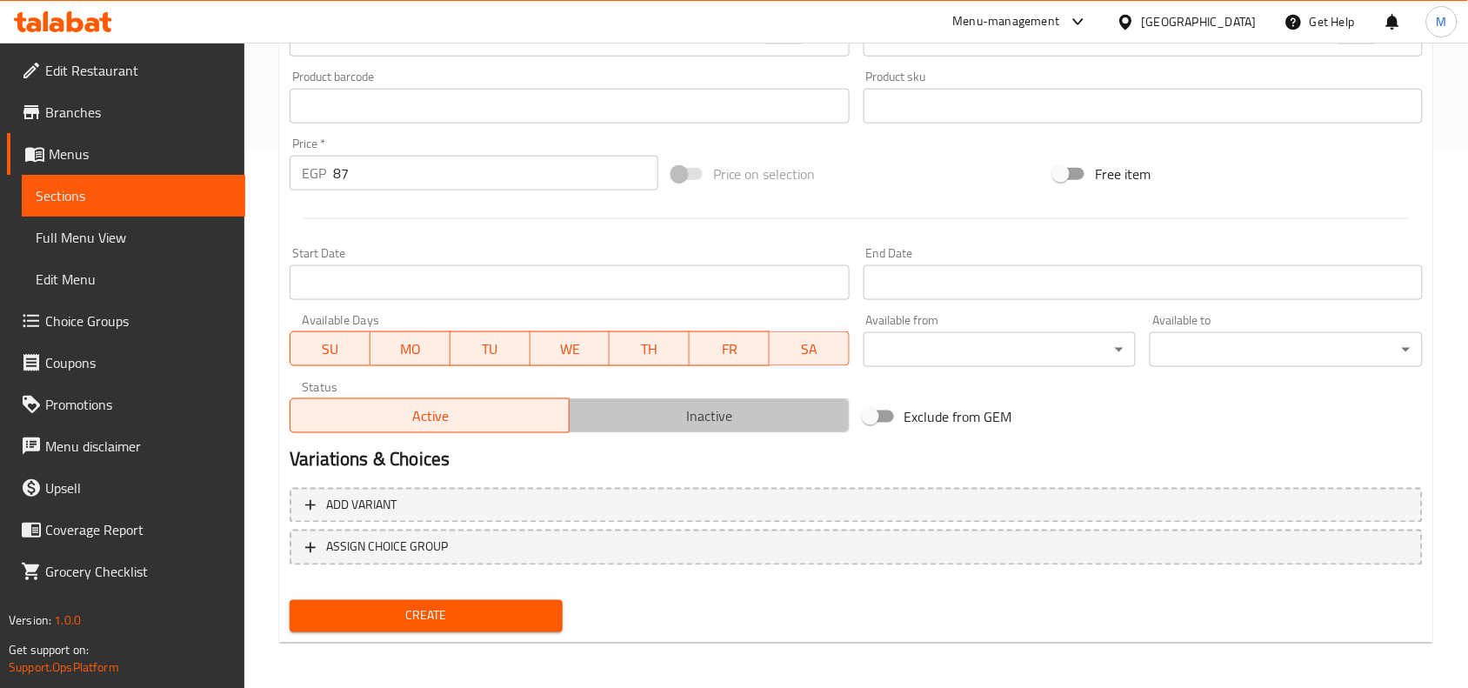
click at [689, 418] on span "Inactive" at bounding box center [709, 415] width 265 height 25
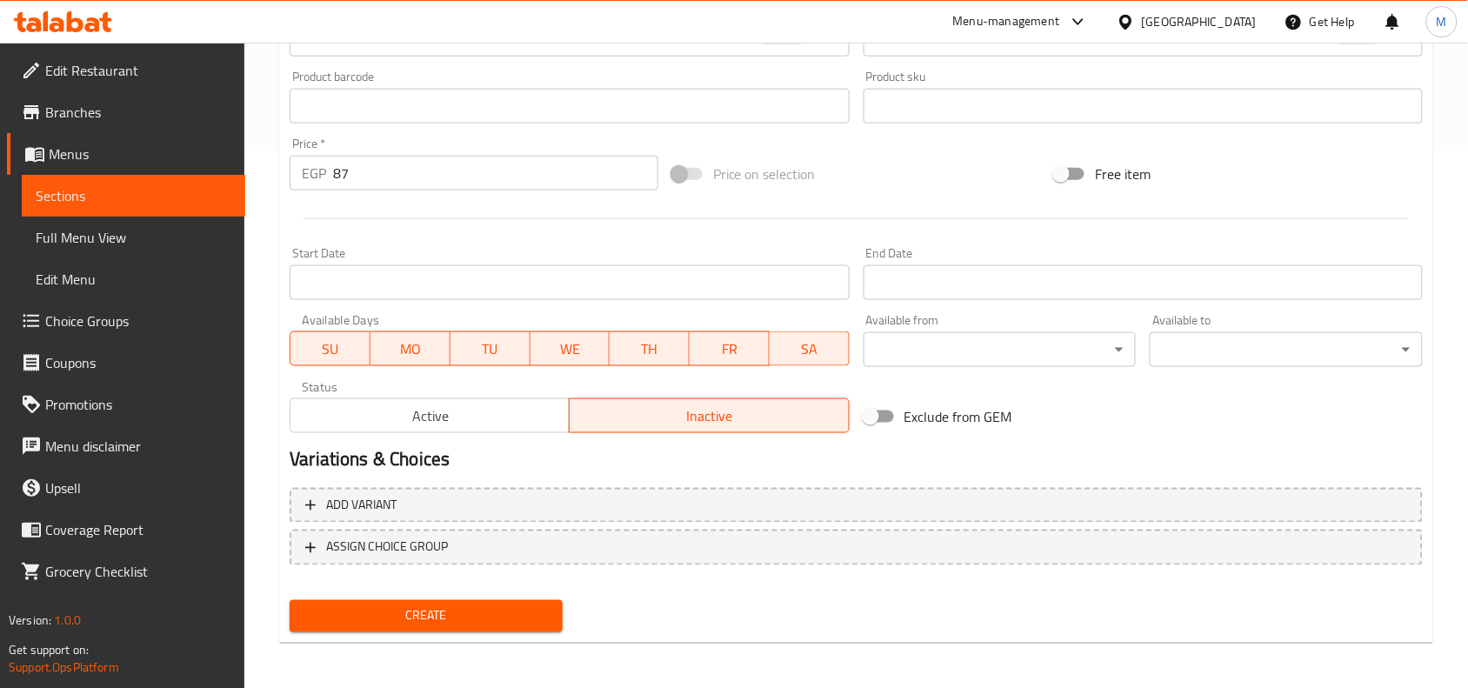
click at [474, 600] on button "Create" at bounding box center [426, 616] width 273 height 32
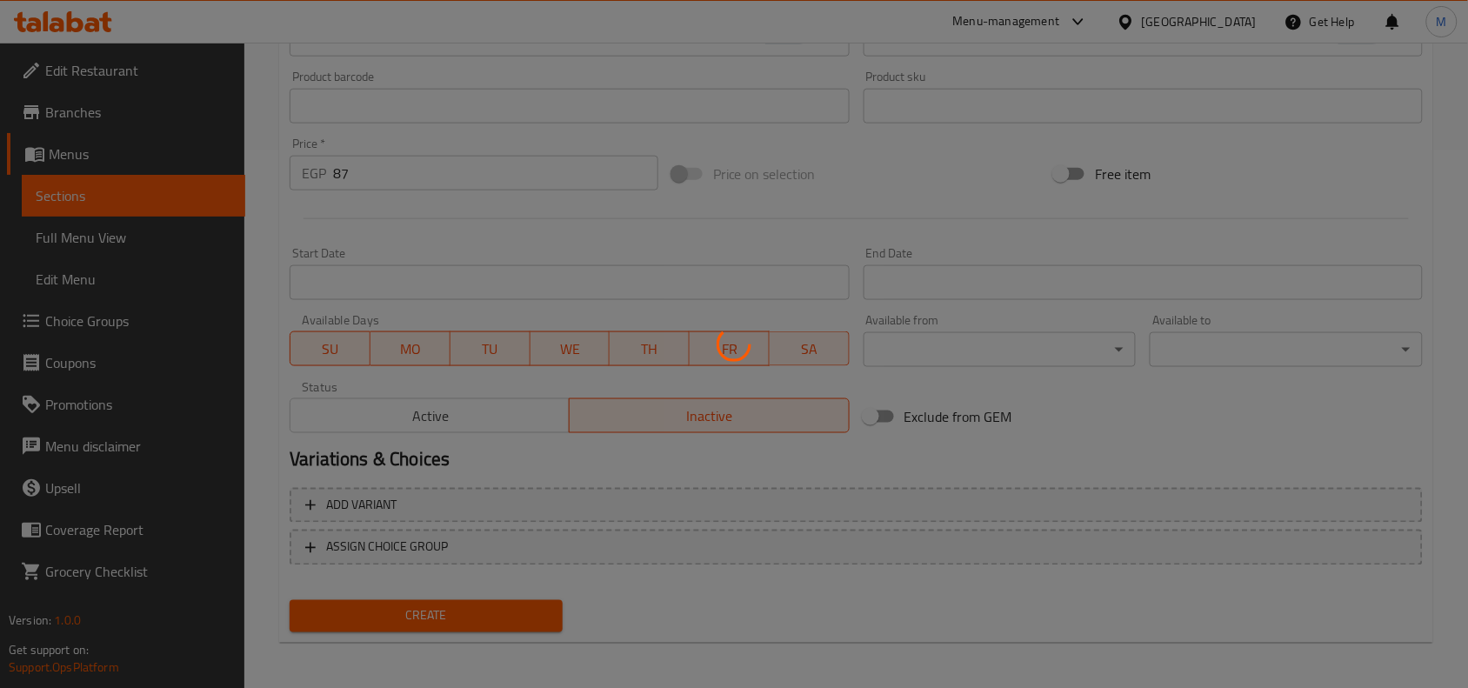
type input "0"
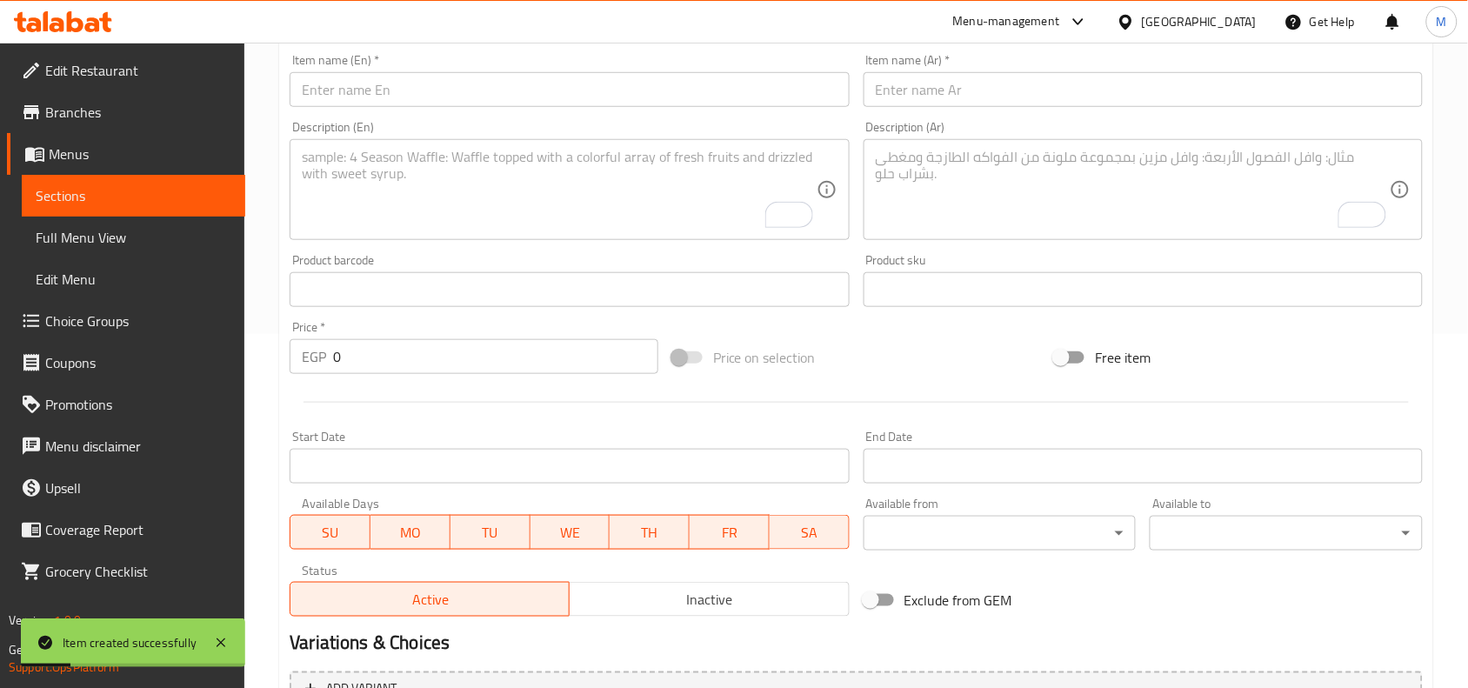
scroll to position [320, 0]
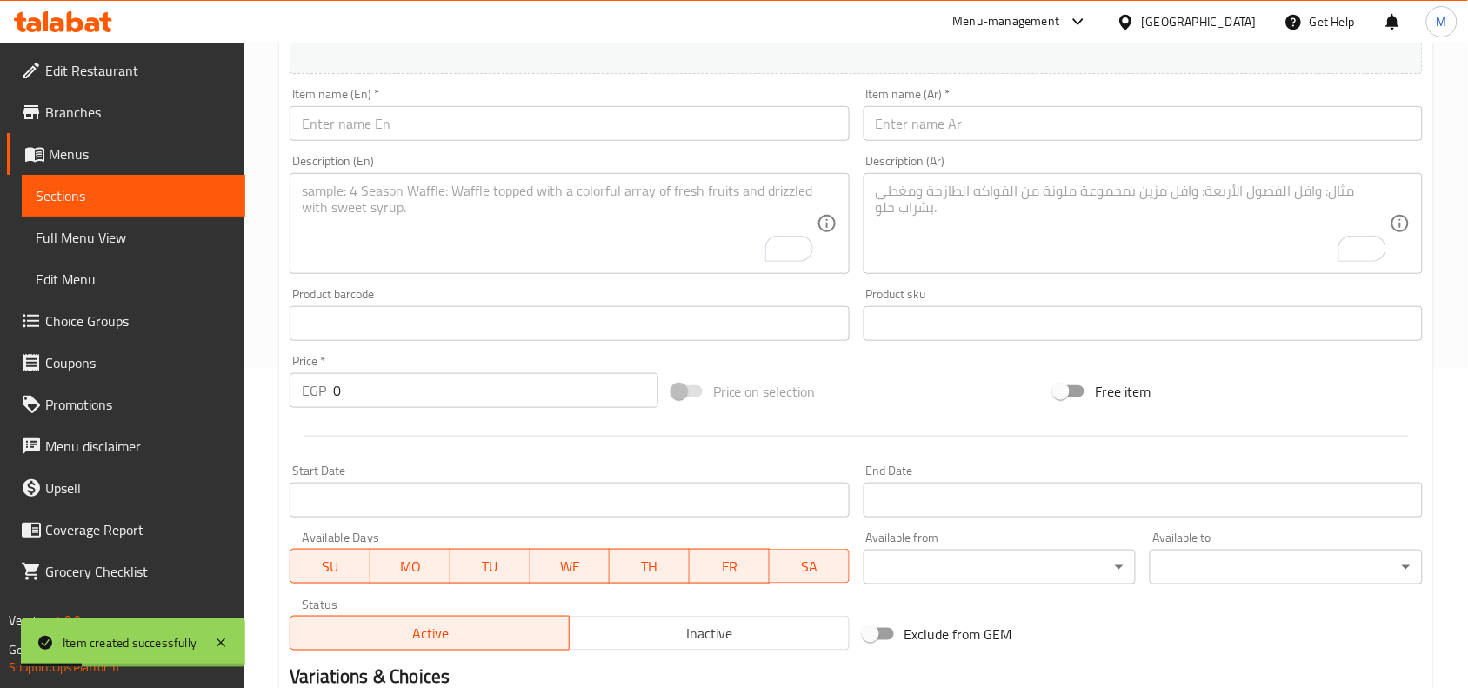
click at [989, 175] on div "Description (Ar)" at bounding box center [1143, 223] width 559 height 101
paste textarea "مكرونة خواتم فرط نصف كيلو"
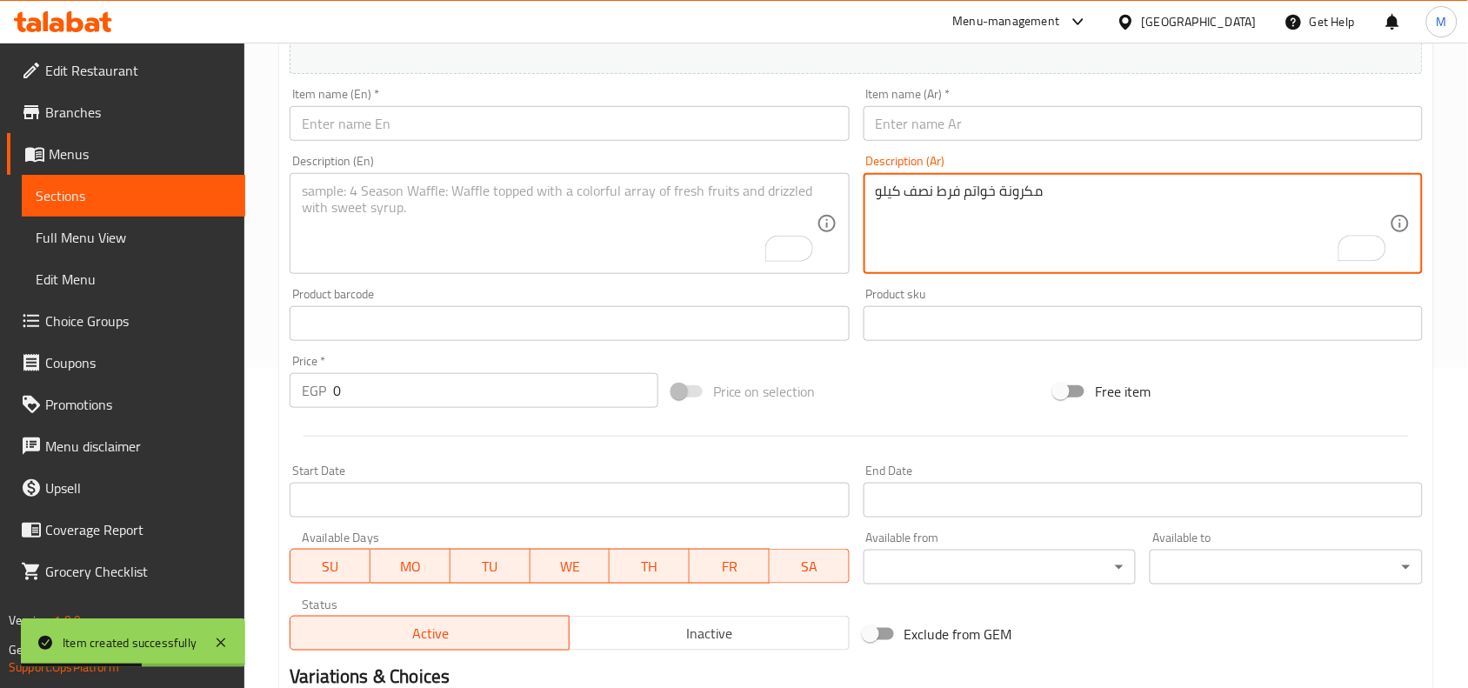
type textarea "مكرونة خواتم فرط نصف كيلو"
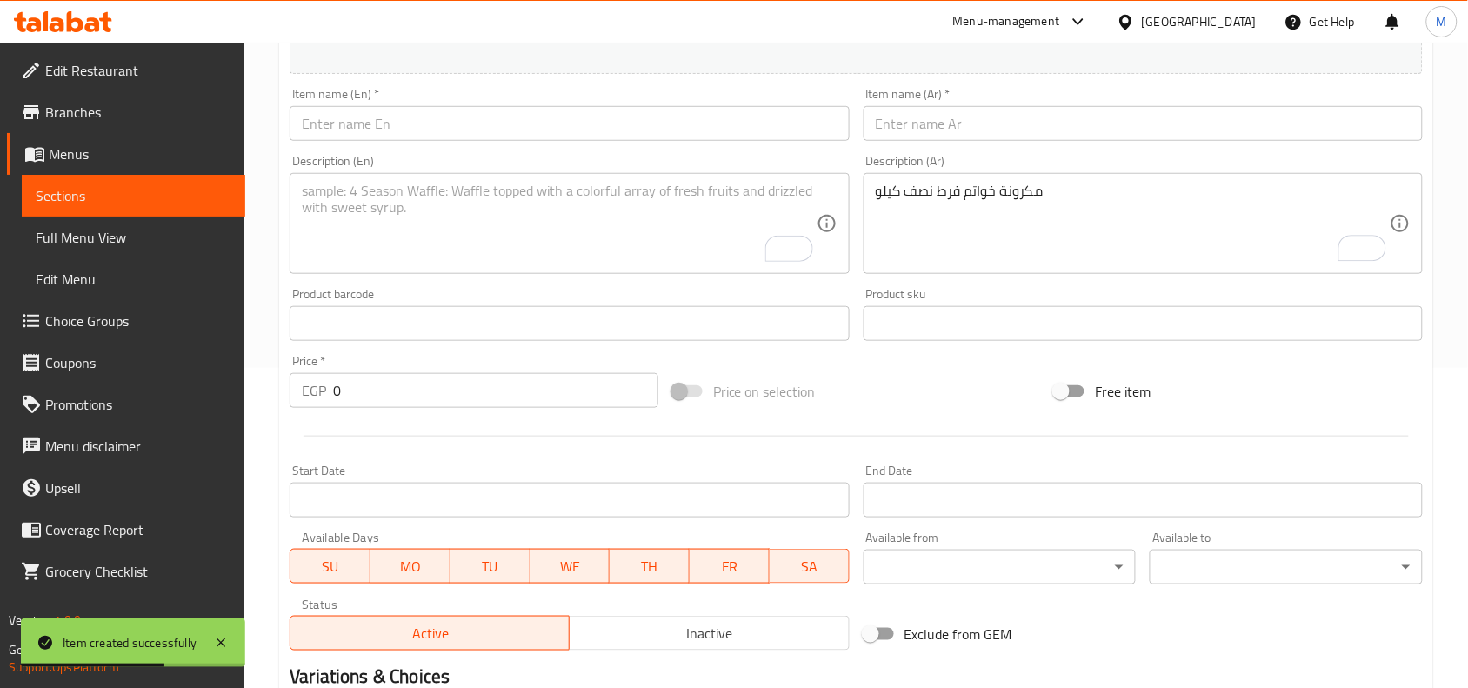
click at [957, 115] on input "text" at bounding box center [1143, 123] width 559 height 35
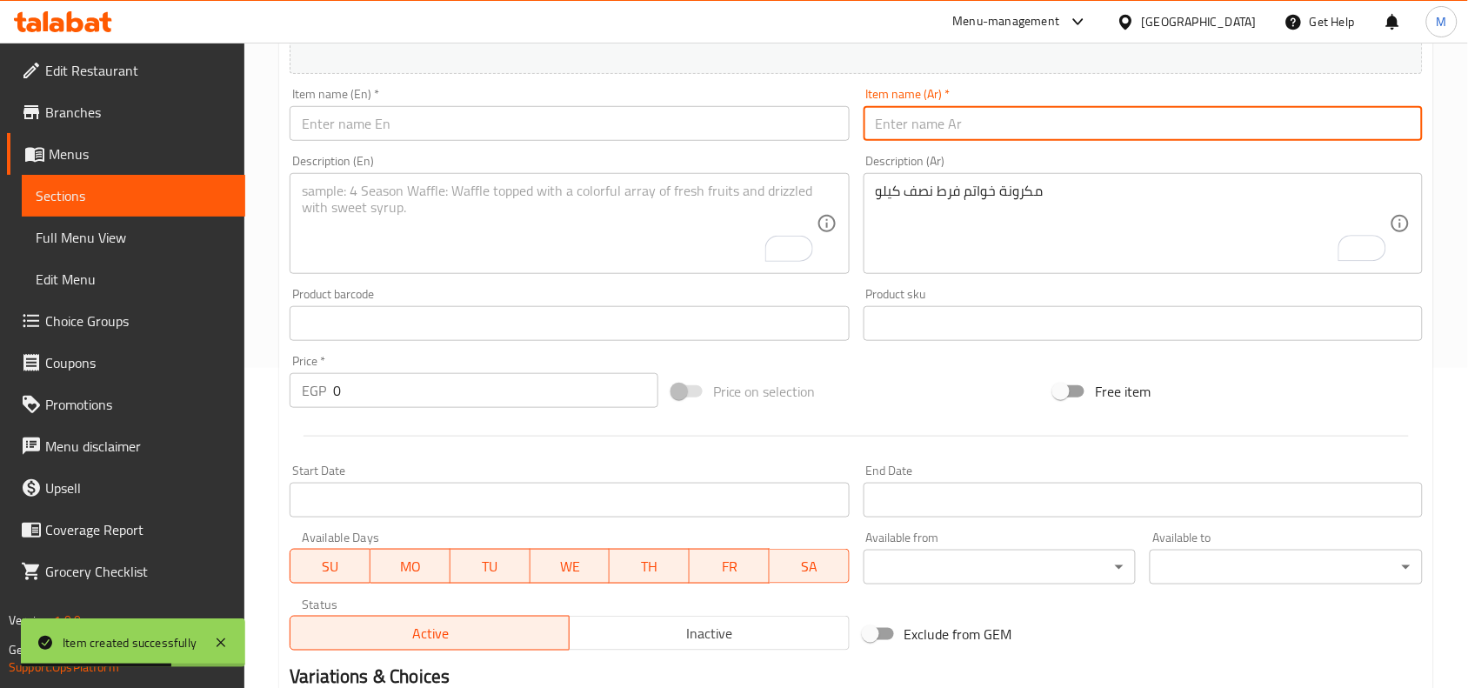
paste input "مكرونه فرط خواتم"
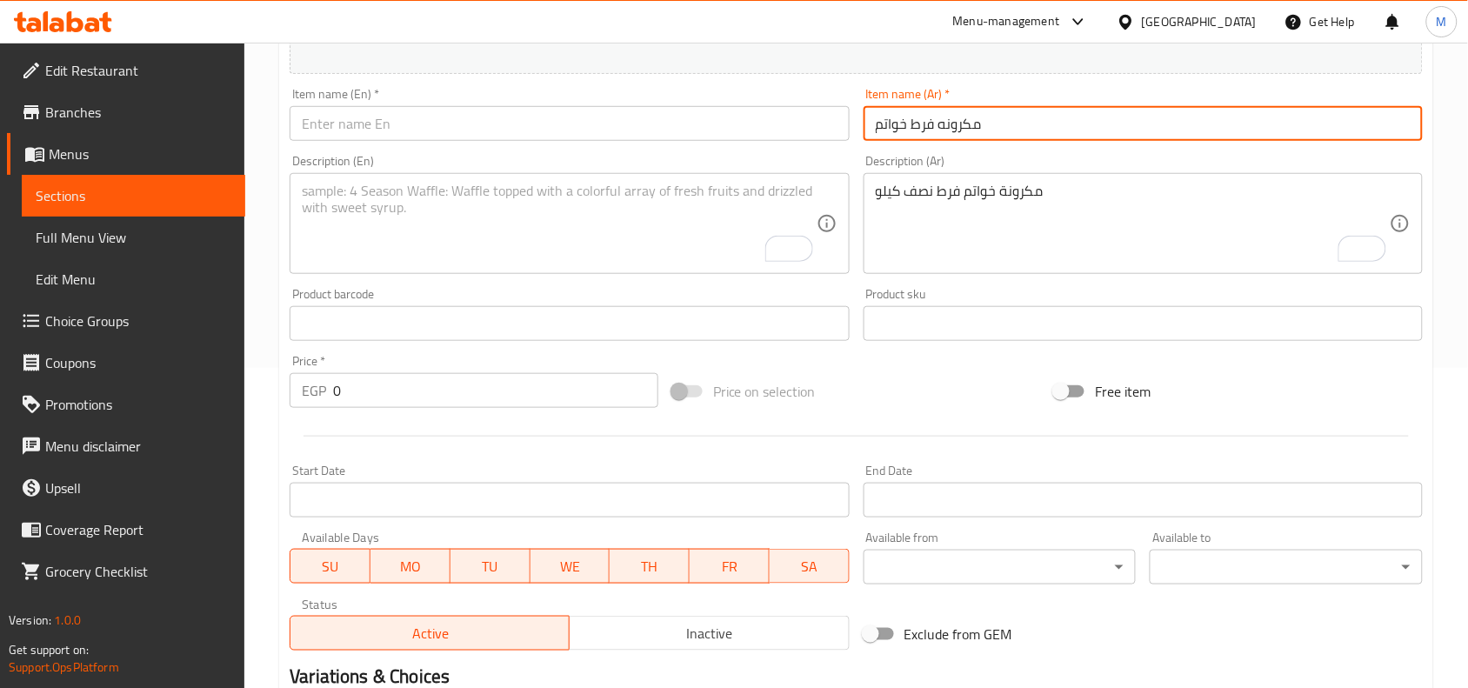
type input "مكرونه فرط خواتم"
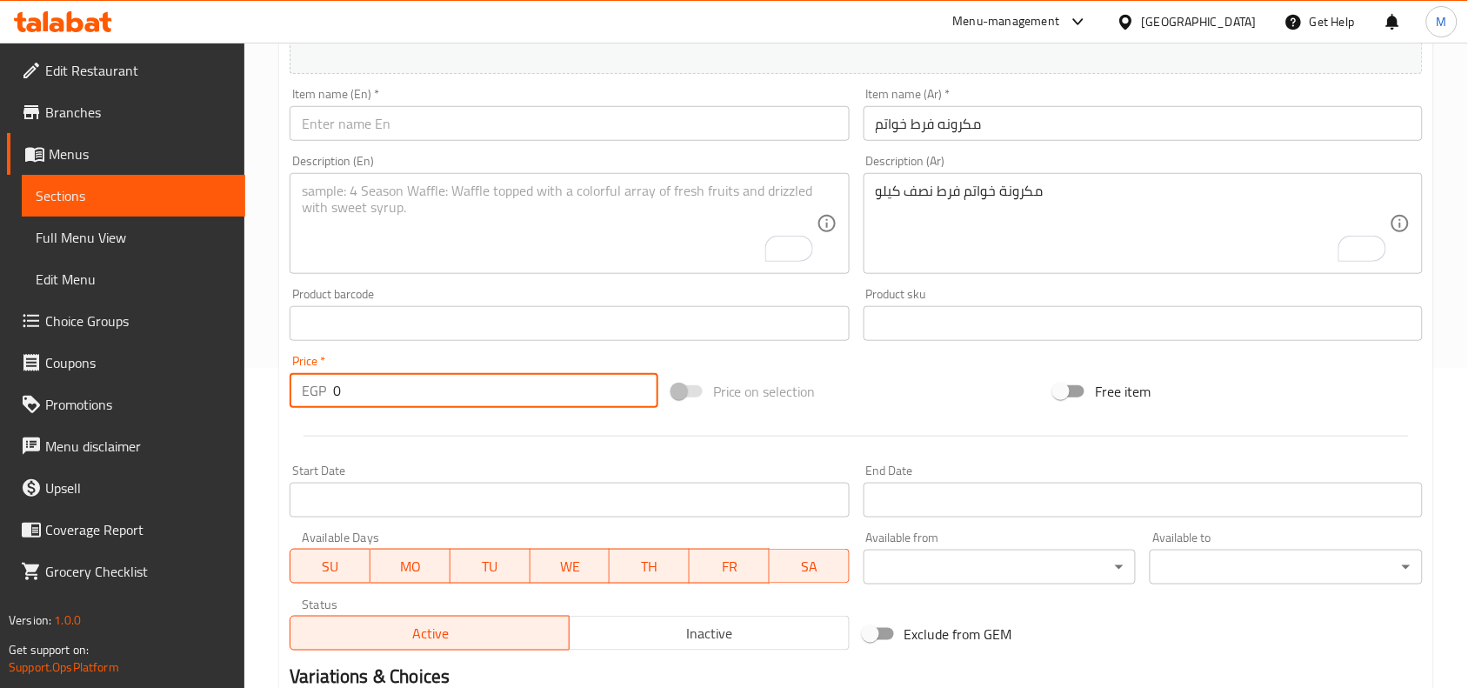
drag, startPoint x: 345, startPoint y: 388, endPoint x: 323, endPoint y: 388, distance: 21.7
click at [323, 388] on div "EGP 0 Price *" at bounding box center [474, 390] width 369 height 35
paste input "18"
type input "18"
click at [258, 357] on div "Home / Restaurants management / Menus / Sections / item / create Grocery sectio…" at bounding box center [856, 316] width 1224 height 1186
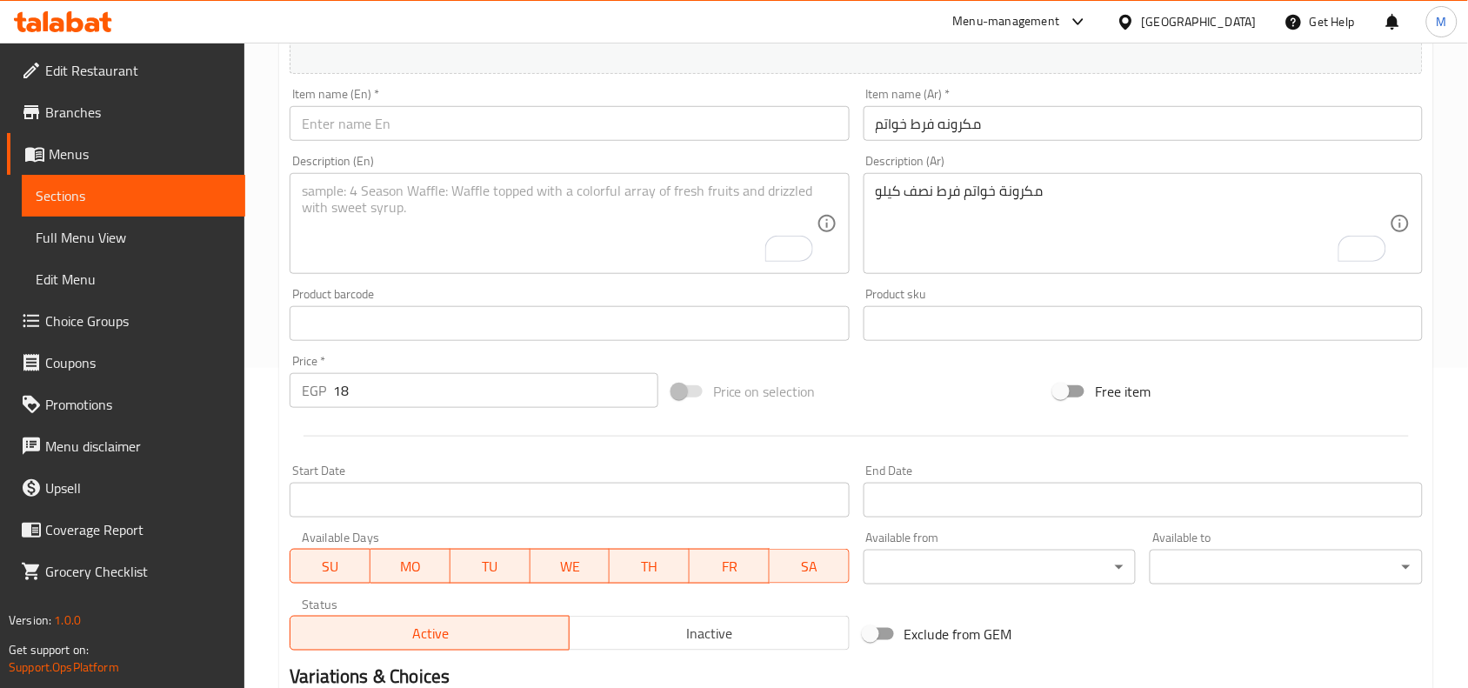
scroll to position [211, 0]
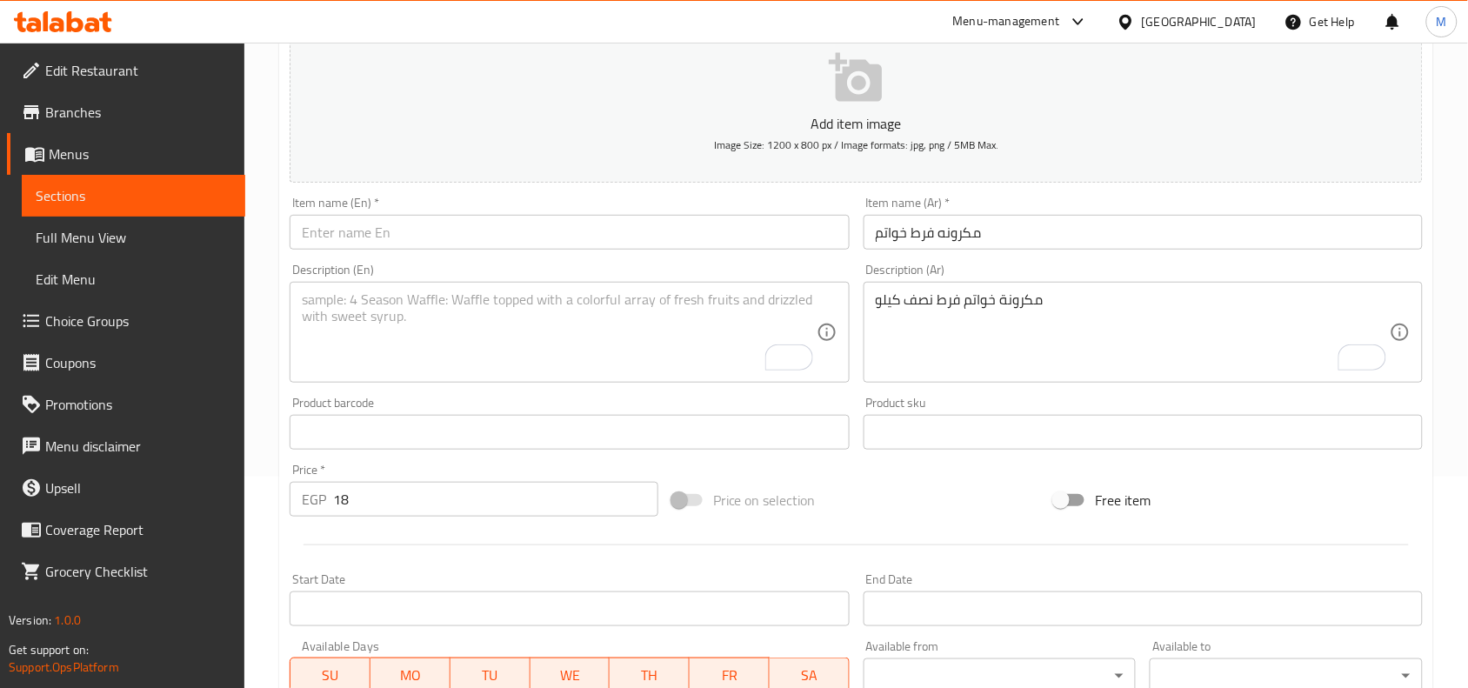
click at [370, 227] on input "text" at bounding box center [569, 232] width 559 height 35
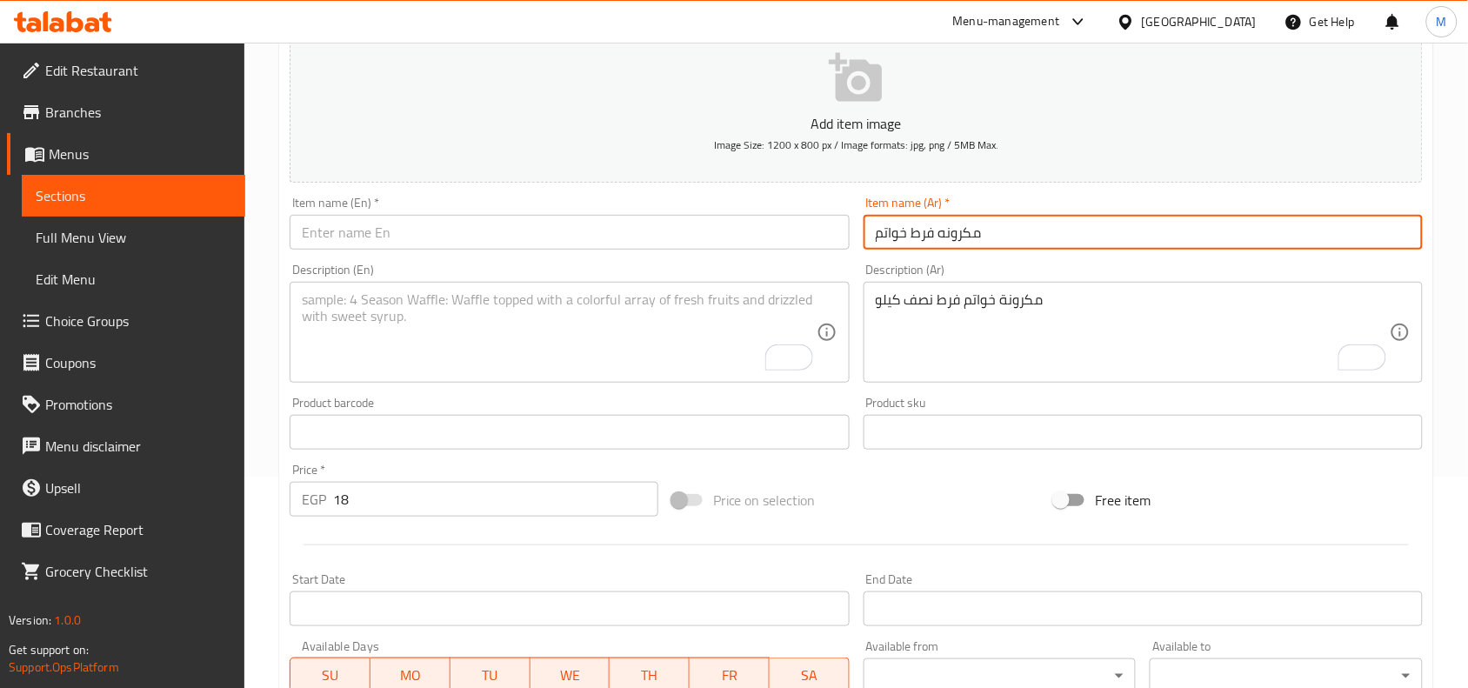
click at [928, 242] on input "مكرونه فرط خواتم" at bounding box center [1143, 232] width 559 height 35
click at [489, 233] on input "text" at bounding box center [569, 232] width 559 height 35
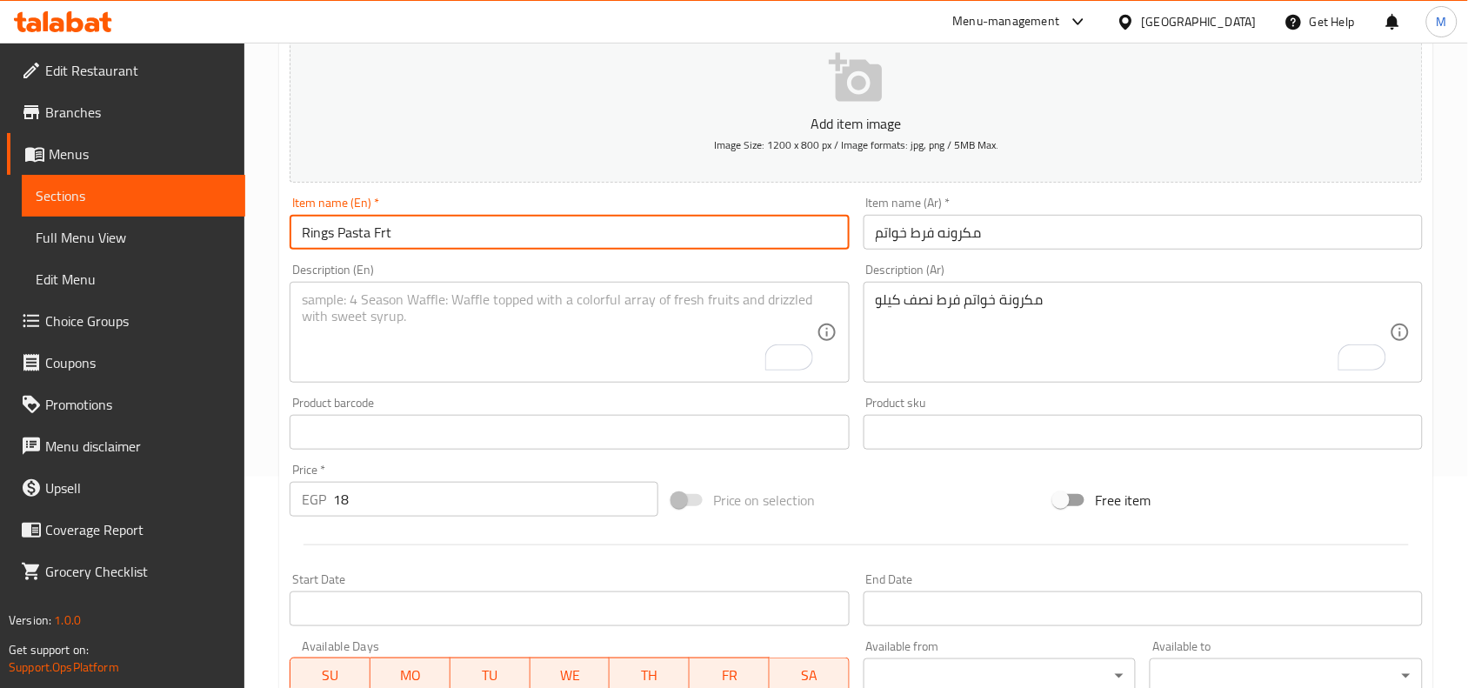
type input "Rings Pasta Frt"
click at [570, 316] on textarea "To enrich screen reader interactions, please activate Accessibility in Grammarl…" at bounding box center [559, 332] width 514 height 83
click at [357, 233] on input "Rings Pasta Frt" at bounding box center [569, 232] width 559 height 35
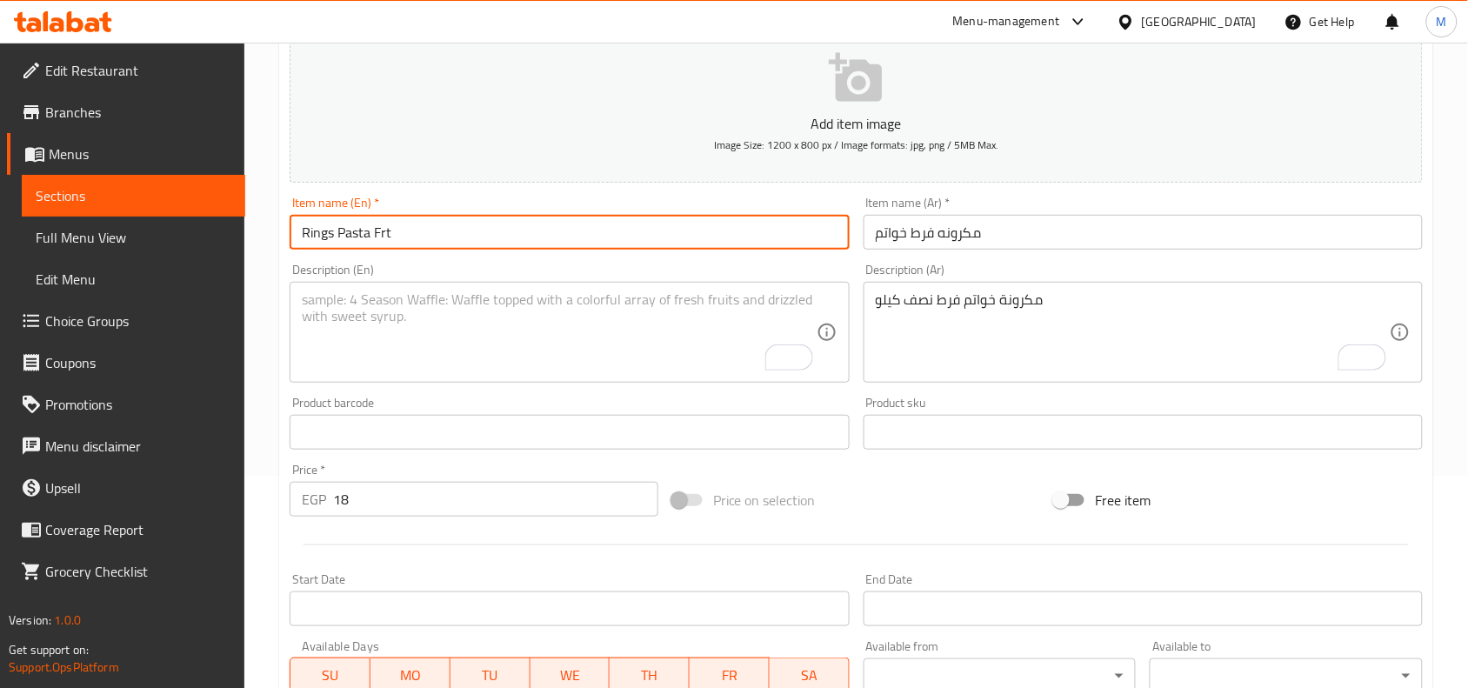
click at [358, 326] on textarea "To enrich screen reader interactions, please activate Accessibility in Grammarl…" at bounding box center [559, 332] width 514 height 83
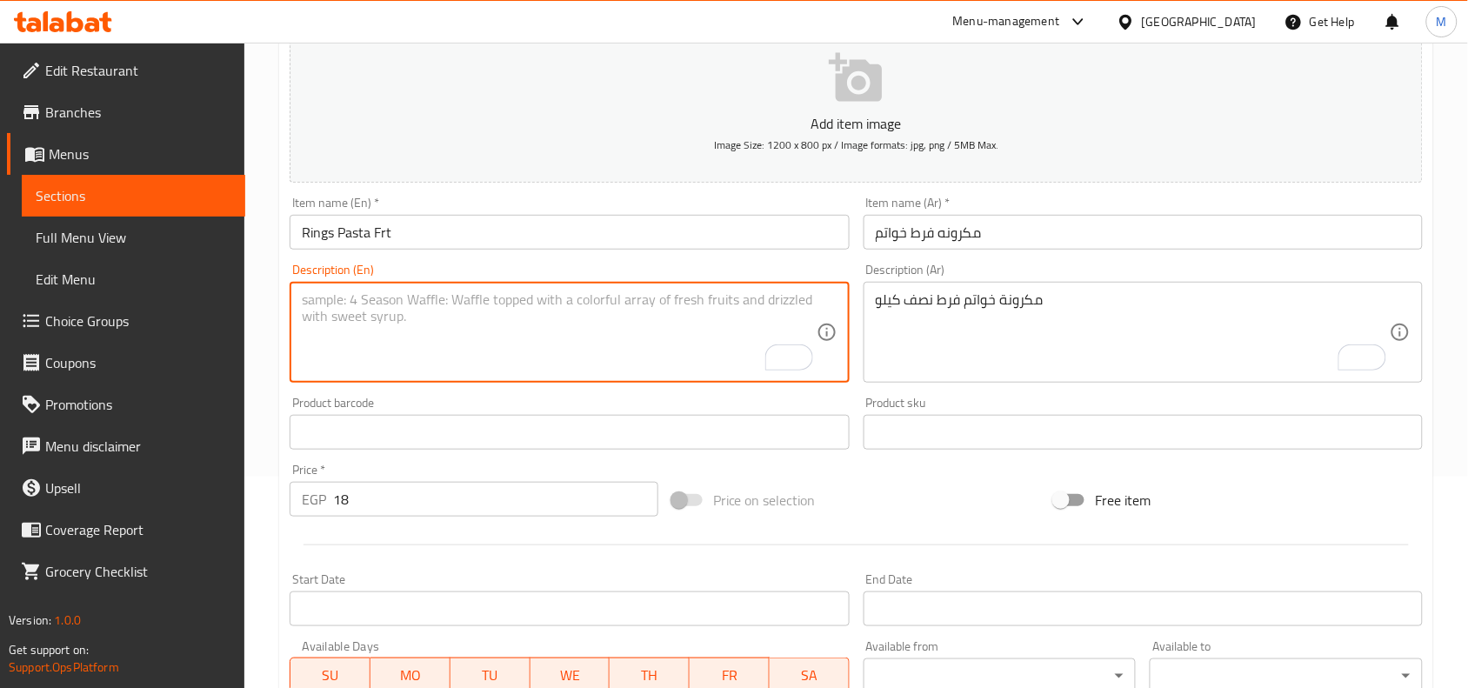
paste textarea "Rings Pasta Frt"
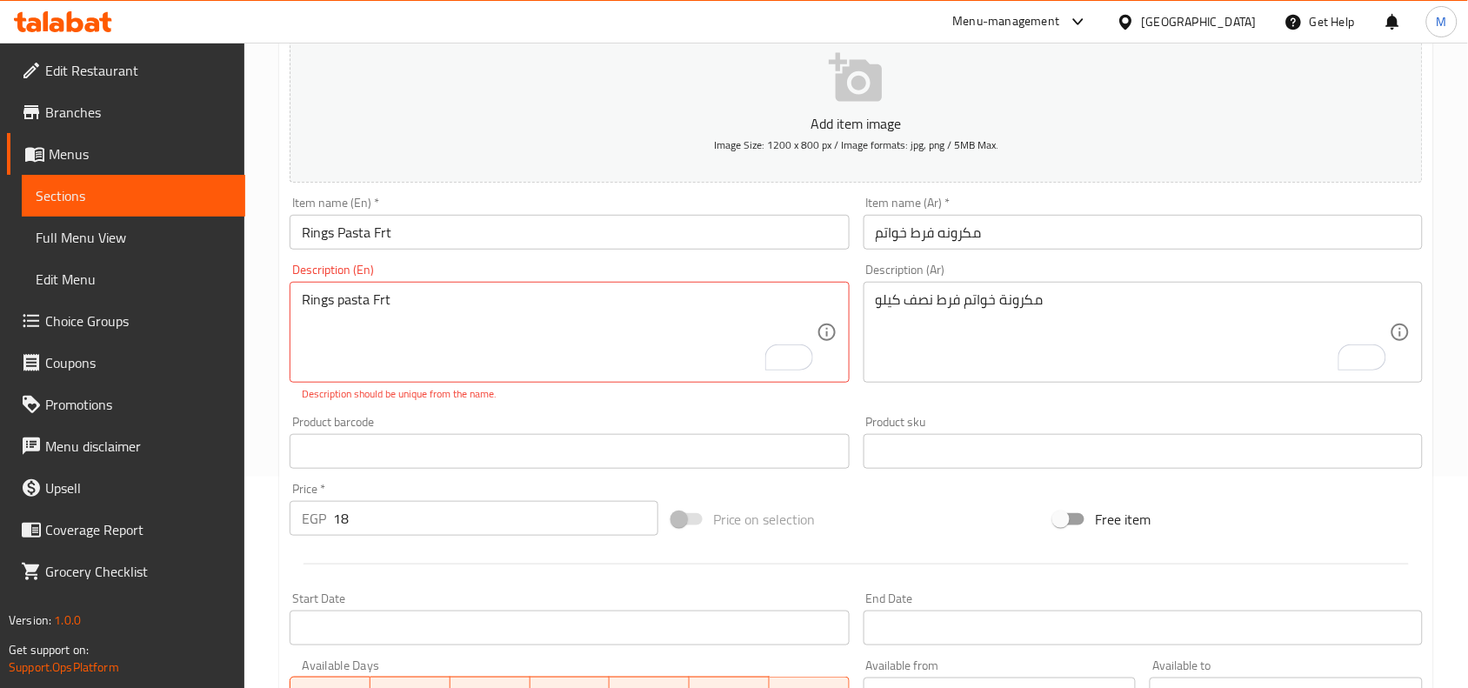
click at [444, 236] on input "Rings Pasta Frt" at bounding box center [569, 232] width 559 height 35
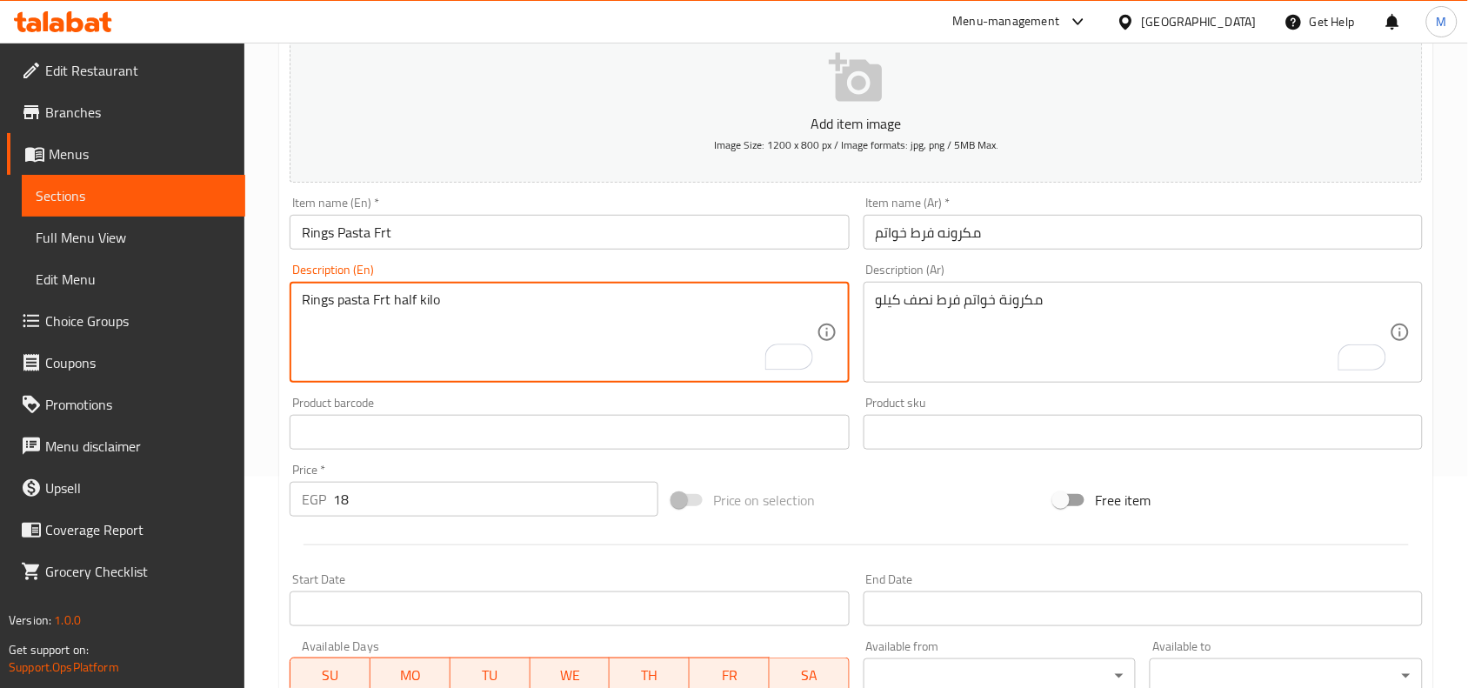
type textarea "Rings pasta Frt half kilo"
click at [275, 275] on div "Home / Restaurants management / Menus / Sections / item / create Grocery sectio…" at bounding box center [856, 424] width 1224 height 1186
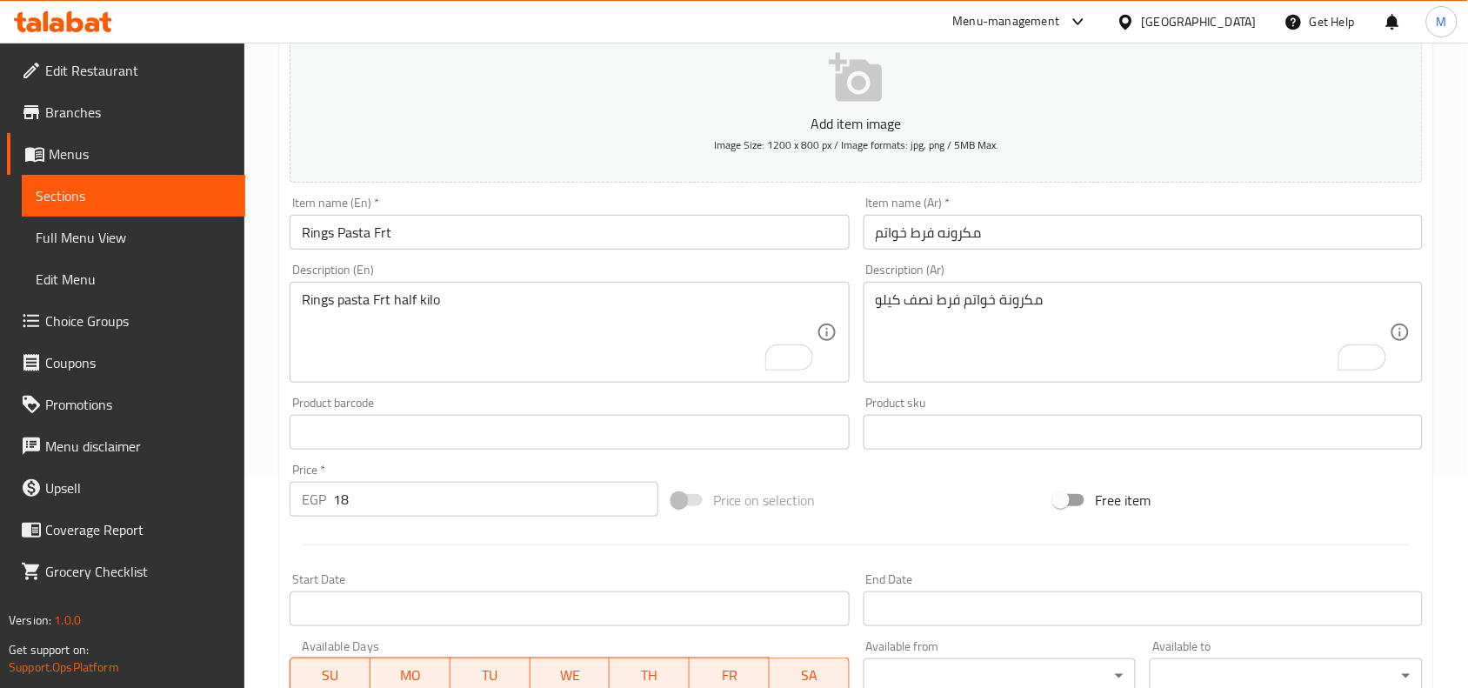
click at [281, 257] on div "Create new item Add item image Image Size: 1200 x 800 px / Image formats: jpg, …" at bounding box center [856, 463] width 1154 height 1012
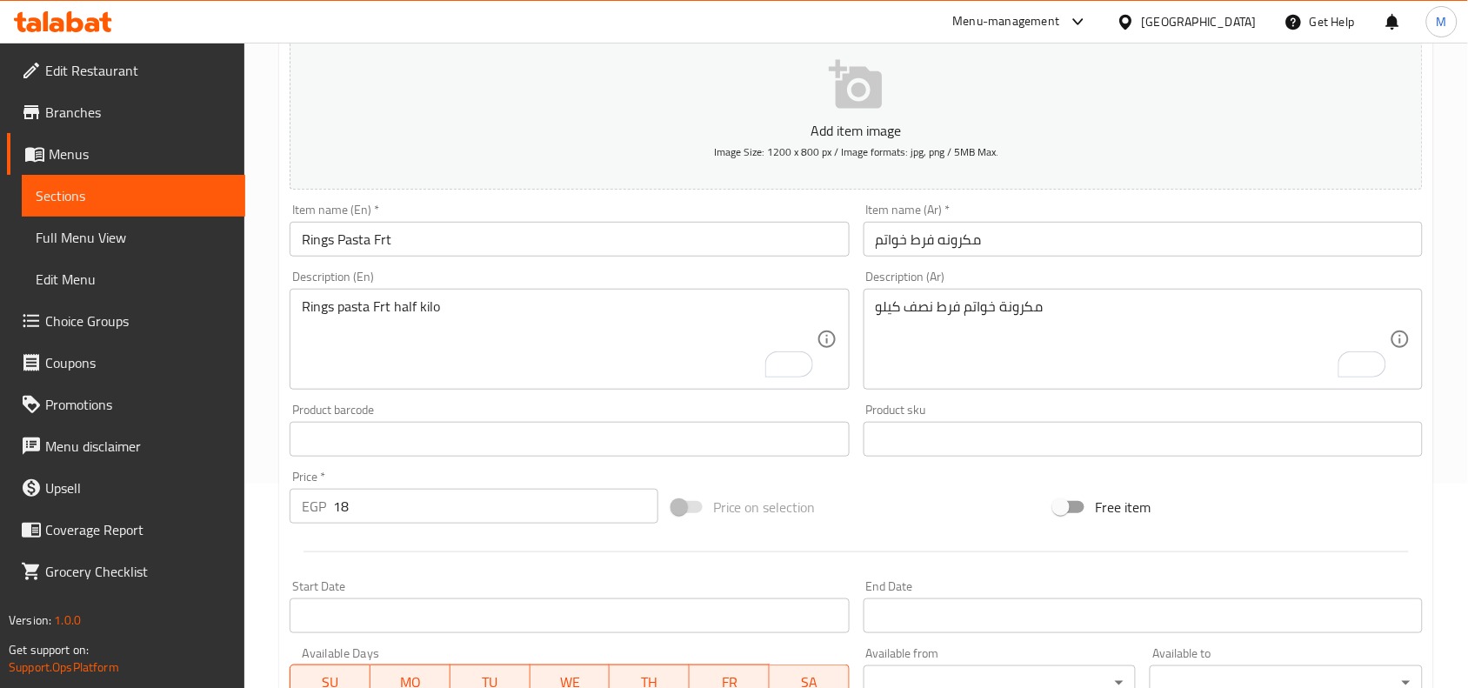
scroll to position [217, 0]
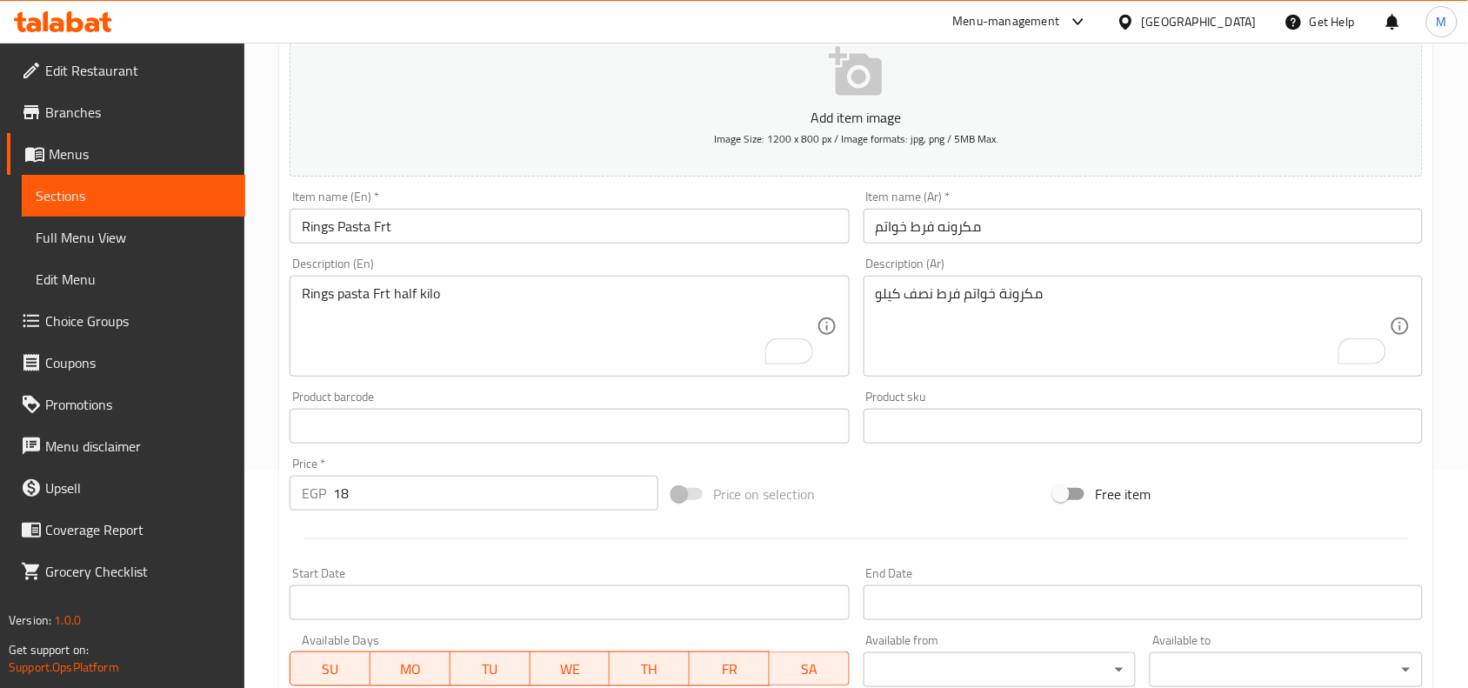
click at [275, 216] on div "Home / Restaurants management / Menus / Sections / item / create Grocery sectio…" at bounding box center [856, 418] width 1224 height 1186
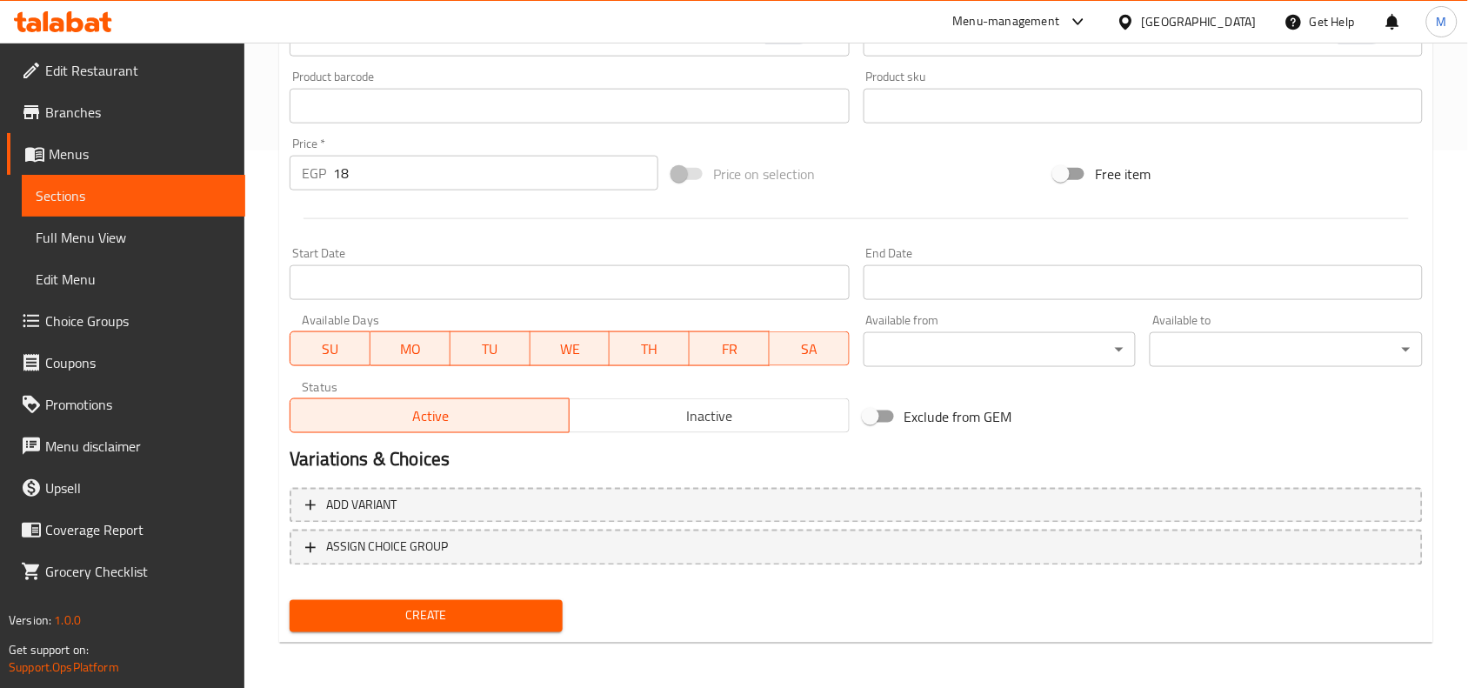
scroll to position [320, 0]
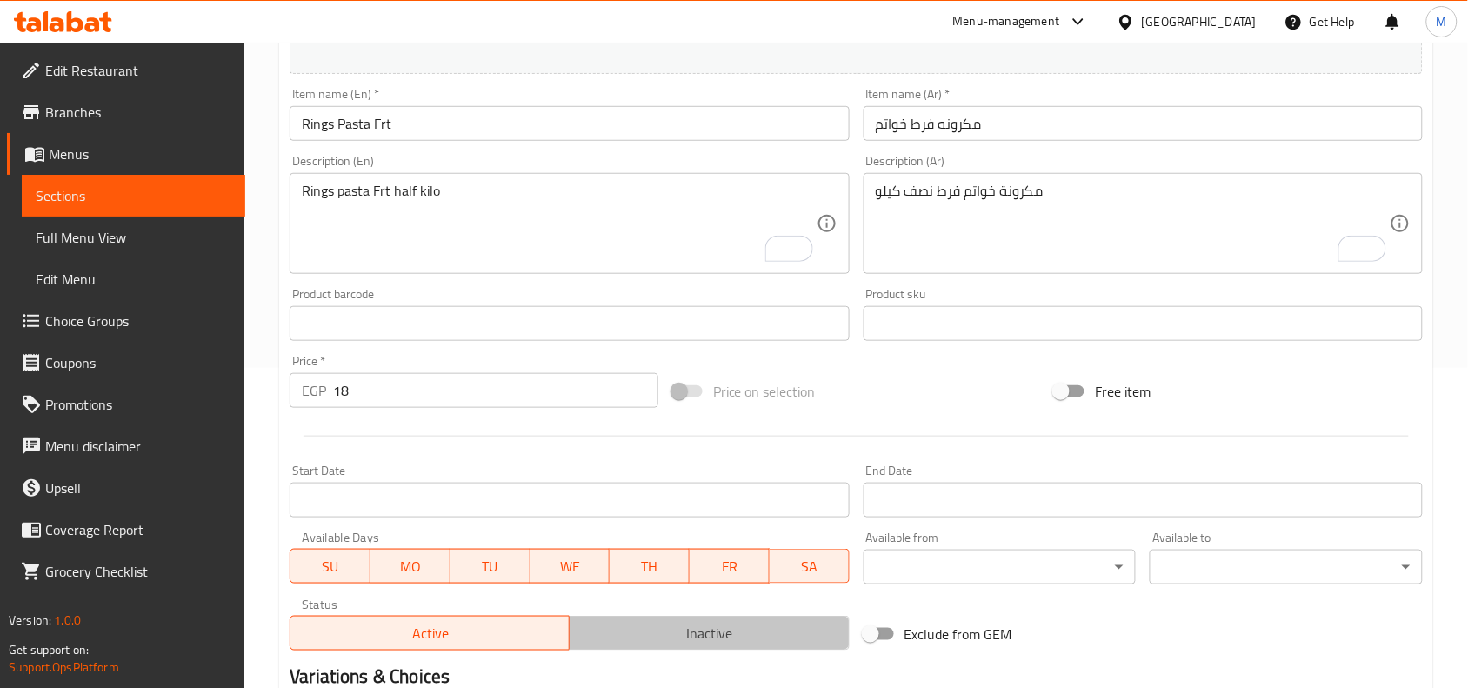
click at [667, 635] on span "Inactive" at bounding box center [709, 633] width 265 height 25
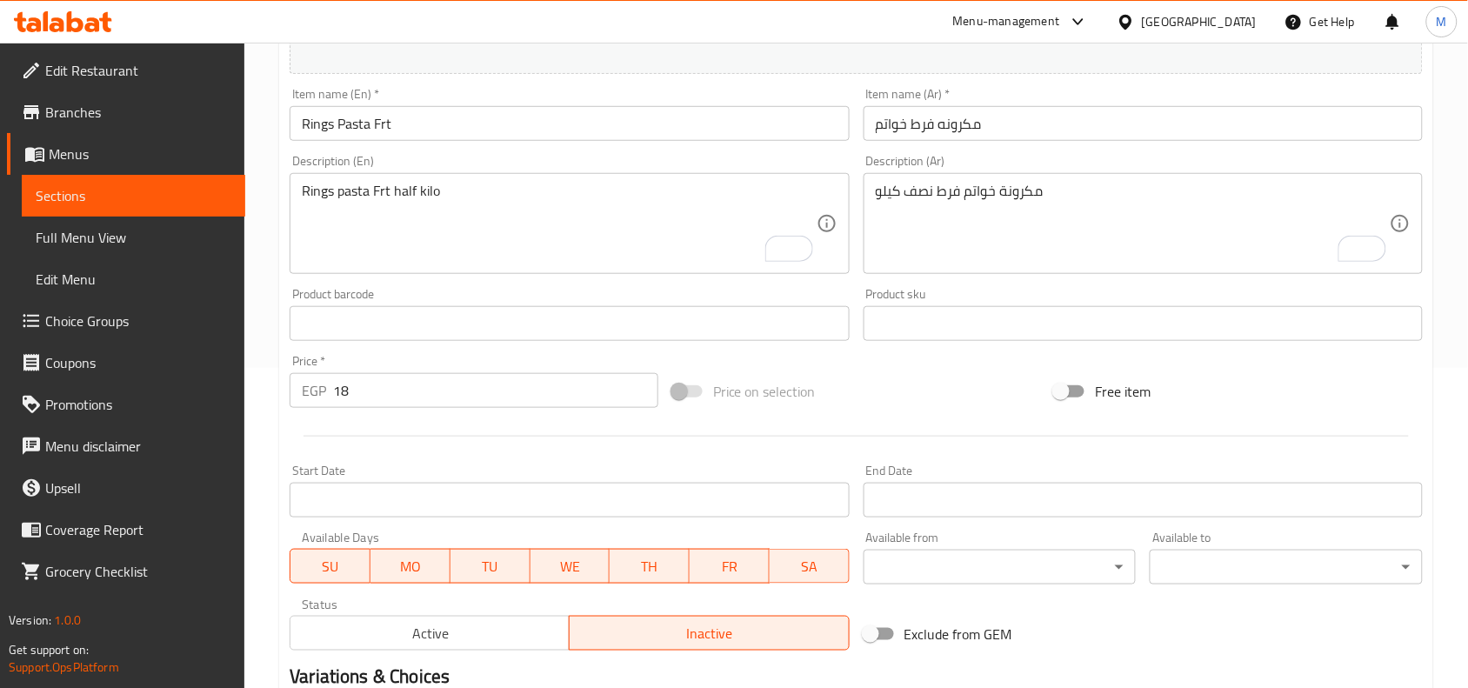
scroll to position [537, 0]
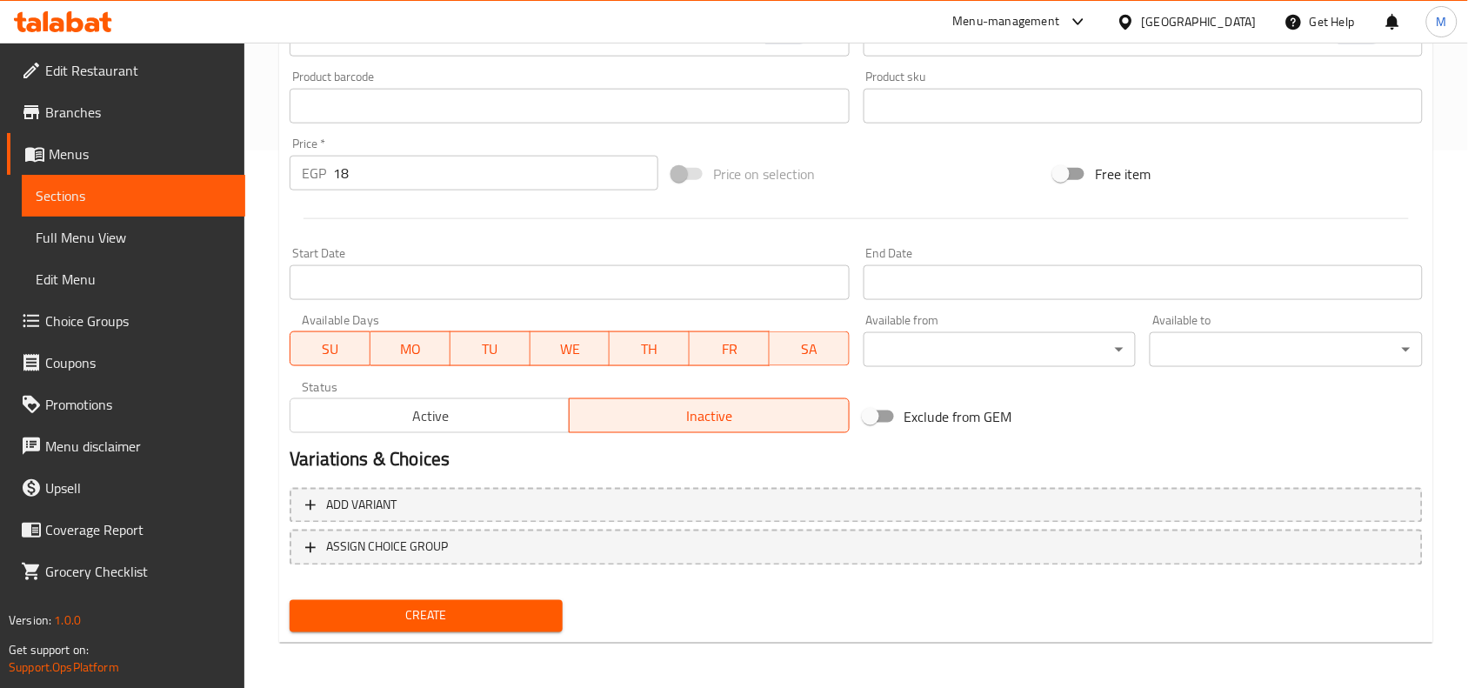
click at [431, 610] on span "Create" at bounding box center [425, 616] width 245 height 22
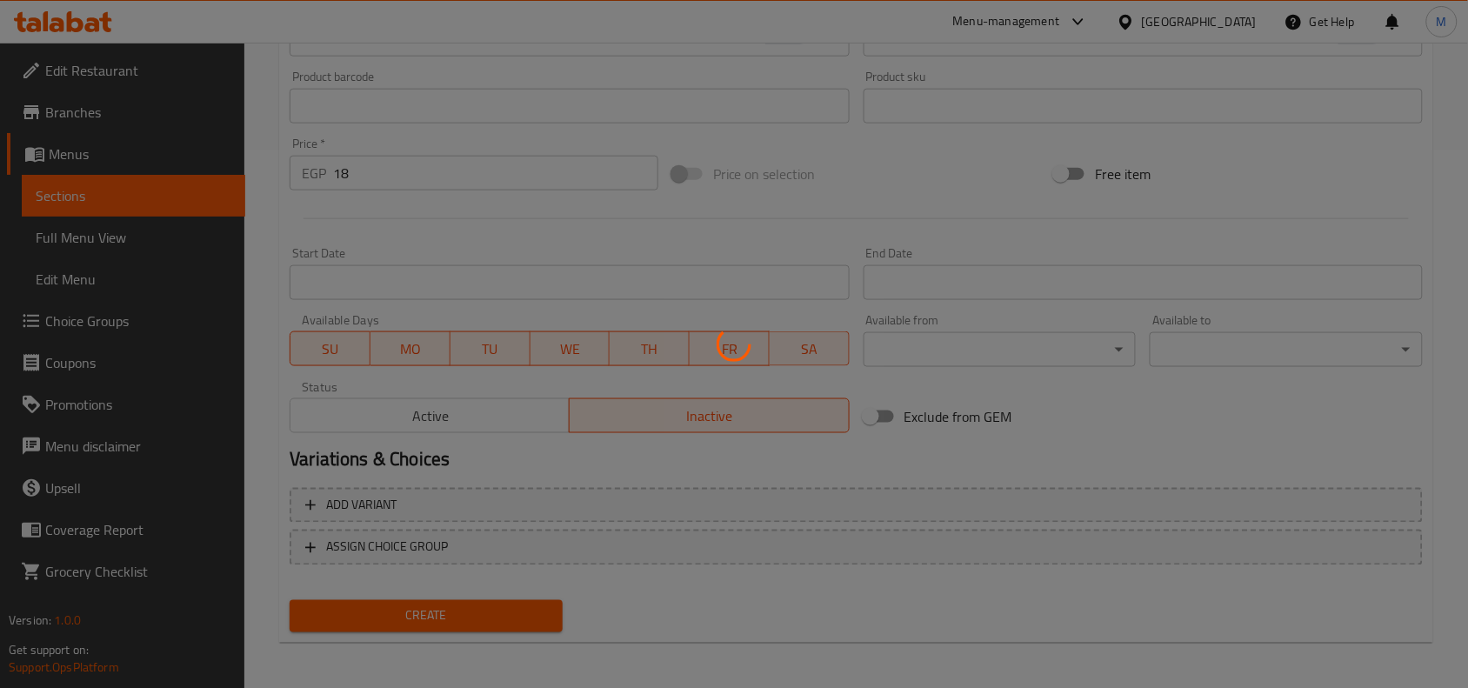
type input "0"
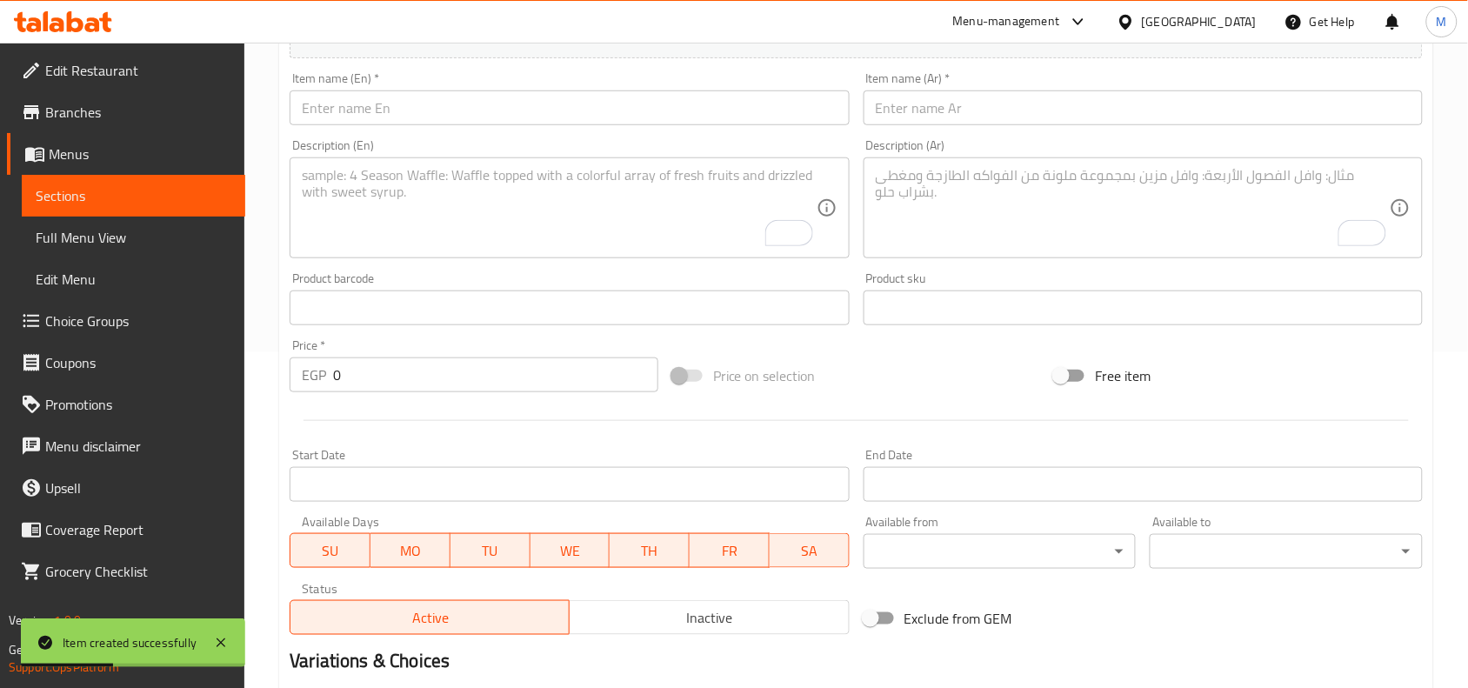
scroll to position [211, 0]
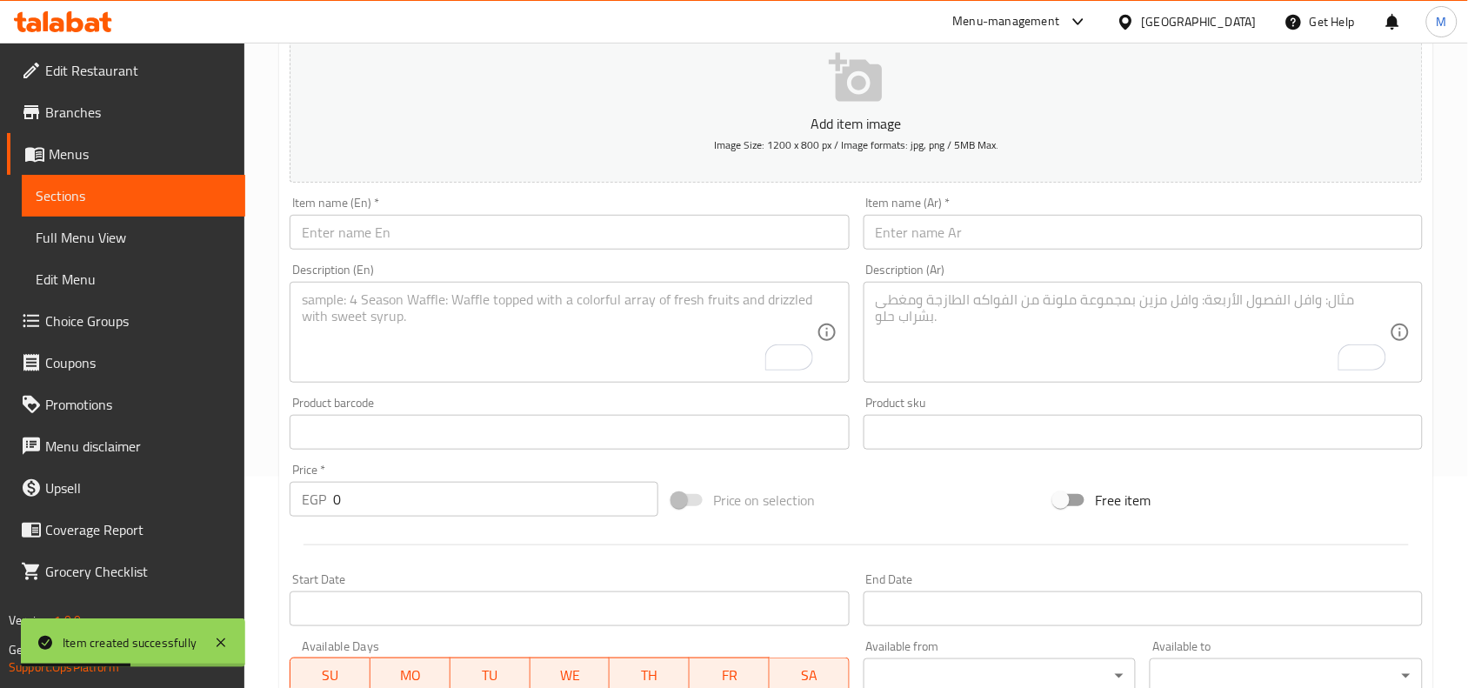
click at [957, 228] on input "text" at bounding box center [1143, 232] width 559 height 35
paste input "زيت زيتون طبيعي 350 جرام من الحوت"
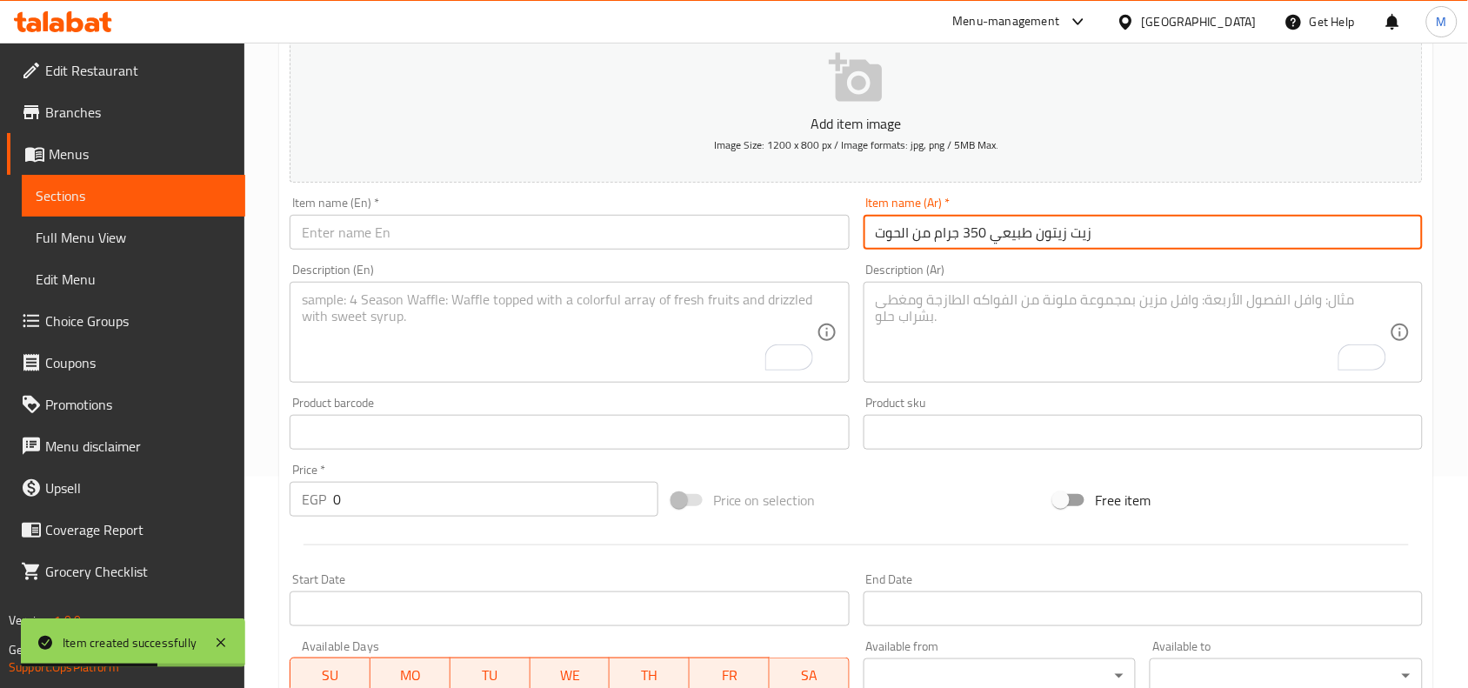
type input "زيت زيتون طبيعي 350 جرام من الحوت"
click at [1015, 329] on textarea "To enrich screen reader interactions, please activate Accessibility in Grammarl…" at bounding box center [1133, 332] width 514 height 83
paste textarea "زيت زيتون طبيعي 350 جرام من الحوت"
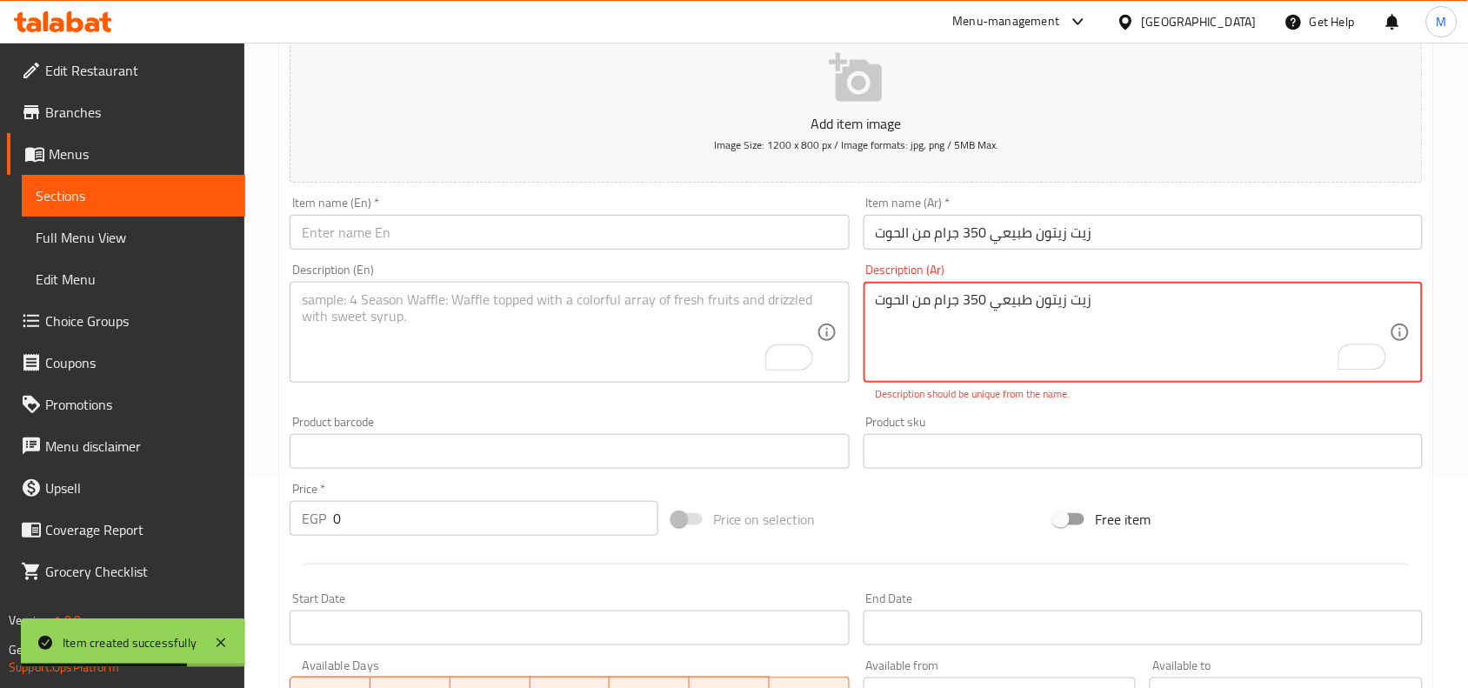
type textarea "زيت زيتون طبيعي 350 جرام من الحوت"
click at [984, 245] on input "زيت زيتون طبيعي 350 جرام من الحوت" at bounding box center [1143, 232] width 559 height 35
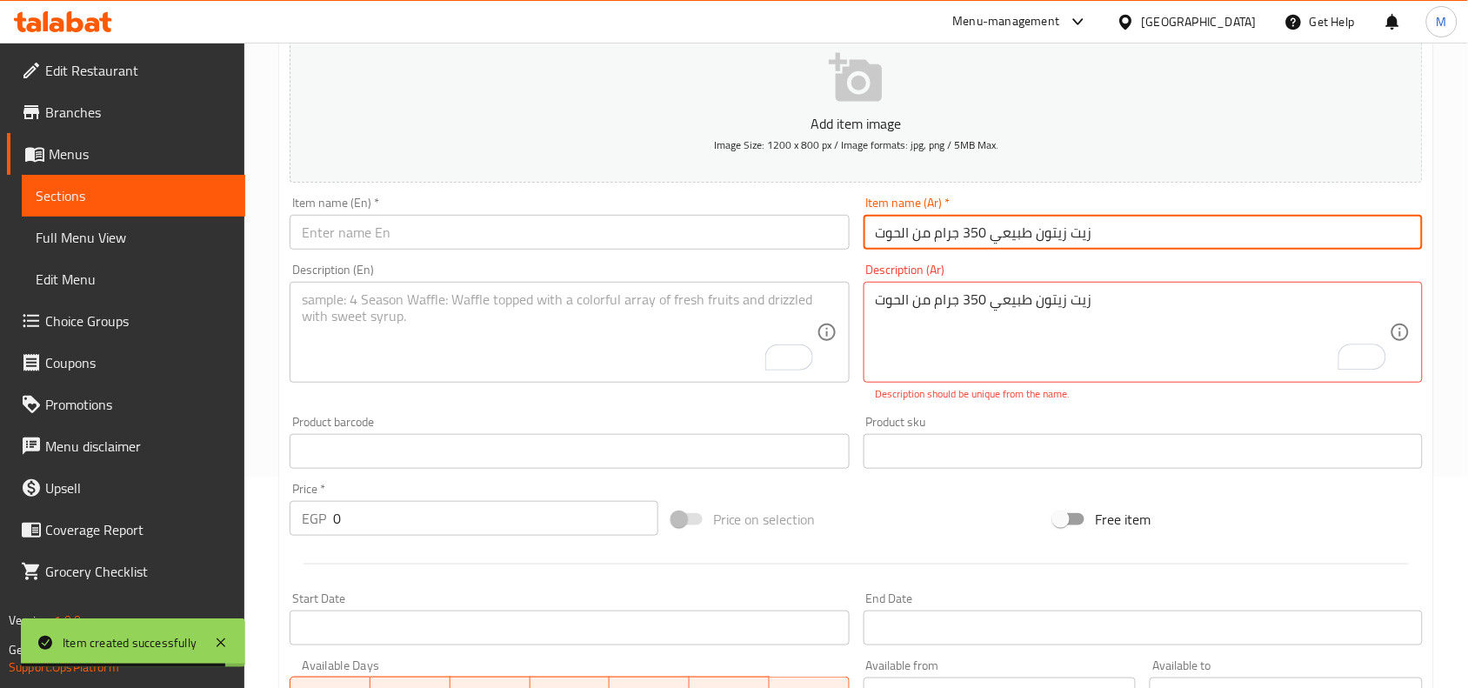
paste input "(الحوت)"
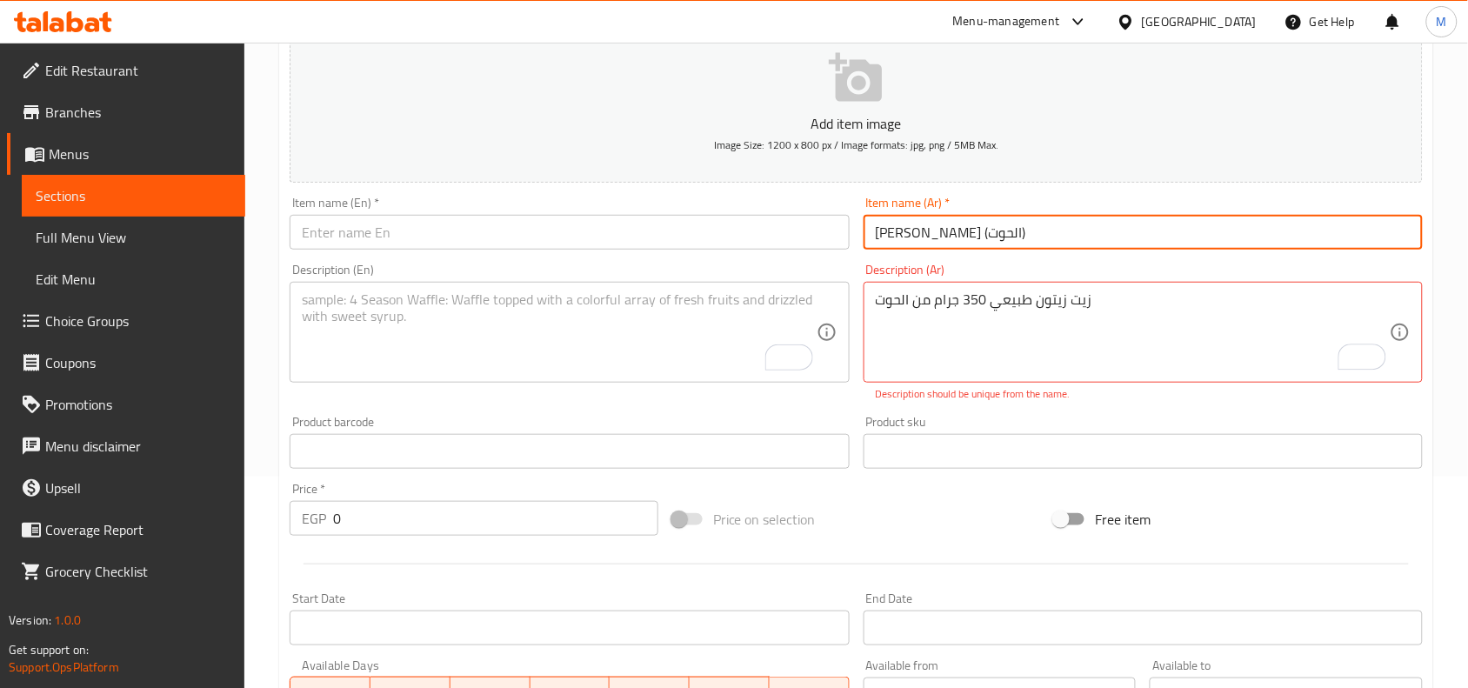
type input "[PERSON_NAME] (الحوت)"
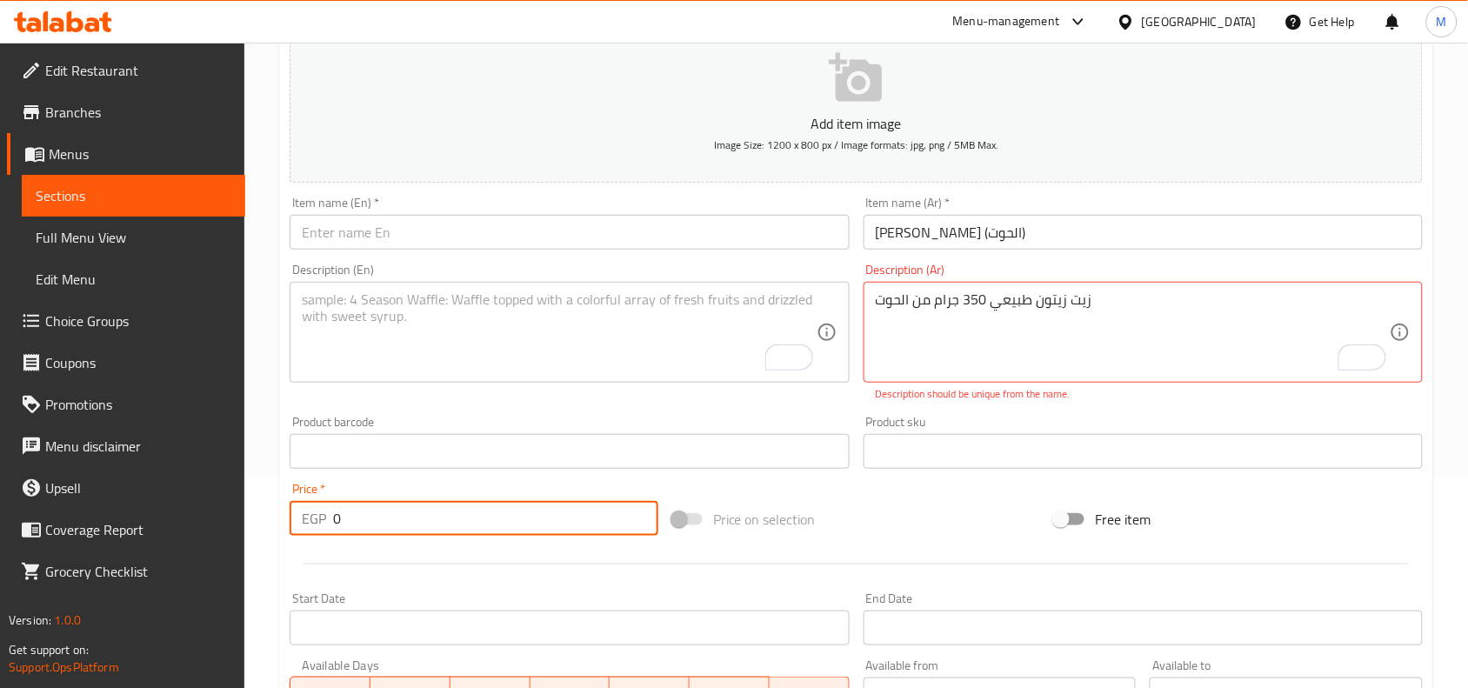
drag, startPoint x: 350, startPoint y: 517, endPoint x: 324, endPoint y: 516, distance: 26.1
click at [324, 516] on div "EGP 0 Price *" at bounding box center [474, 518] width 369 height 35
paste input "9"
type input "90"
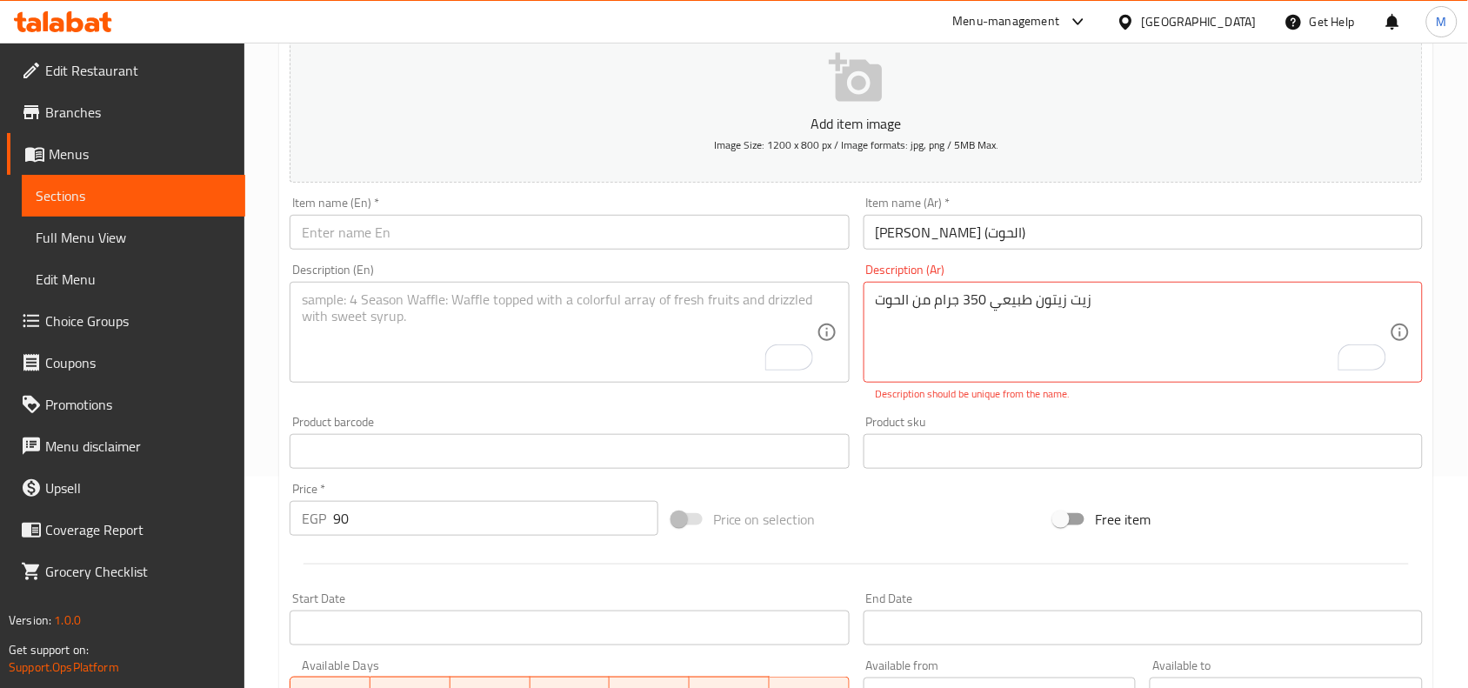
click at [266, 464] on div "Home / Restaurants management / Menus / Sections / item / create Grocery sectio…" at bounding box center [856, 433] width 1224 height 1205
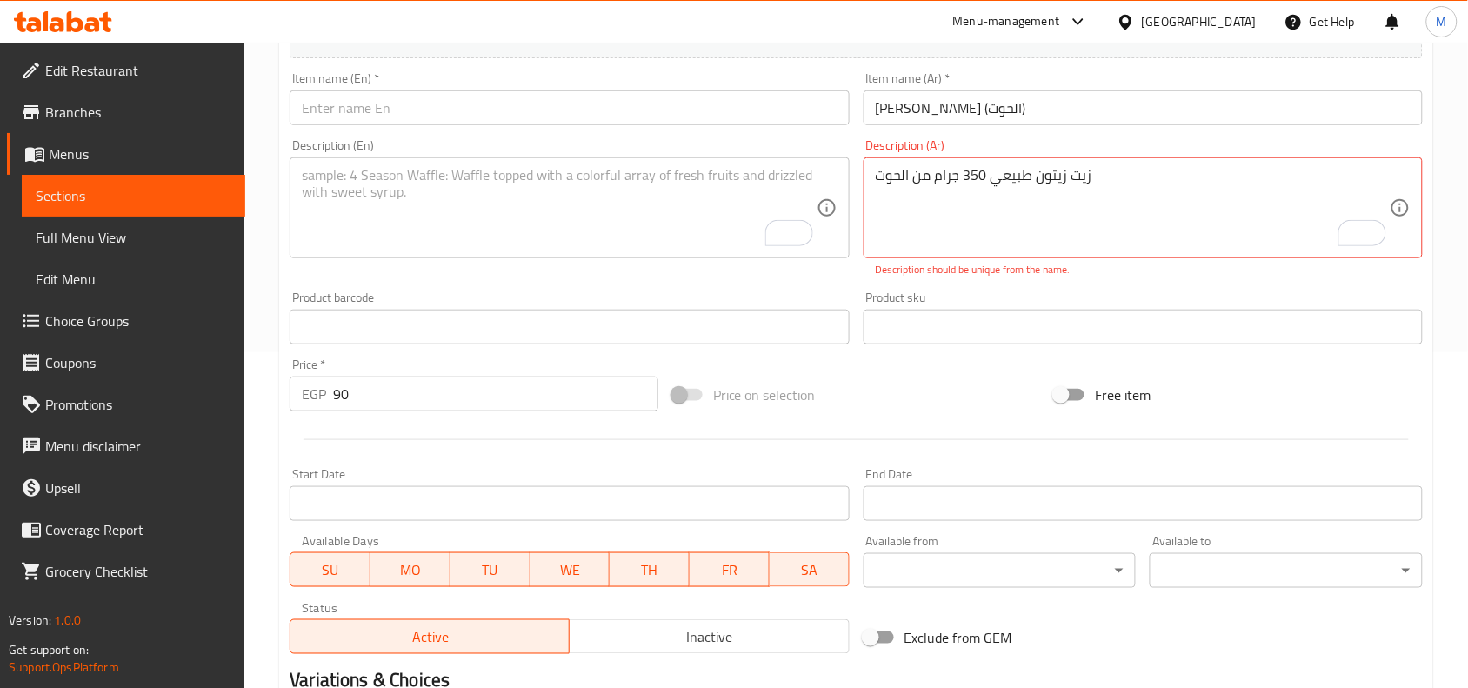
scroll to position [429, 0]
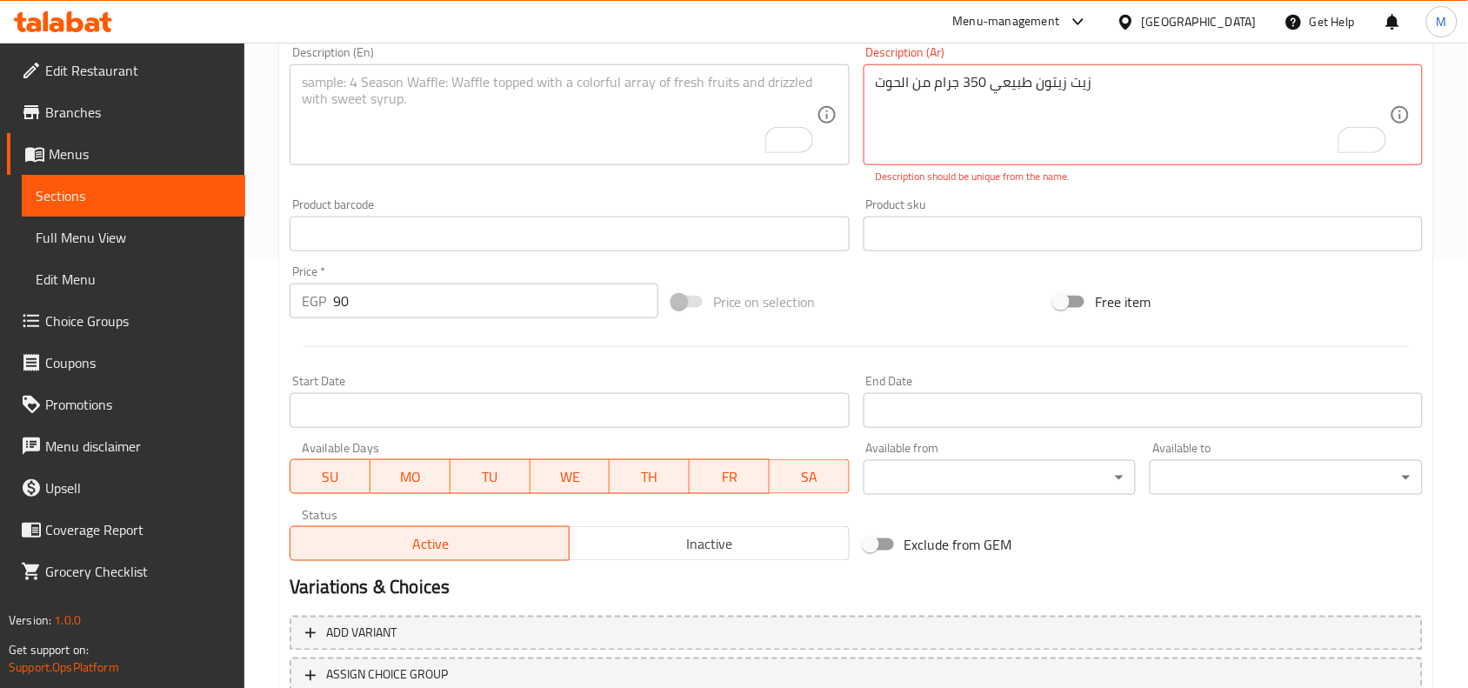
click at [692, 541] on span "Inactive" at bounding box center [709, 543] width 265 height 25
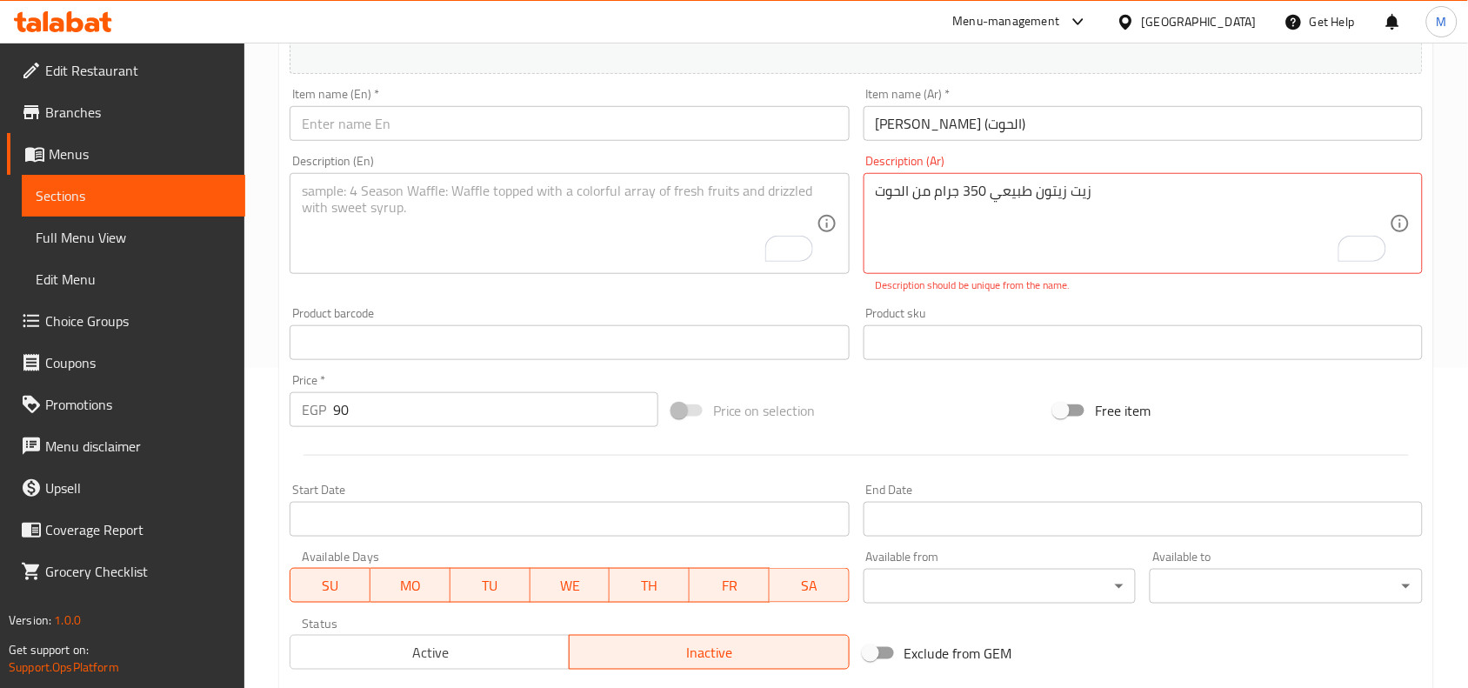
scroll to position [211, 0]
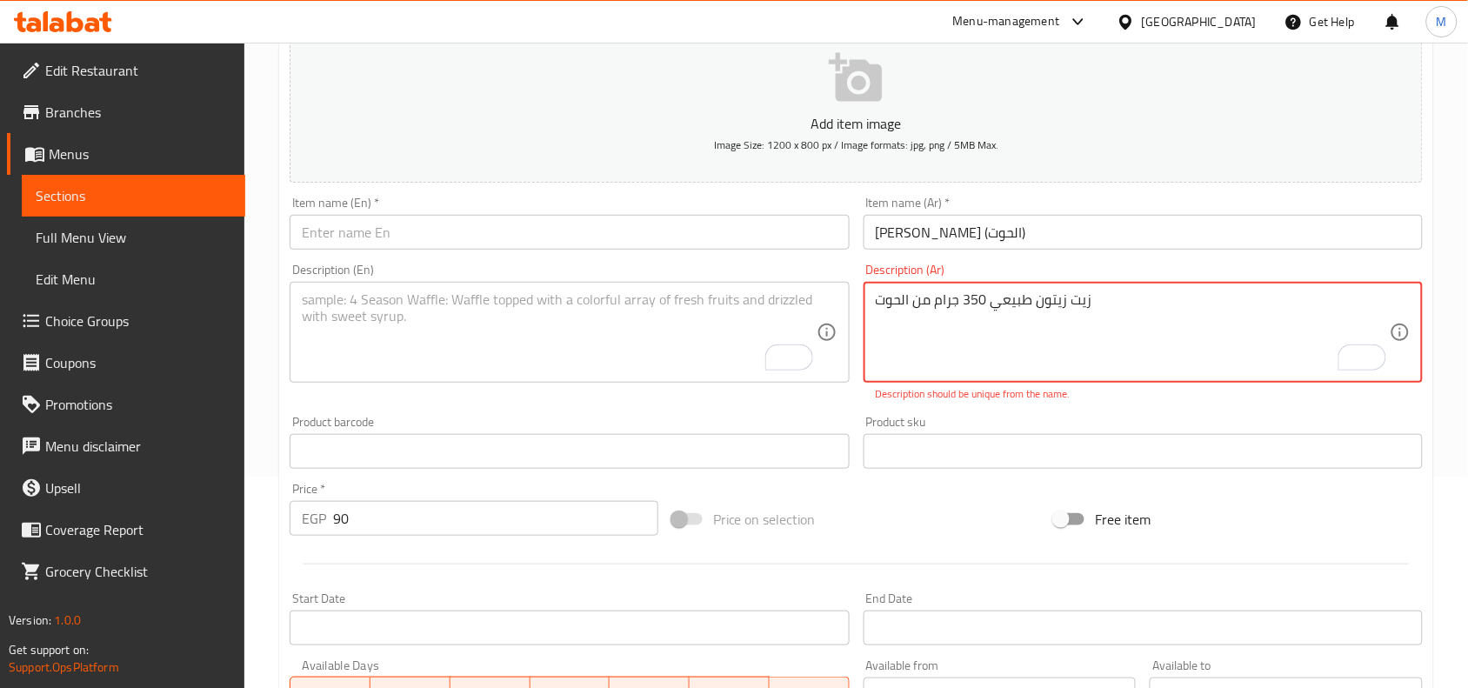
click at [1009, 309] on textarea "زيت زيتون طبيعي 350 جرام من الحوت" at bounding box center [1133, 332] width 514 height 83
click at [613, 284] on div "Description (En)" at bounding box center [569, 332] width 559 height 101
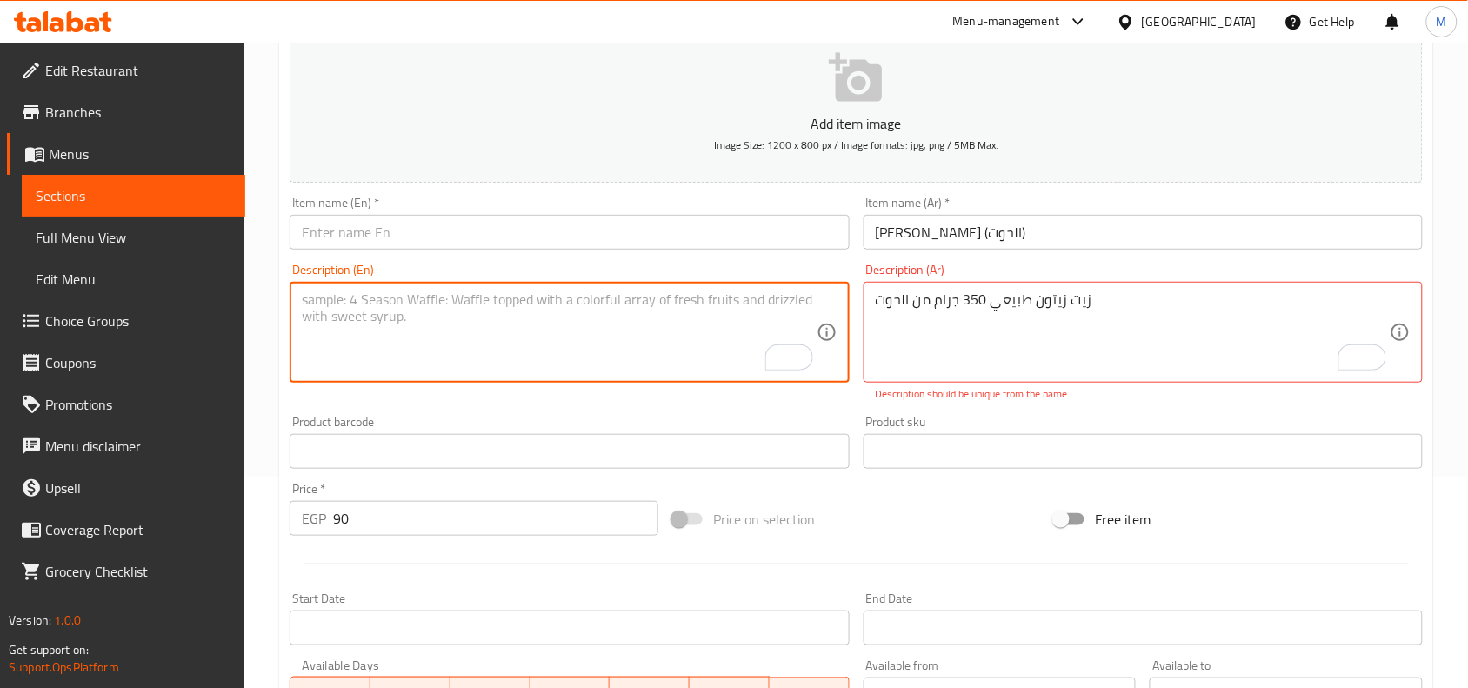
paste textarea "350g Natural Olive Oil from Al-Hut"
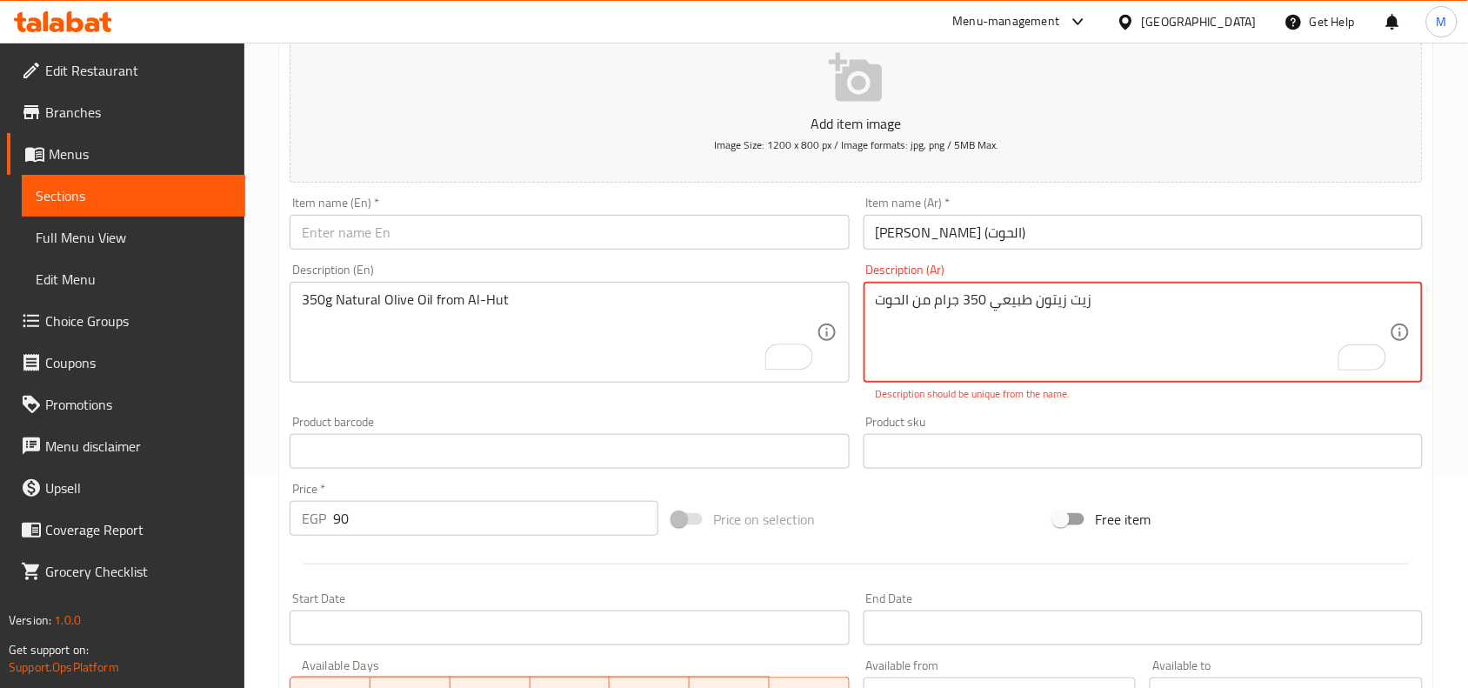
click at [1003, 305] on textarea "زيت زيتون طبيعي 350 جرام من الحوت" at bounding box center [1133, 332] width 514 height 83
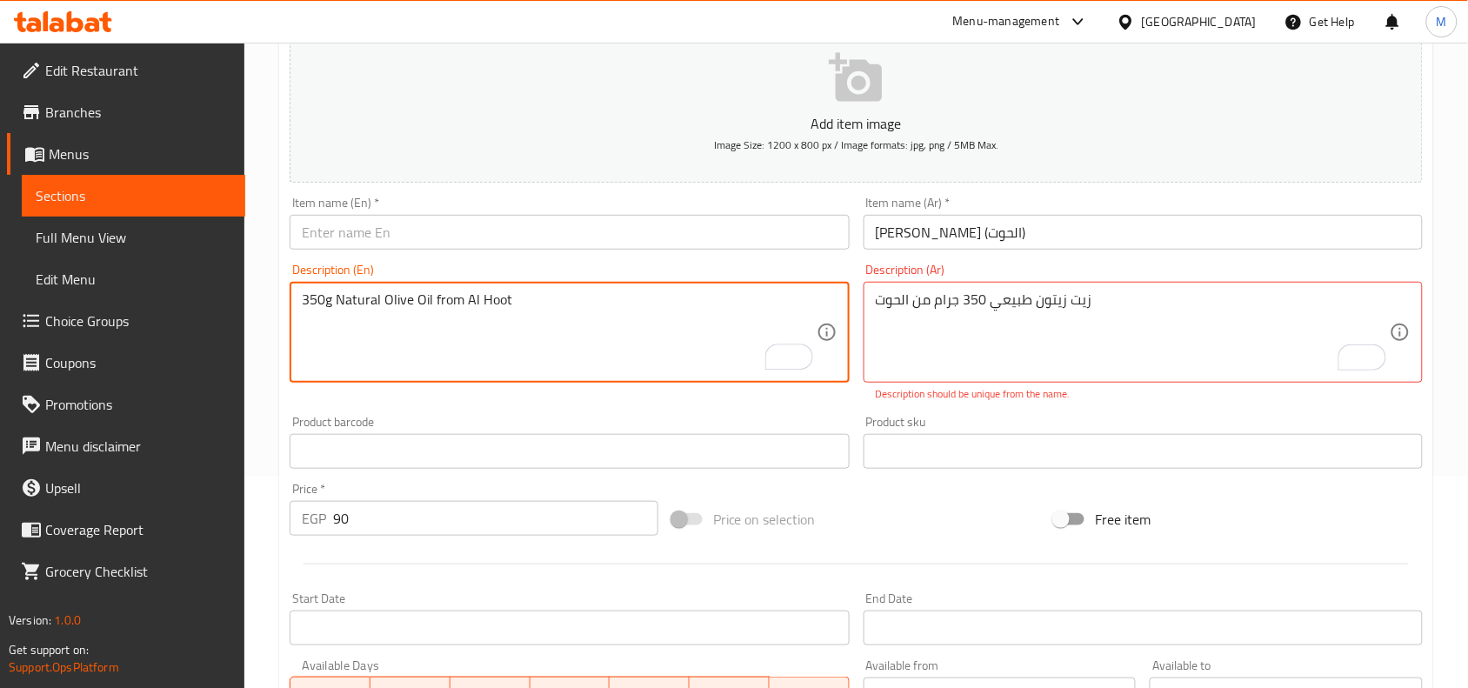
click at [390, 305] on textarea "350g Natural Olive Oil from Al Hoot" at bounding box center [559, 332] width 514 height 83
click at [323, 297] on textarea "350g Natural olive oil from Al Hoot" at bounding box center [559, 332] width 514 height 83
drag, startPoint x: 323, startPoint y: 297, endPoint x: 314, endPoint y: 294, distance: 9.9
click at [314, 294] on textarea "350g Natural olive oil from Al Hoot" at bounding box center [559, 332] width 514 height 83
paste textarea "350g"
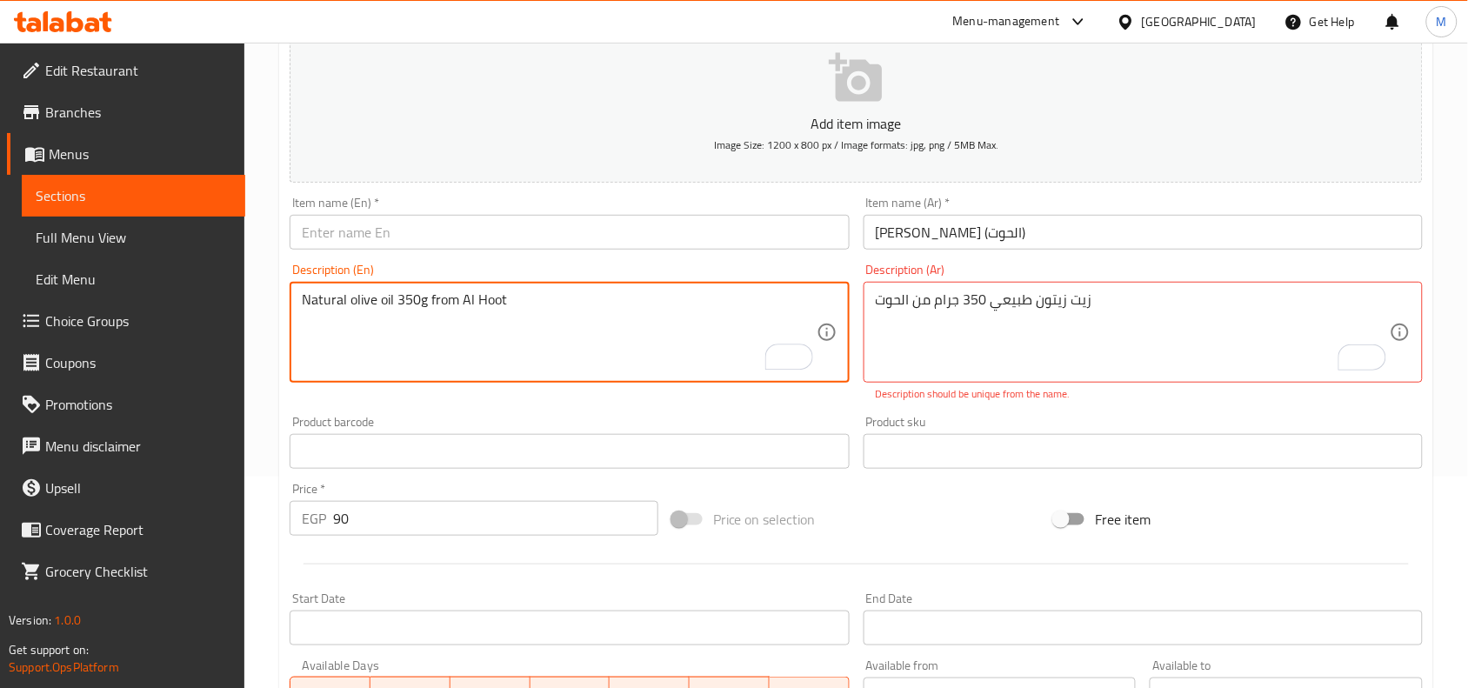
type textarea "Natural olive oil 350g from Al Hoot"
click at [263, 267] on div "Home / Restaurants management / Menus / Sections / item / create Grocery sectio…" at bounding box center [856, 433] width 1224 height 1205
drag, startPoint x: 359, startPoint y: 297, endPoint x: 378, endPoint y: 301, distance: 19.4
click at [378, 301] on textarea "Natural olive oil 350g from Al Hoot" at bounding box center [559, 332] width 514 height 83
click at [350, 227] on input "text" at bounding box center [569, 232] width 559 height 35
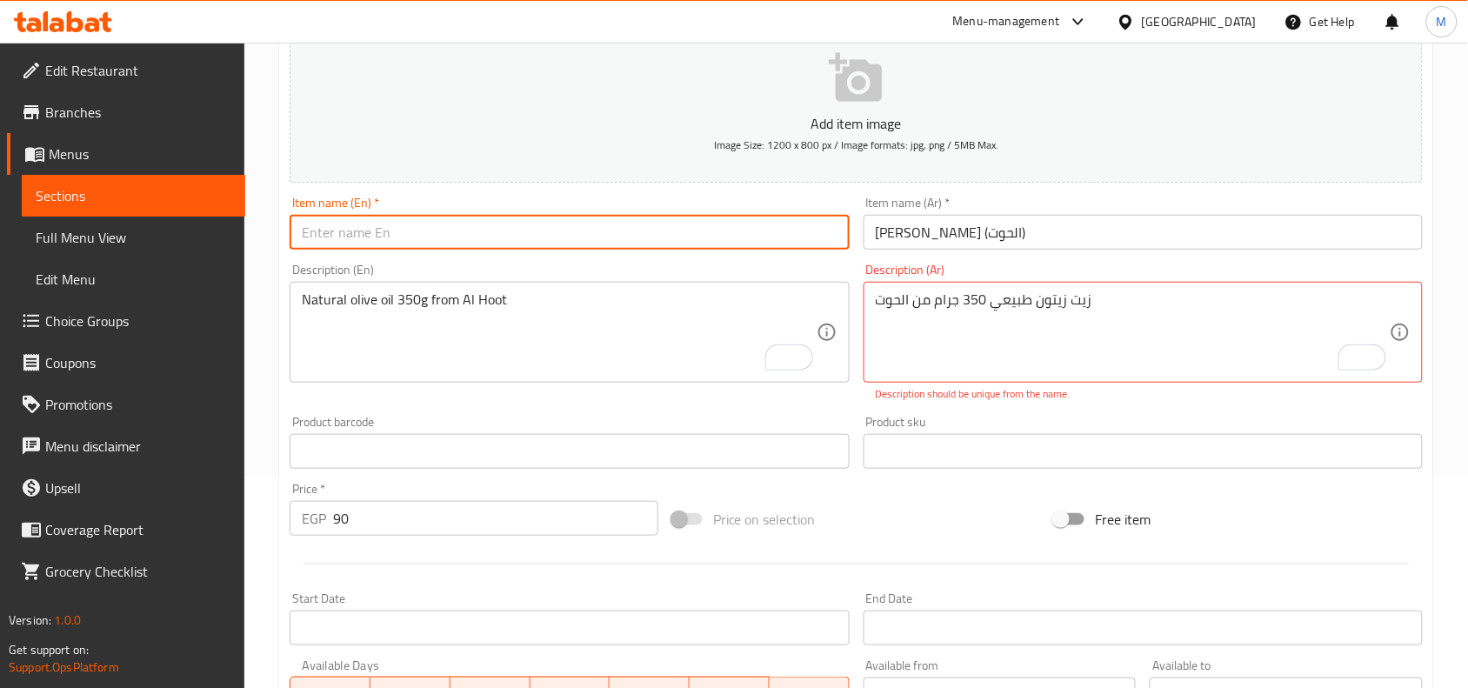
paste input "olive oil"
type input "Olive Oil (Al Hoot)"
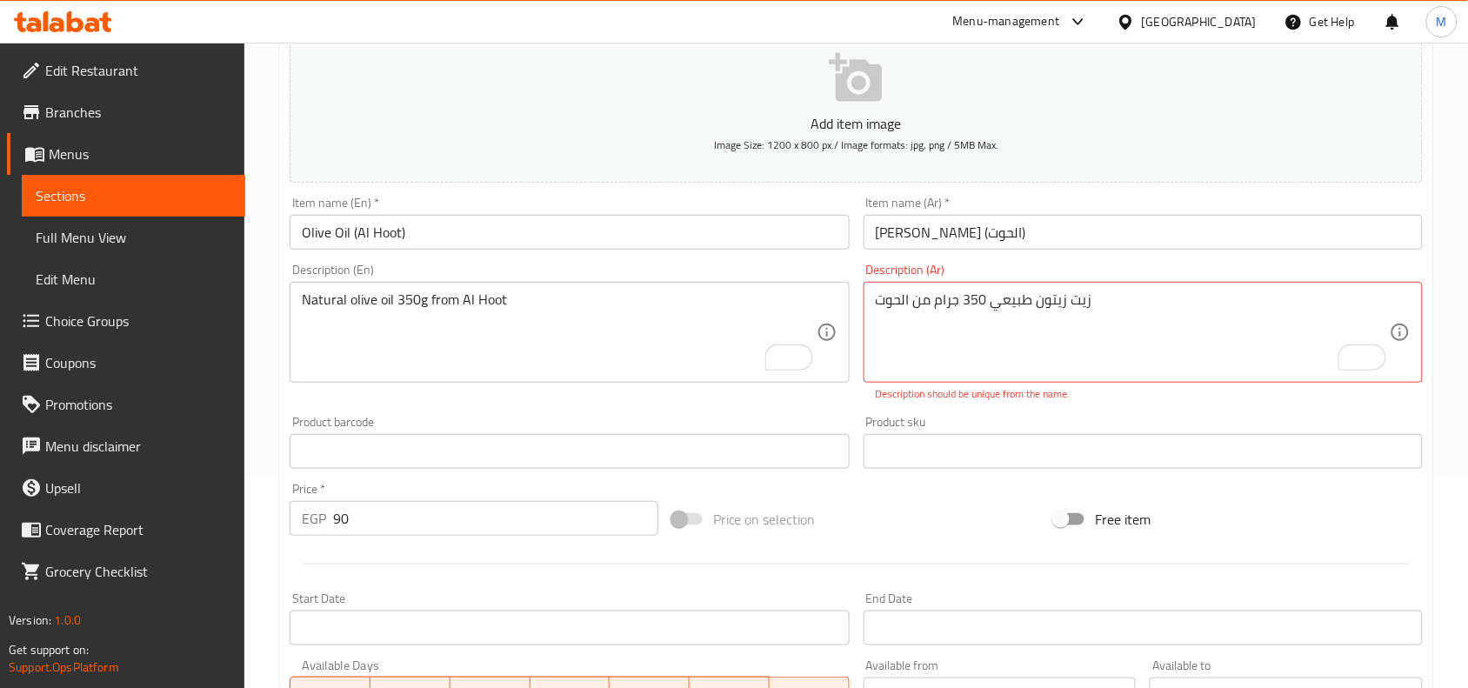
click at [268, 235] on div "Home / Restaurants management / Menus / Sections / item / create Grocery sectio…" at bounding box center [856, 433] width 1224 height 1205
click at [271, 359] on div "Home / Restaurants management / Menus / Sections / item / create Grocery sectio…" at bounding box center [856, 433] width 1224 height 1205
click at [1072, 267] on div "Description (Ar) زيت زيتون طبيعي 350 جرام من الحوت Description (Ar) Description…" at bounding box center [1143, 332] width 559 height 138
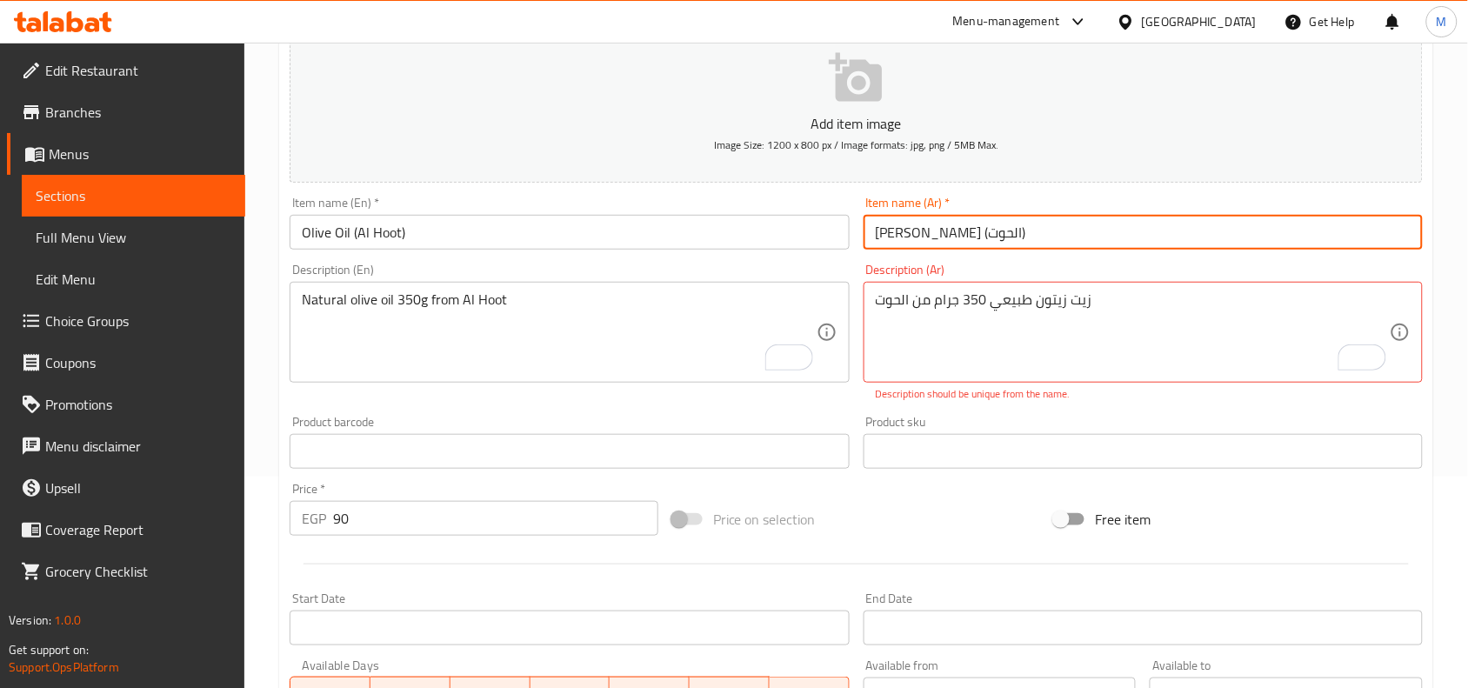
click at [1057, 227] on input "[PERSON_NAME] (الحوت)" at bounding box center [1143, 232] width 559 height 35
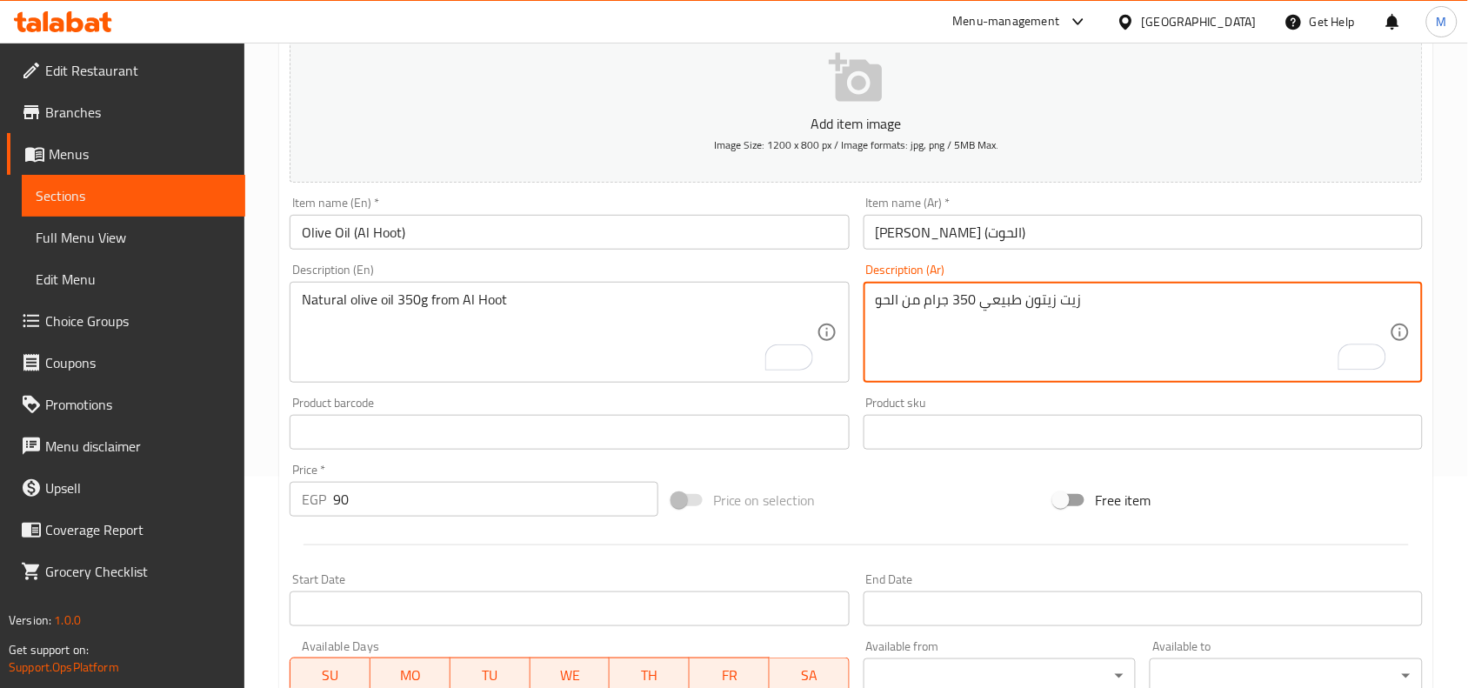
type textarea "زيت زيتون طبيعي 350 جرام من الحوت"
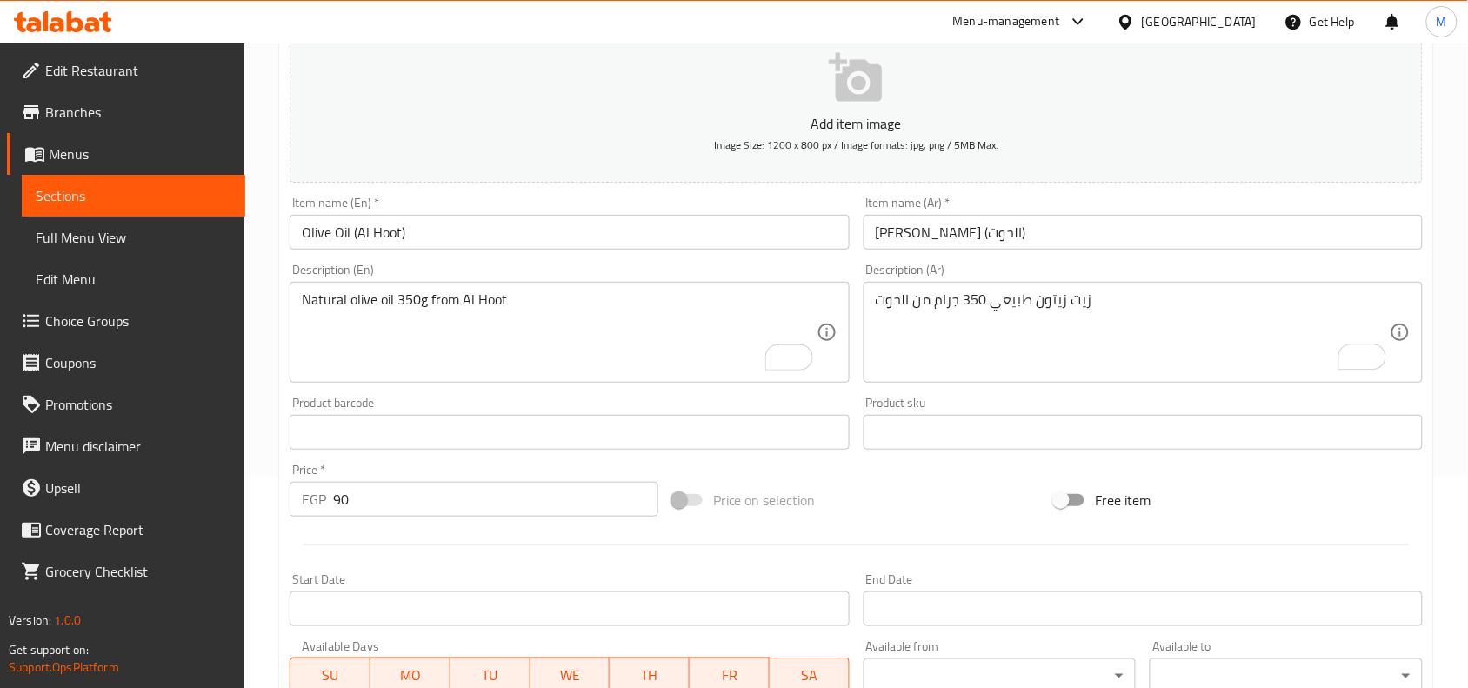
click at [1444, 280] on div "Home / Restaurants management / Menus / Sections / item / create Grocery sectio…" at bounding box center [856, 424] width 1224 height 1186
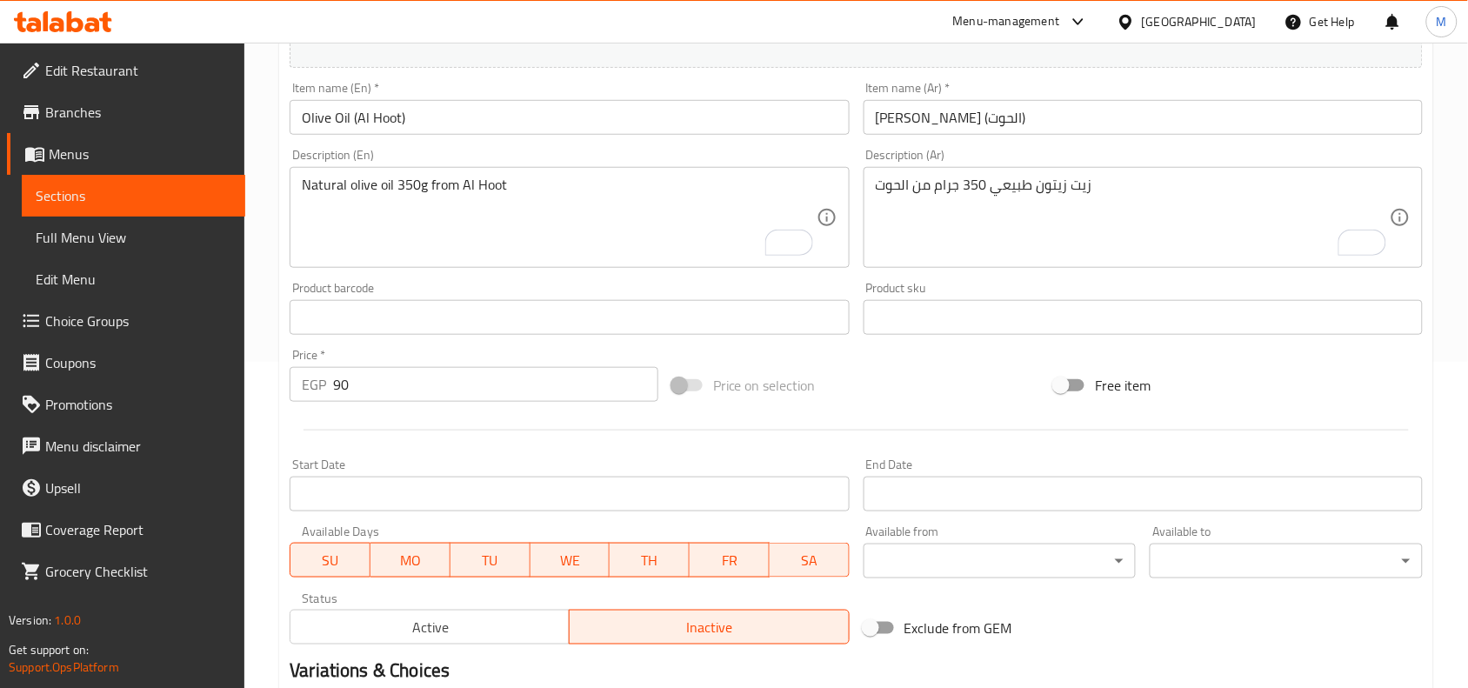
scroll to position [537, 0]
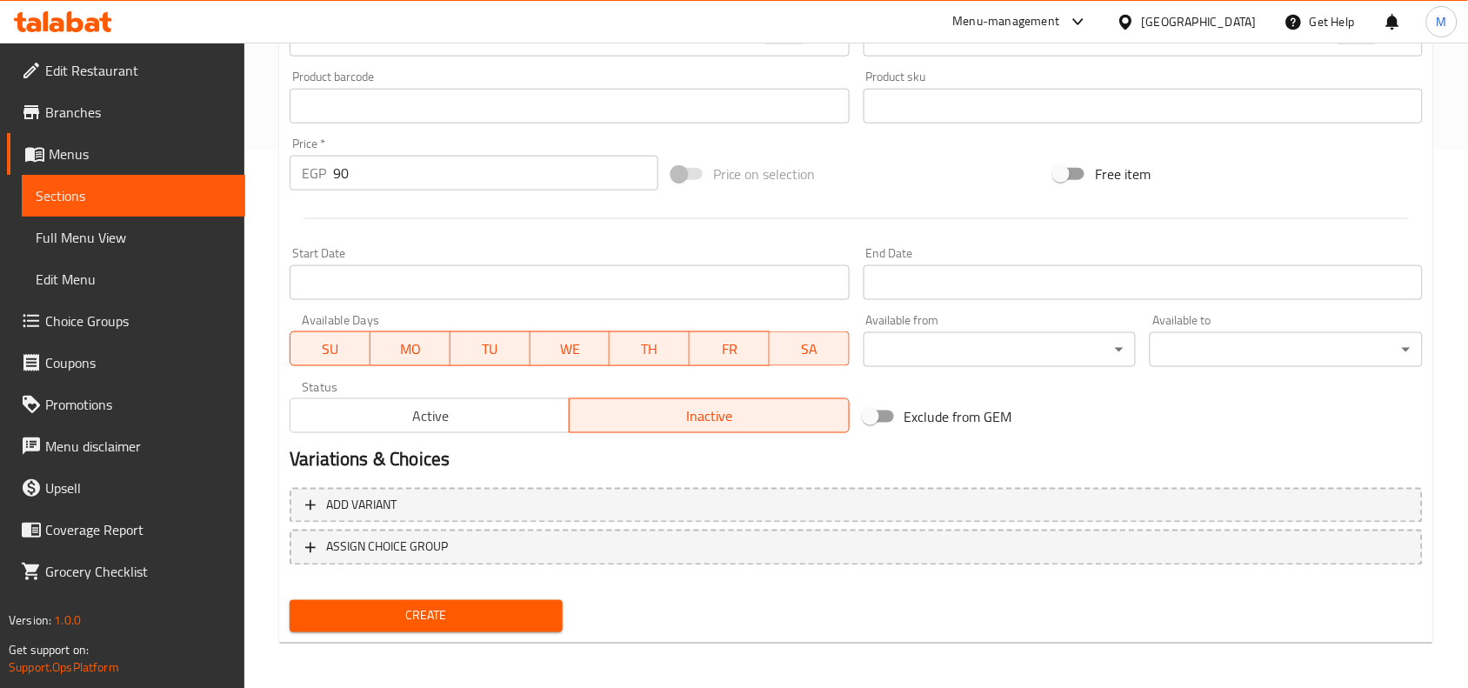
click at [490, 614] on span "Create" at bounding box center [425, 616] width 245 height 22
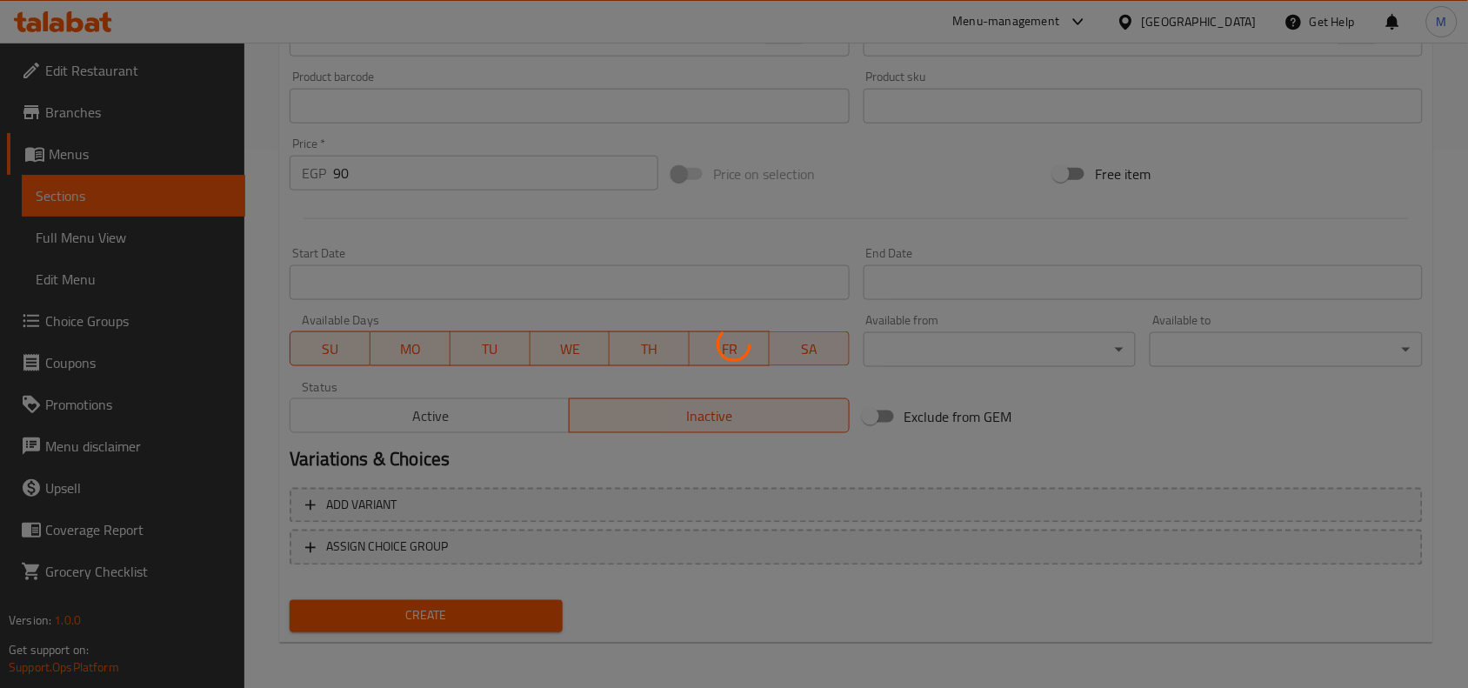
type input "0"
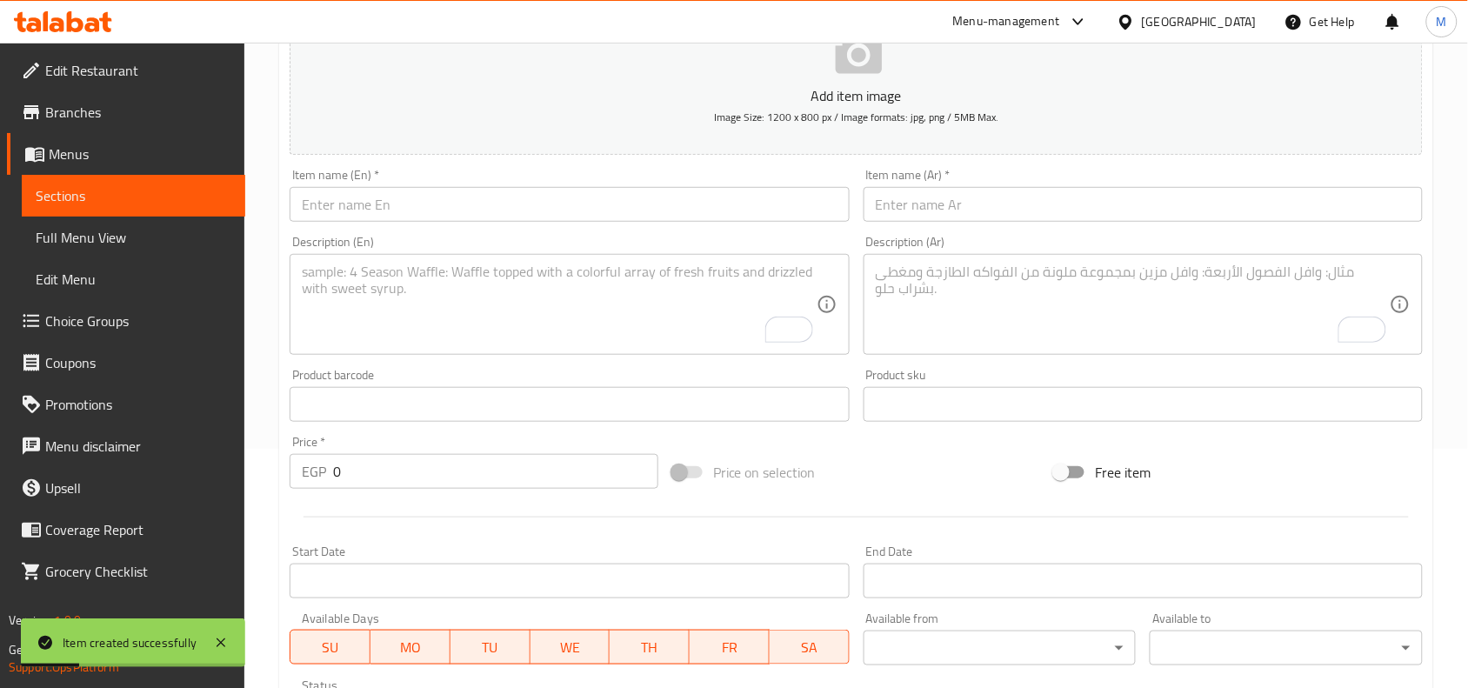
scroll to position [211, 0]
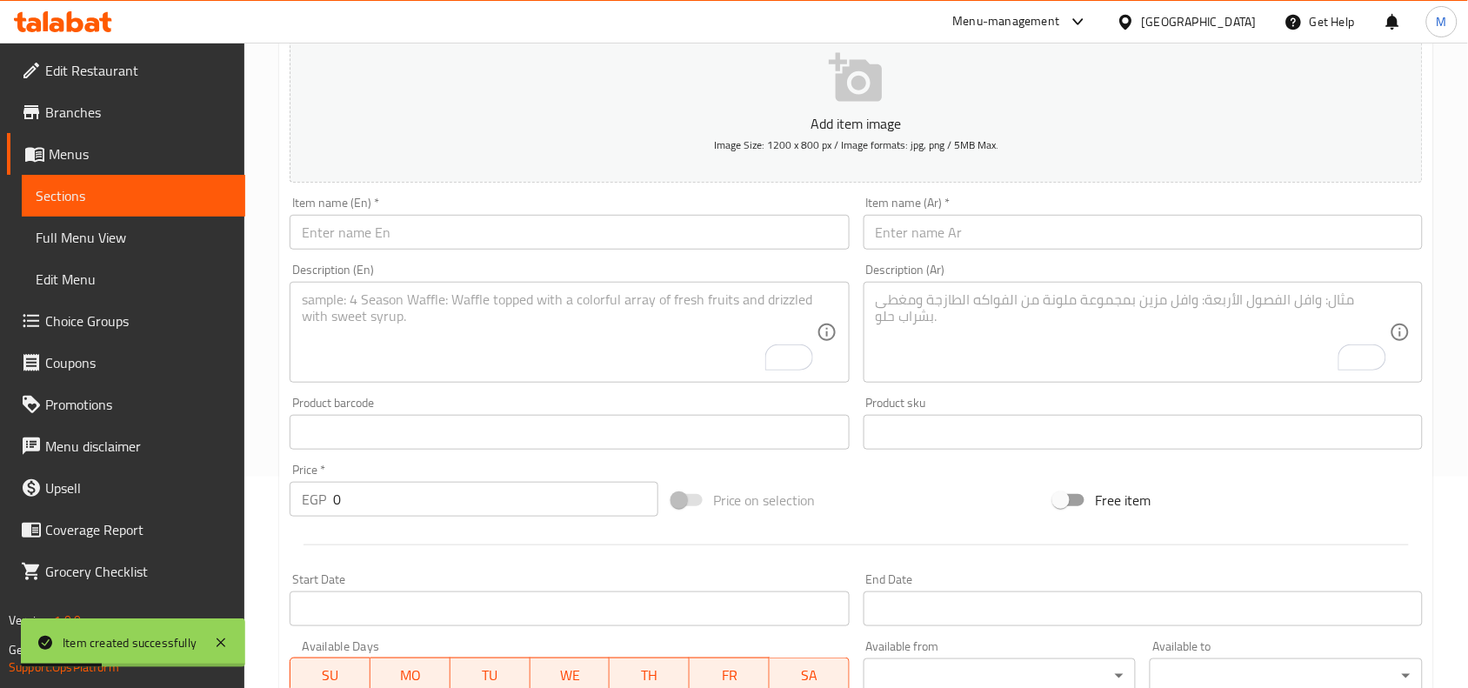
click at [1036, 305] on textarea "To enrich screen reader interactions, please activate Accessibility in Grammarl…" at bounding box center [1133, 332] width 514 height 83
paste textarea "دبس رمان طبيعي 350 جرام من الحوت"
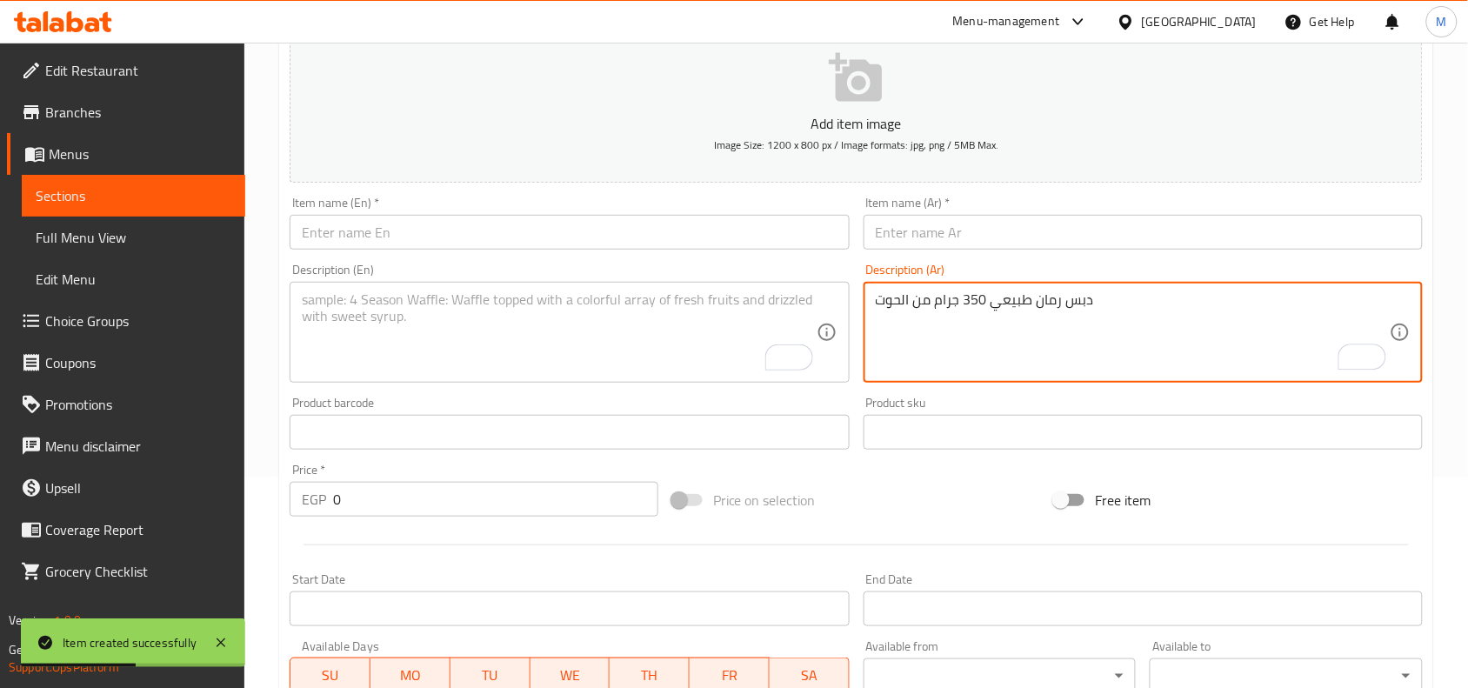
type textarea "دبس رمان طبيعي 350 جرام من الحوت"
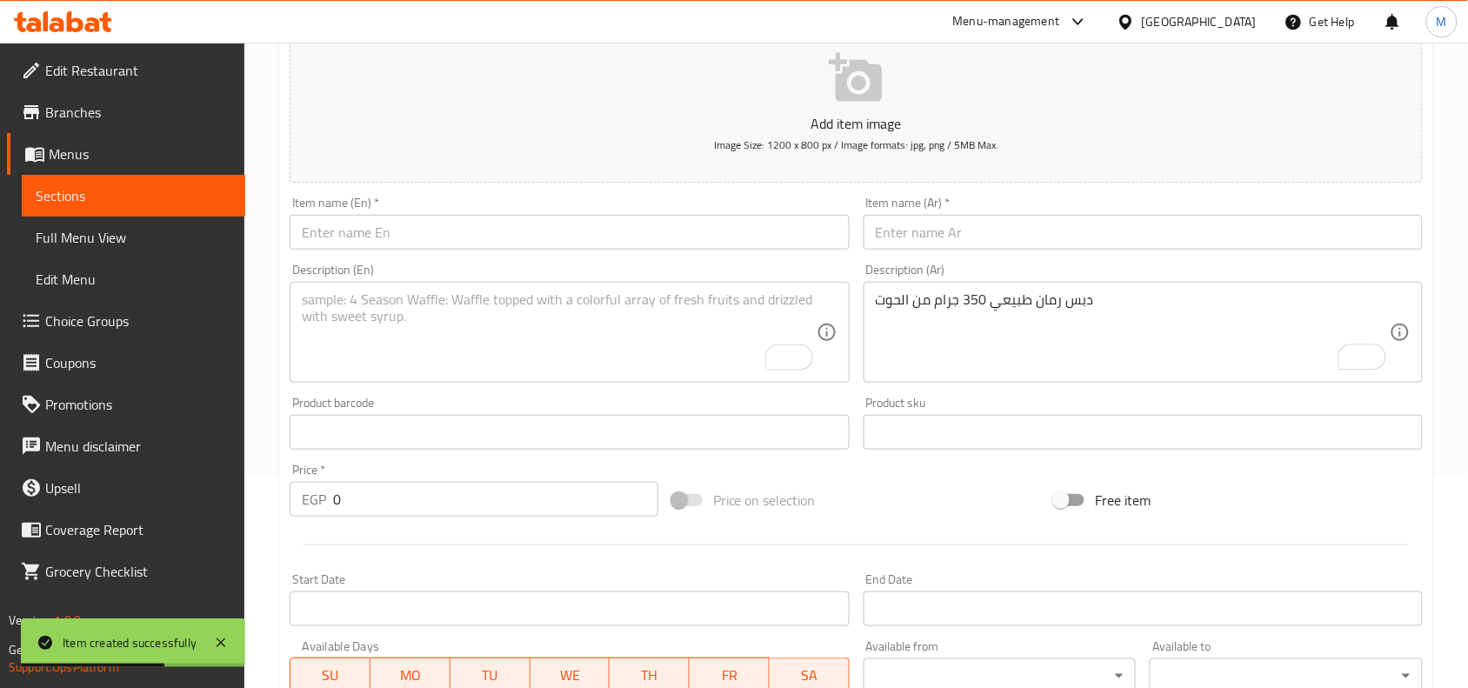
click at [954, 243] on input "text" at bounding box center [1143, 232] width 559 height 35
paste input "دبس رمان (الحوت)"
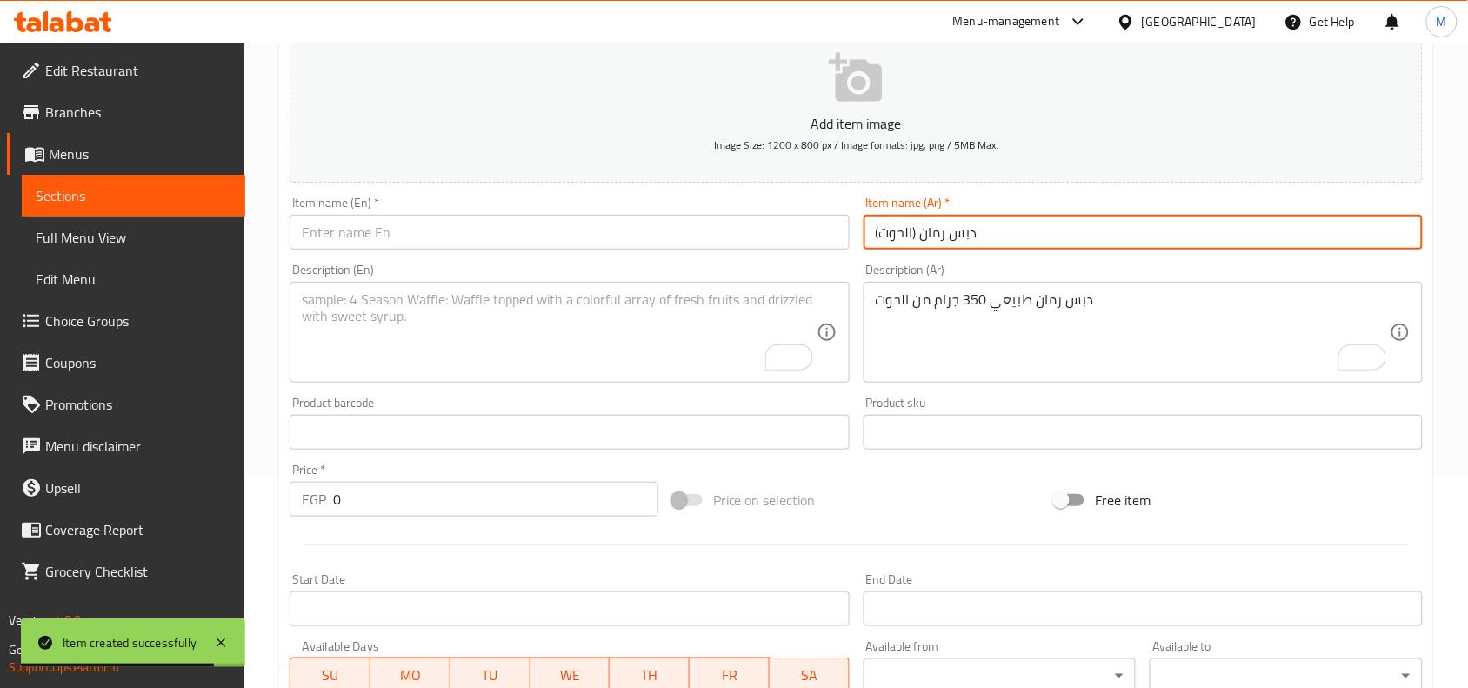
type input "دبس رمان (الحوت)"
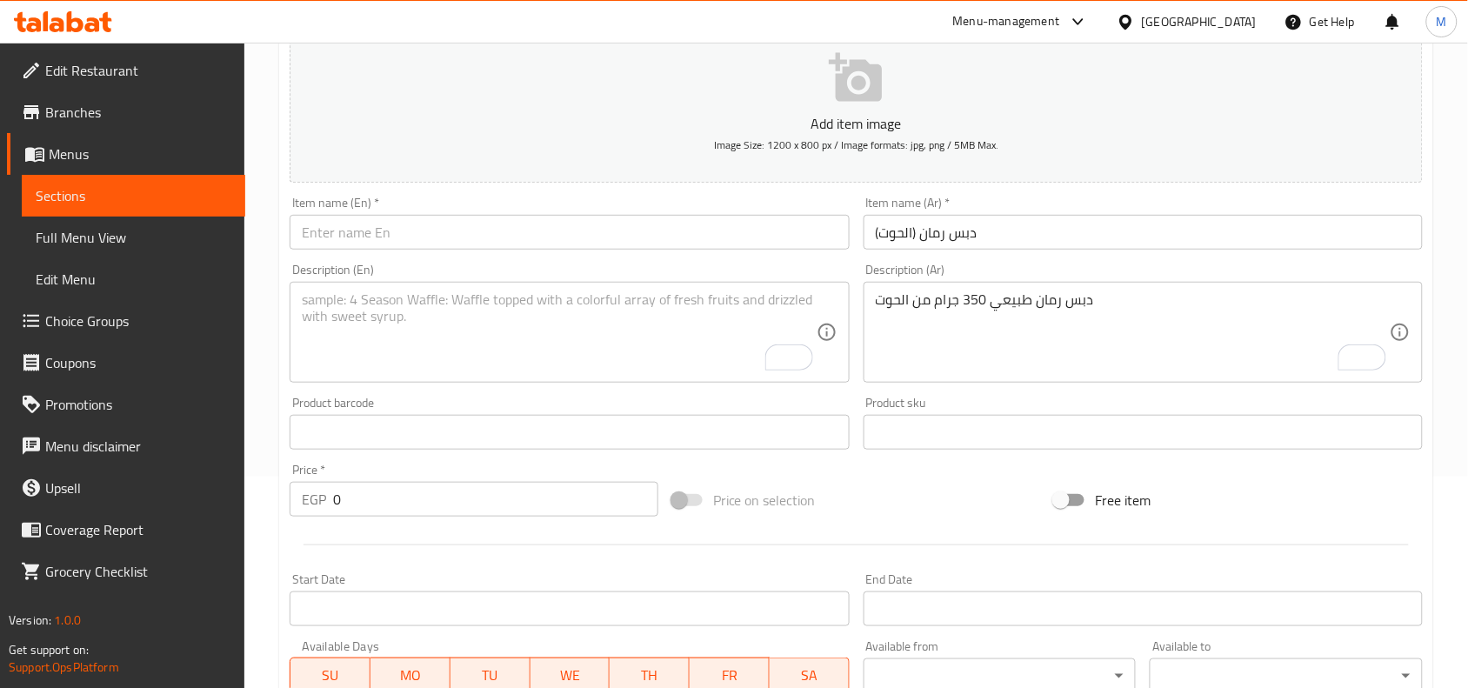
click at [252, 181] on div "Home / Restaurants management / Menus / Sections / item / create Grocery sectio…" at bounding box center [856, 424] width 1224 height 1186
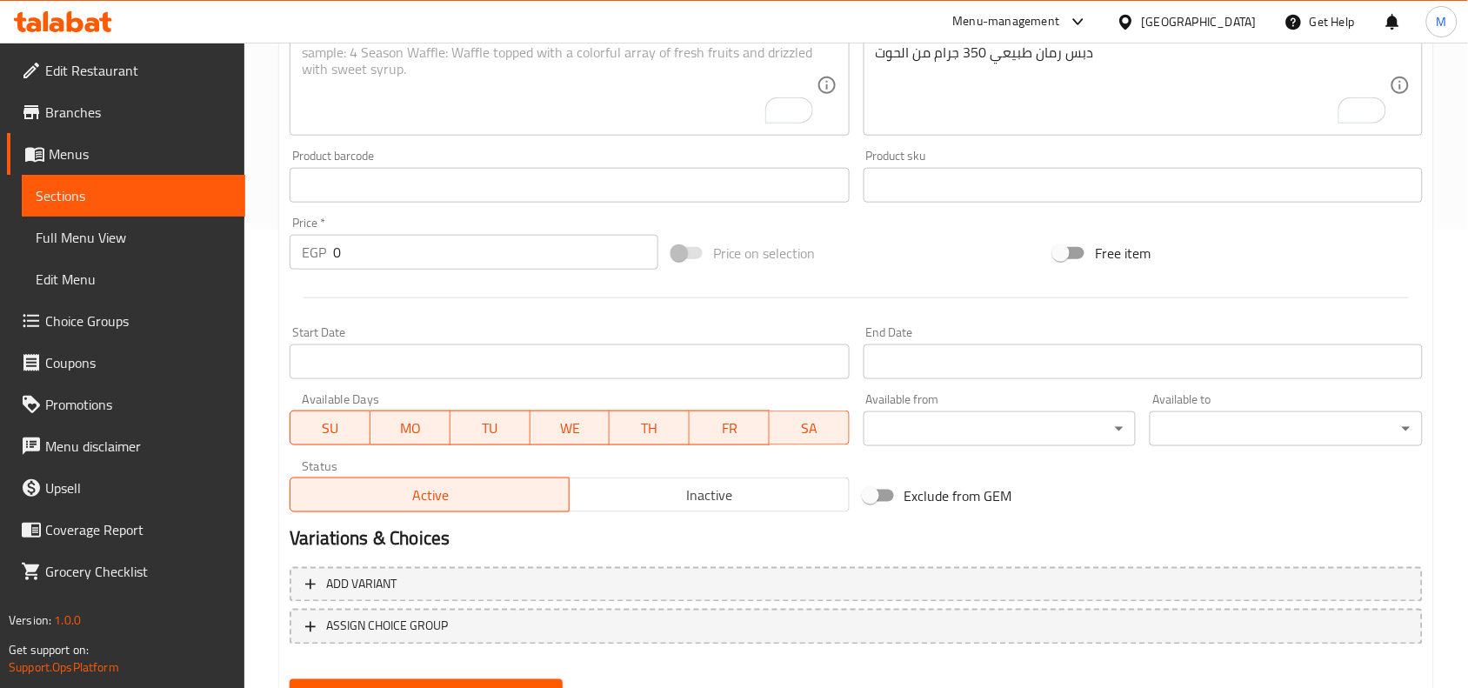
scroll to position [537, 0]
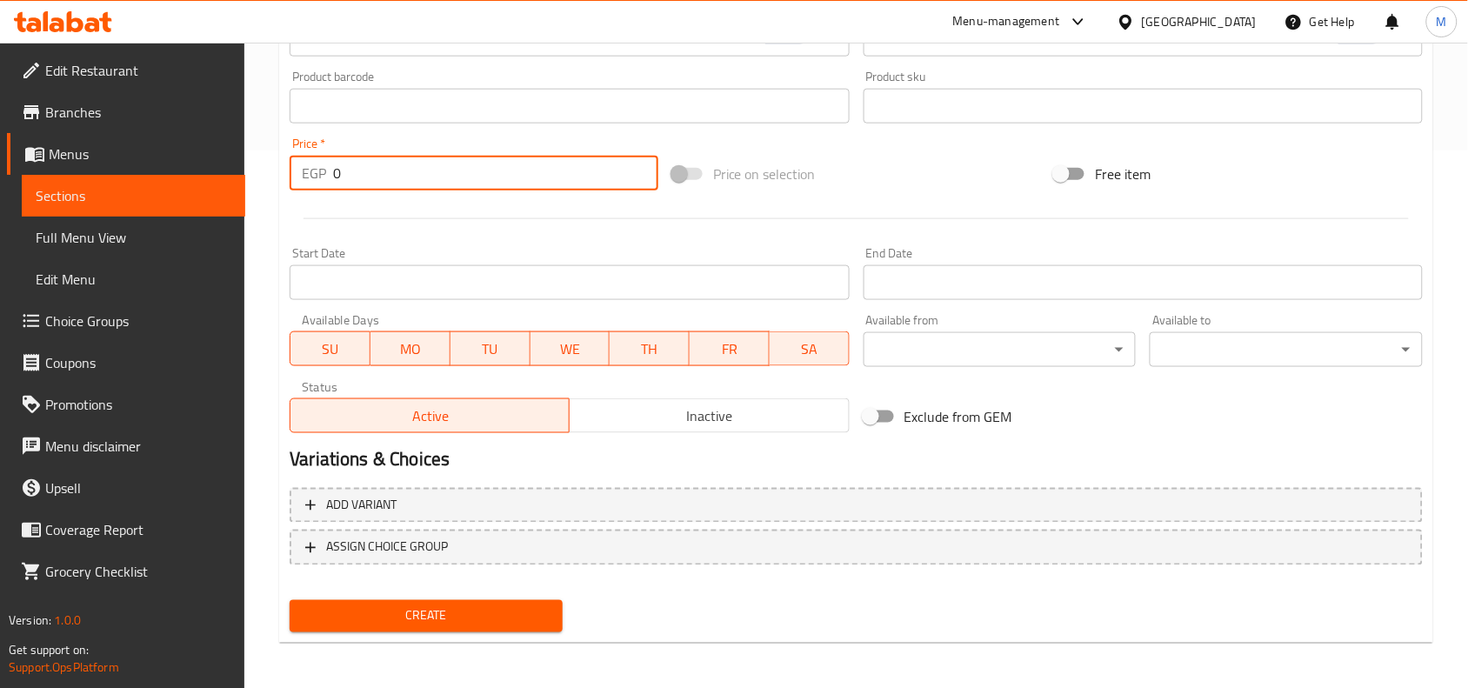
drag, startPoint x: 346, startPoint y: 170, endPoint x: 326, endPoint y: 168, distance: 20.2
click at [326, 168] on div "EGP 0 Price *" at bounding box center [474, 173] width 369 height 35
paste input "45"
type input "45"
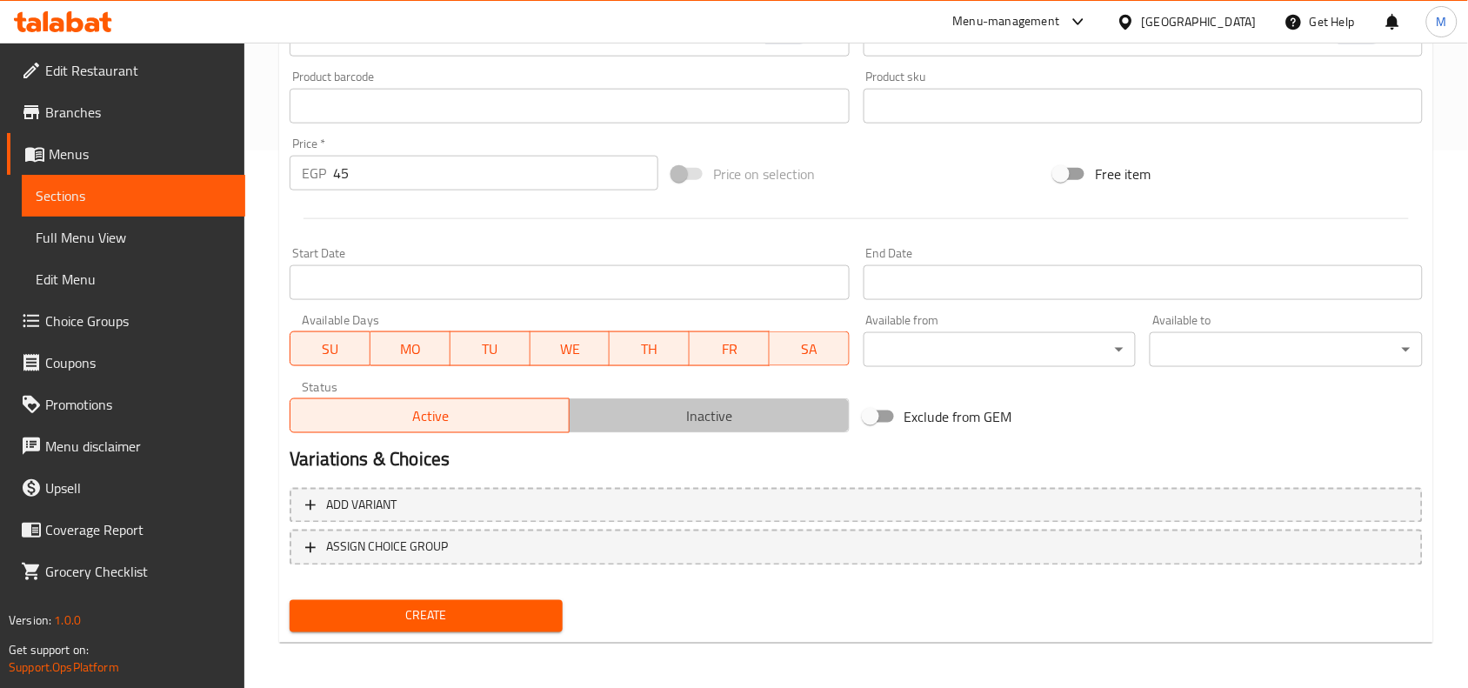
click at [691, 414] on span "Inactive" at bounding box center [709, 415] width 265 height 25
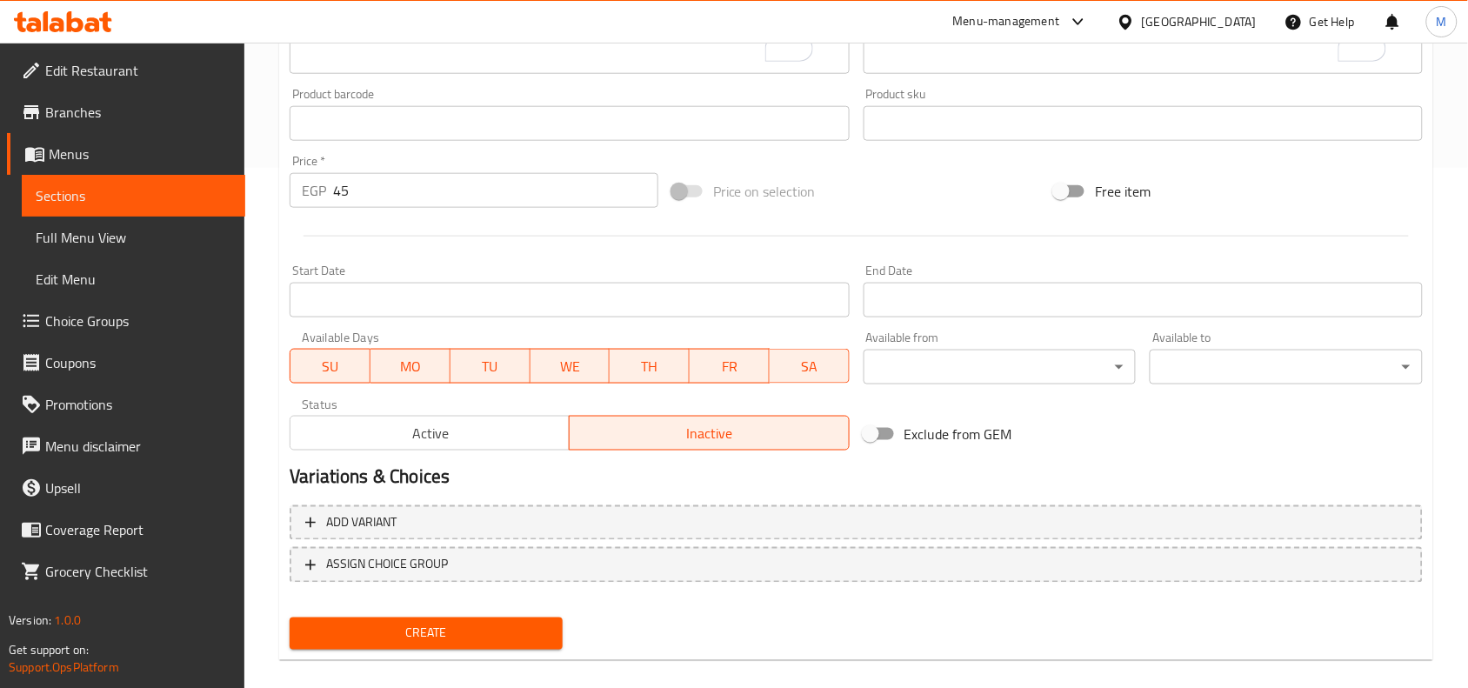
scroll to position [103, 0]
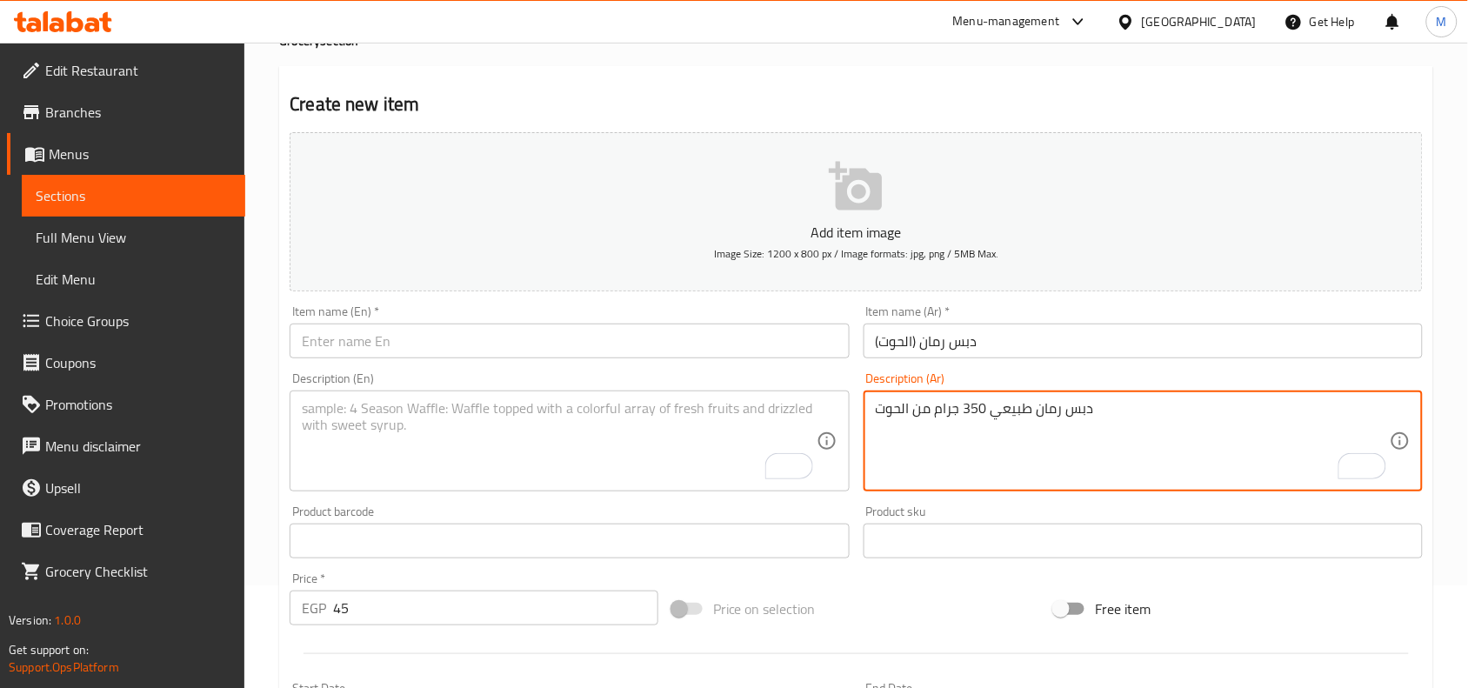
click at [1050, 419] on textarea "دبس رمان طبيعي 350 جرام من الحوت" at bounding box center [1133, 441] width 514 height 83
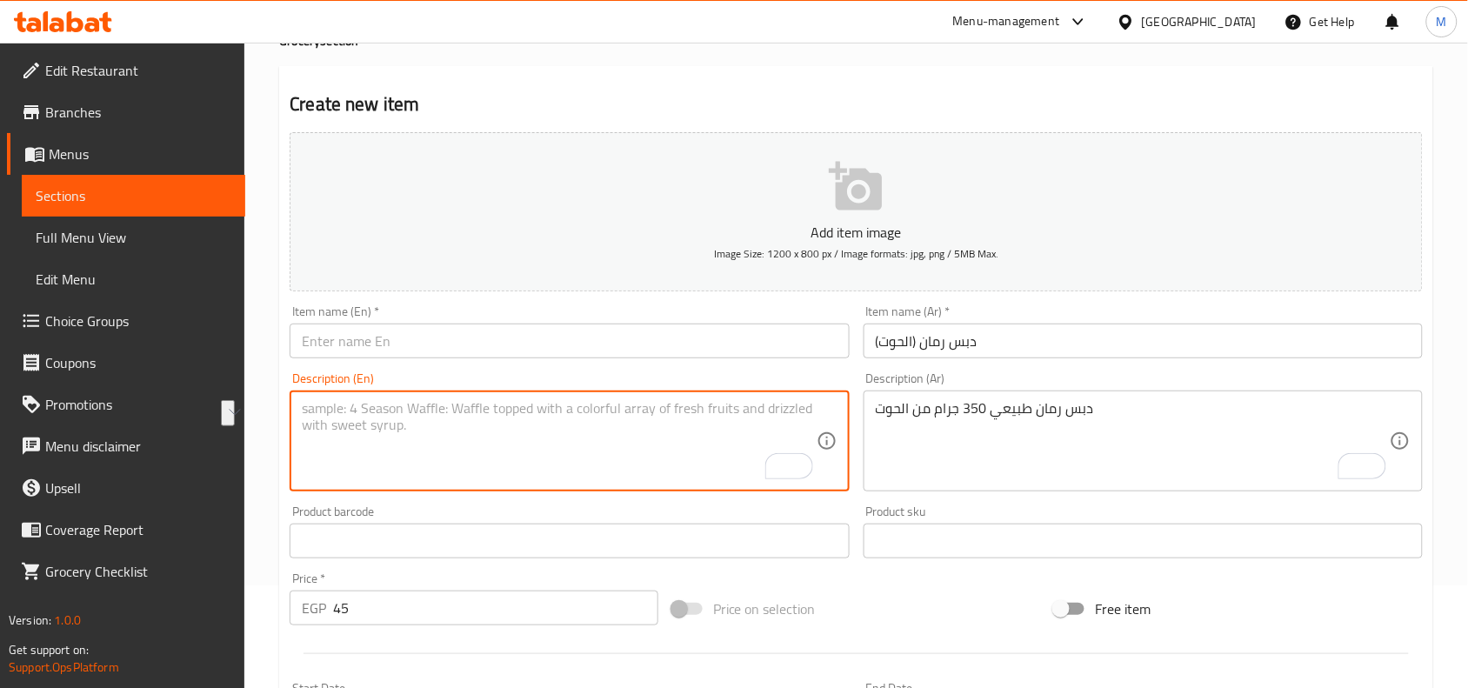
click at [479, 437] on textarea "To enrich screen reader interactions, please activate Accessibility in Grammarl…" at bounding box center [559, 441] width 514 height 83
paste textarea "Natural pomegranate molasses 350 grams from Al-Hut"
click at [537, 406] on textarea "Natural pomegranate molasses 350 grams from Al-Hut" at bounding box center [559, 441] width 514 height 83
type textarea "Natural pomegranate molasses 350g from Al Hoot"
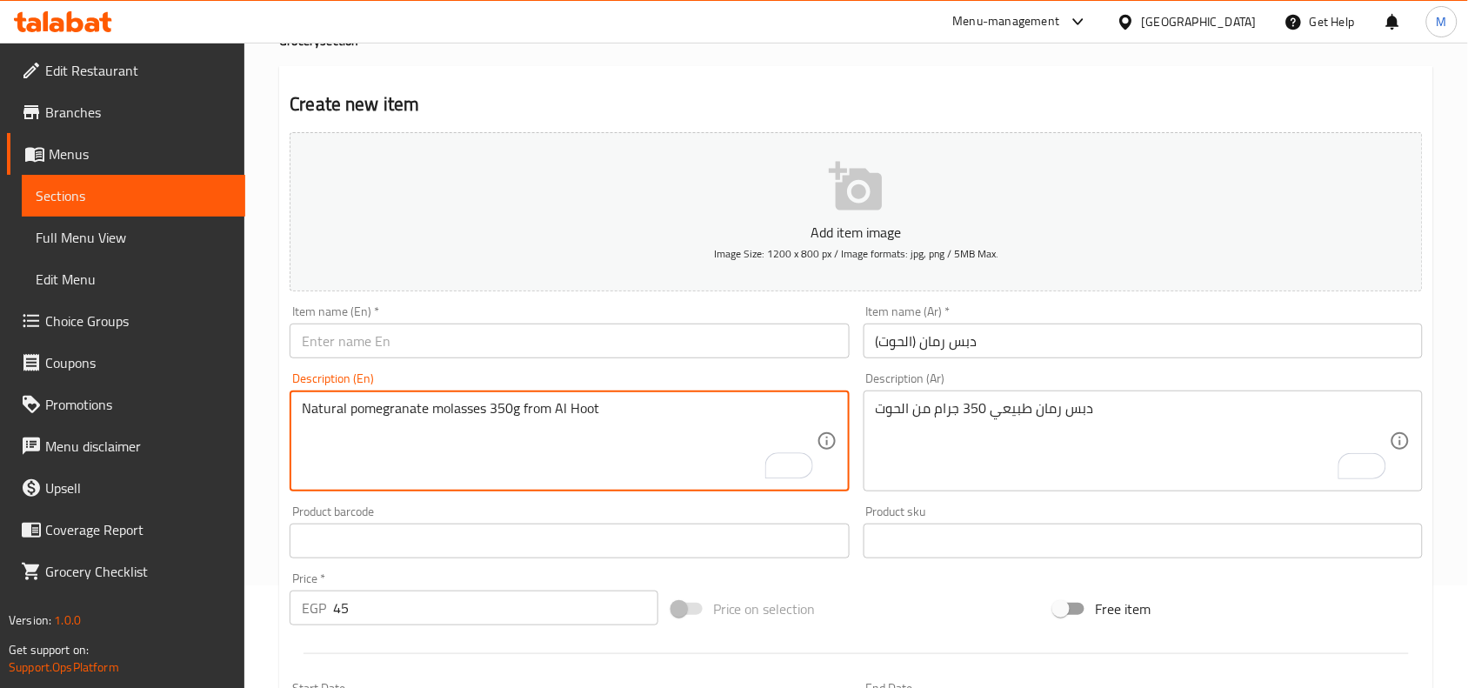
click at [271, 391] on div "Home / Restaurants management / Menus / Sections / item / create Grocery sectio…" at bounding box center [856, 533] width 1224 height 1186
drag, startPoint x: 377, startPoint y: 402, endPoint x: 442, endPoint y: 410, distance: 65.8
click at [442, 410] on textarea "Natural pomegranate molasses 350g from Al Hoot" at bounding box center [559, 441] width 514 height 83
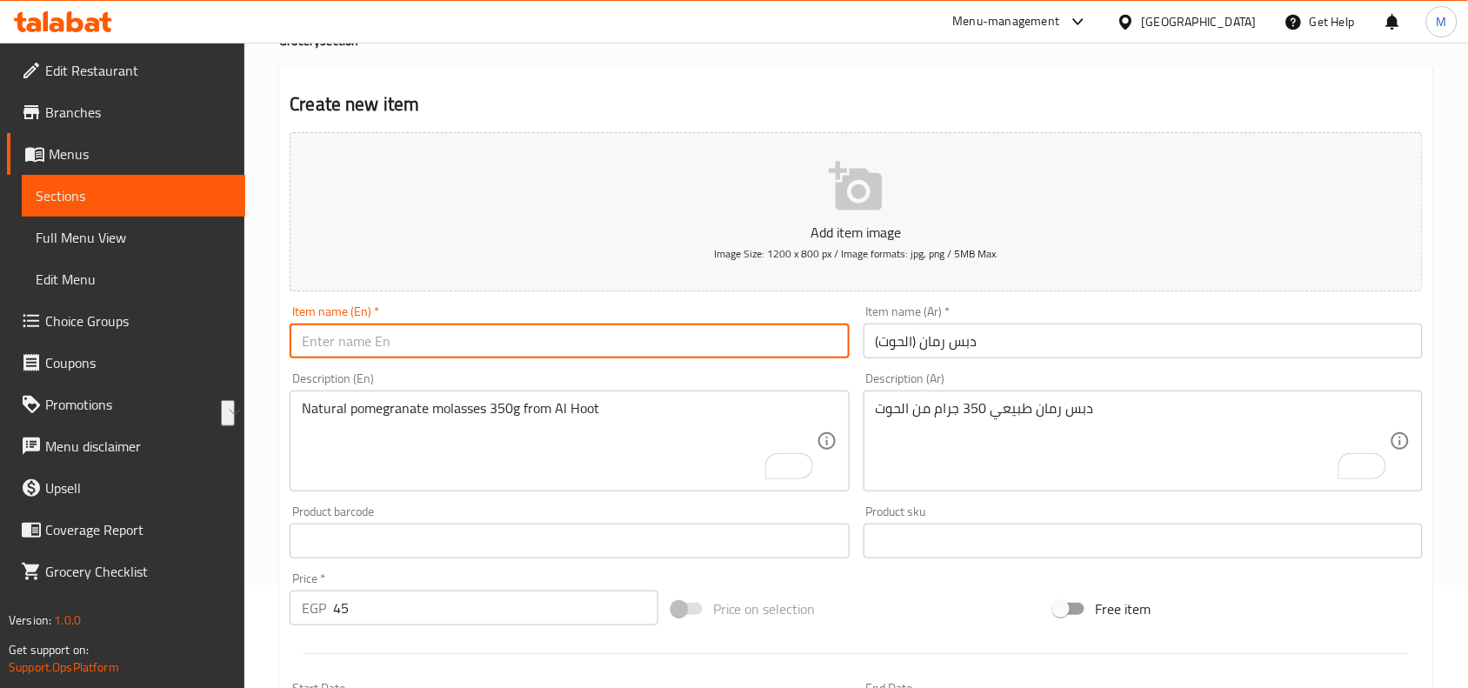
click at [390, 335] on input "text" at bounding box center [569, 340] width 559 height 35
paste input "pomegranate molasses"
type input "Pomegranate Molasses (Al Hoot)"
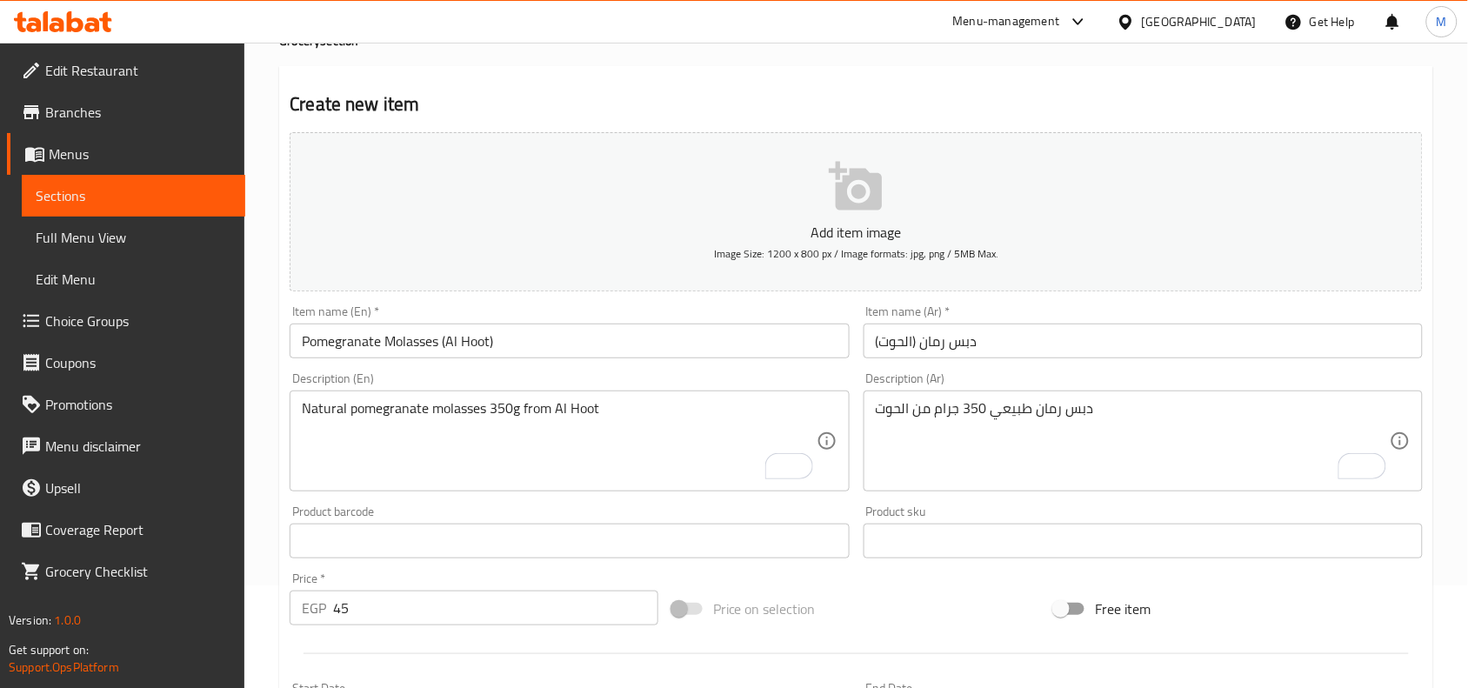
click at [255, 388] on div "Home / Restaurants management / Menus / Sections / item / create Grocery sectio…" at bounding box center [856, 533] width 1224 height 1186
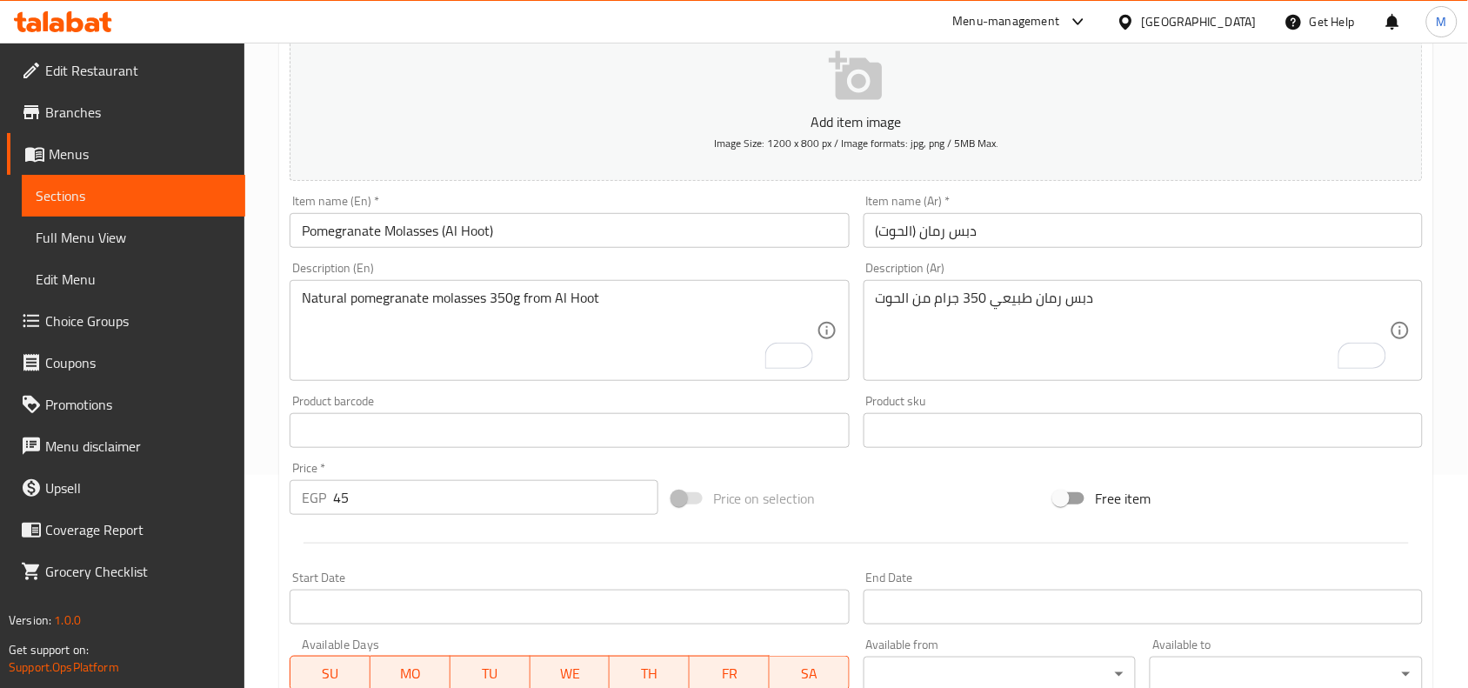
scroll to position [217, 0]
click at [270, 214] on div "Home / Restaurants management / Menus / Sections / item / create Grocery sectio…" at bounding box center [856, 418] width 1224 height 1186
click at [272, 250] on div "Home / Restaurants management / Menus / Sections / item / create Grocery sectio…" at bounding box center [856, 418] width 1224 height 1186
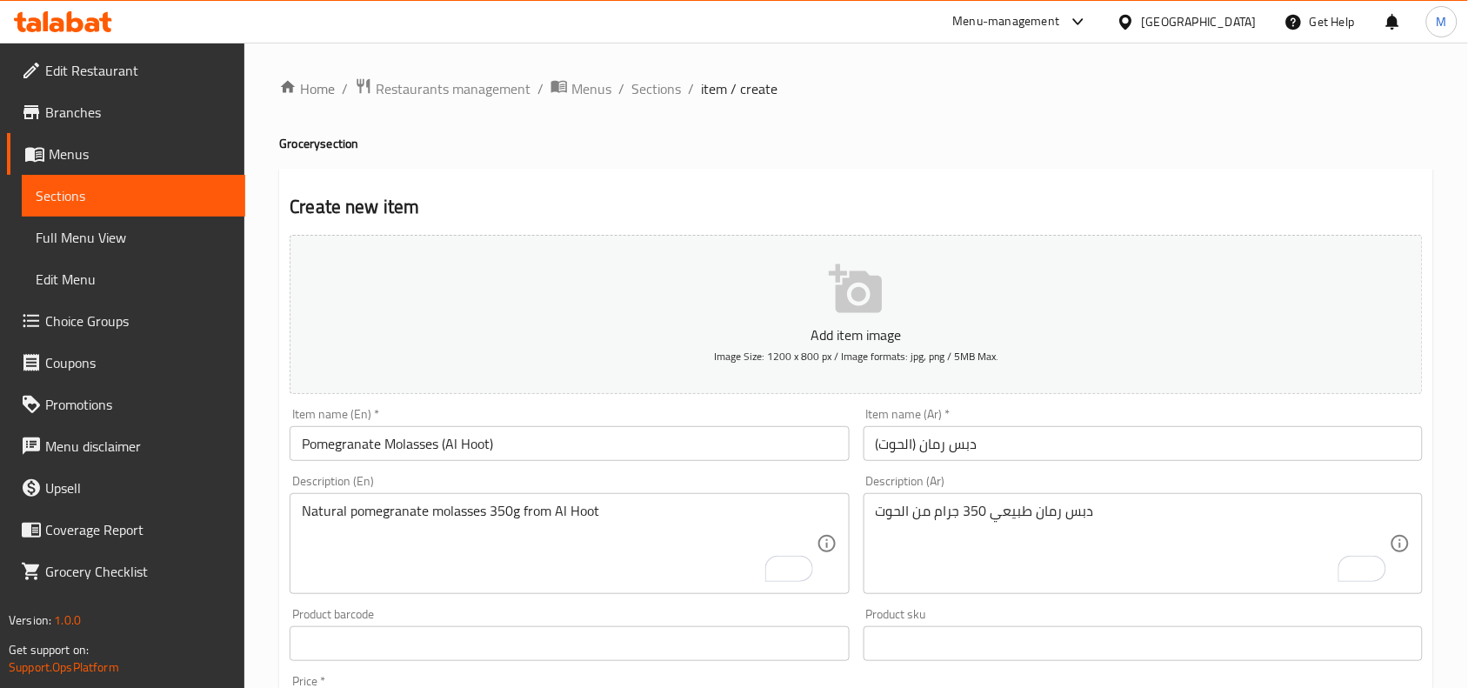
scroll to position [537, 0]
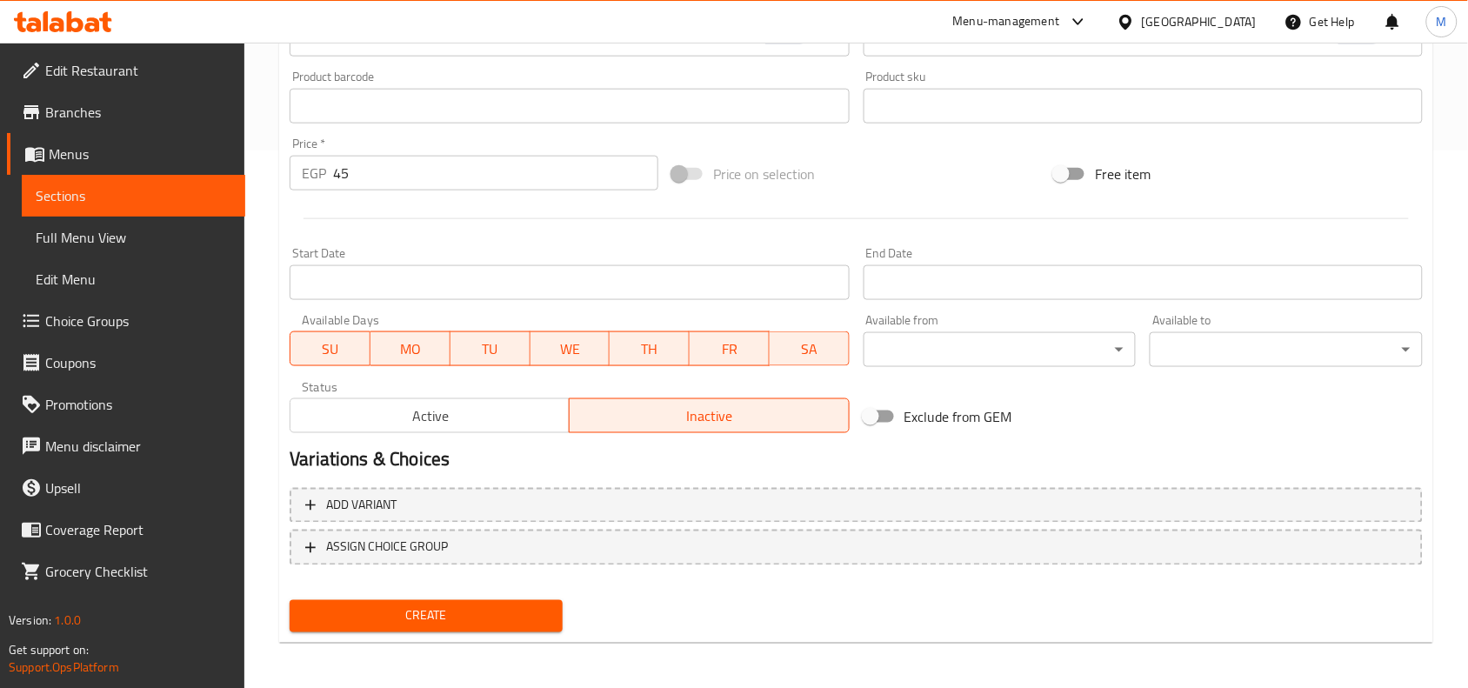
click at [407, 606] on span "Create" at bounding box center [425, 616] width 245 height 22
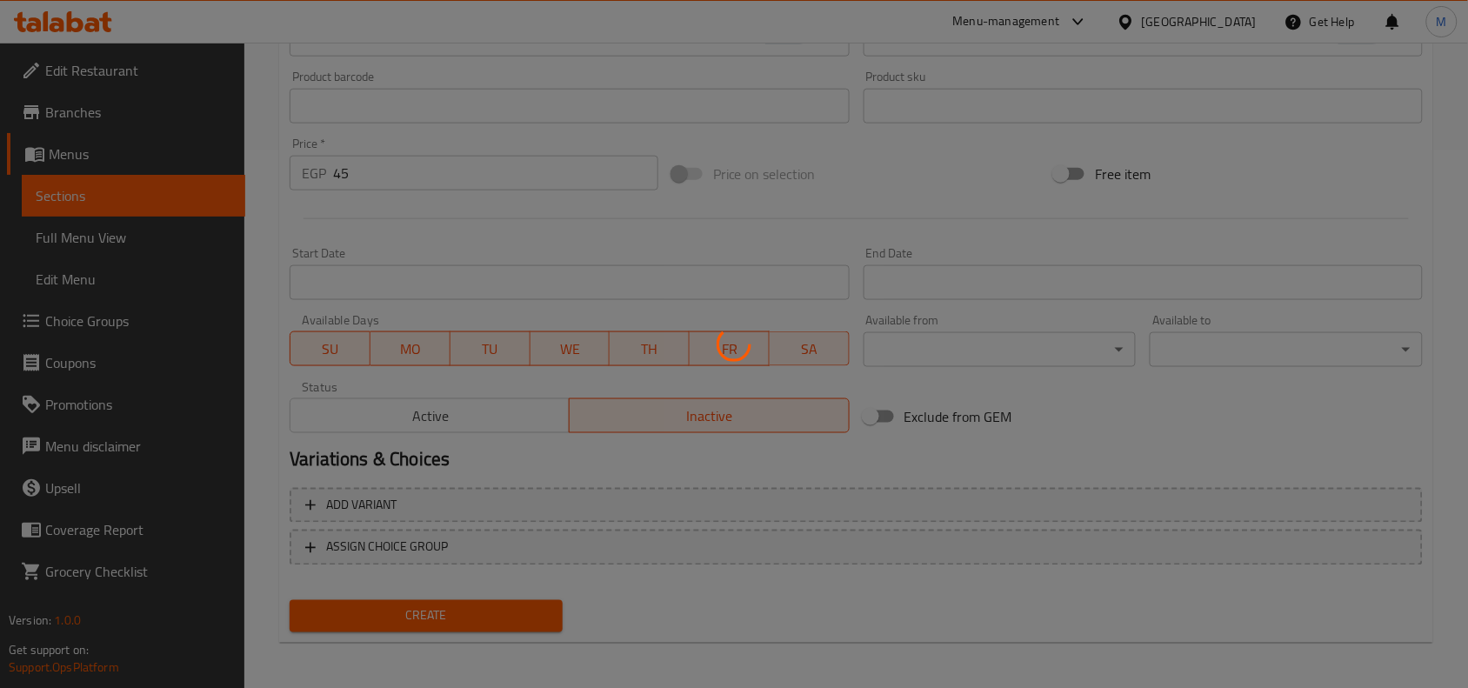
type input "0"
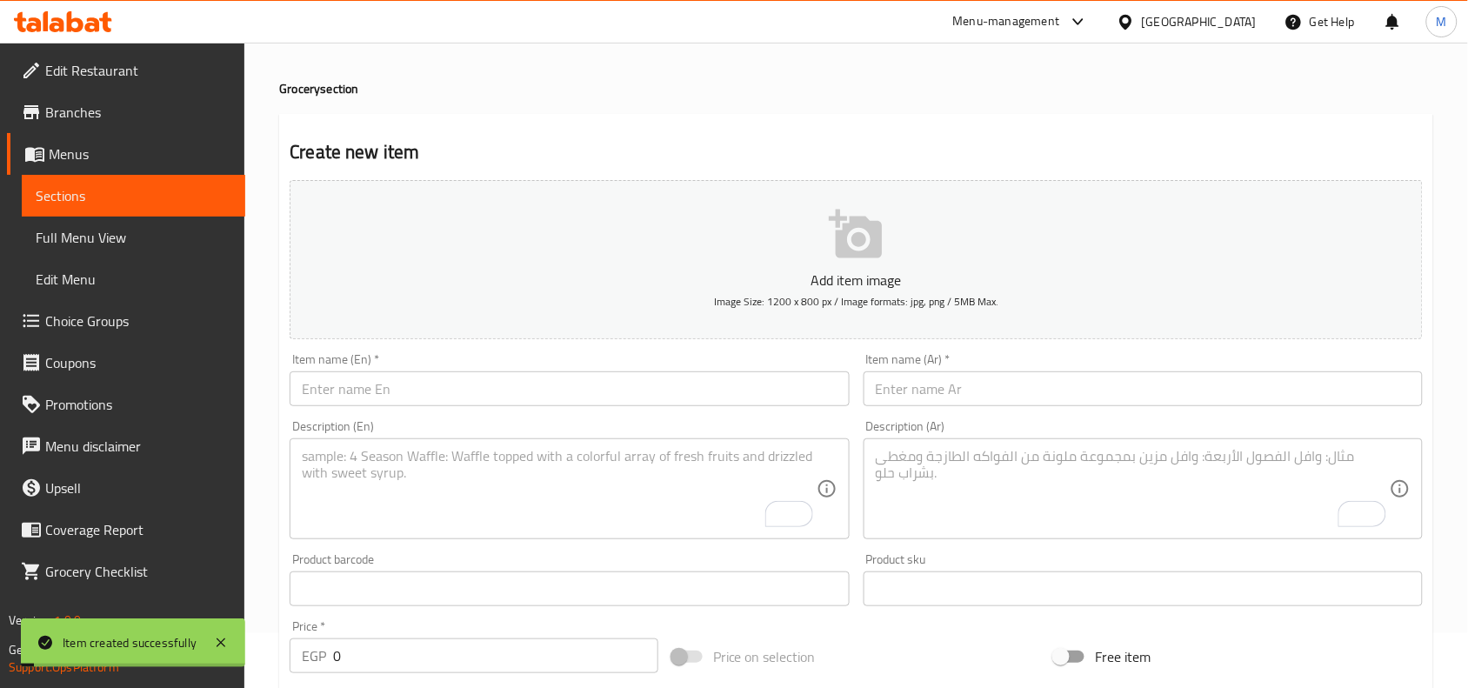
scroll to position [0, 0]
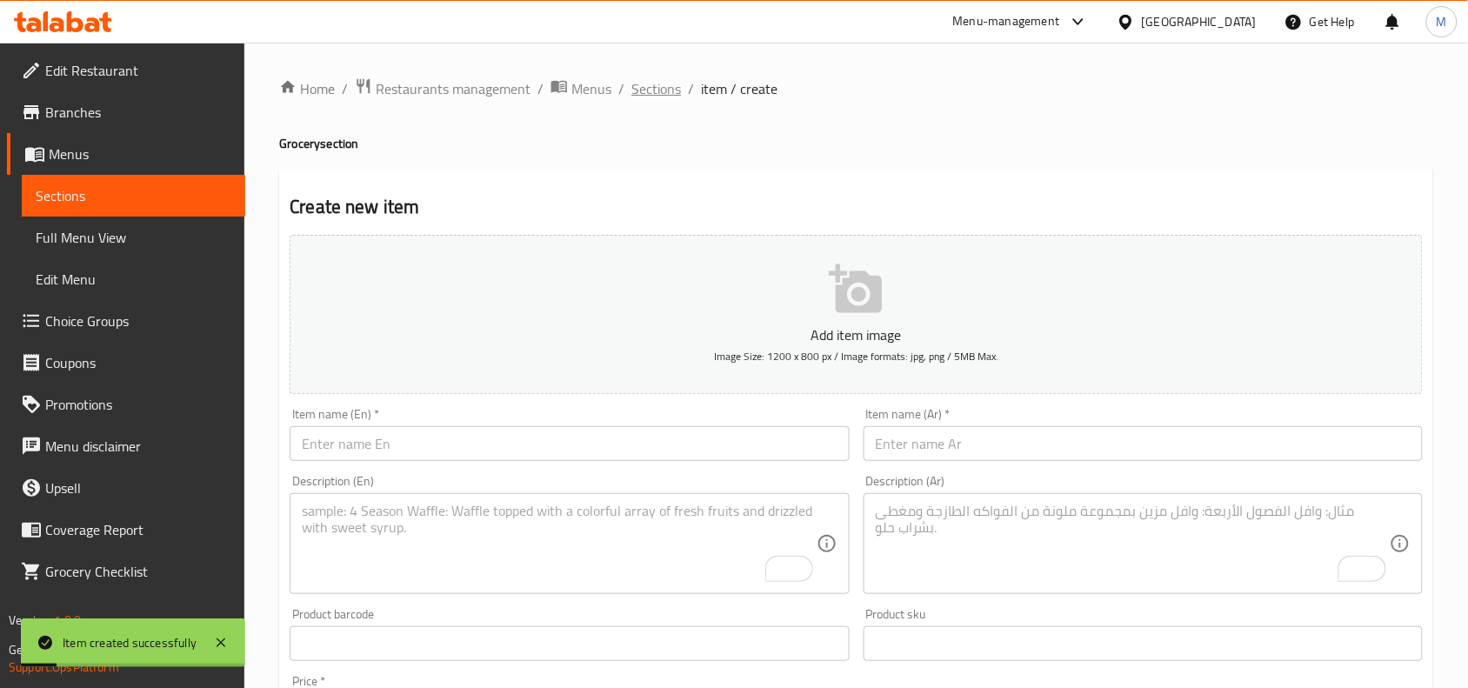
click at [652, 91] on span "Sections" at bounding box center [656, 88] width 50 height 21
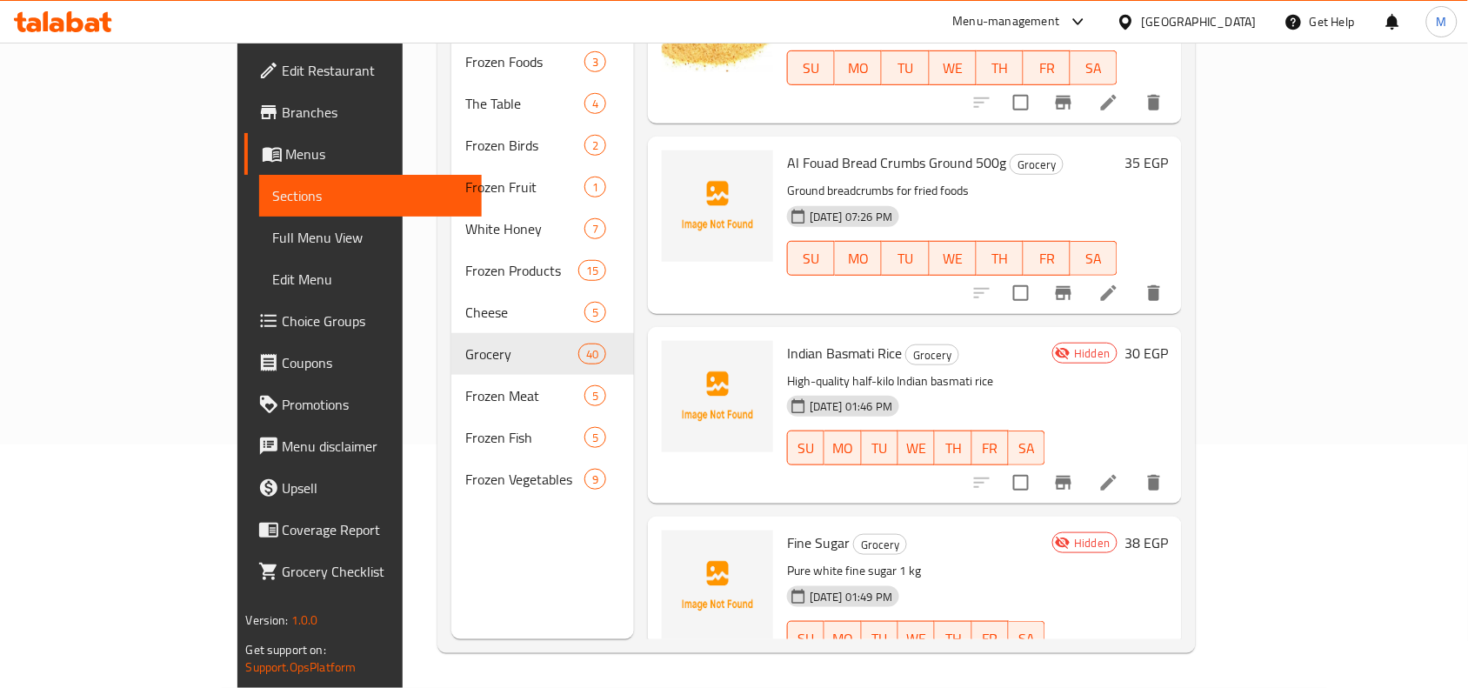
scroll to position [5428, 0]
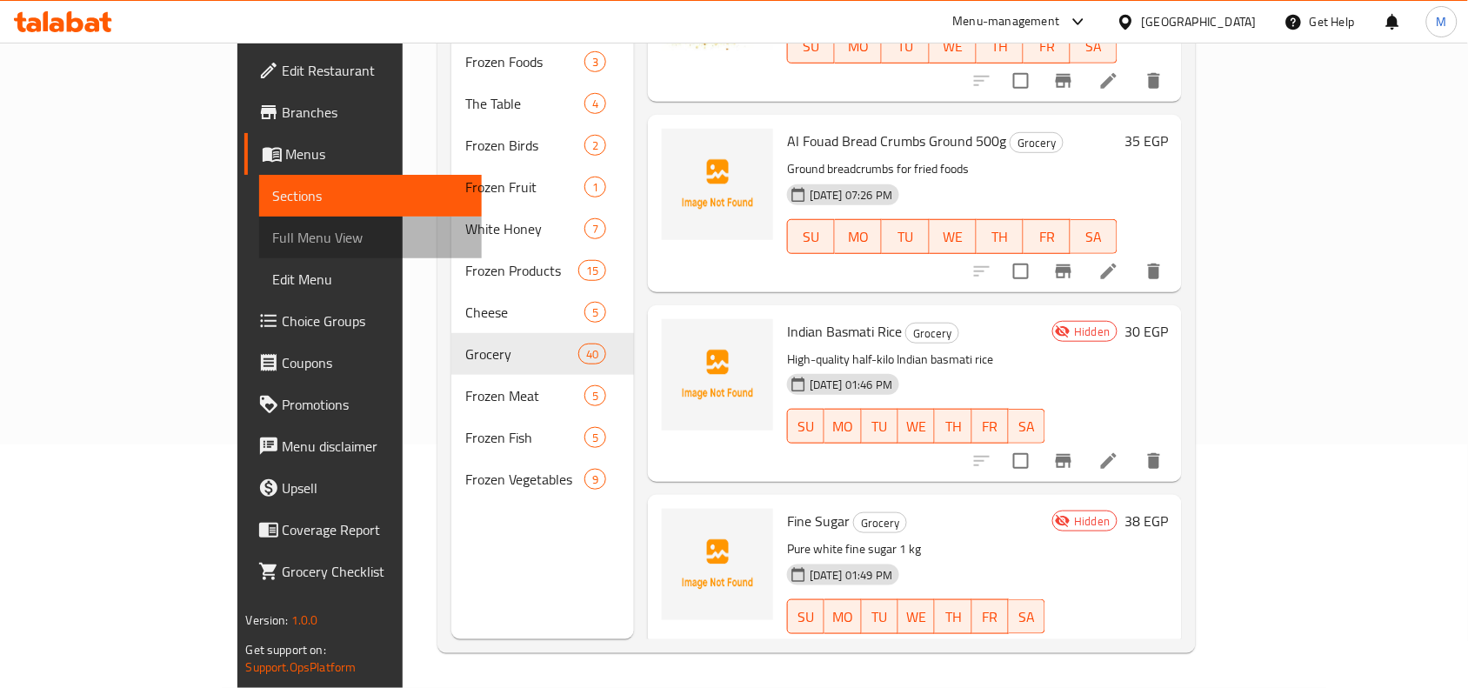
click at [273, 232] on span "Full Menu View" at bounding box center [371, 237] width 196 height 21
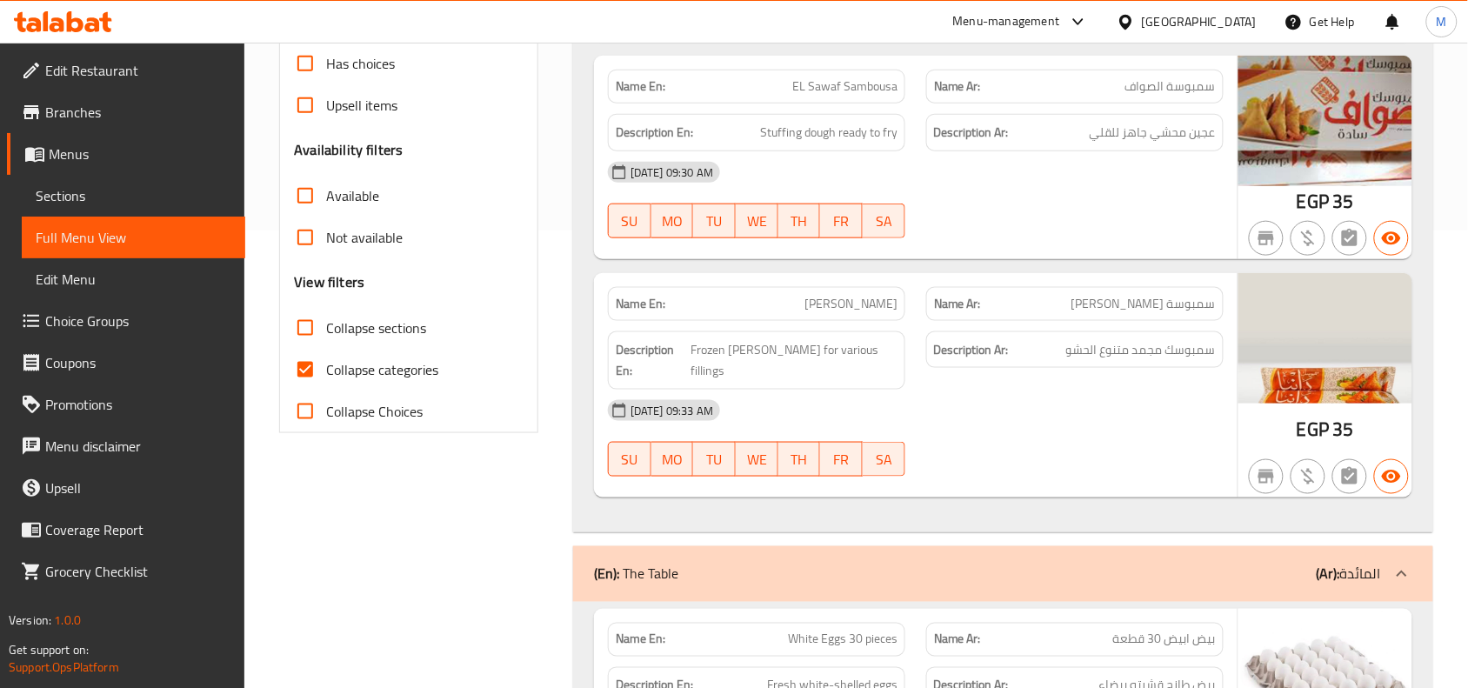
scroll to position [462, 0]
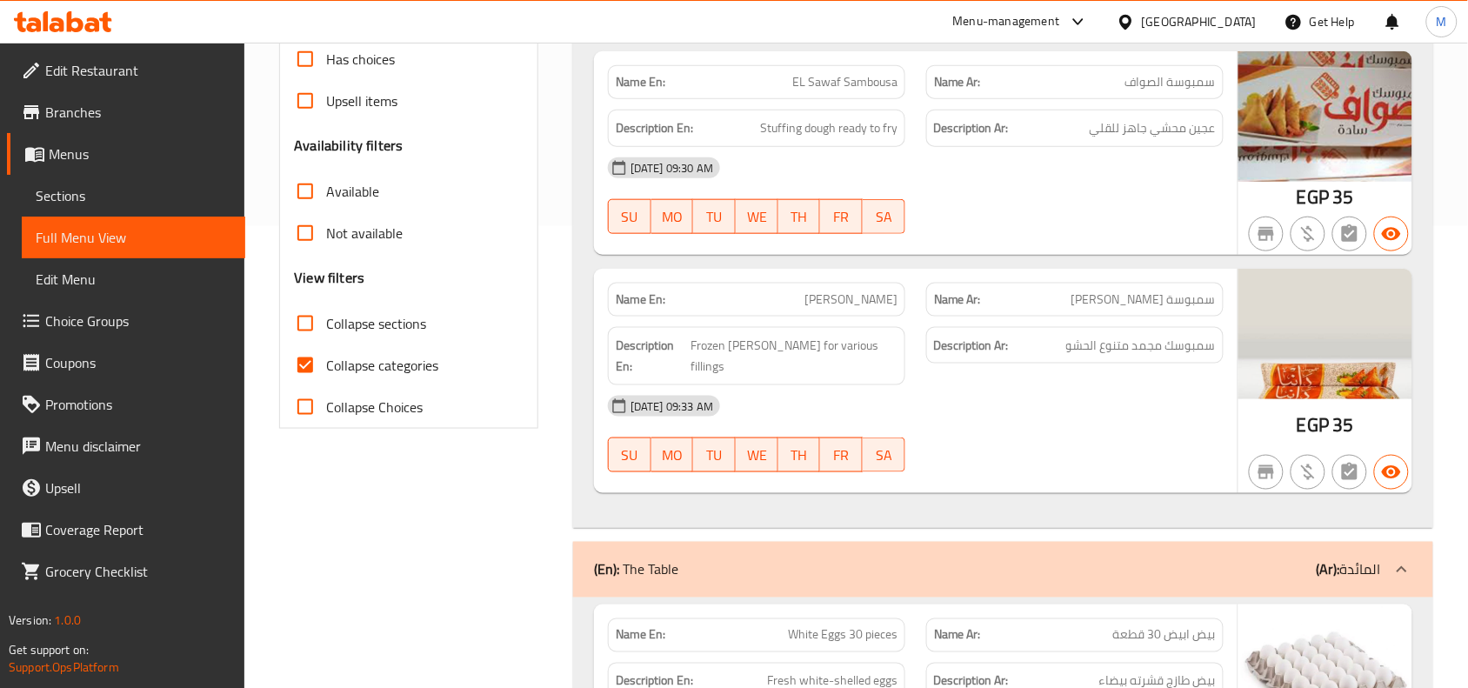
click at [371, 367] on span "Collapse categories" at bounding box center [382, 365] width 112 height 21
click at [326, 367] on input "Collapse categories" at bounding box center [305, 365] width 42 height 42
checkbox input "false"
click at [392, 323] on span "Collapse sections" at bounding box center [376, 323] width 100 height 21
click at [326, 323] on input "Collapse sections" at bounding box center [305, 324] width 42 height 42
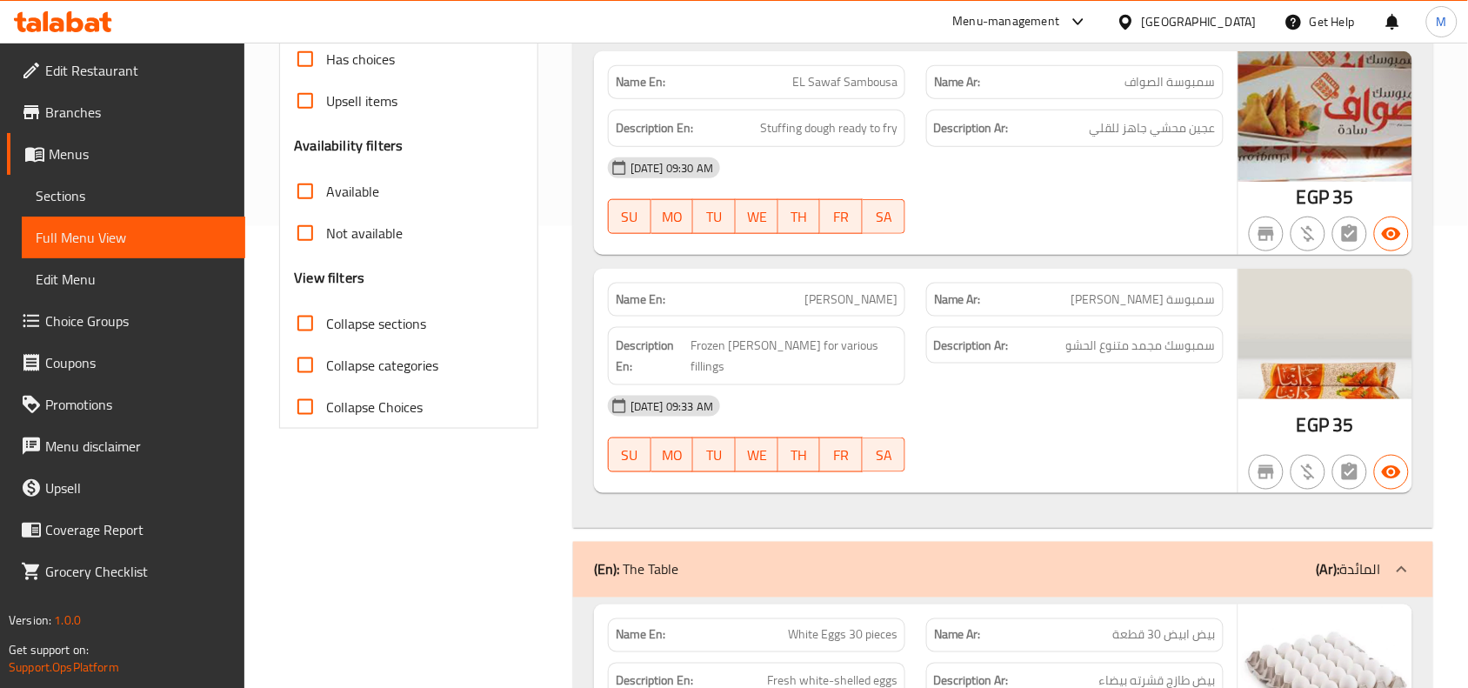
checkbox input "true"
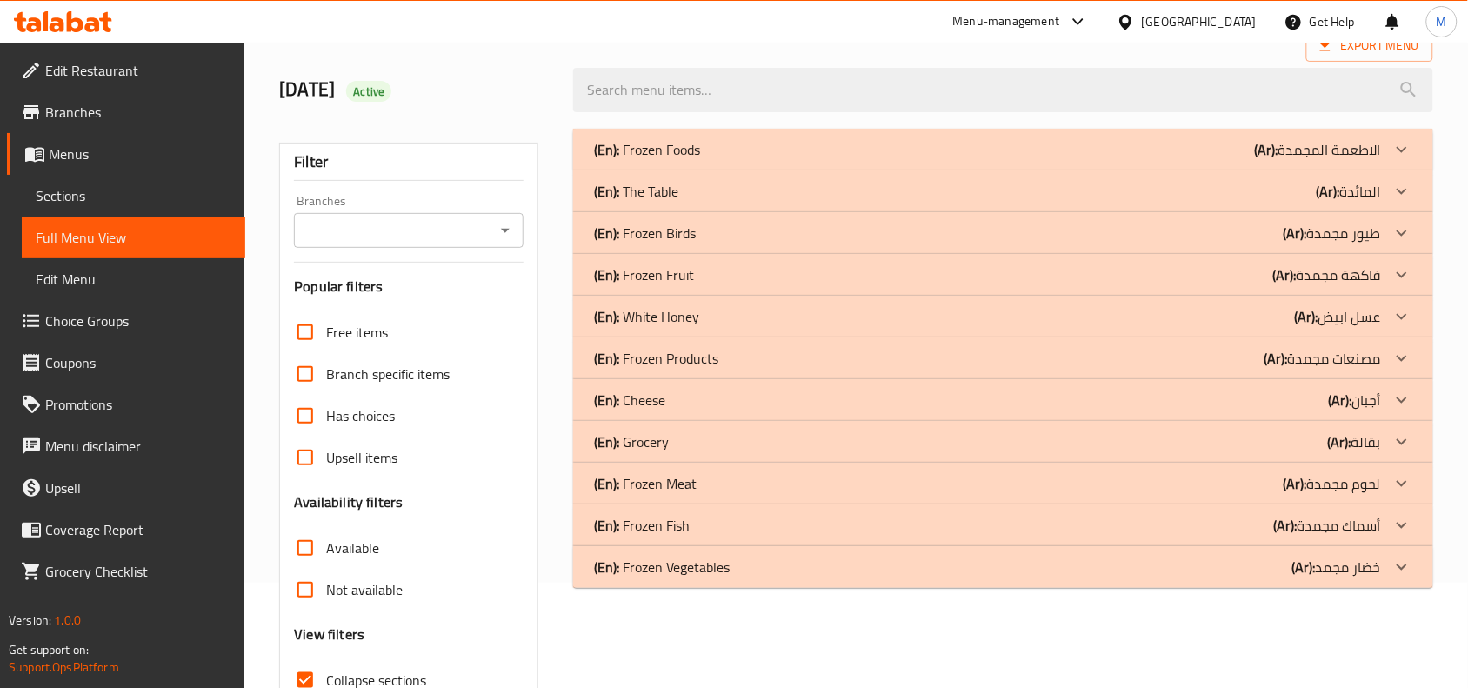
scroll to position [154, 0]
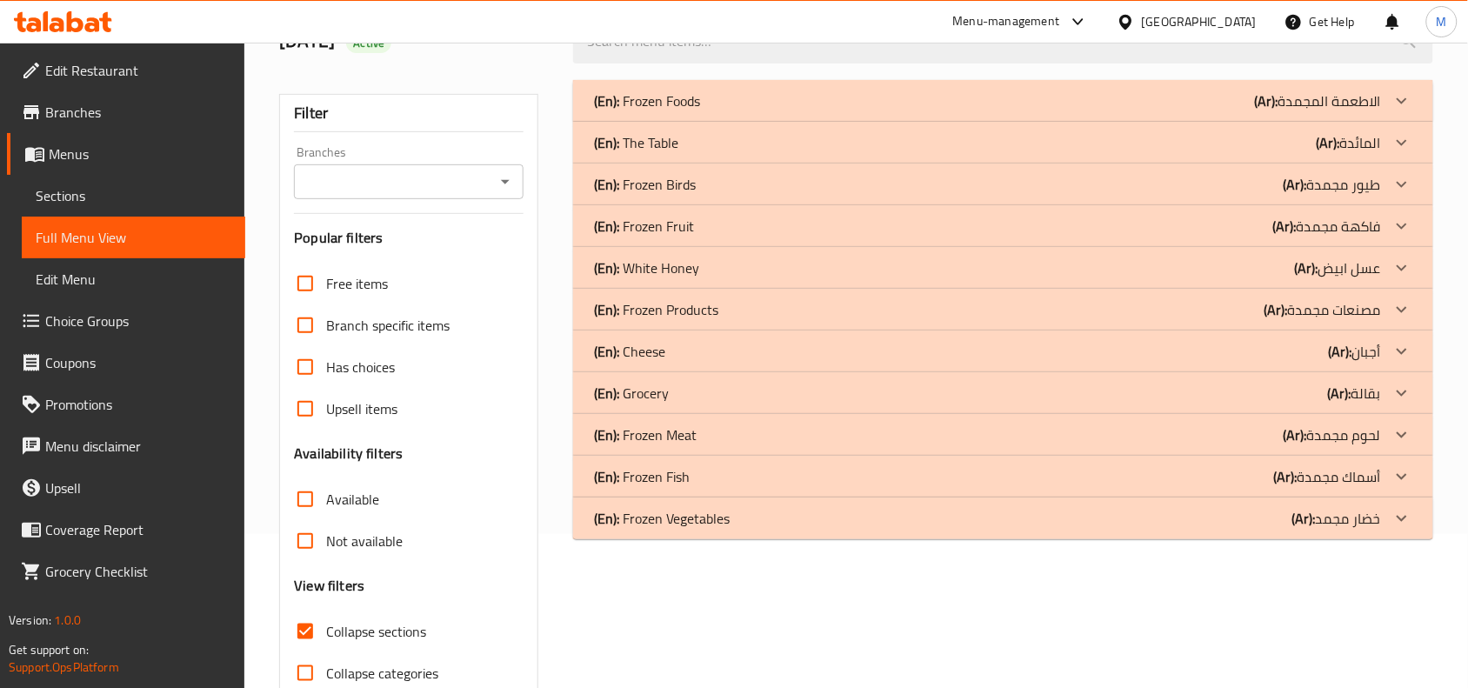
click at [990, 111] on div "(En): Grocery (Ar): بقالة" at bounding box center [987, 100] width 787 height 21
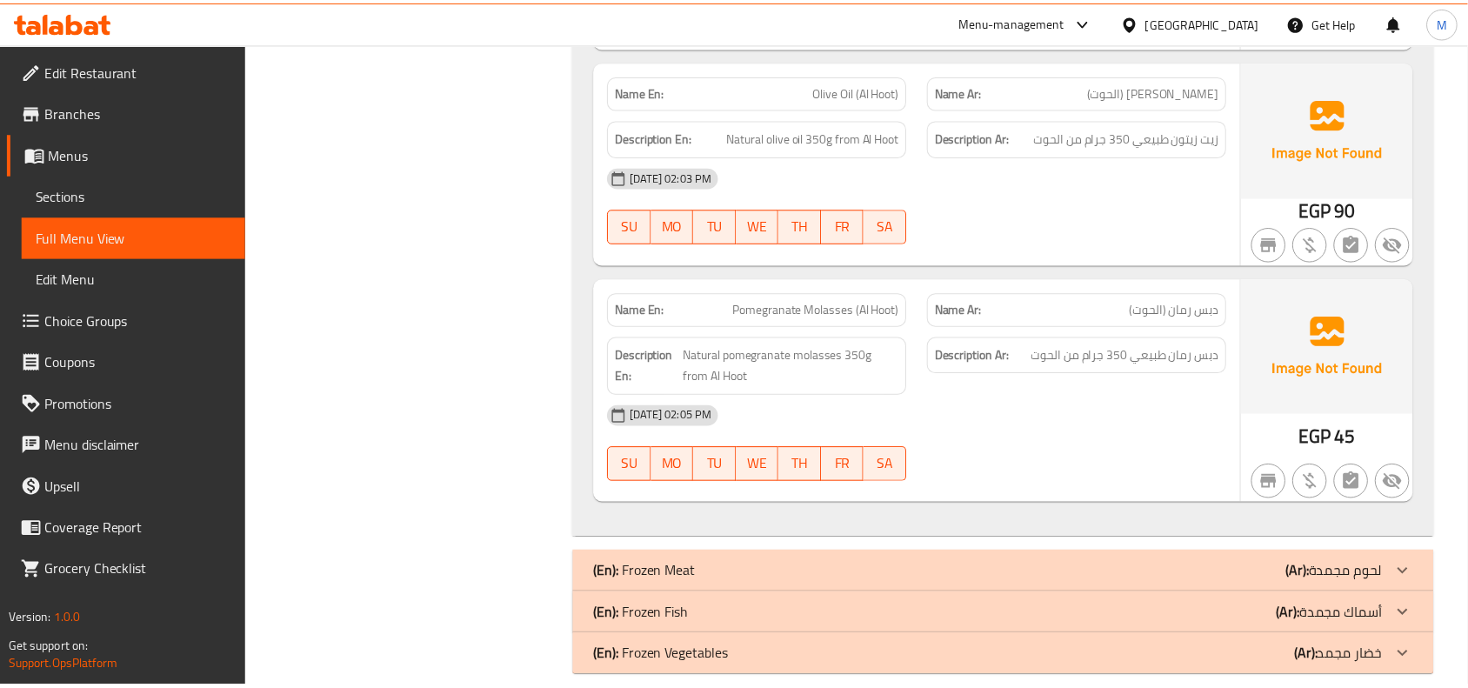
scroll to position [0, 0]
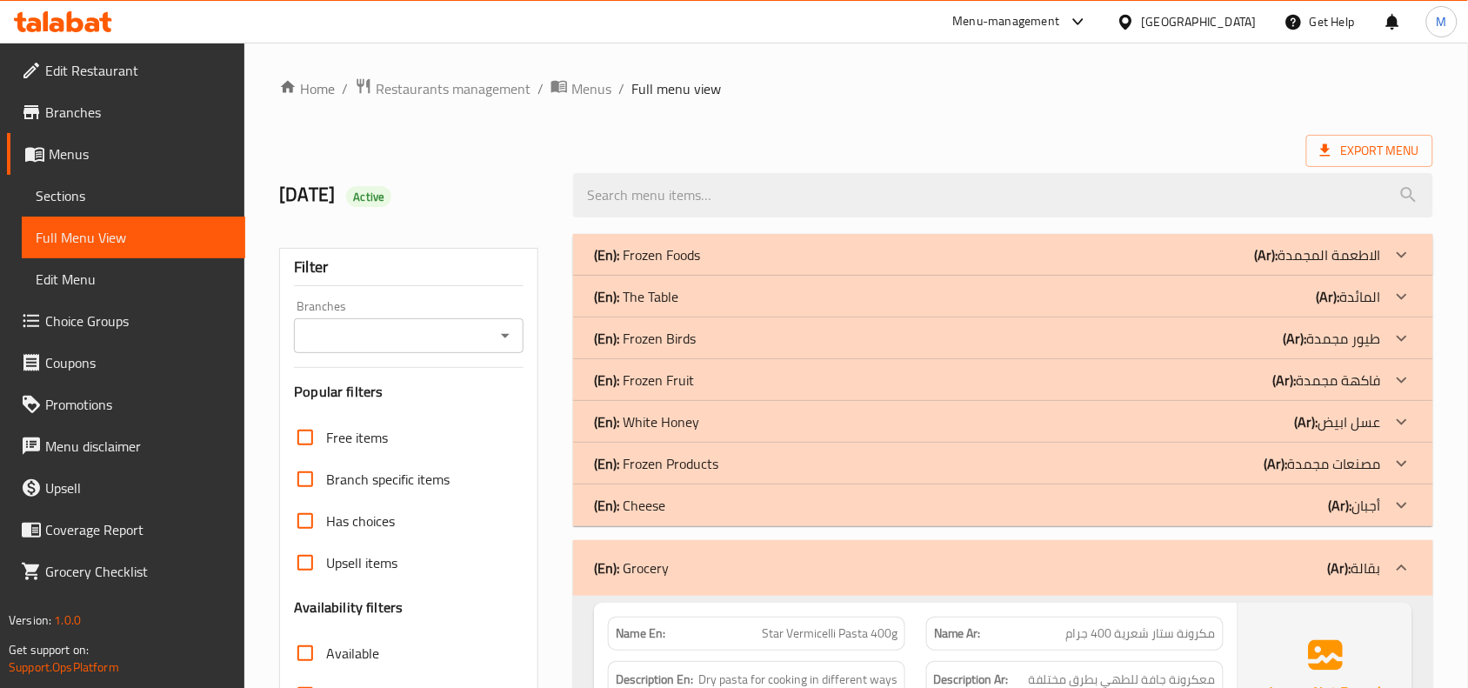
click at [1371, 157] on span "Export Menu" at bounding box center [1369, 151] width 99 height 22
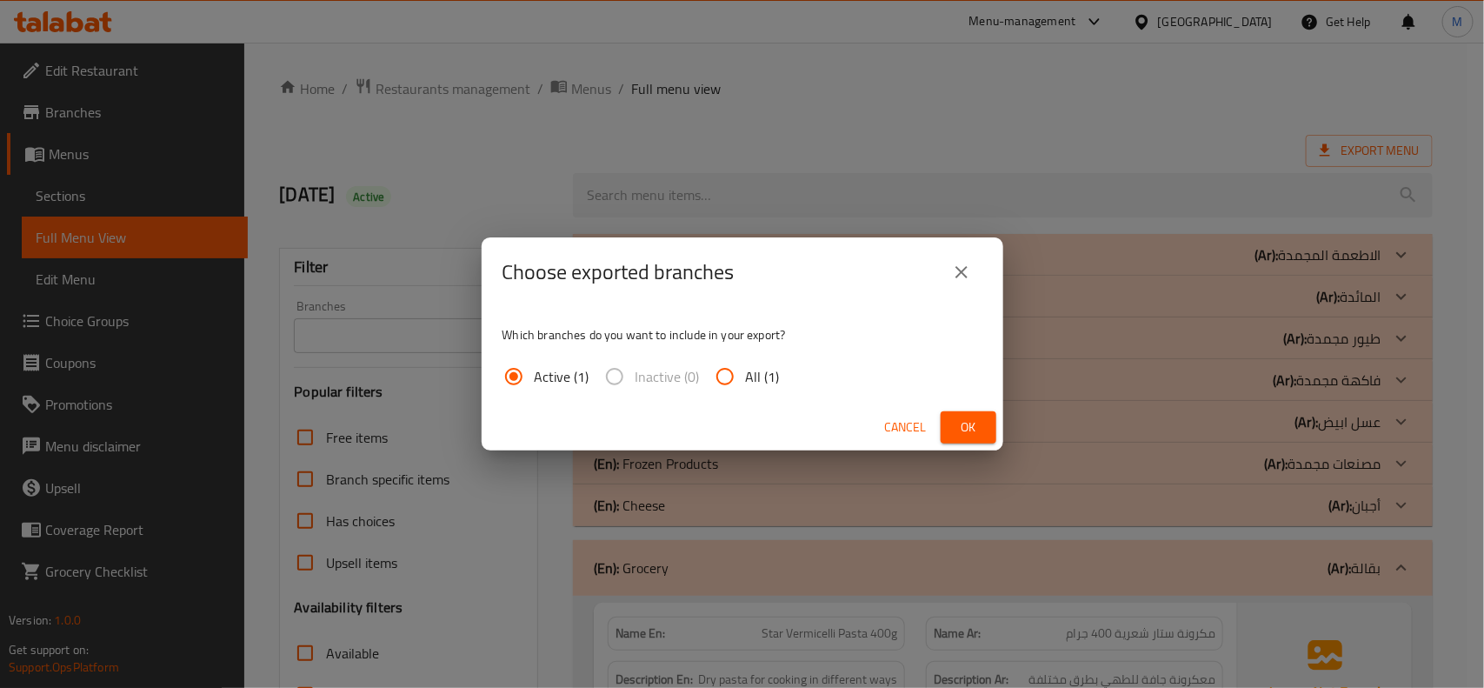
click at [726, 372] on input "All (1)" at bounding box center [725, 377] width 42 height 42
radio input "true"
click at [966, 431] on span "Ok" at bounding box center [969, 428] width 28 height 22
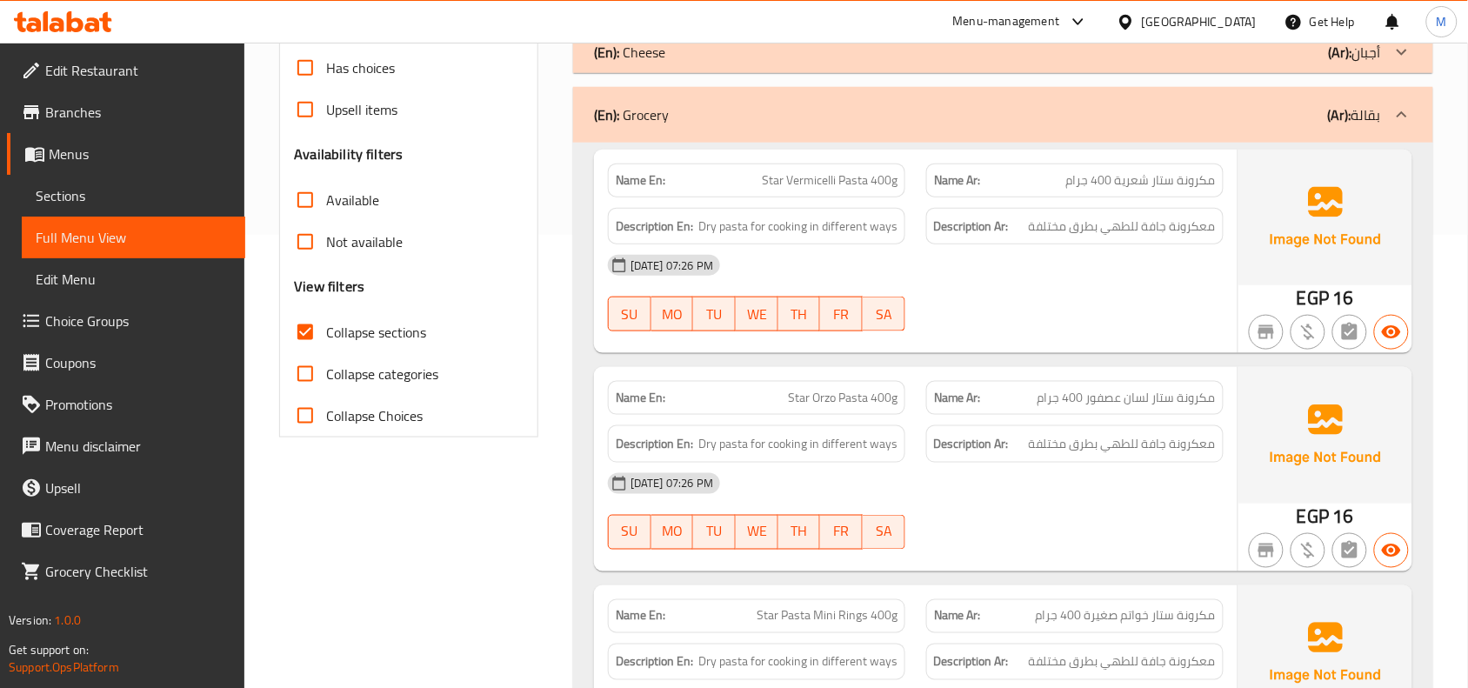
scroll to position [217, 0]
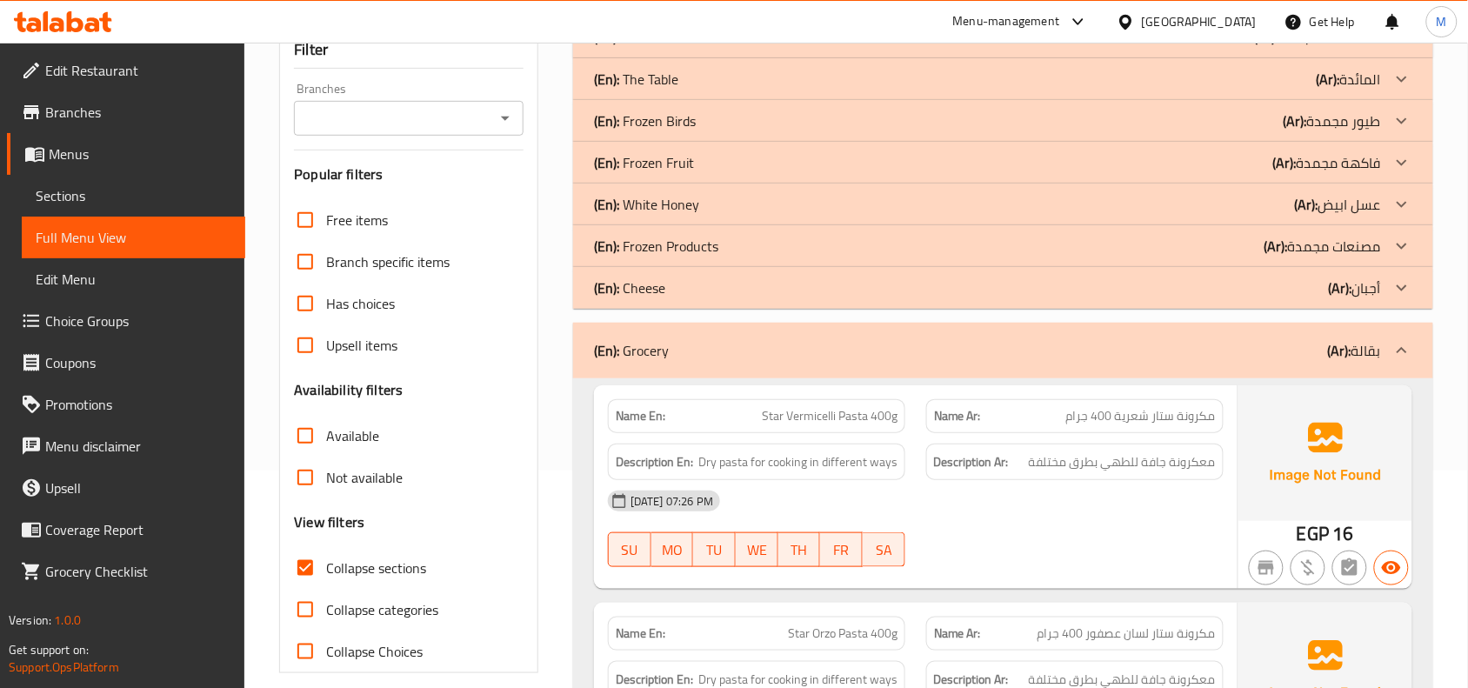
click at [63, 190] on span "Sections" at bounding box center [134, 195] width 196 height 21
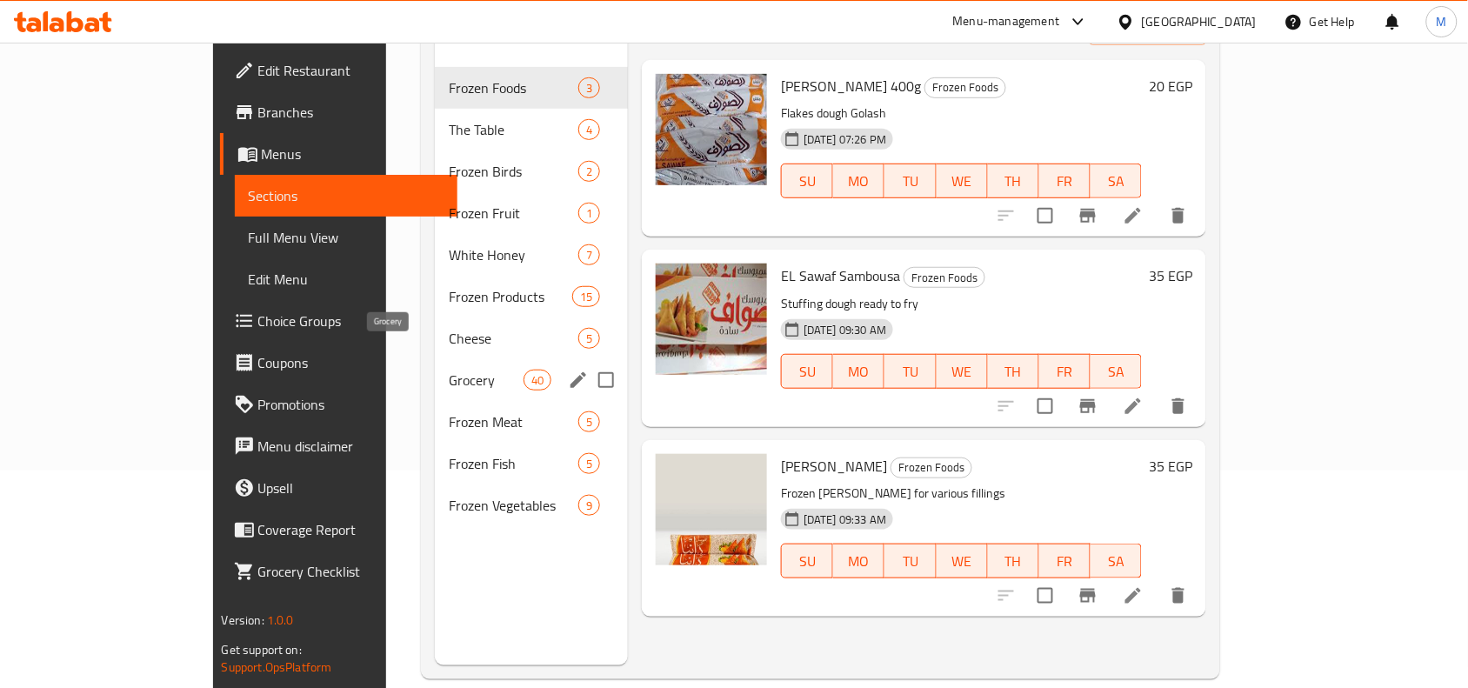
click at [449, 370] on span "Grocery" at bounding box center [486, 380] width 74 height 21
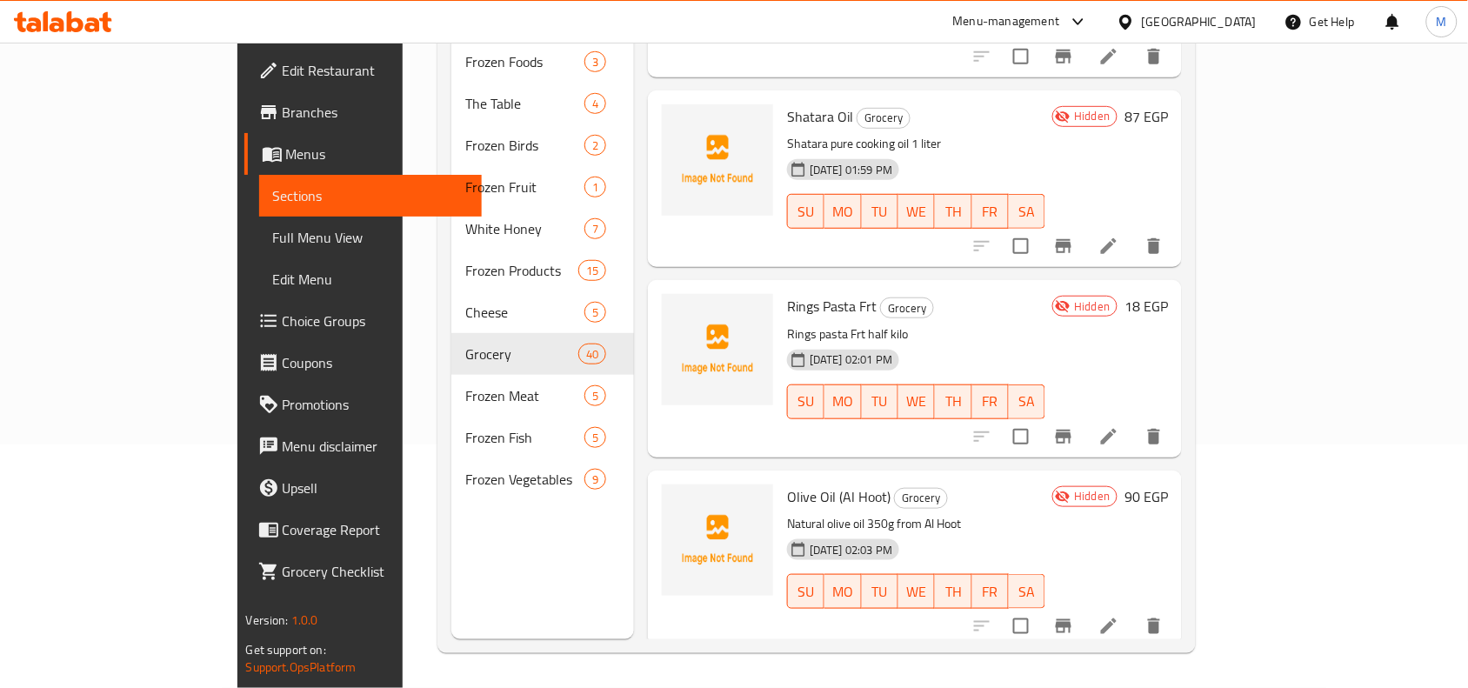
scroll to position [6733, 0]
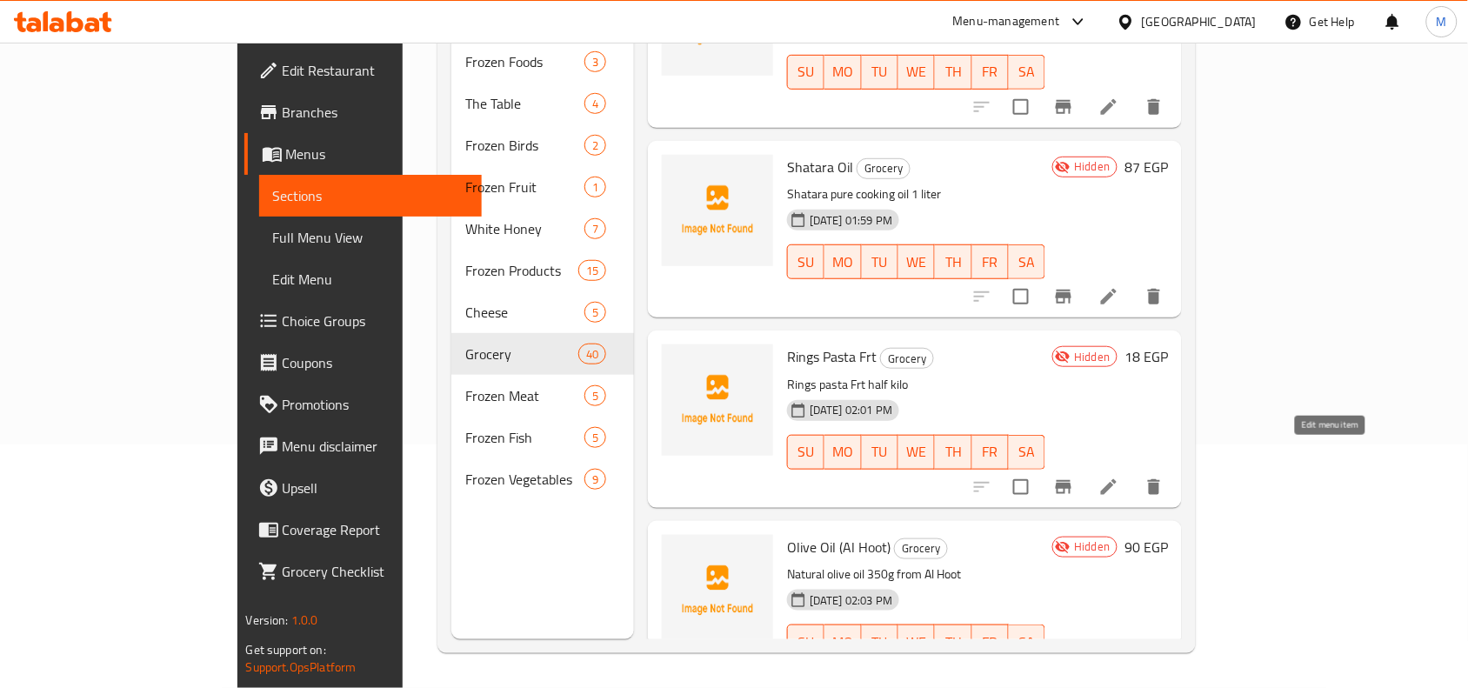
click at [1119, 477] on icon at bounding box center [1108, 487] width 21 height 21
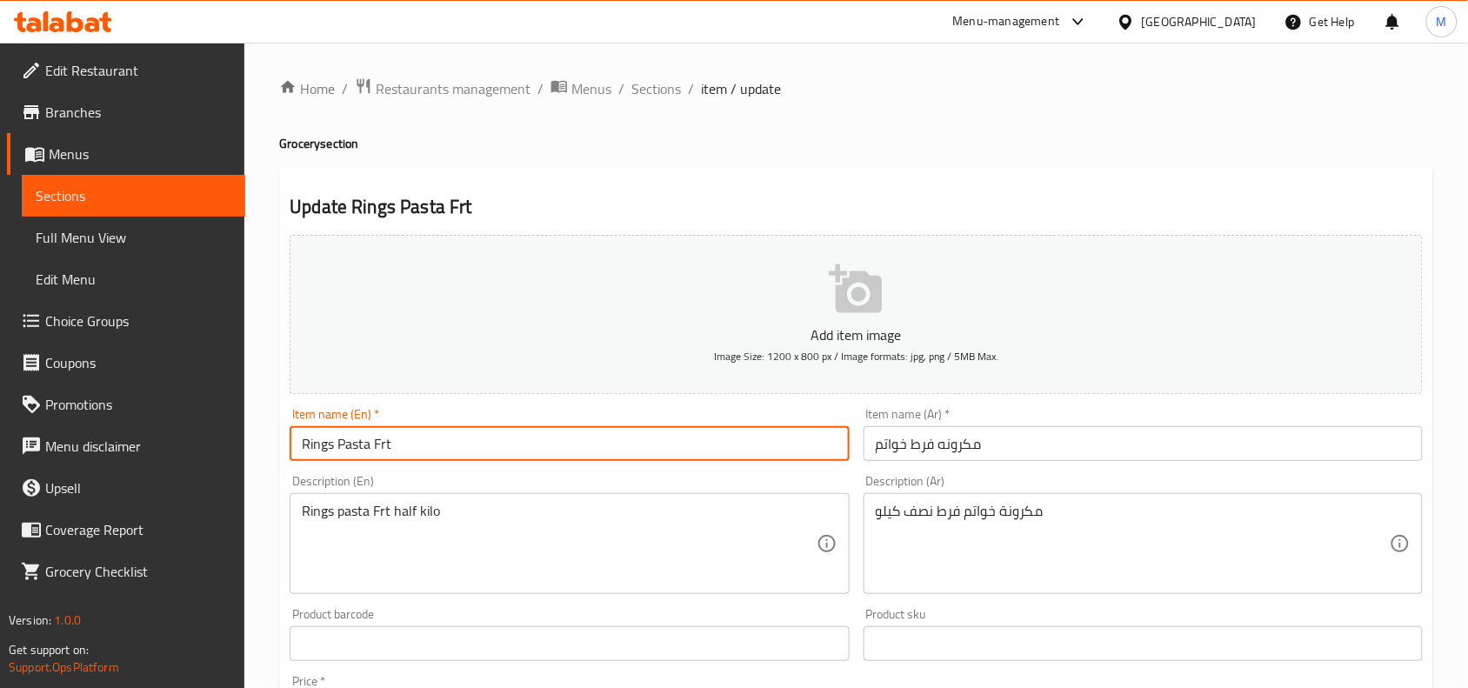
click at [383, 440] on input "Rings Pasta Frt" at bounding box center [569, 443] width 559 height 35
paste input "Loose"
type input "Rings Pasta Loose"
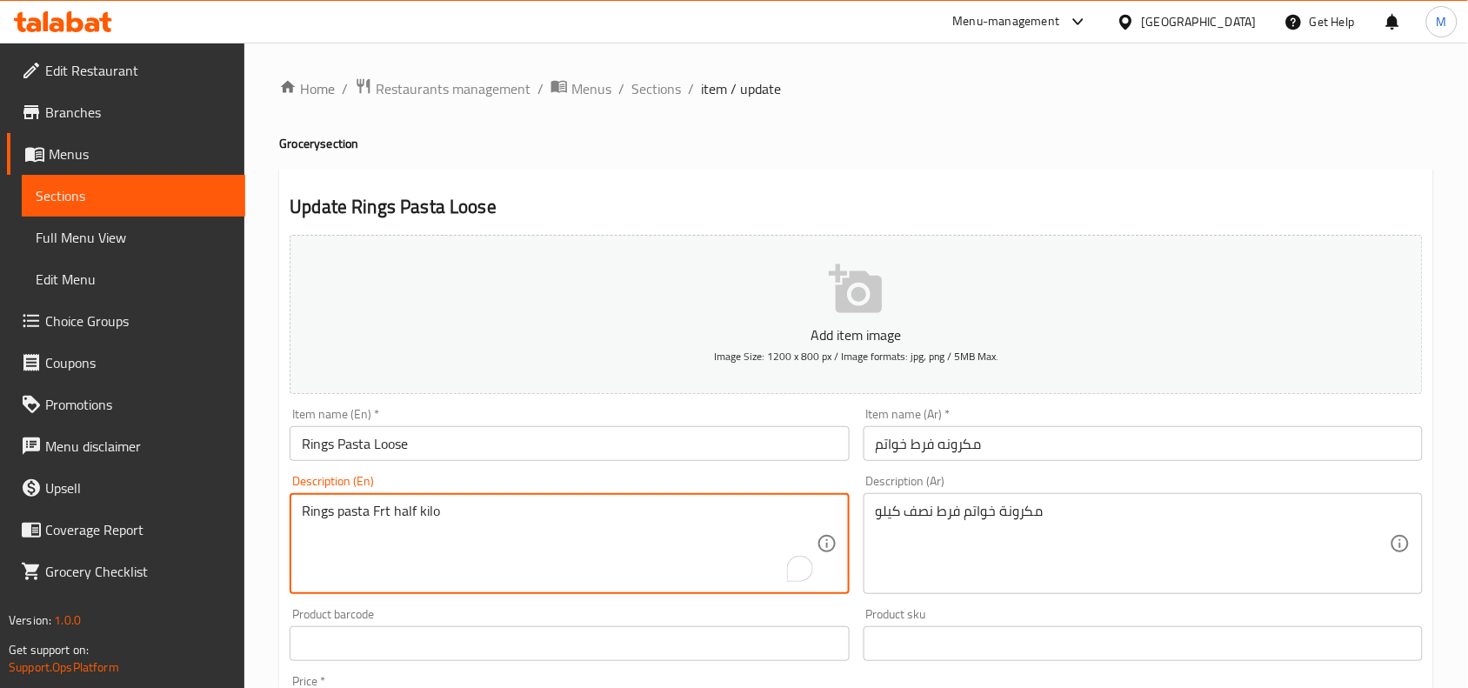
click at [379, 507] on textarea "Rings pasta Frt half kilo" at bounding box center [559, 544] width 514 height 83
type textarea "Rings pasta loose half kilo"
click at [270, 475] on div "Home / Restaurants management / Menus / Sections / item / update Grocery sectio…" at bounding box center [856, 636] width 1224 height 1186
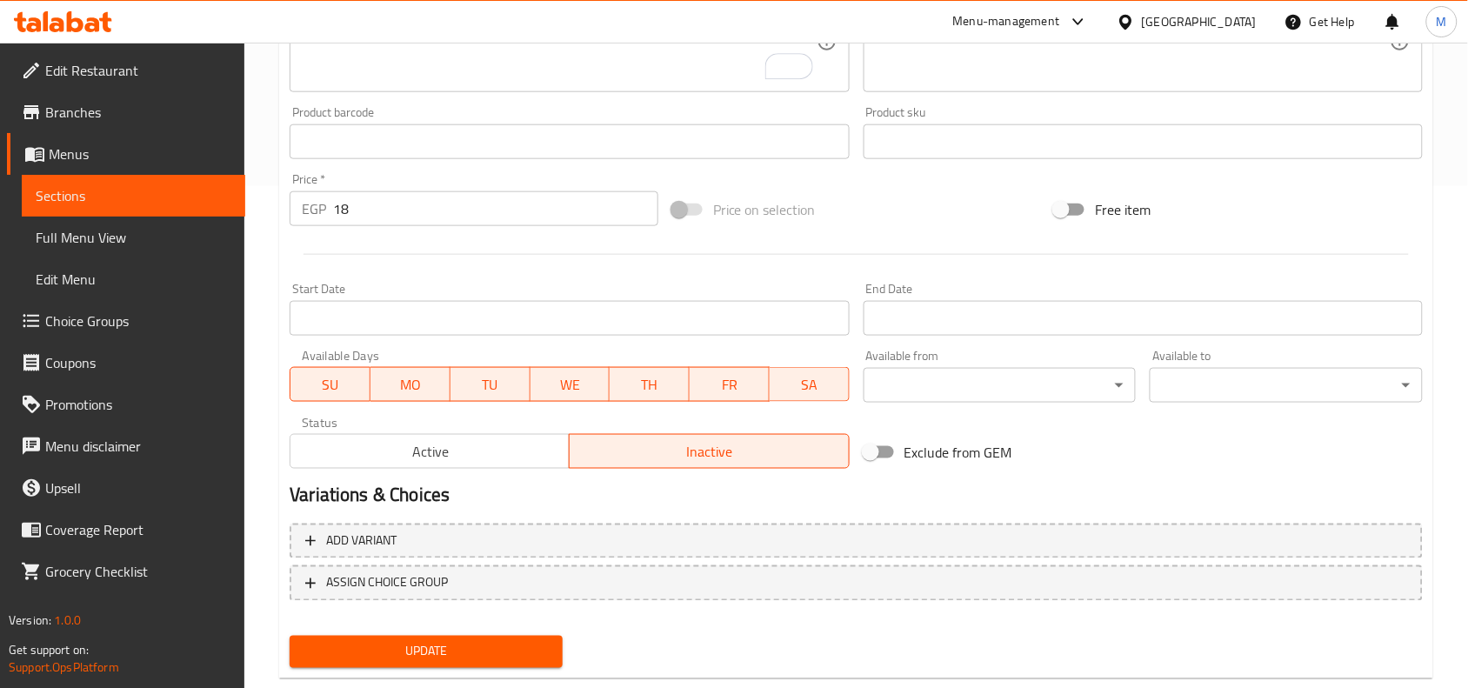
scroll to position [537, 0]
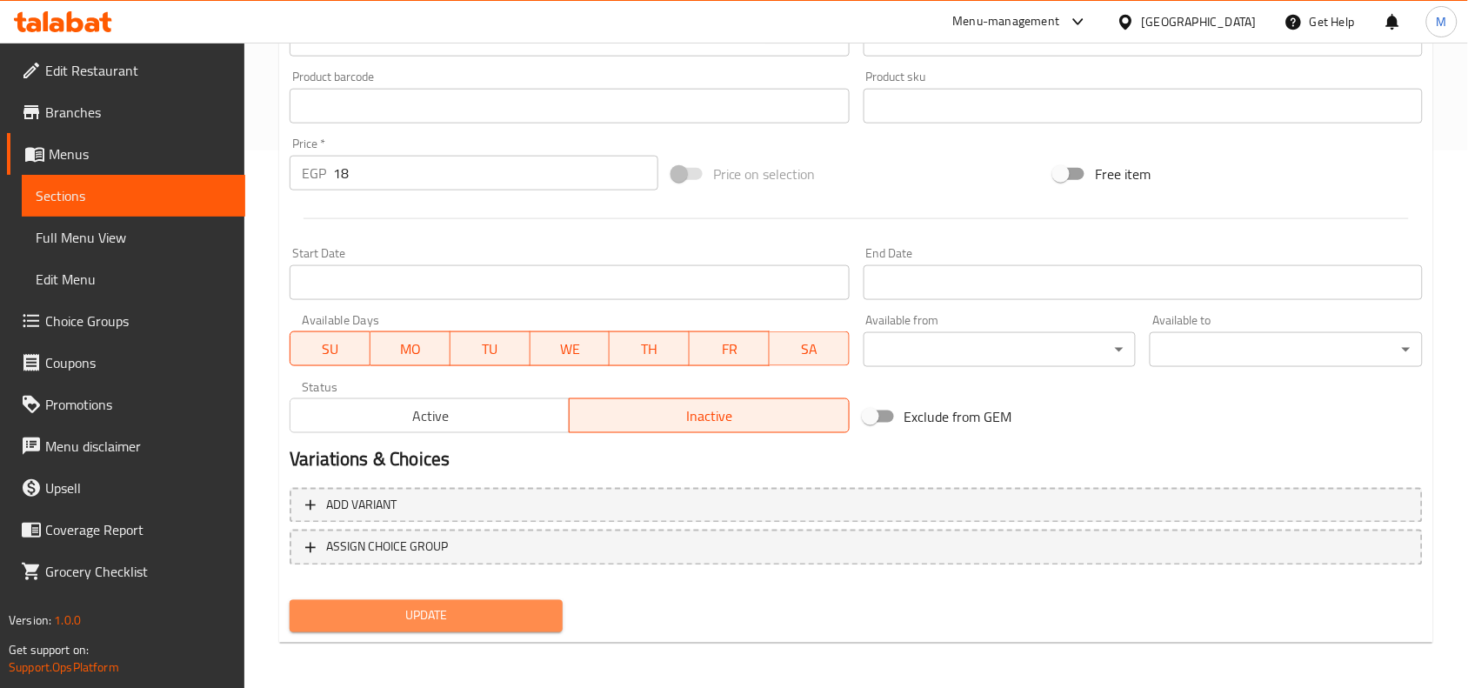
click at [457, 607] on span "Update" at bounding box center [425, 616] width 245 height 22
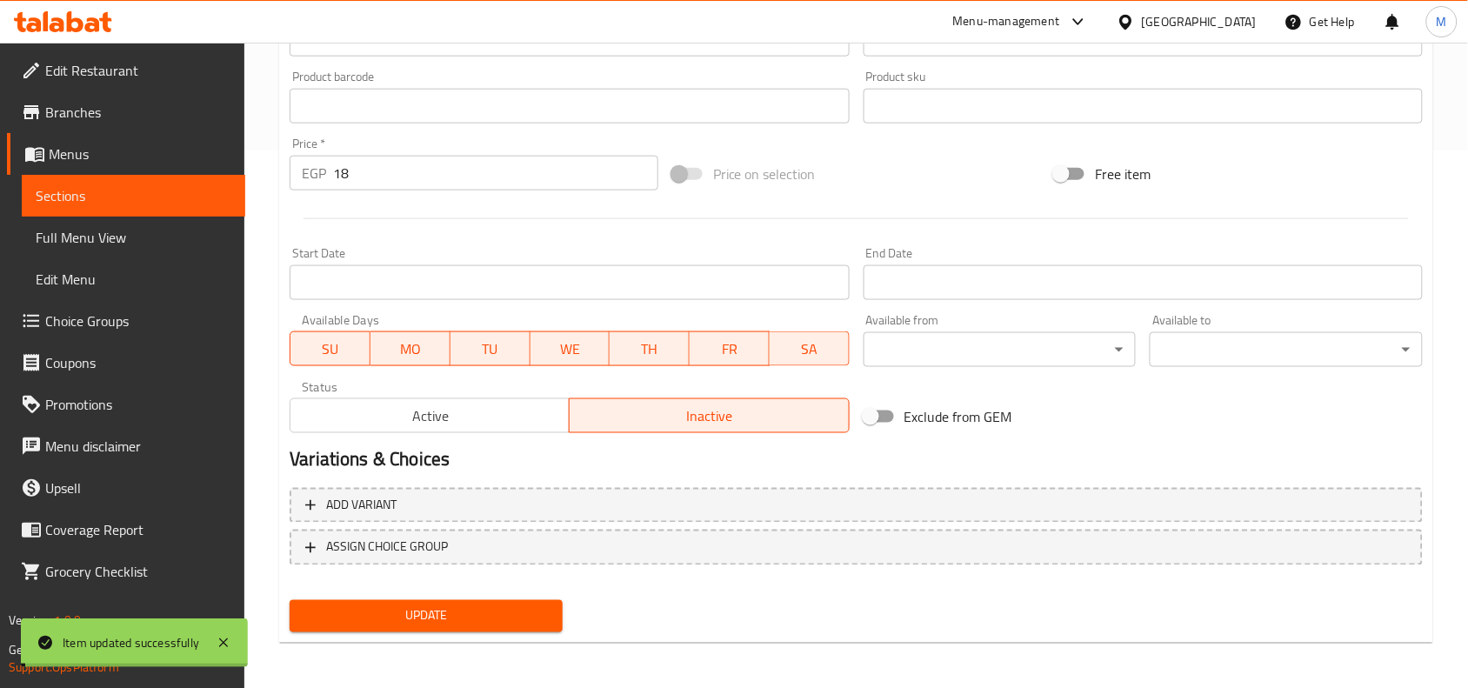
click at [103, 232] on span "Full Menu View" at bounding box center [134, 237] width 196 height 21
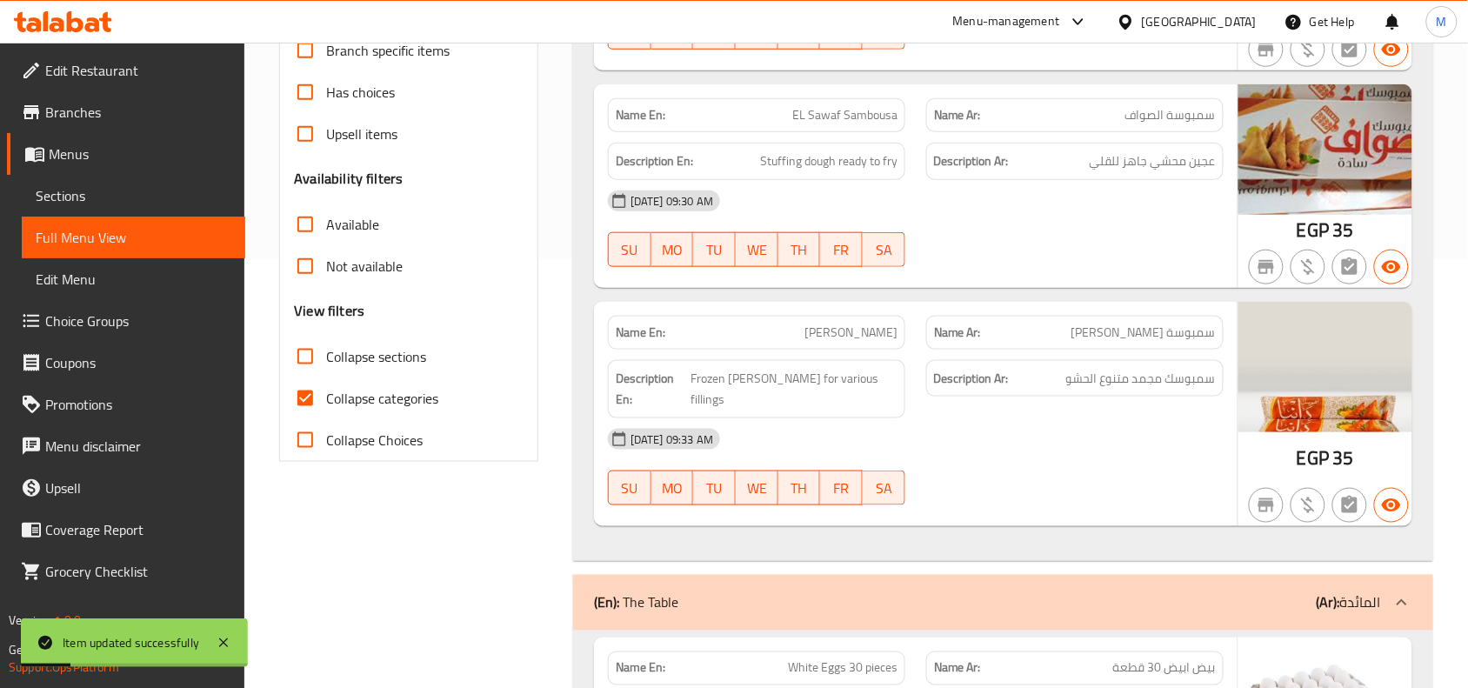
click at [392, 400] on span "Collapse categories" at bounding box center [382, 398] width 112 height 21
click at [326, 400] on input "Collapse categories" at bounding box center [305, 398] width 42 height 42
checkbox input "false"
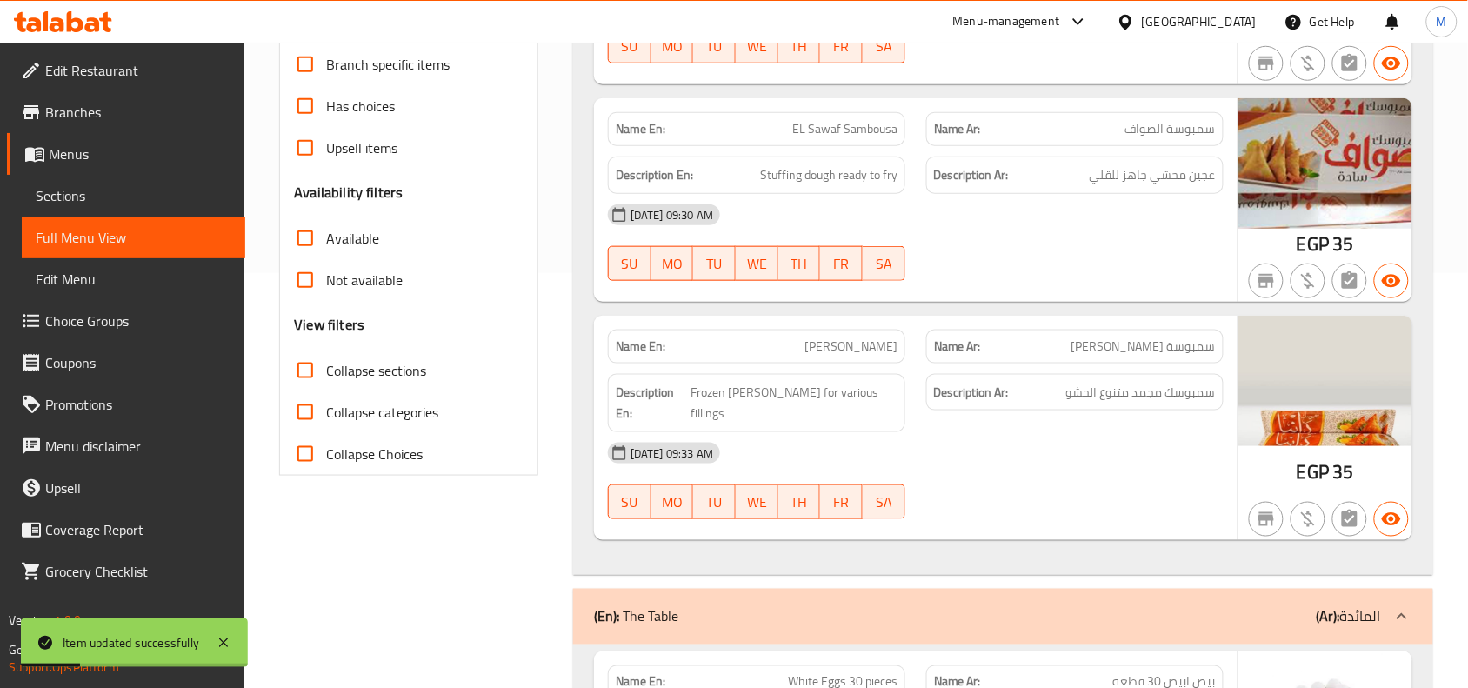
scroll to position [320, 0]
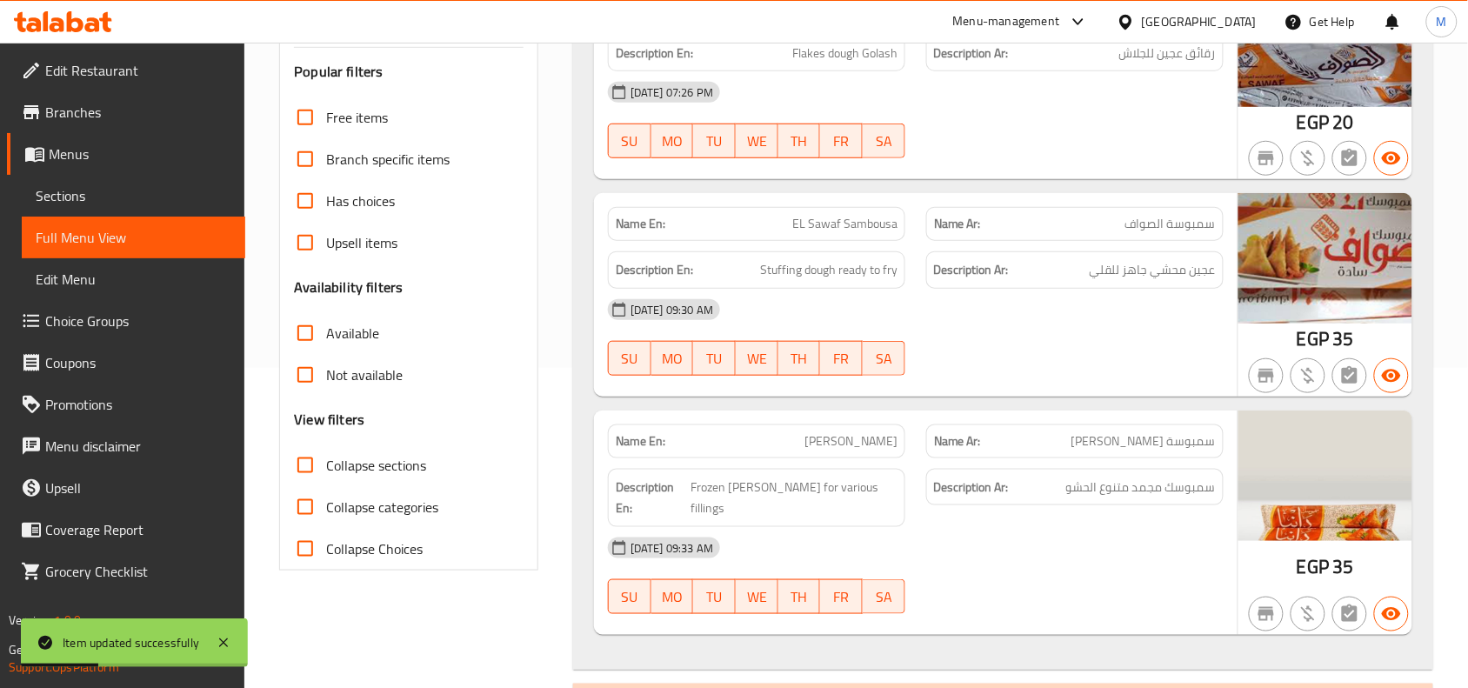
click at [376, 457] on span "Collapse sections" at bounding box center [376, 465] width 100 height 21
click at [326, 457] on input "Collapse sections" at bounding box center [305, 465] width 42 height 42
checkbox input "true"
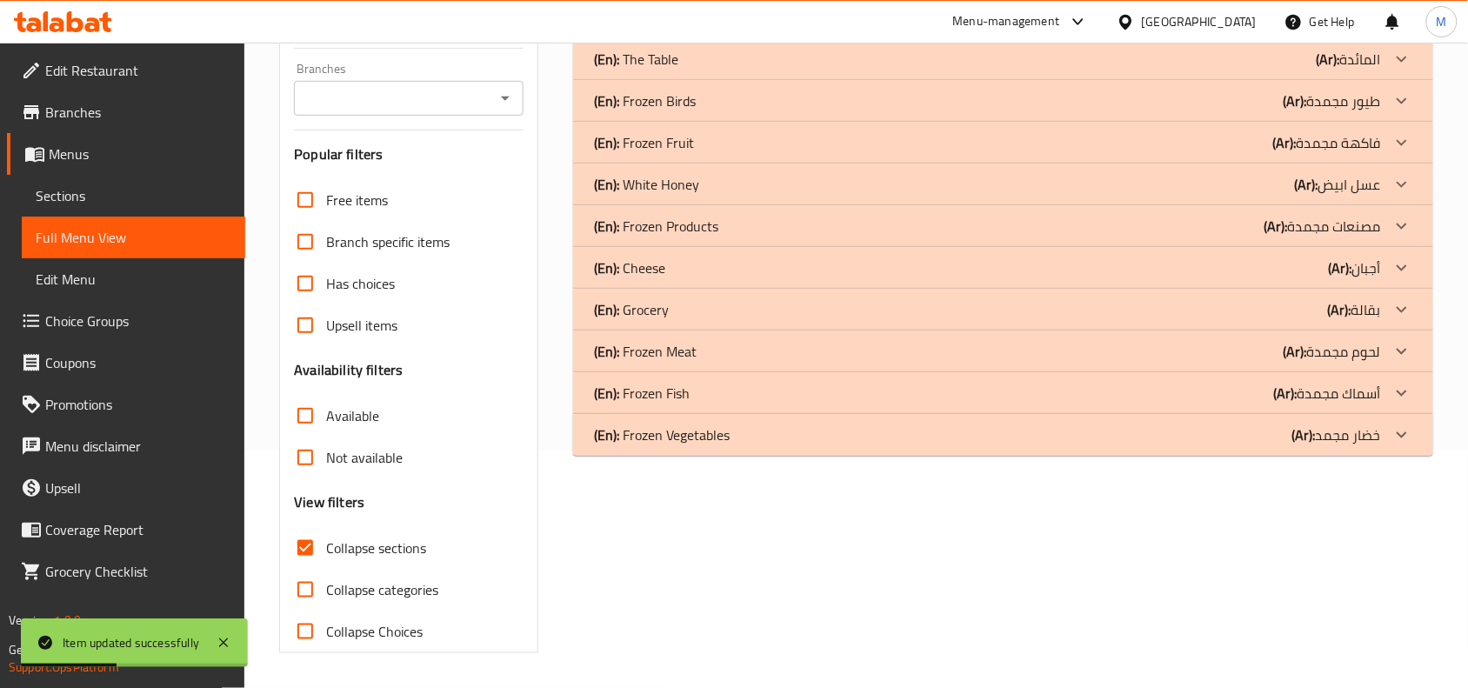
scroll to position [237, 0]
click at [1406, 28] on icon at bounding box center [1401, 17] width 21 height 21
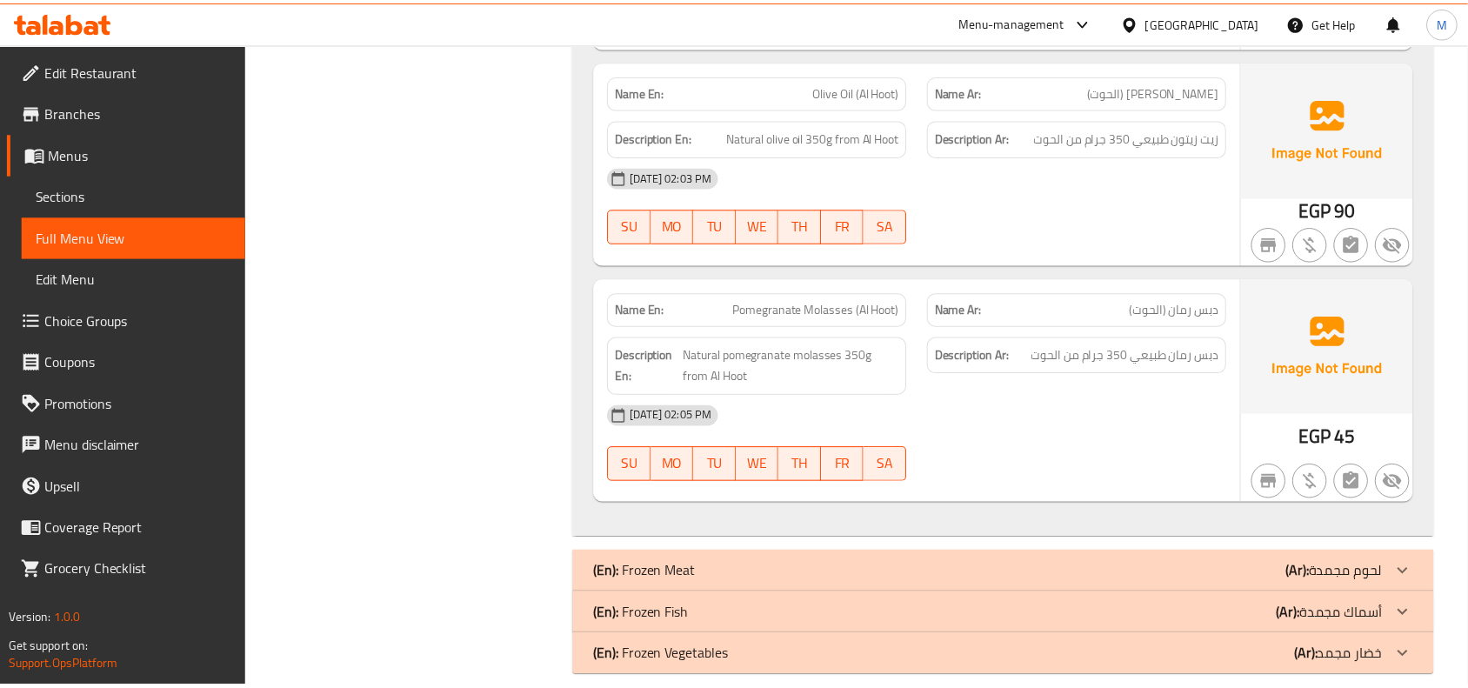
scroll to position [0, 0]
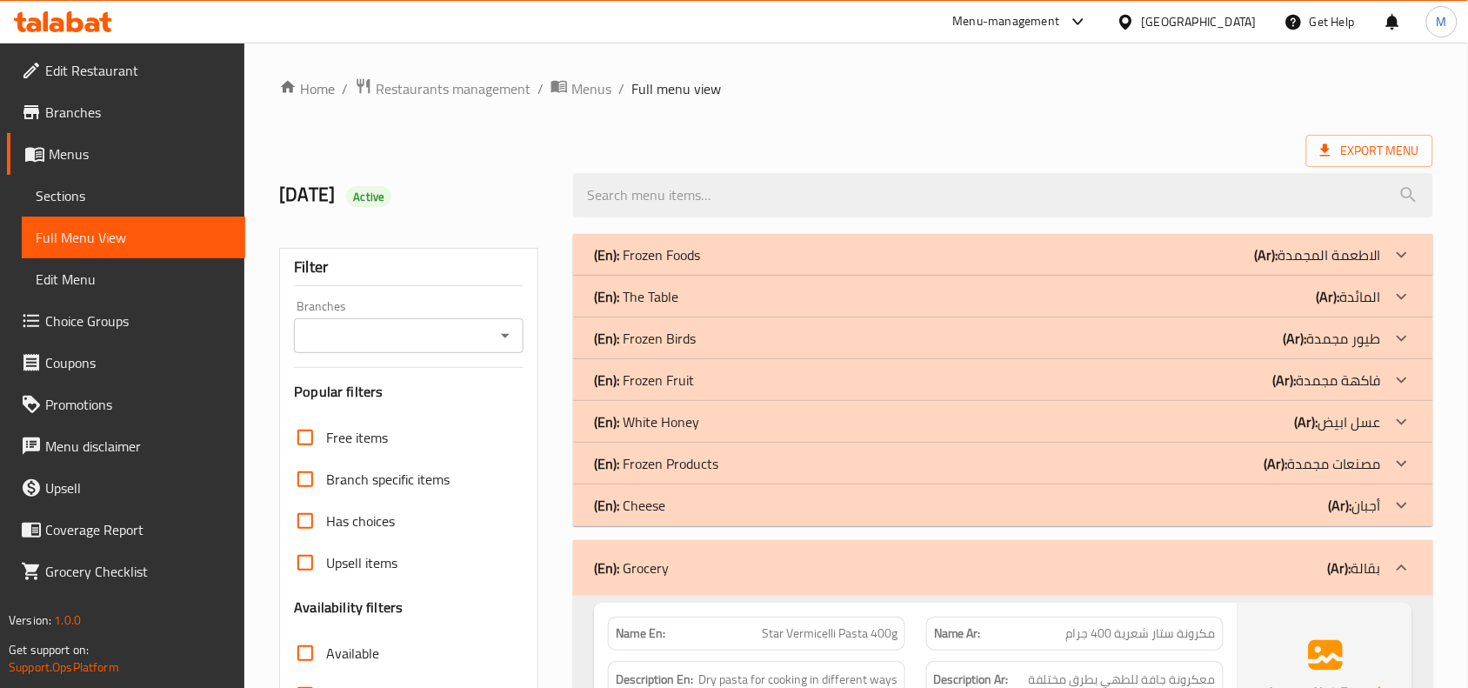
click at [1060, 14] on div "Menu-management" at bounding box center [1006, 21] width 107 height 21
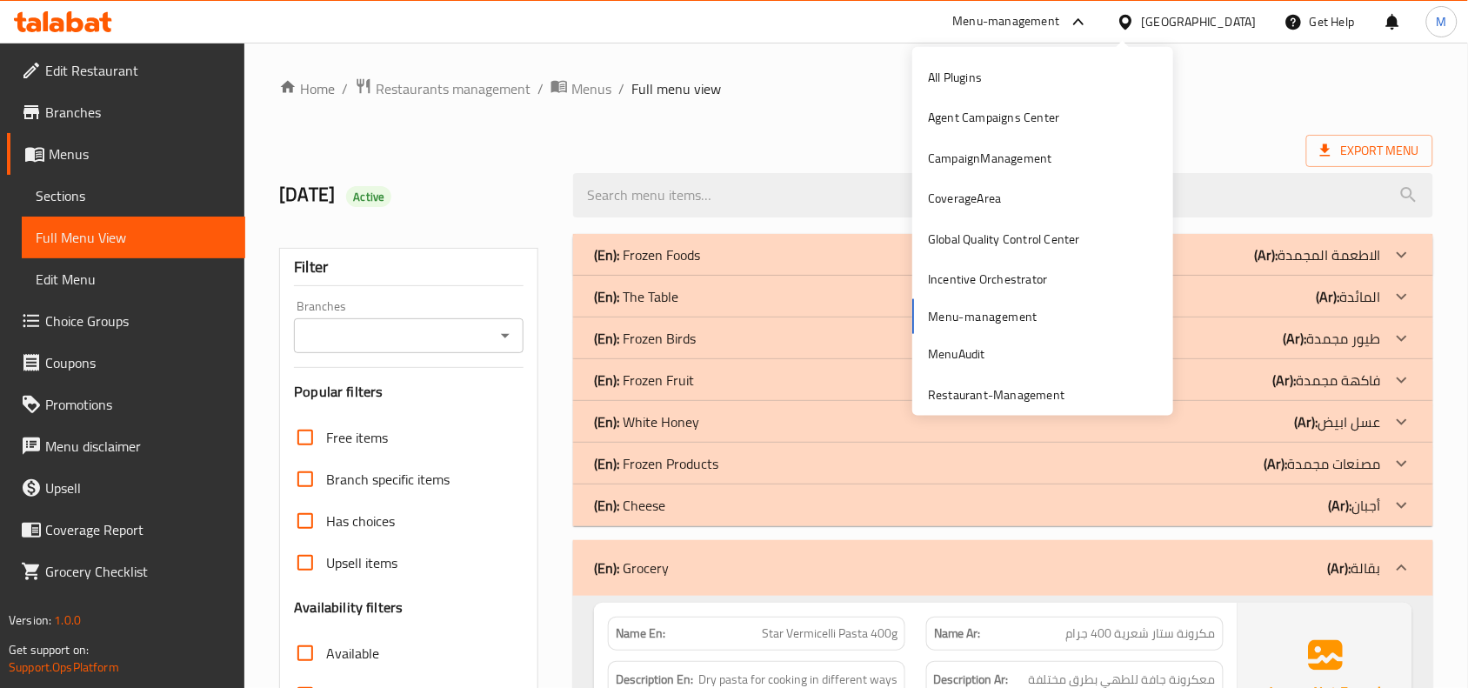
drag, startPoint x: 1239, startPoint y: 116, endPoint x: 1239, endPoint y: 102, distance: 13.9
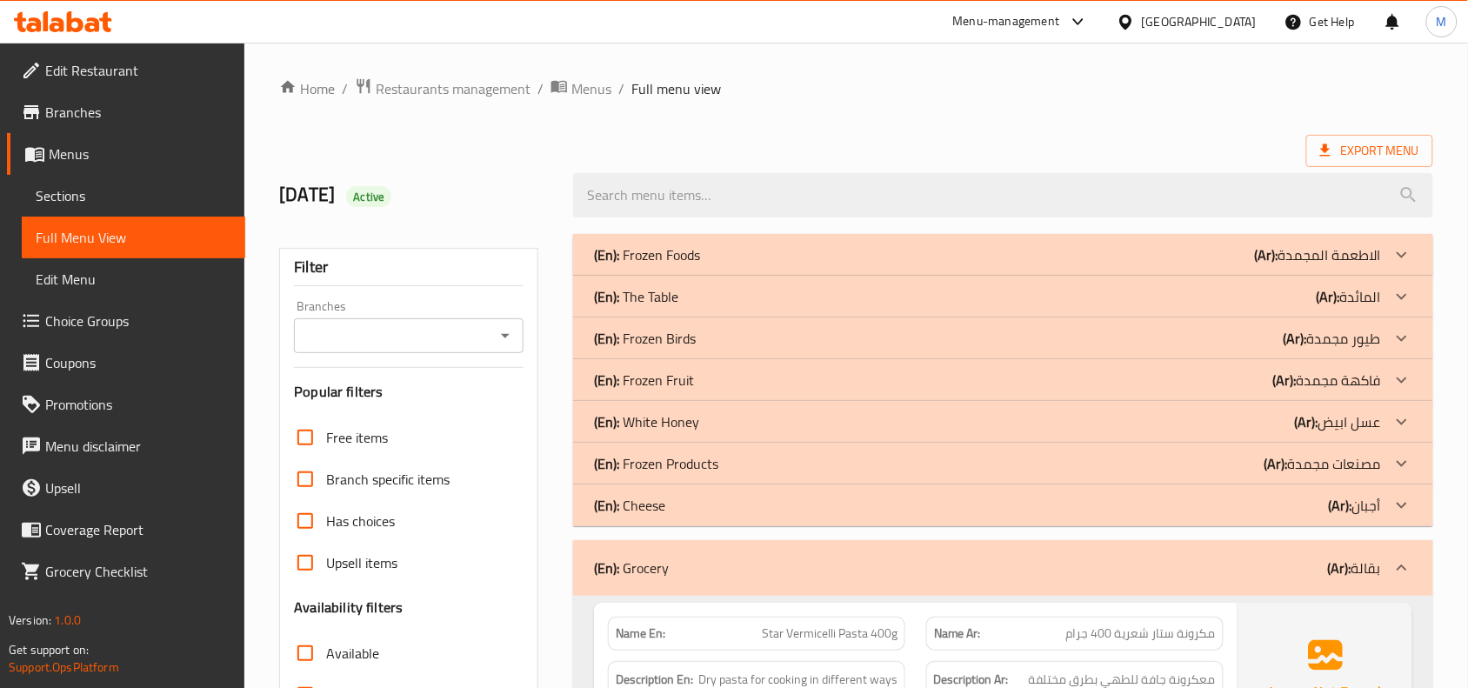
click at [1220, 36] on div "[GEOGRAPHIC_DATA]" at bounding box center [1187, 22] width 168 height 42
click at [1142, 26] on div at bounding box center [1129, 21] width 25 height 19
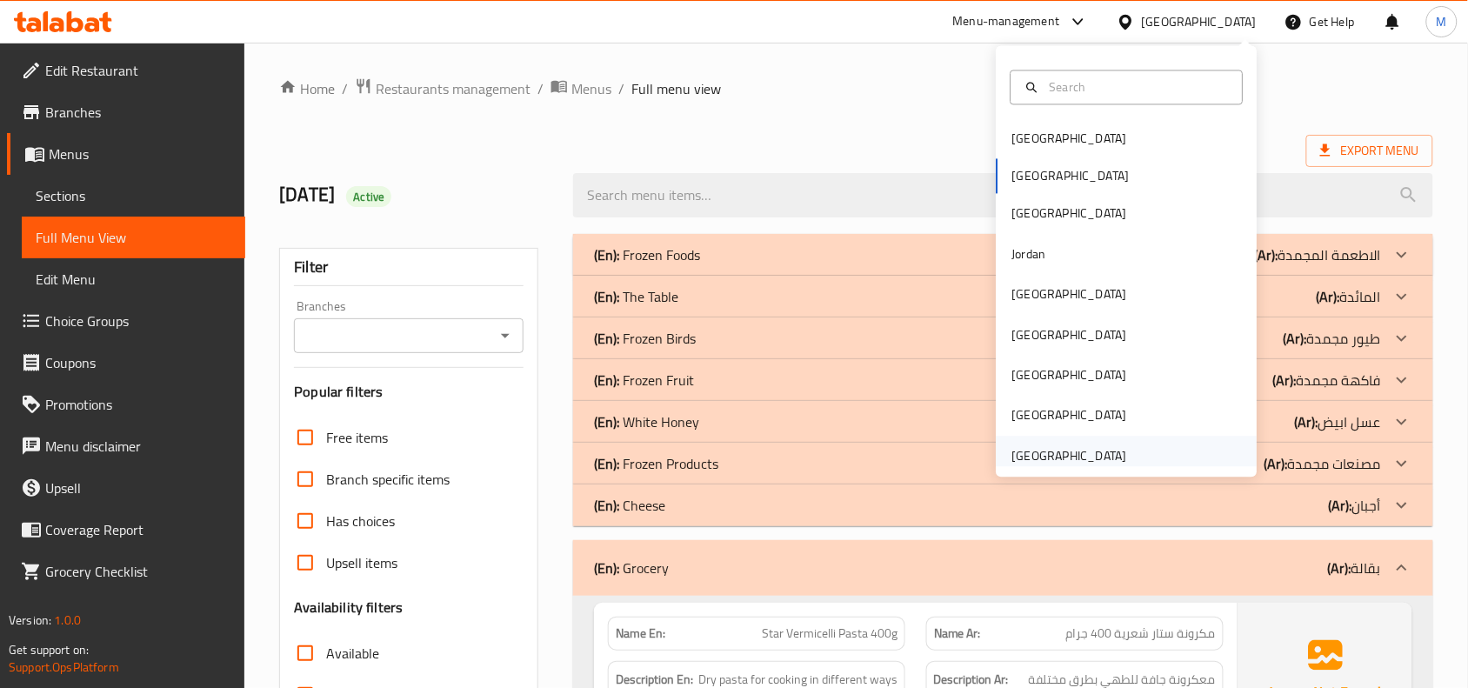
click at [1070, 457] on div "[GEOGRAPHIC_DATA]" at bounding box center [1069, 455] width 115 height 19
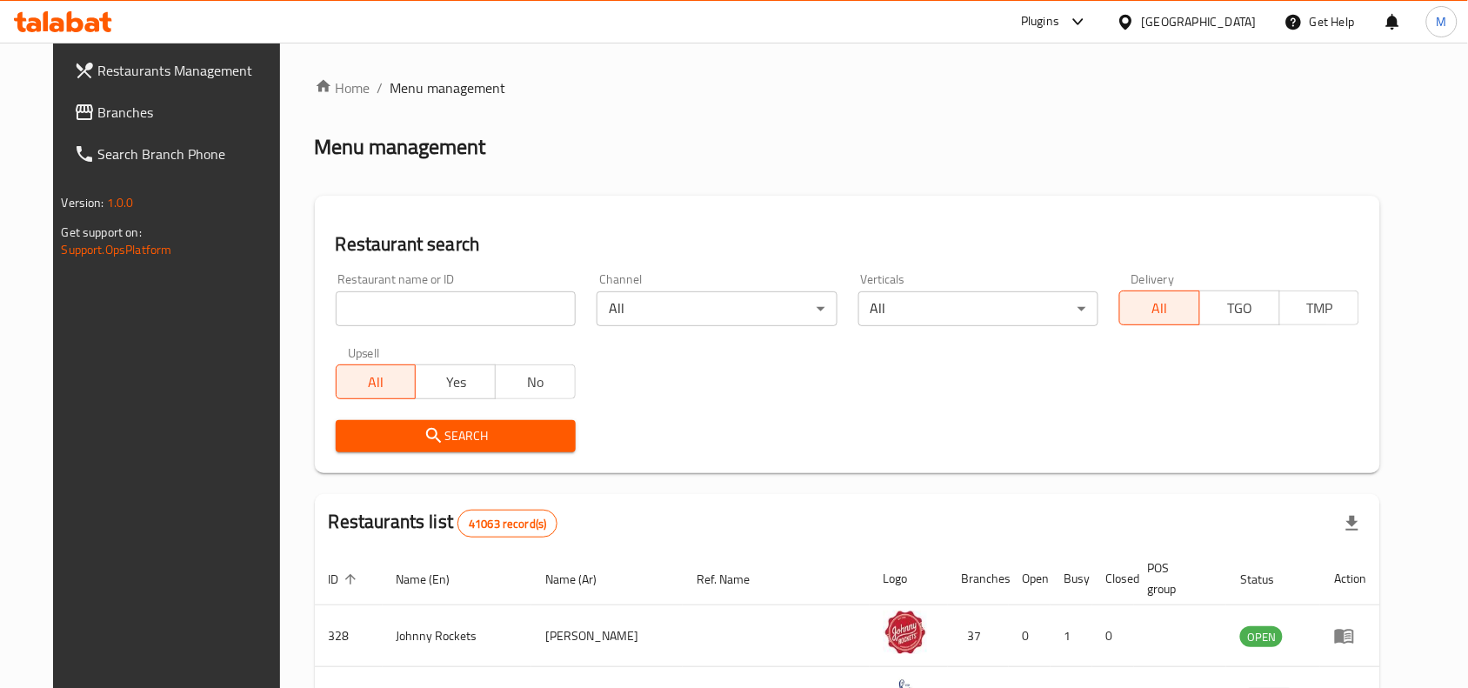
click at [410, 306] on input "search" at bounding box center [456, 308] width 240 height 35
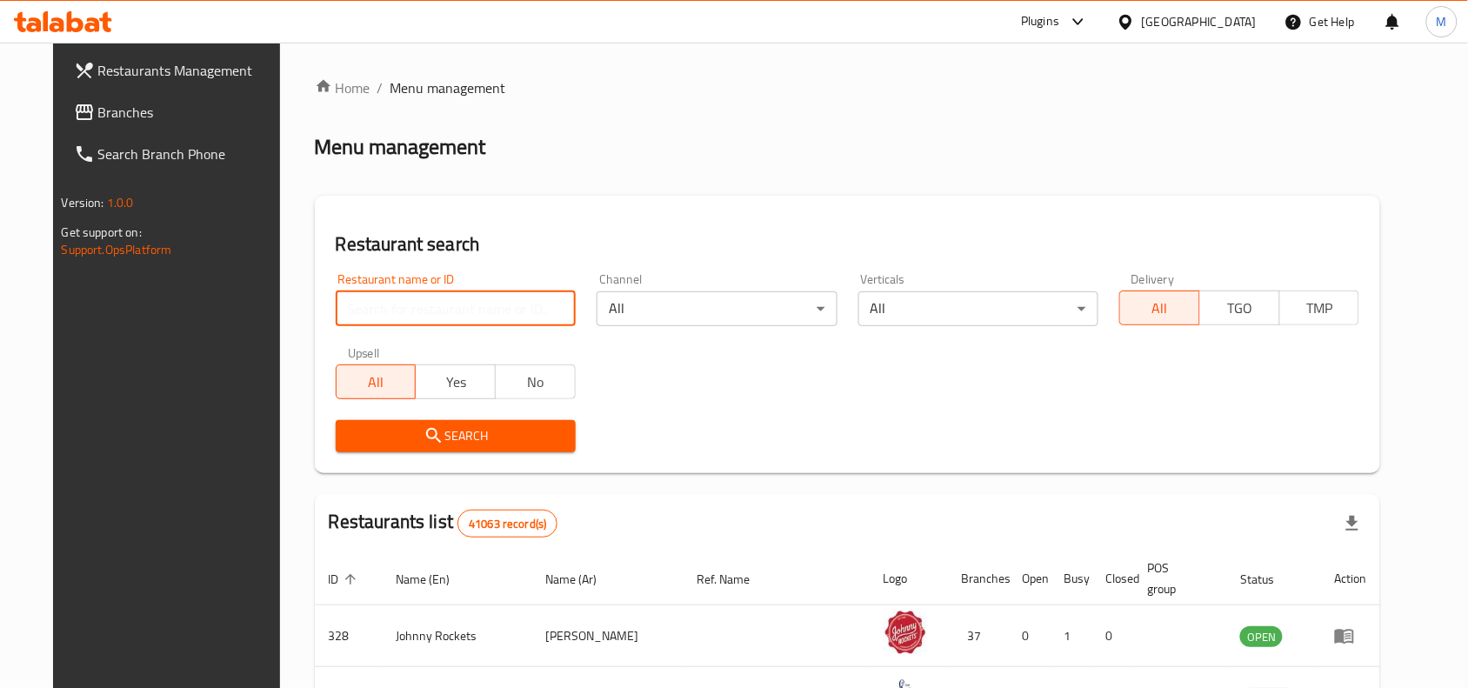
paste input "Billionaire Cookies"
type input "Billionaire Cookies"
click button "Search" at bounding box center [456, 436] width 240 height 32
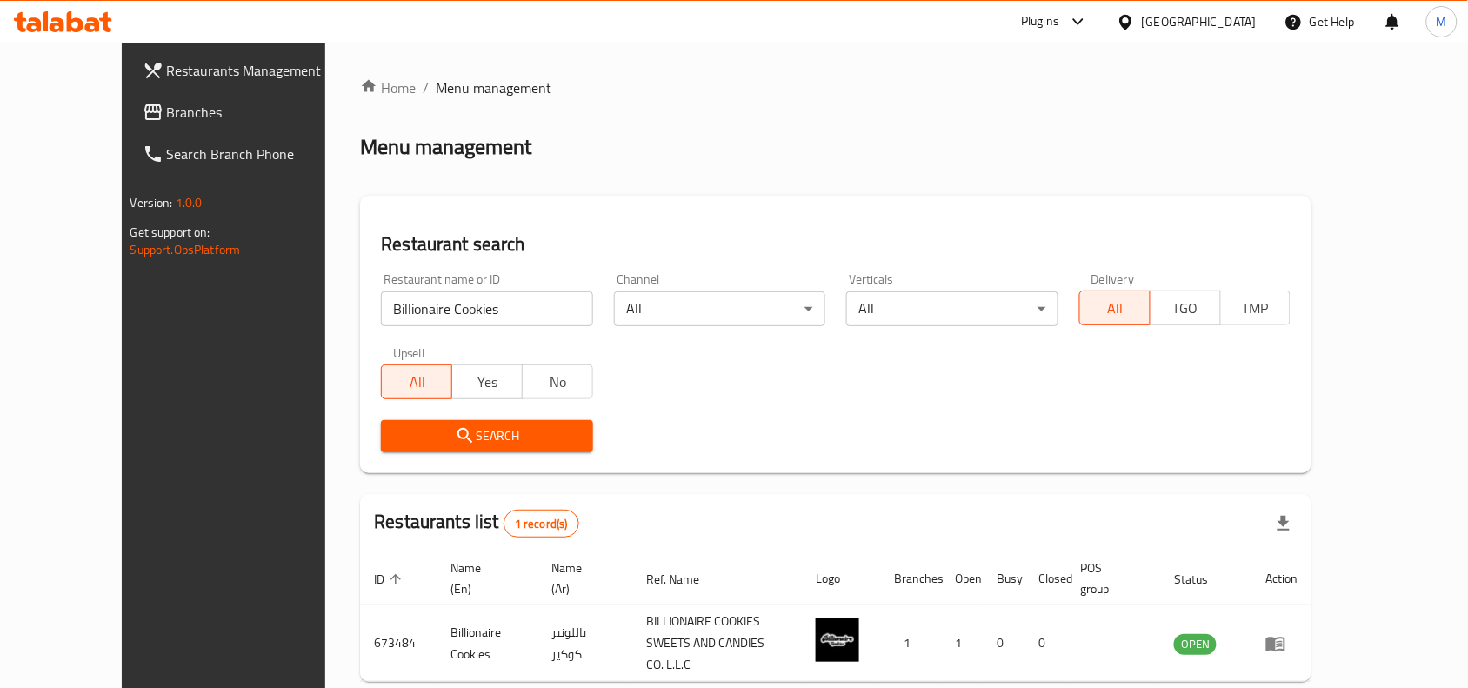
click at [963, 126] on div "Home / Menu management Menu management Restaurant search Restaurant name or ID …" at bounding box center [835, 409] width 951 height 664
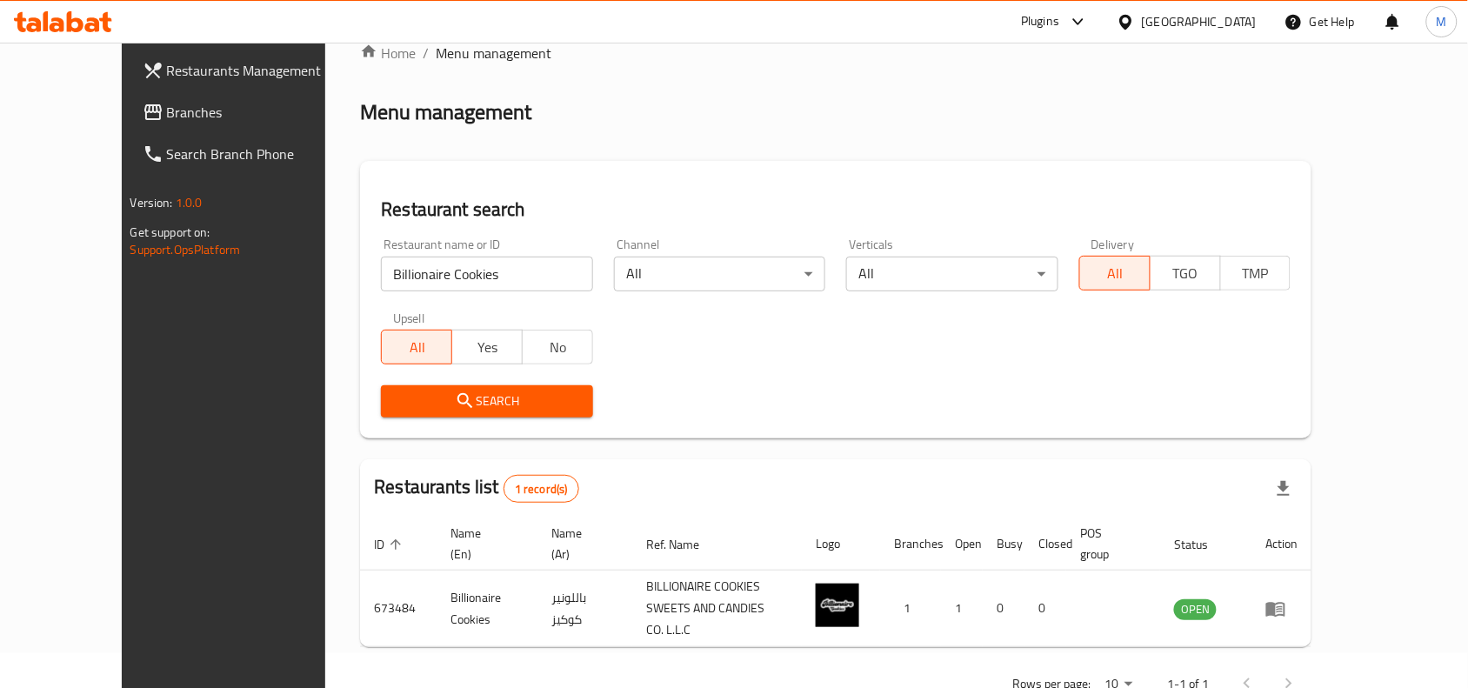
scroll to position [54, 0]
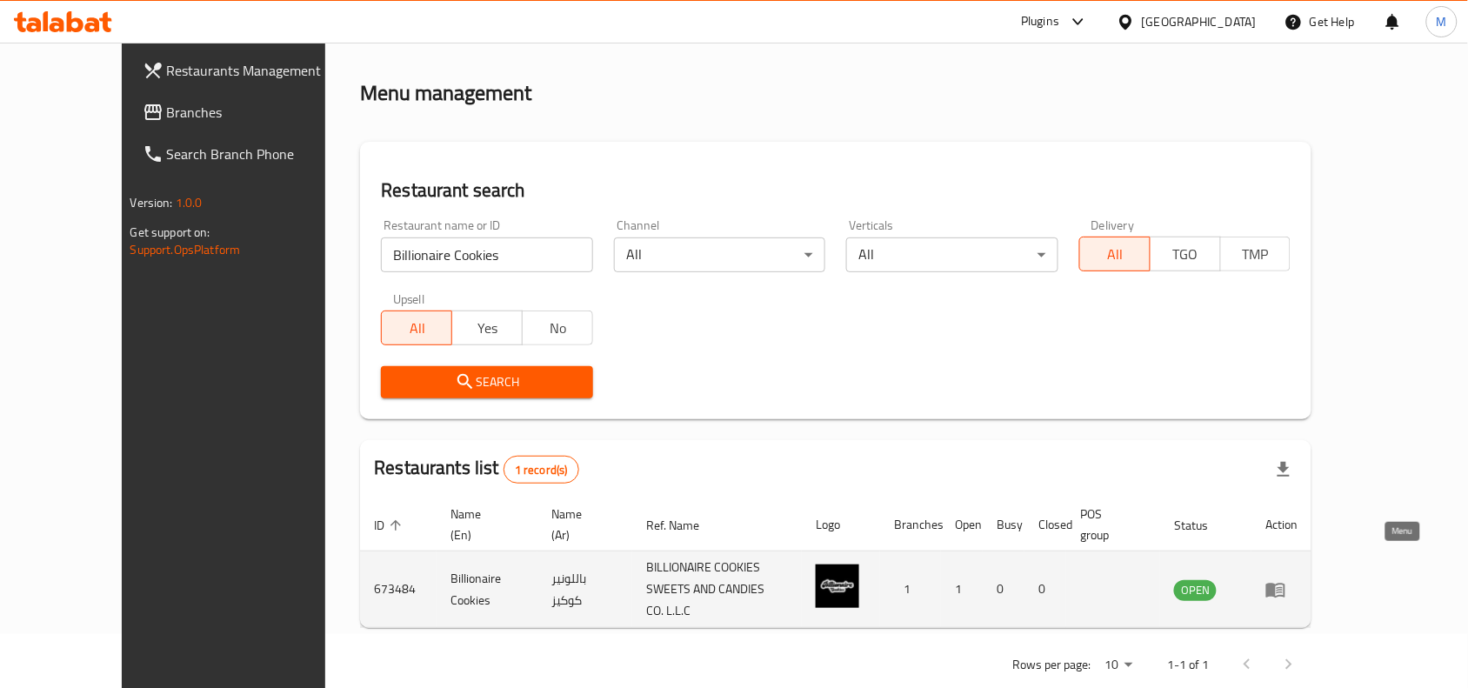
click at [1286, 579] on icon "enhanced table" at bounding box center [1275, 589] width 21 height 21
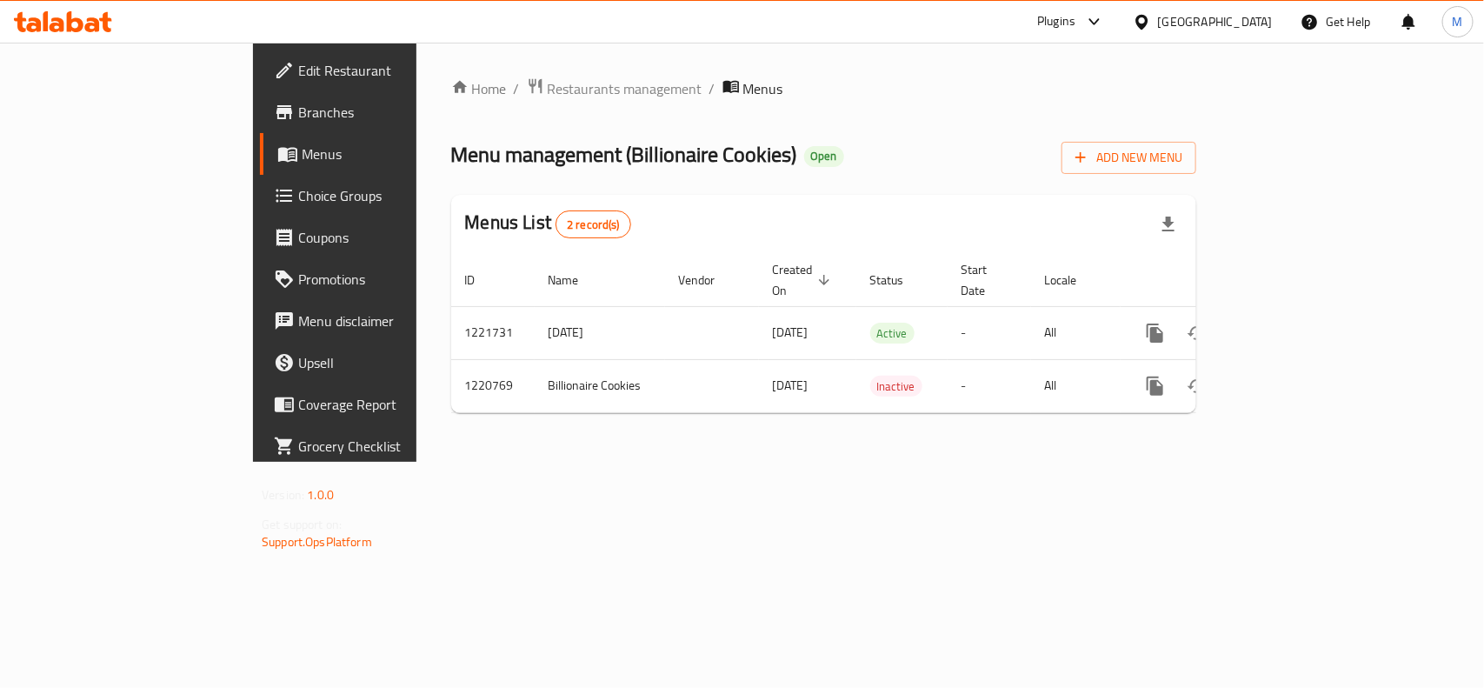
click at [298, 102] on span "Branches" at bounding box center [392, 112] width 189 height 21
